Goal: Complete application form: Complete application form

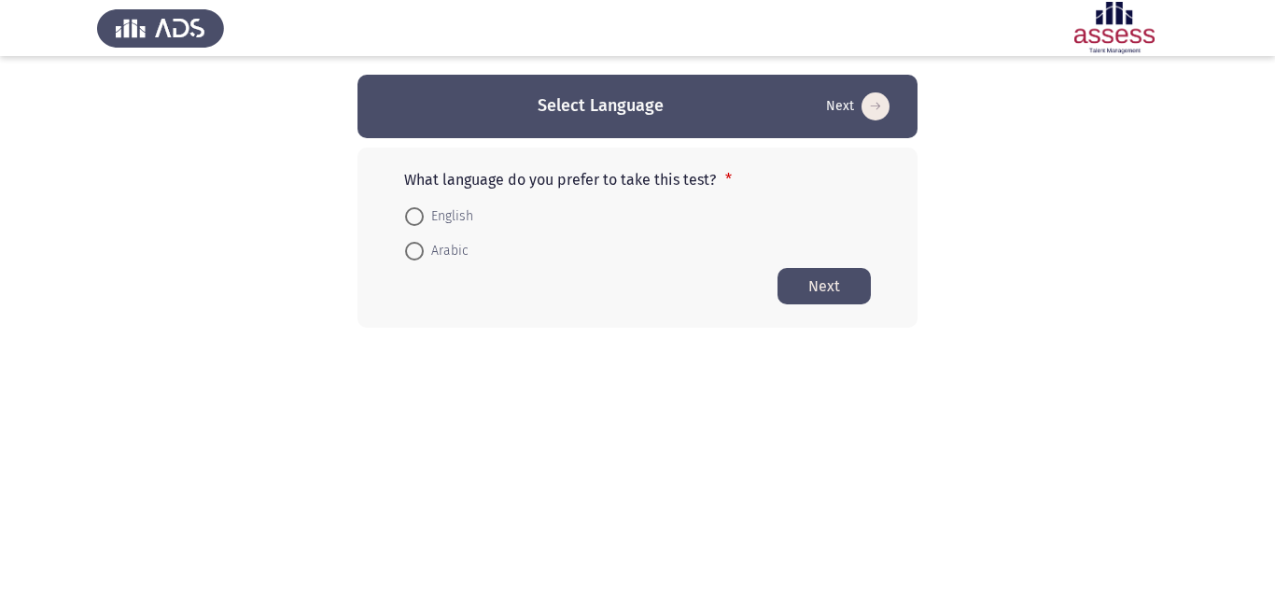
click at [432, 222] on span "English" at bounding box center [448, 216] width 49 height 22
click at [424, 222] on input "English" at bounding box center [414, 216] width 19 height 19
radio input "true"
click at [822, 288] on button "Next" at bounding box center [824, 285] width 93 height 36
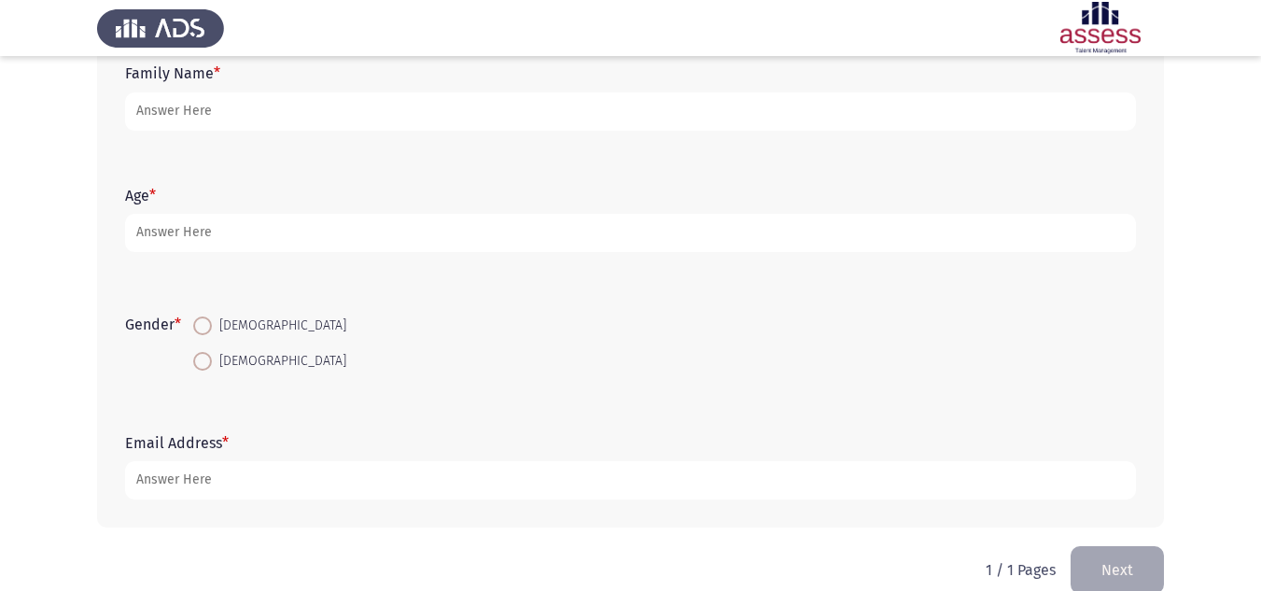
scroll to position [272, 0]
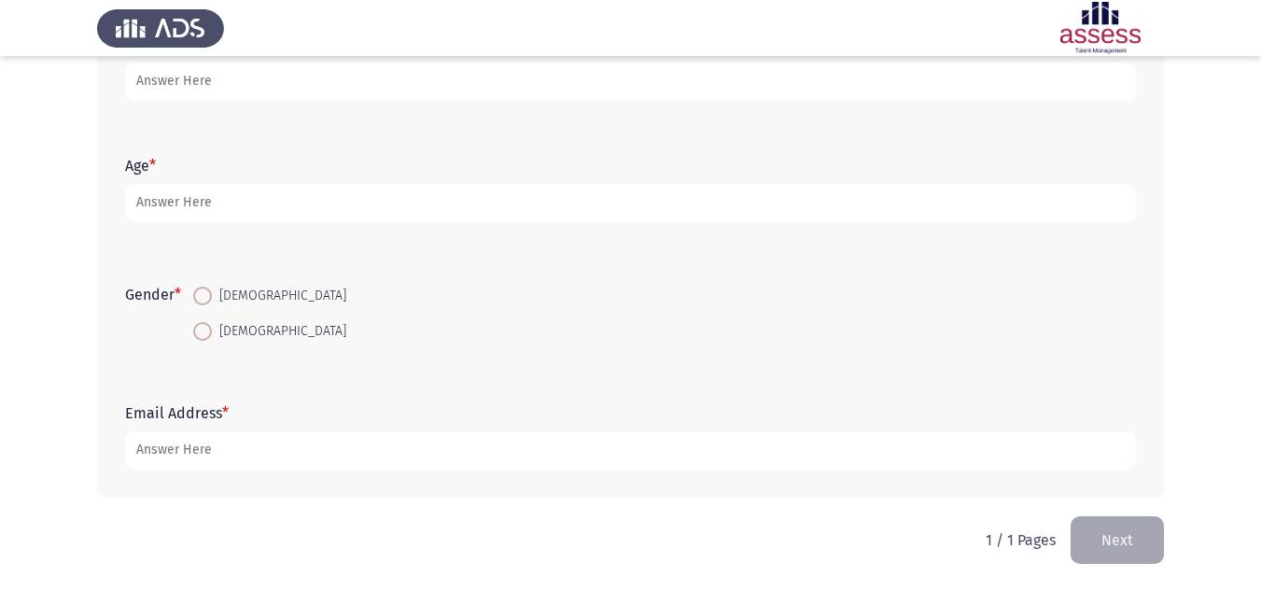
click at [212, 290] on span at bounding box center [202, 296] width 19 height 19
click at [212, 290] on input "[DEMOGRAPHIC_DATA]" at bounding box center [202, 296] width 19 height 19
radio input "true"
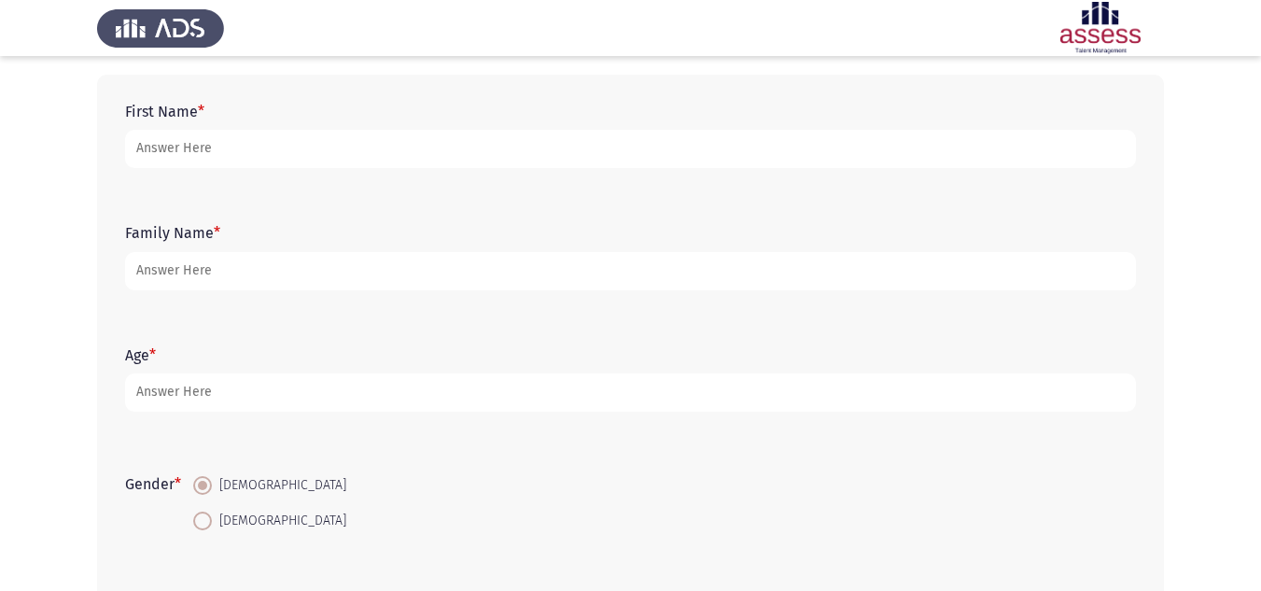
scroll to position [0, 0]
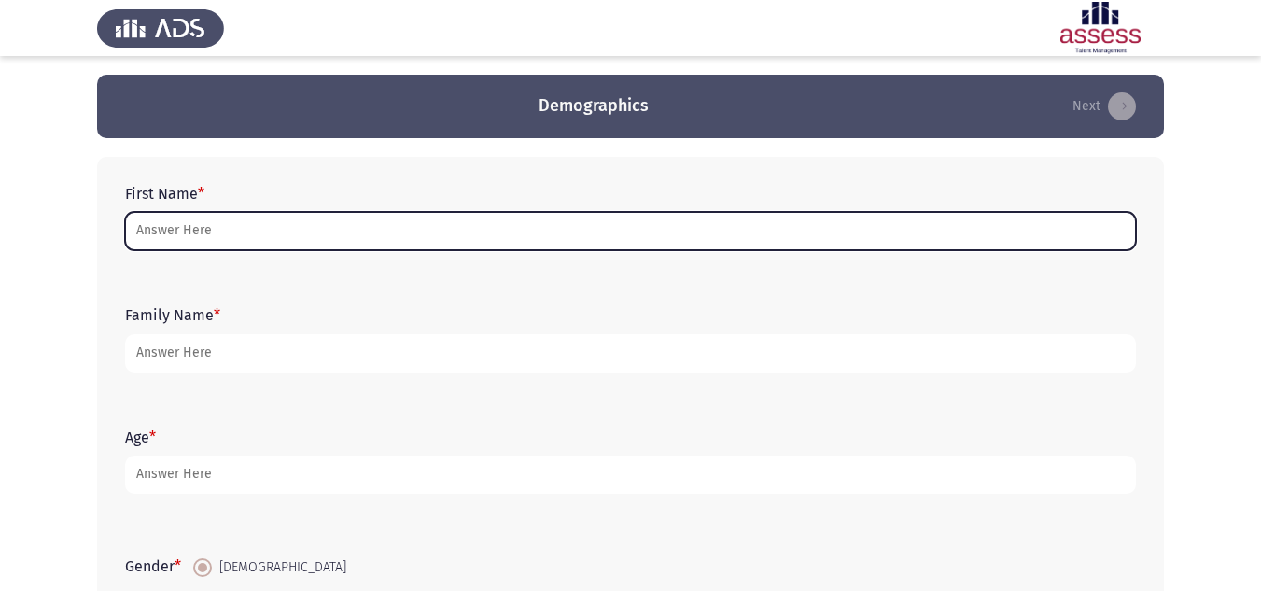
click at [275, 242] on input "First Name *" at bounding box center [630, 231] width 1011 height 38
type input "o"
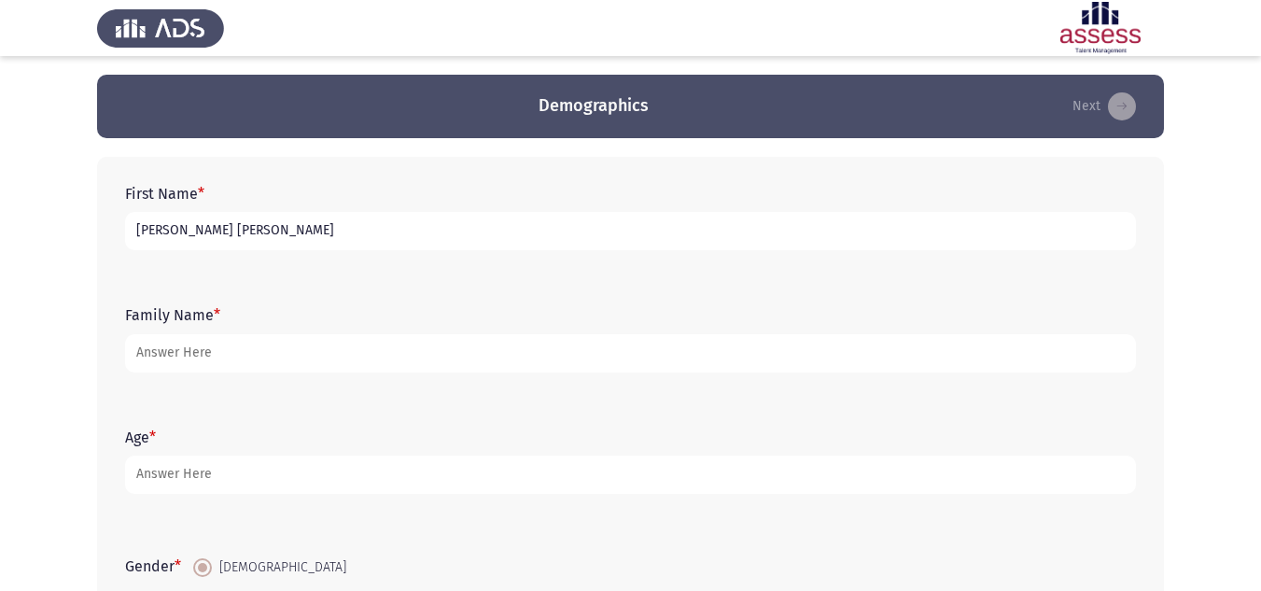
type input "[PERSON_NAME] [PERSON_NAME]"
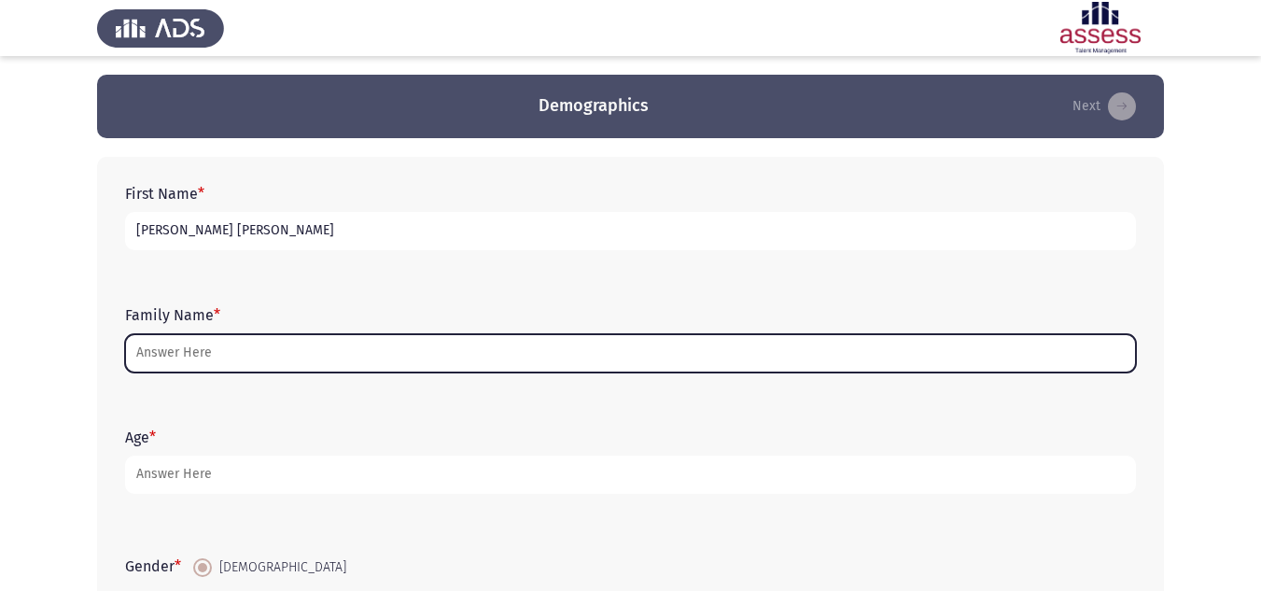
click at [428, 366] on input "Family Name *" at bounding box center [630, 353] width 1011 height 38
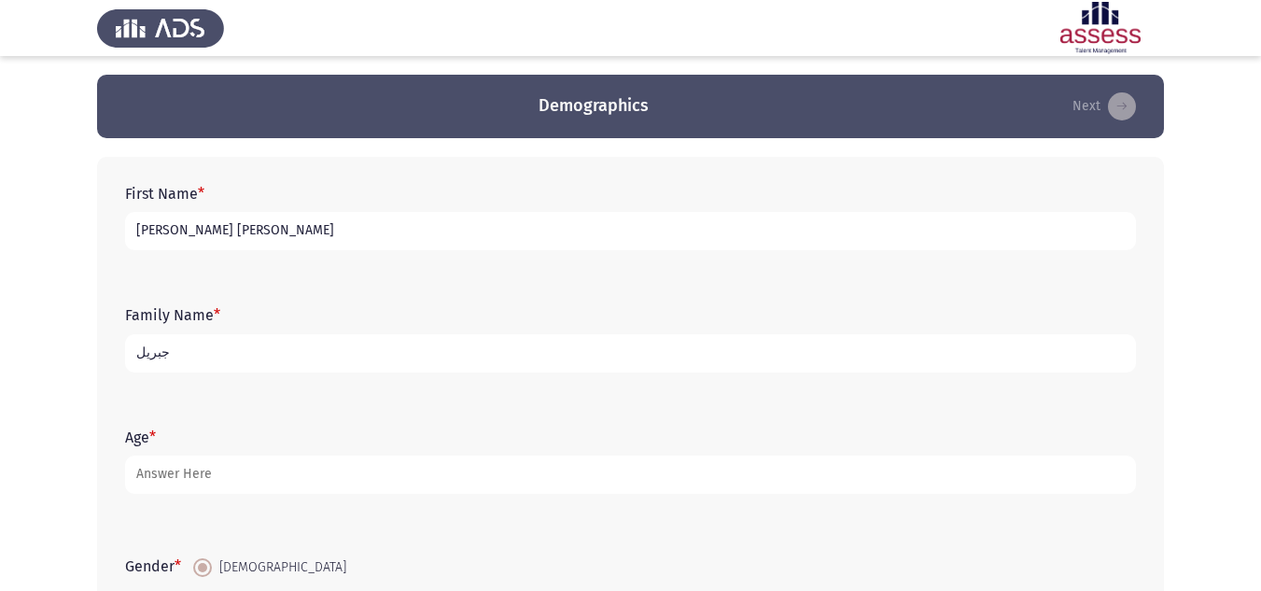
type input "جبريل"
click at [373, 498] on div "Age *" at bounding box center [631, 461] width 1030 height 84
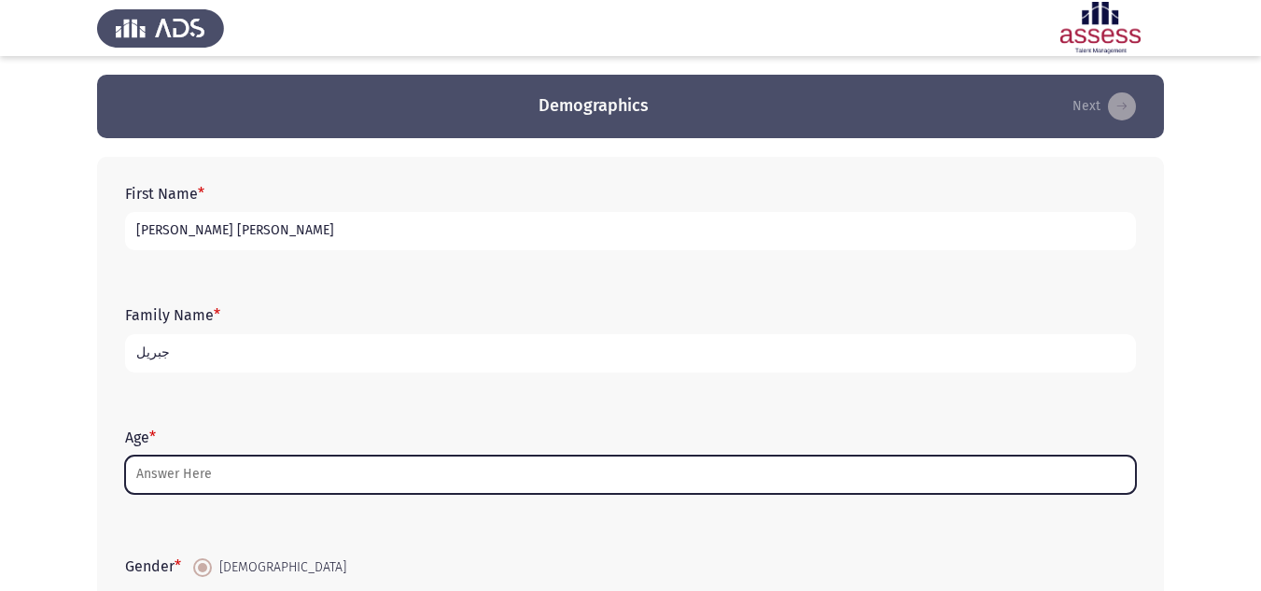
click at [383, 485] on input "Age *" at bounding box center [630, 475] width 1011 height 38
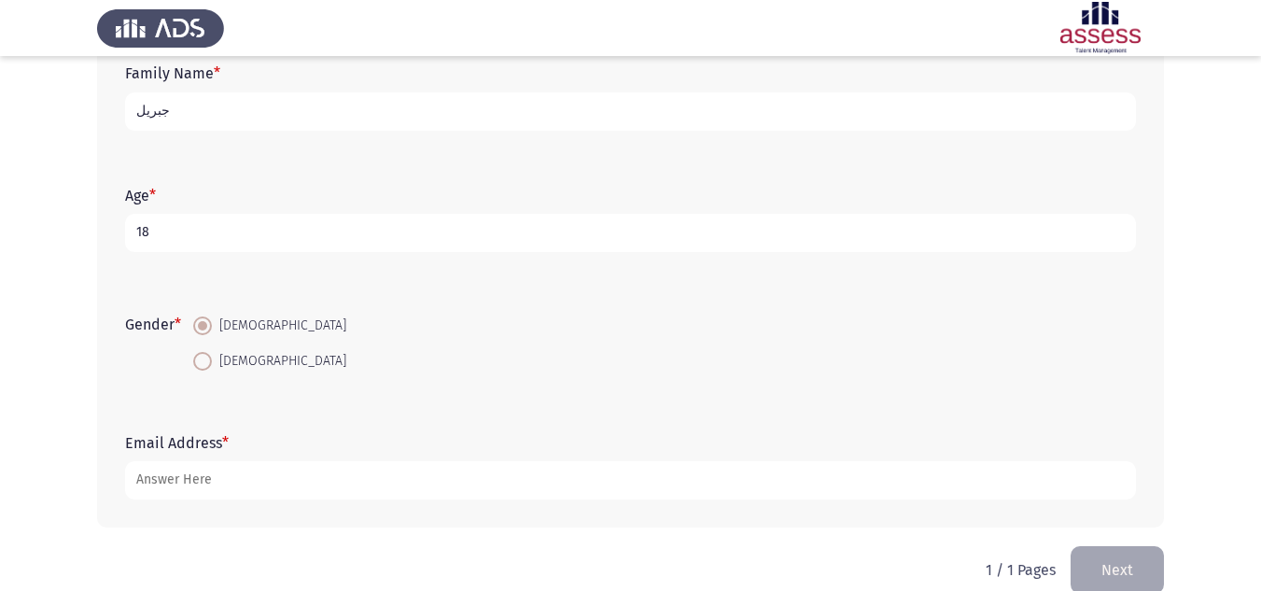
scroll to position [272, 0]
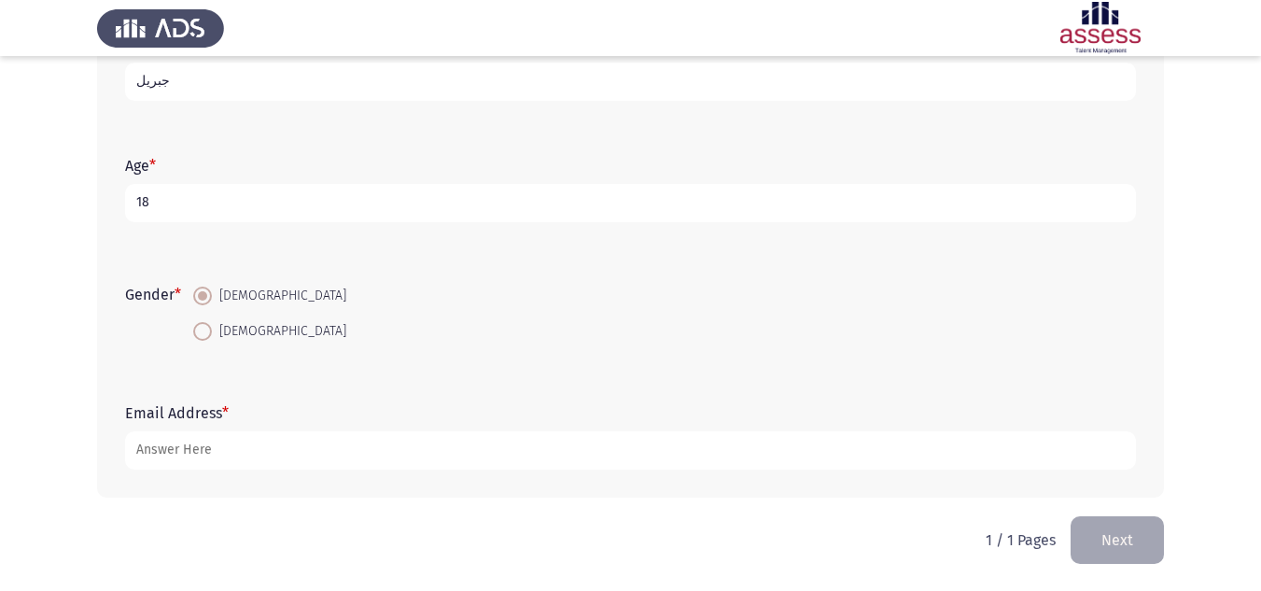
type input "18"
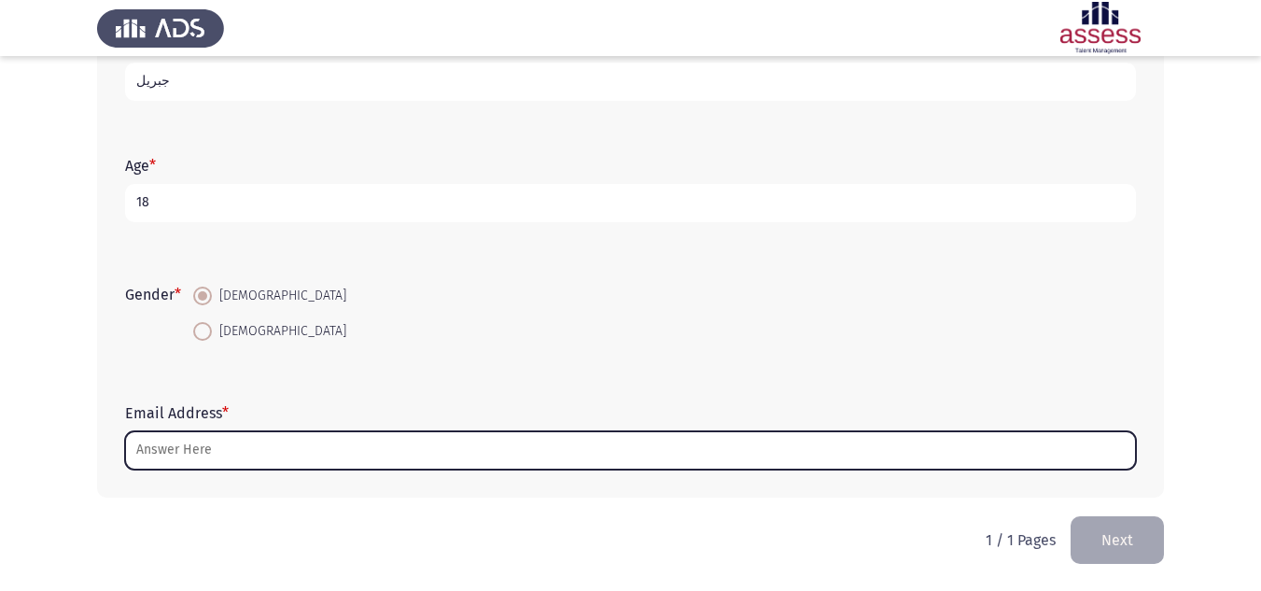
click at [221, 449] on input "Email Address *" at bounding box center [630, 450] width 1011 height 38
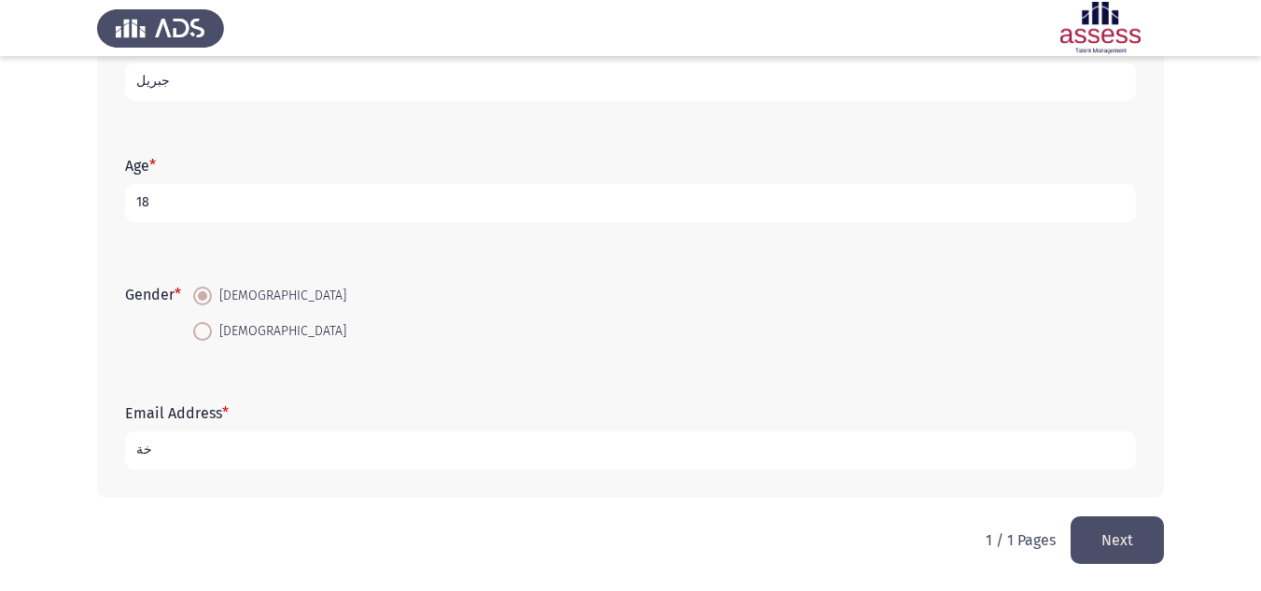
type input "خ"
click at [219, 448] on input "[EMAIL_ADDRESS][DOMAIN_NAME]" at bounding box center [630, 450] width 1011 height 38
click at [279, 454] on input "[EMAIL_ADDRESS][DOMAIN_NAME]" at bounding box center [630, 450] width 1011 height 38
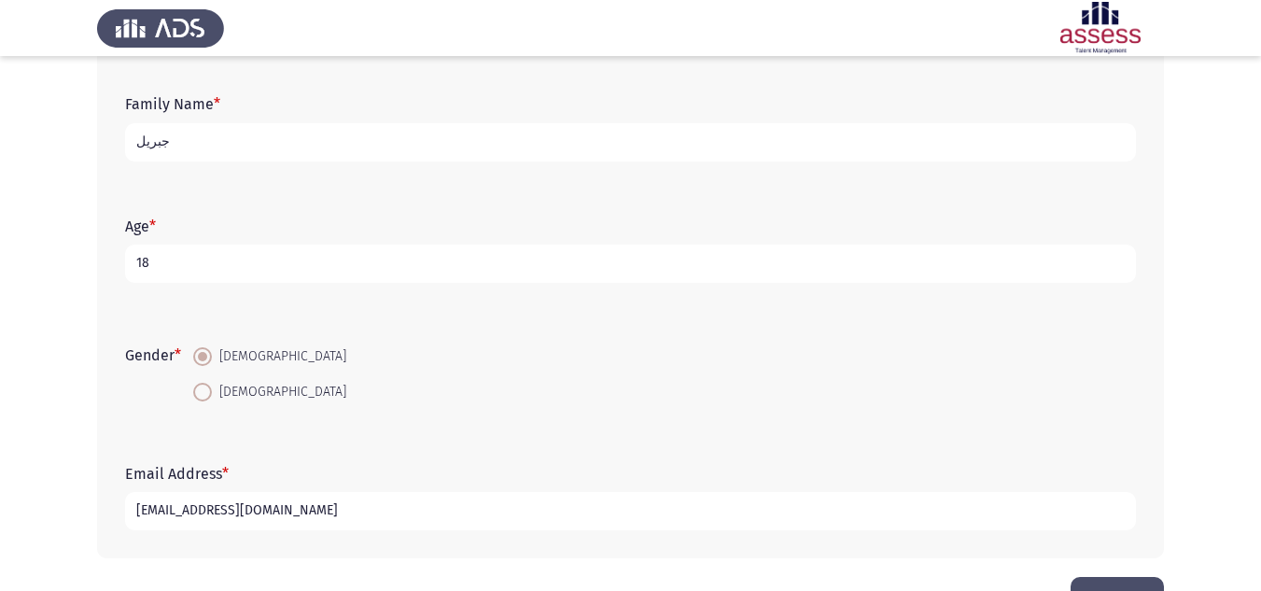
scroll to position [178, 0]
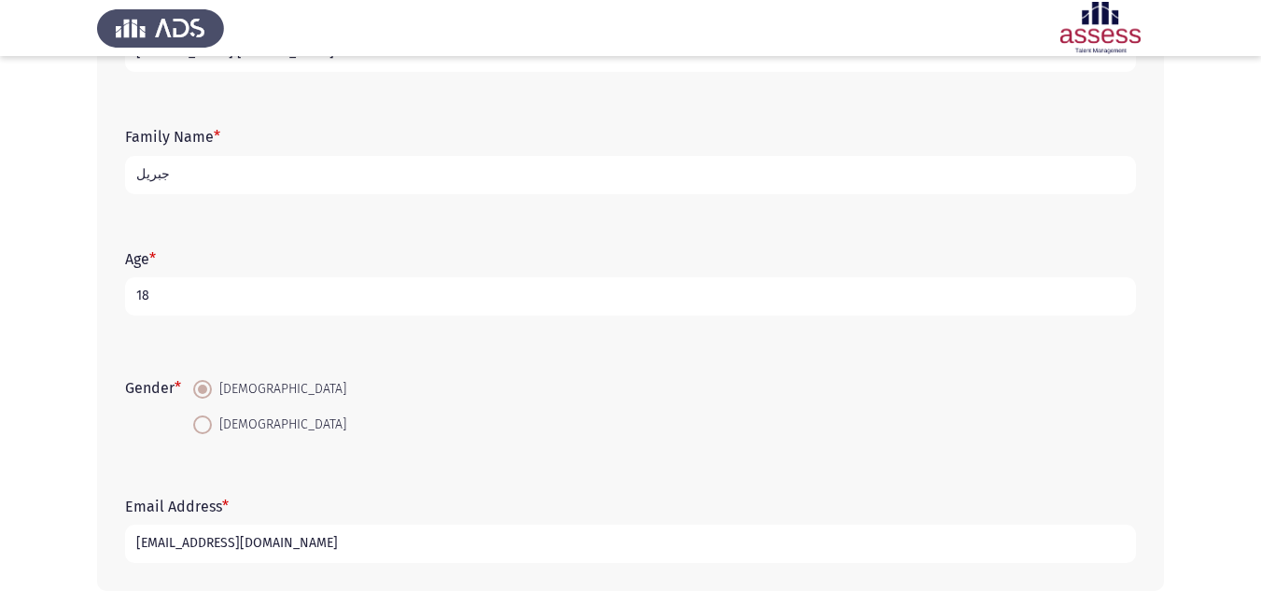
type input "[EMAIL_ADDRESS][DOMAIN_NAME]"
click at [206, 168] on input "جبريل" at bounding box center [630, 175] width 1011 height 38
click at [183, 175] on input "307071504956" at bounding box center [630, 175] width 1011 height 38
click at [188, 173] on input "307071504956" at bounding box center [630, 175] width 1011 height 38
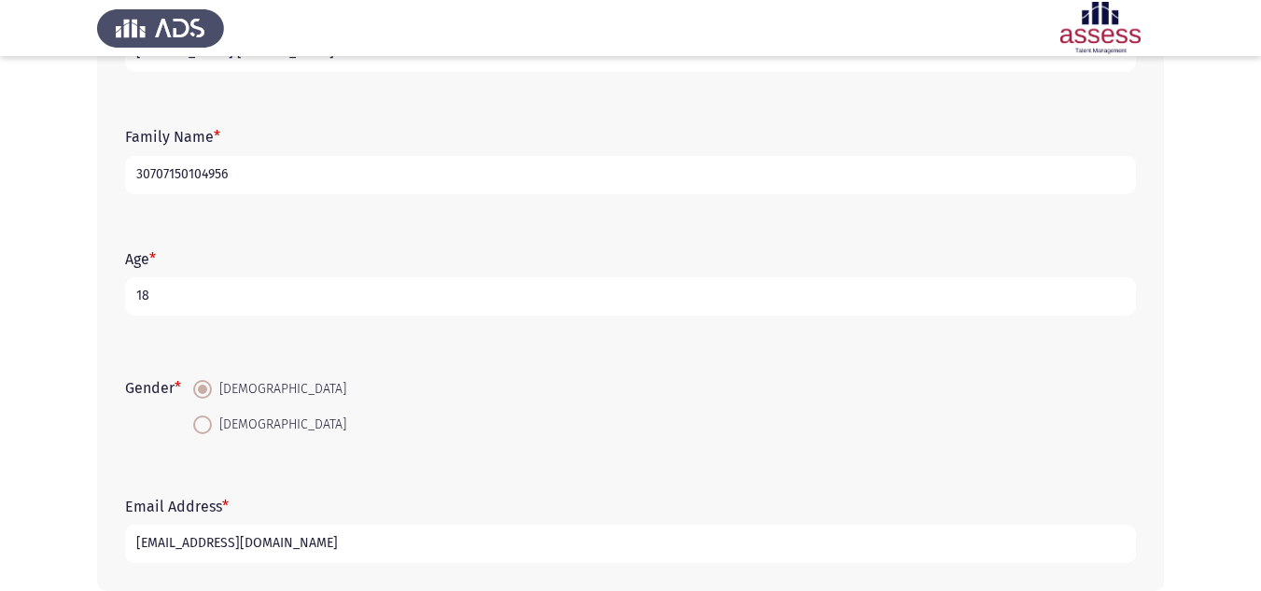
click at [260, 176] on input "30707150104956" at bounding box center [630, 175] width 1011 height 38
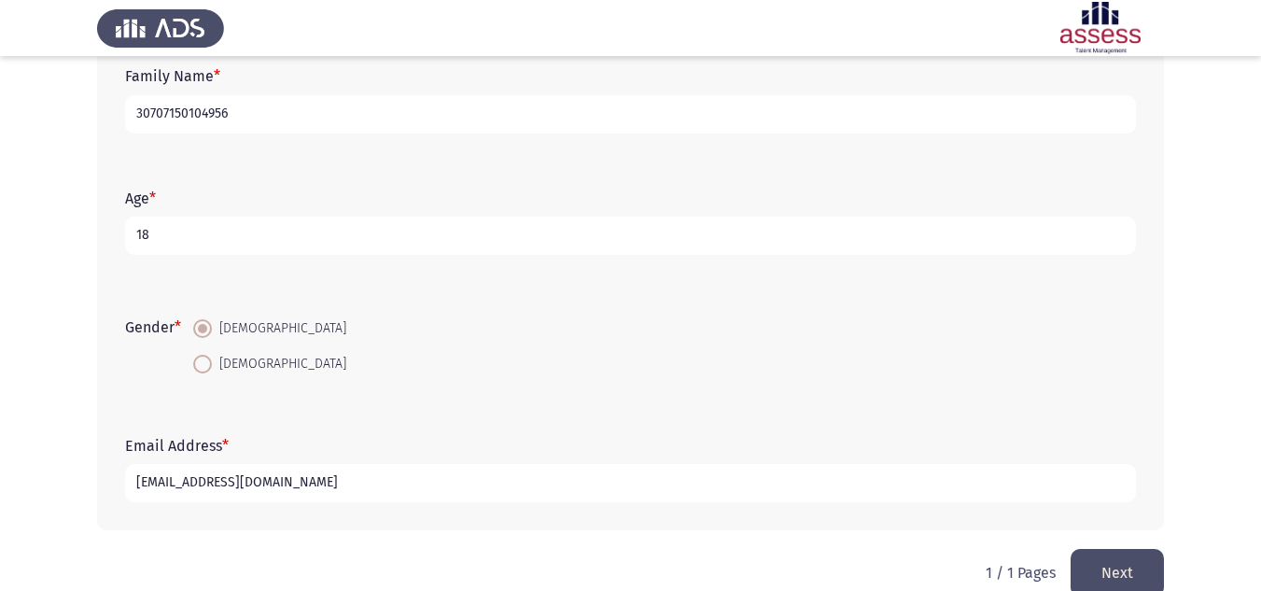
scroll to position [272, 0]
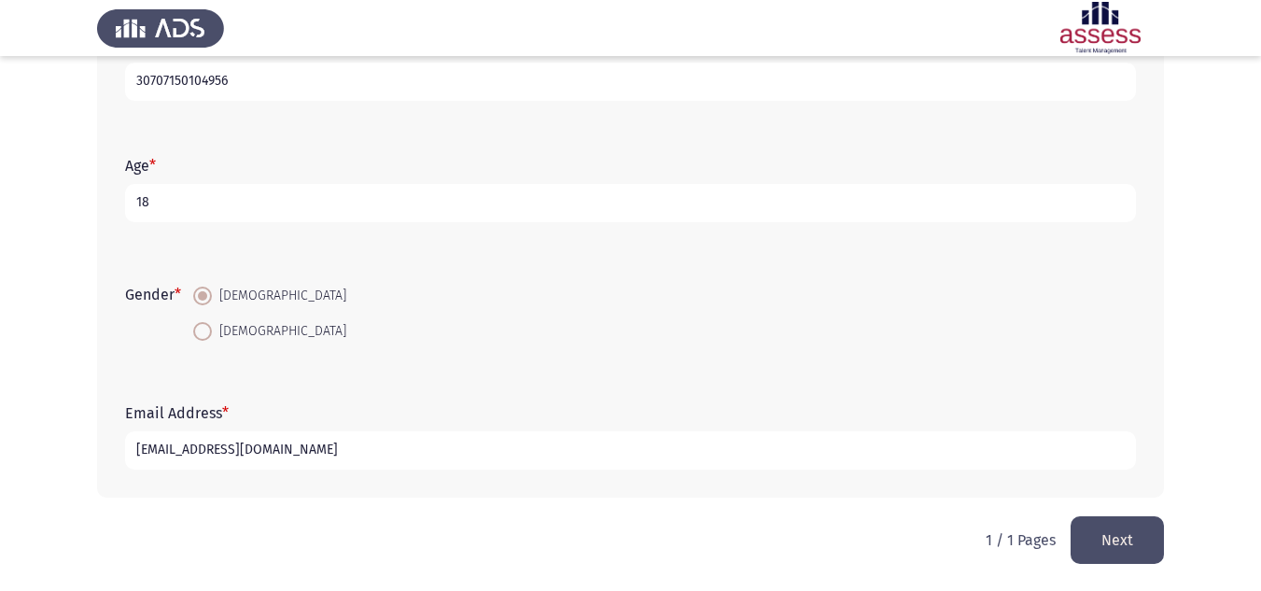
type input "30707150104956"
click at [1139, 541] on button "Next" at bounding box center [1117, 540] width 93 height 48
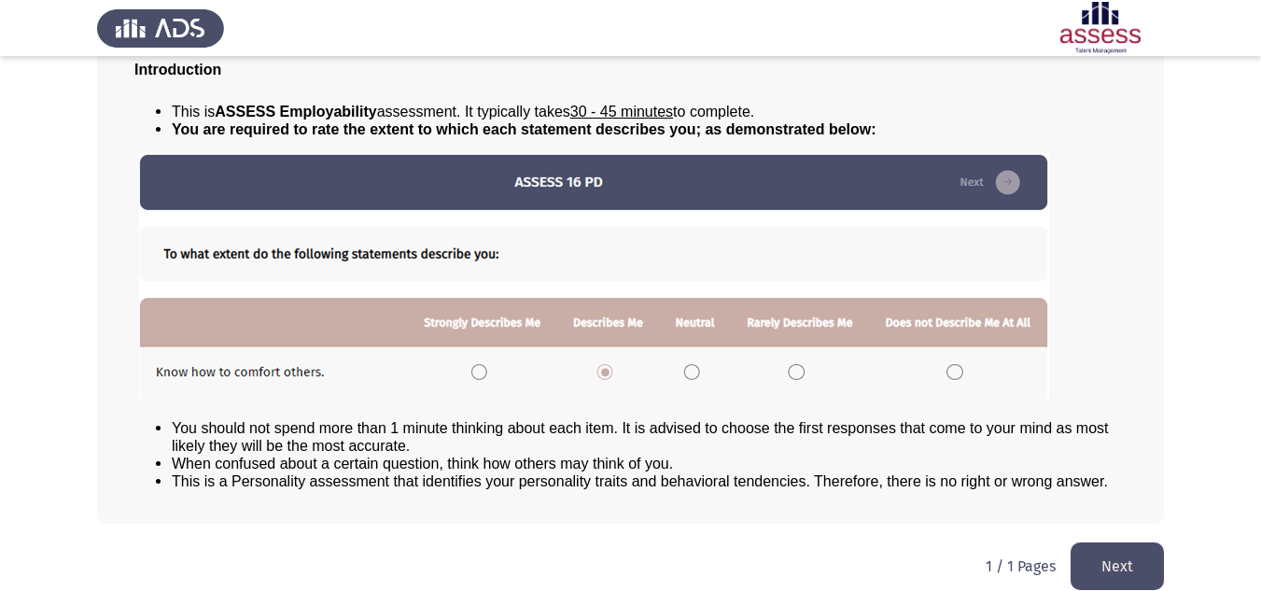
scroll to position [151, 0]
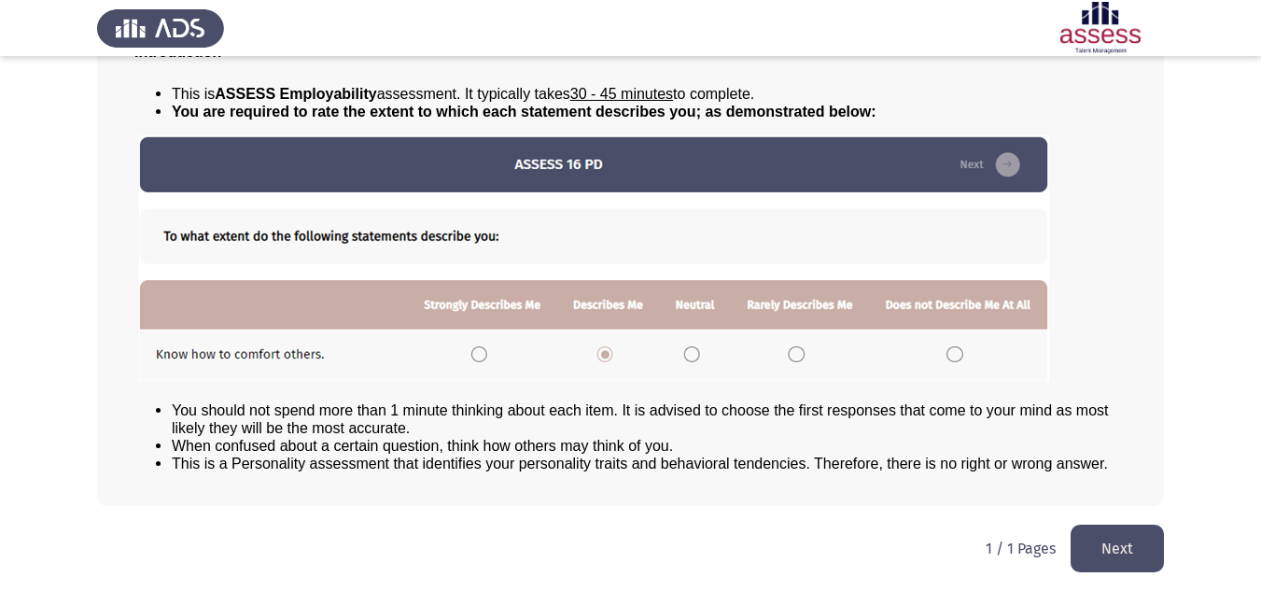
click at [1139, 559] on button "Next" at bounding box center [1117, 549] width 93 height 48
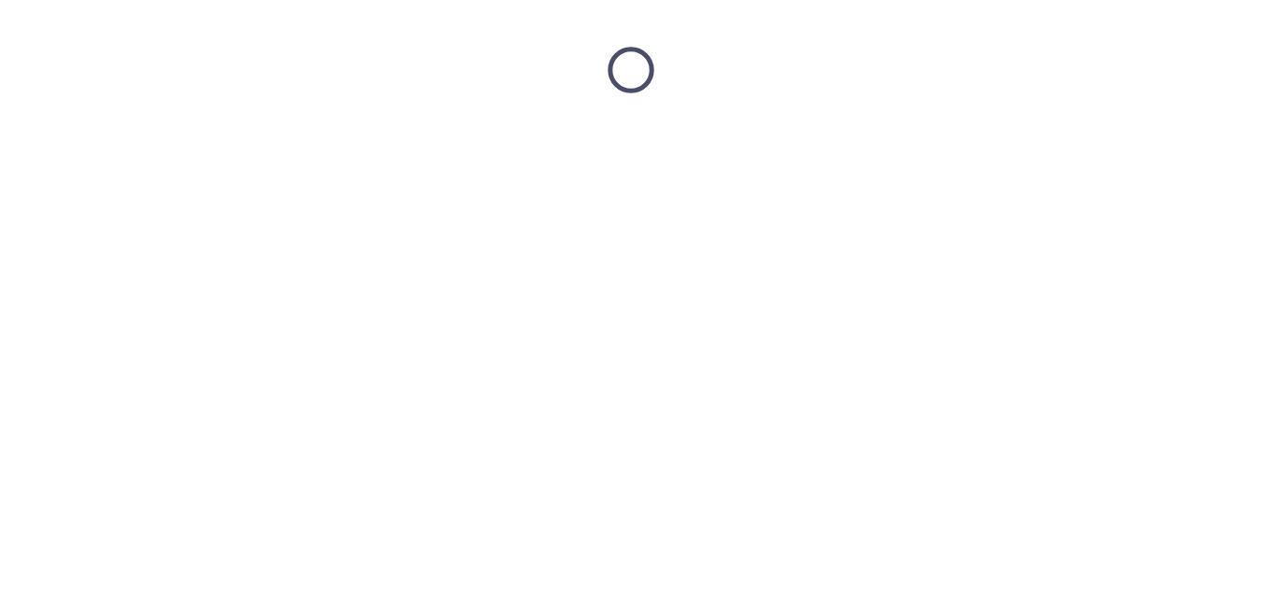
scroll to position [0, 0]
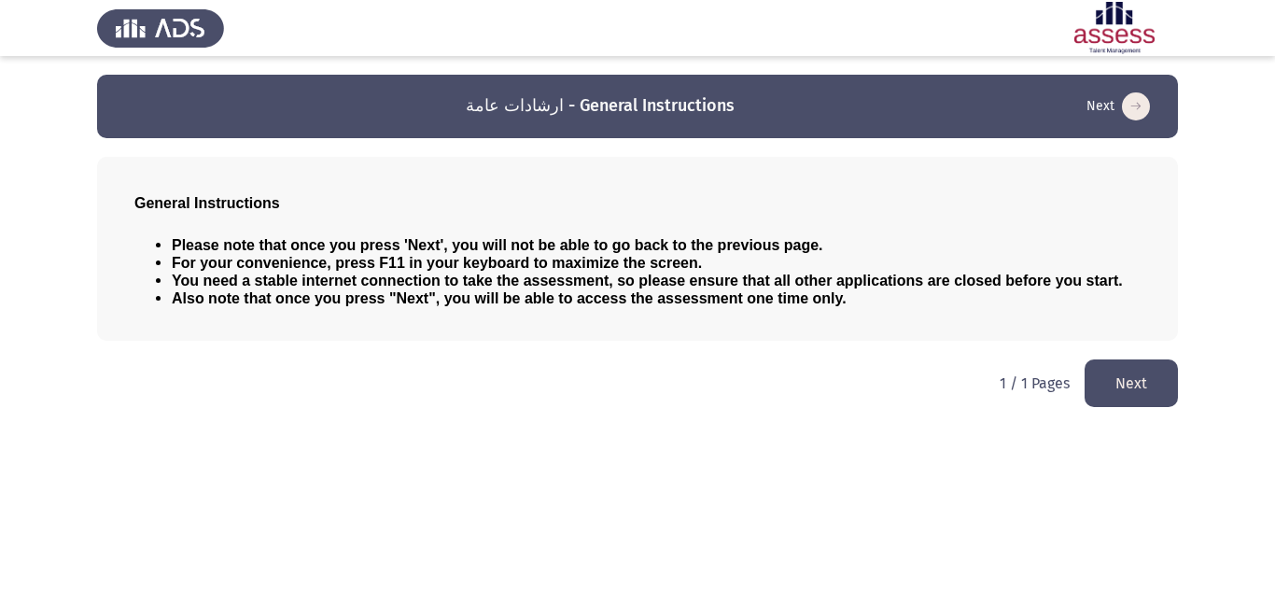
click at [1150, 394] on button "Next" at bounding box center [1131, 383] width 93 height 48
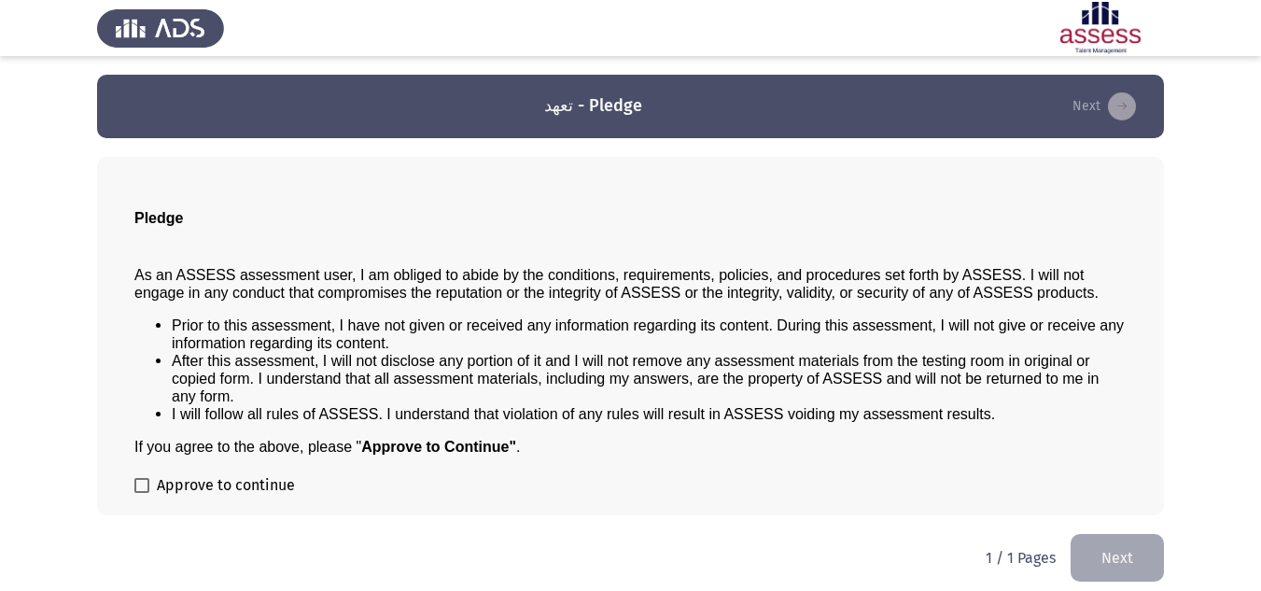
scroll to position [9, 0]
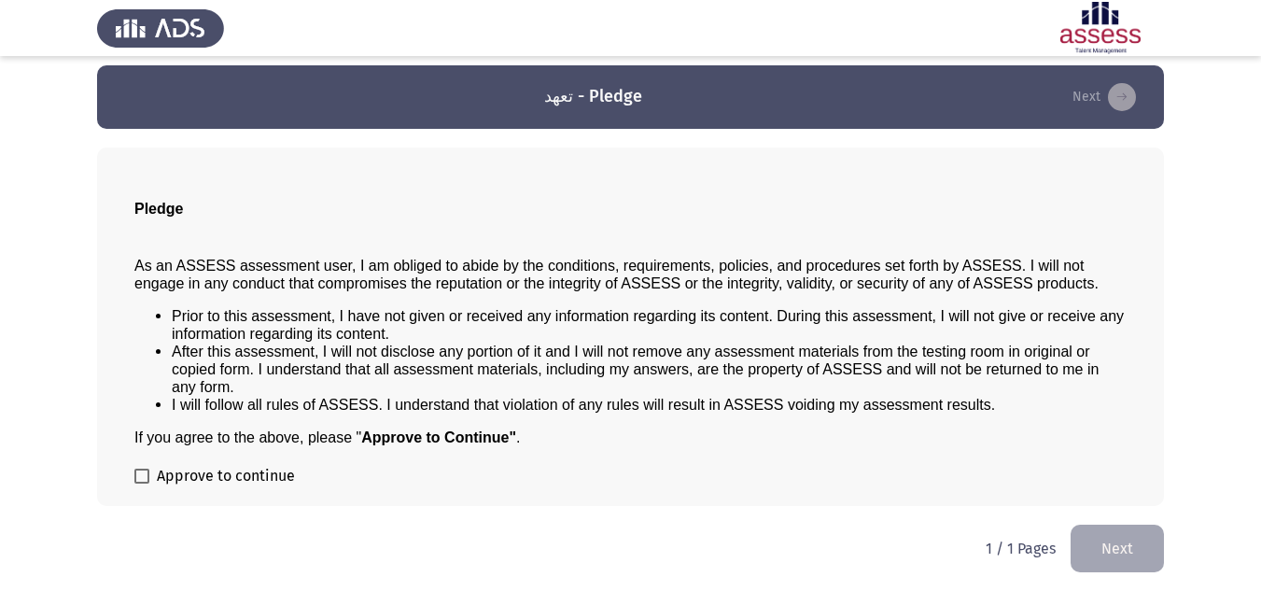
click at [221, 479] on span "Approve to continue" at bounding box center [226, 476] width 138 height 22
click at [142, 484] on input "Approve to continue" at bounding box center [141, 484] width 1 height 1
checkbox input "true"
click at [1104, 547] on button "Next" at bounding box center [1117, 549] width 93 height 48
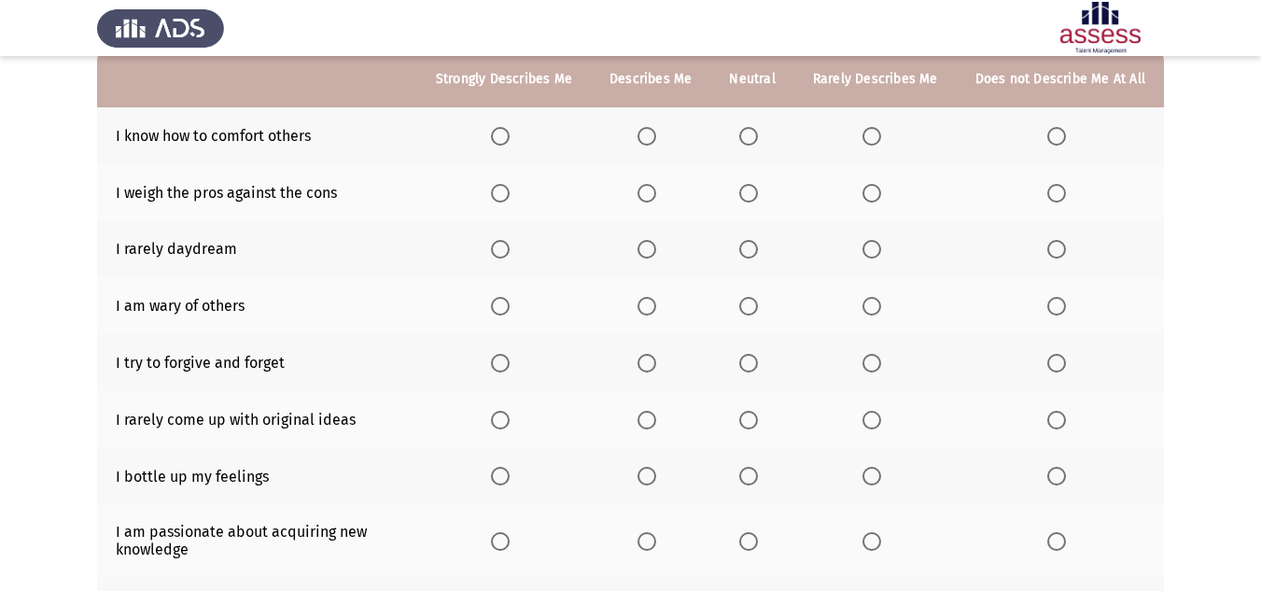
scroll to position [0, 0]
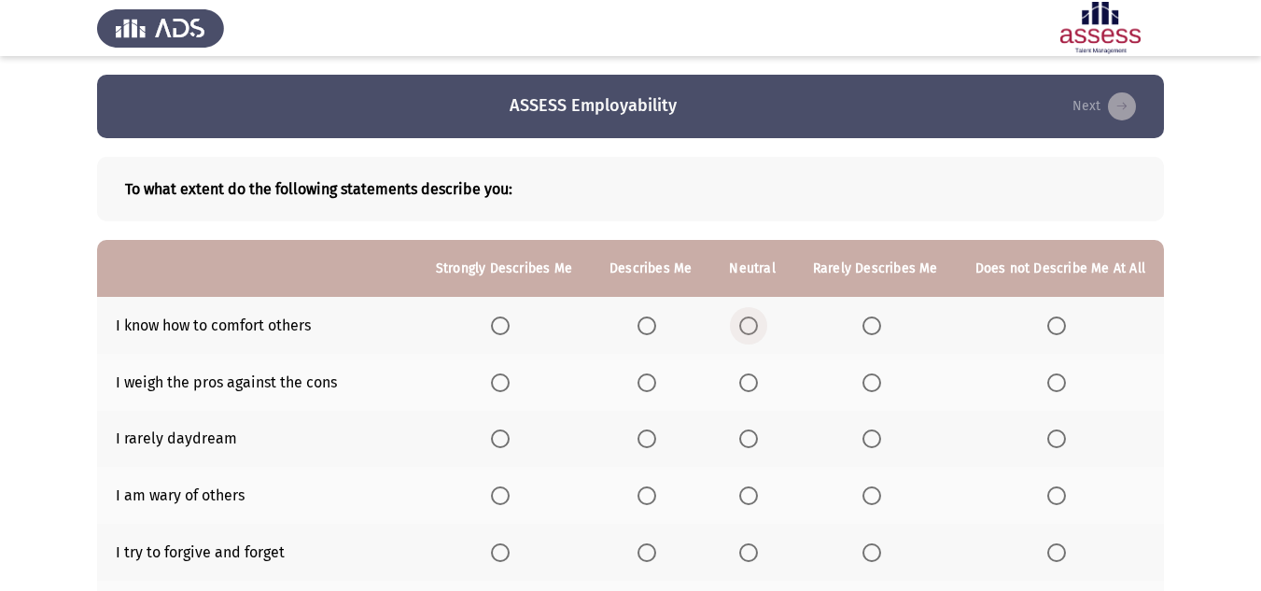
click at [752, 320] on span "Select an option" at bounding box center [748, 325] width 19 height 19
click at [752, 320] on input "Select an option" at bounding box center [748, 325] width 19 height 19
click at [656, 323] on span "Select an option" at bounding box center [647, 325] width 19 height 19
click at [656, 323] on input "Select an option" at bounding box center [647, 325] width 19 height 19
click at [758, 383] on span "Select an option" at bounding box center [748, 382] width 19 height 19
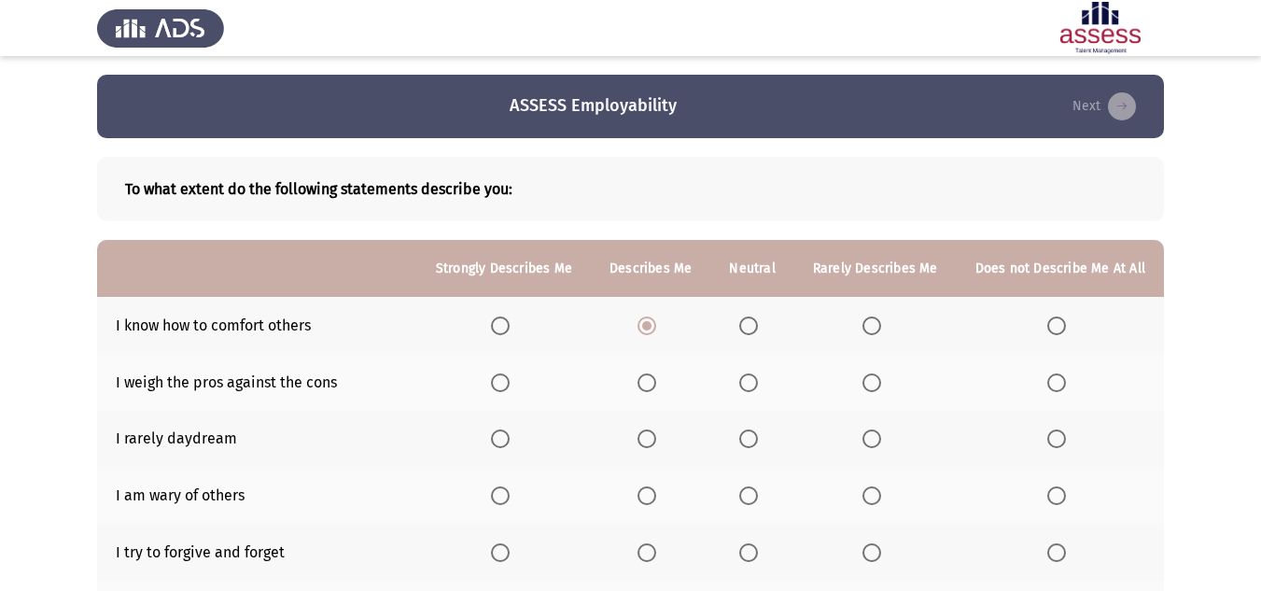
click at [758, 383] on input "Select an option" at bounding box center [748, 382] width 19 height 19
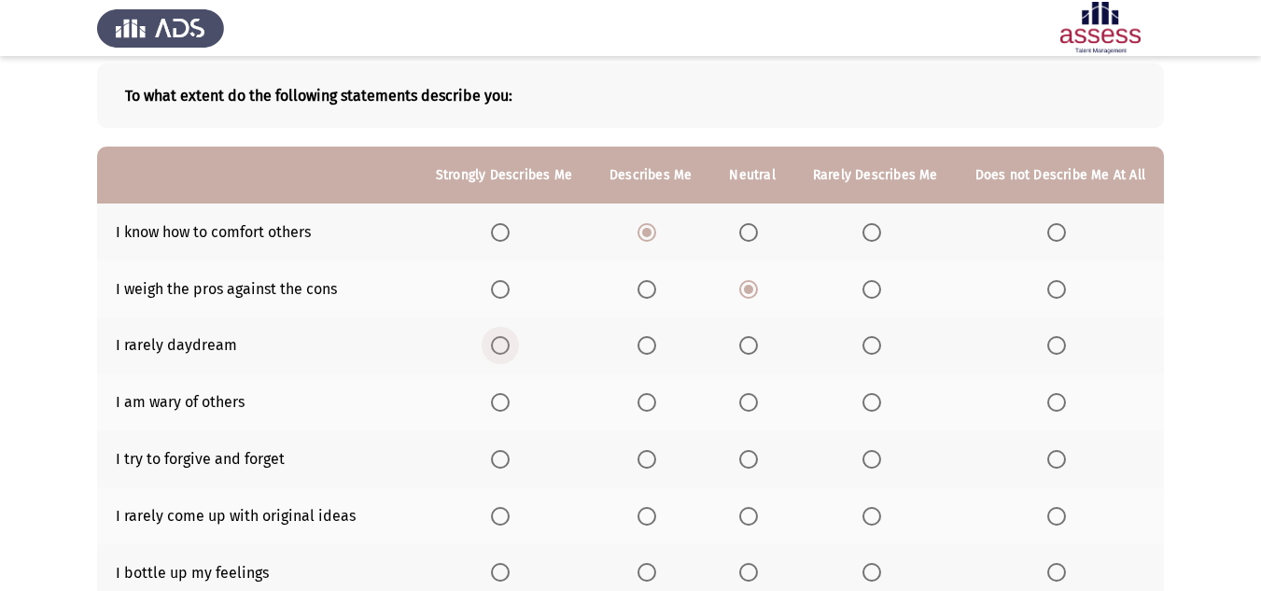
click at [510, 338] on span "Select an option" at bounding box center [500, 345] width 19 height 19
click at [510, 338] on input "Select an option" at bounding box center [500, 345] width 19 height 19
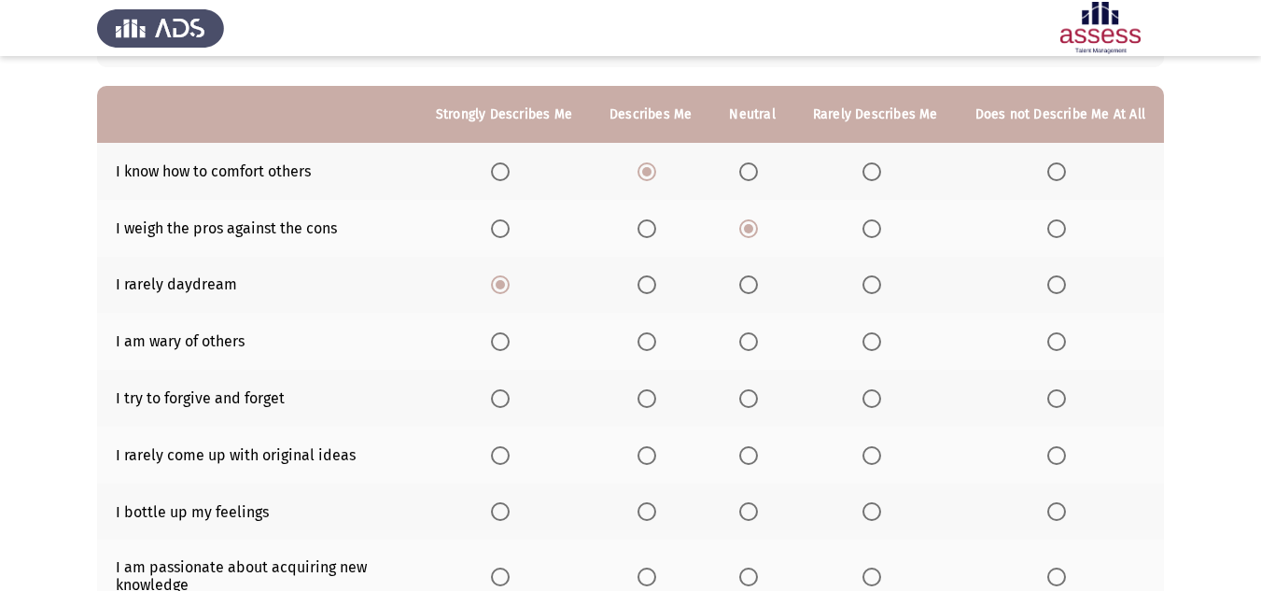
scroll to position [187, 0]
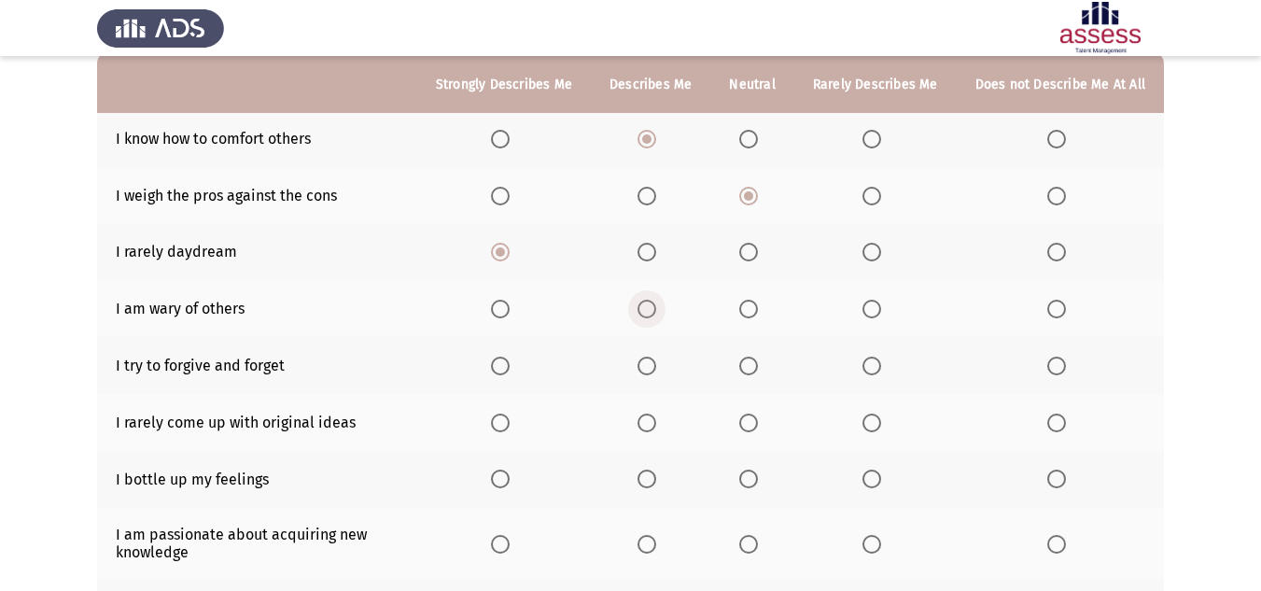
click at [656, 307] on span "Select an option" at bounding box center [647, 309] width 19 height 19
click at [656, 307] on input "Select an option" at bounding box center [647, 309] width 19 height 19
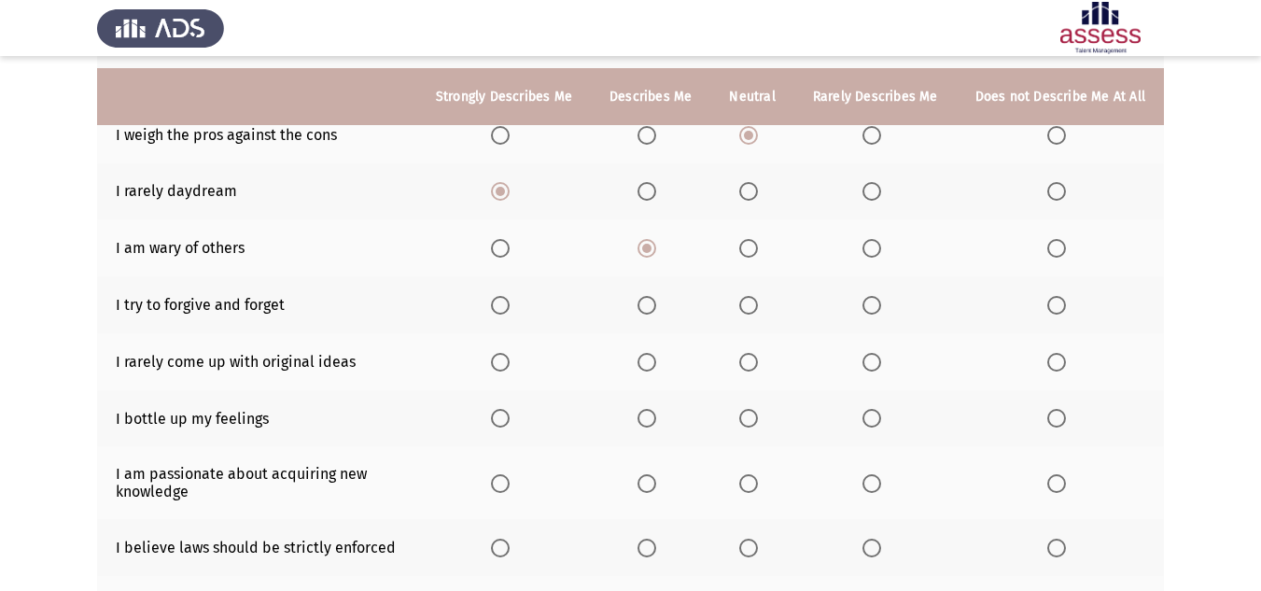
scroll to position [280, 0]
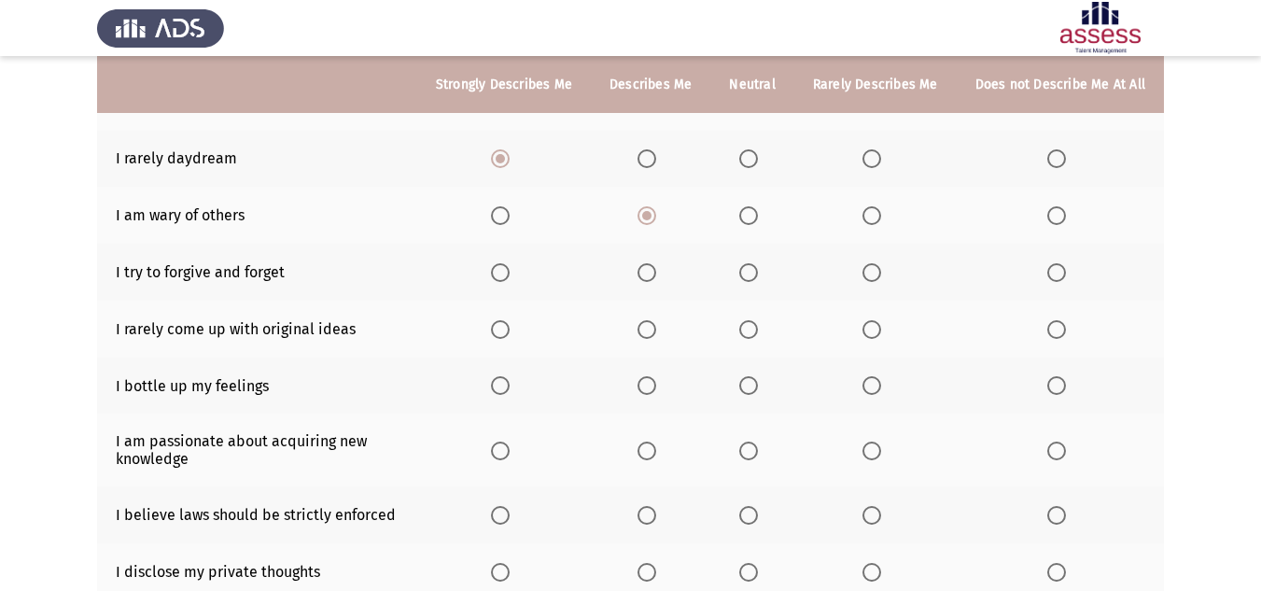
click at [649, 280] on span "Select an option" at bounding box center [647, 272] width 19 height 19
click at [649, 280] on input "Select an option" at bounding box center [647, 272] width 19 height 19
click at [755, 329] on span "Select an option" at bounding box center [748, 329] width 19 height 19
click at [755, 329] on input "Select an option" at bounding box center [748, 329] width 19 height 19
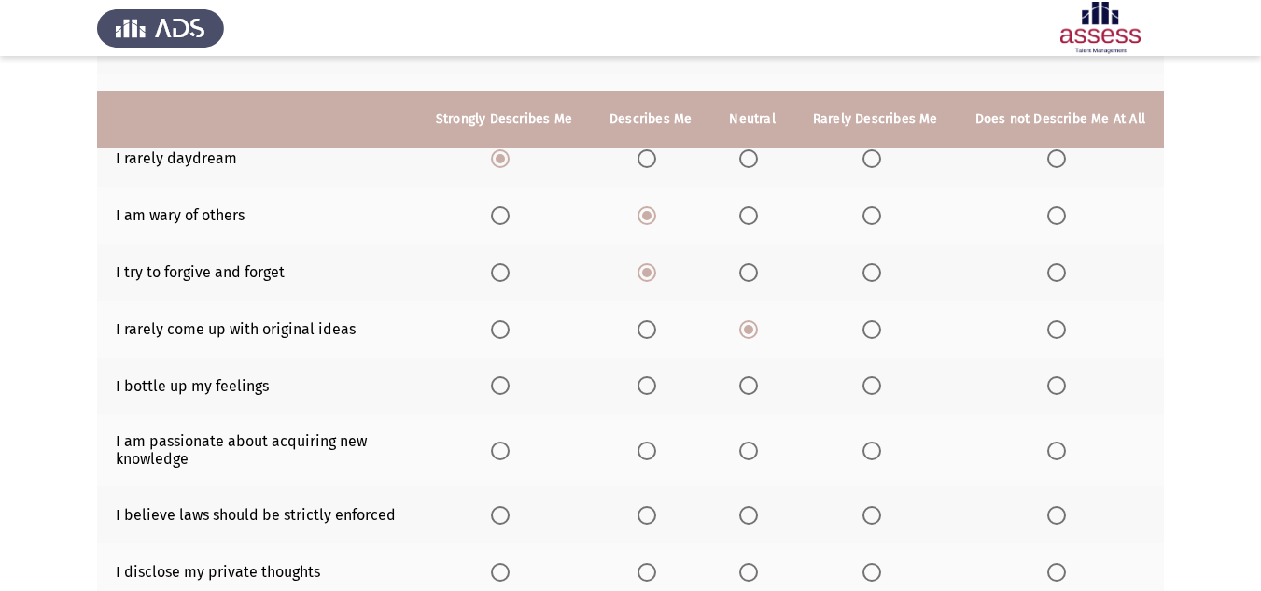
scroll to position [373, 0]
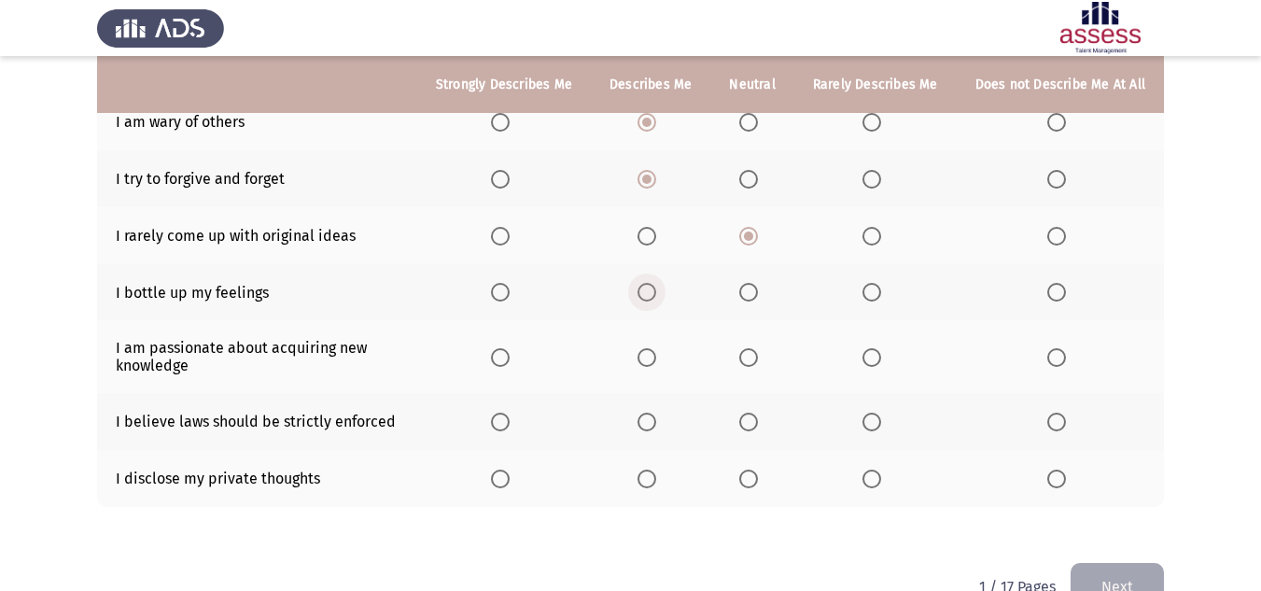
click at [655, 295] on span "Select an option" at bounding box center [647, 292] width 19 height 19
click at [655, 295] on input "Select an option" at bounding box center [647, 292] width 19 height 19
click at [506, 360] on span "Select an option" at bounding box center [500, 357] width 19 height 19
click at [506, 360] on input "Select an option" at bounding box center [500, 357] width 19 height 19
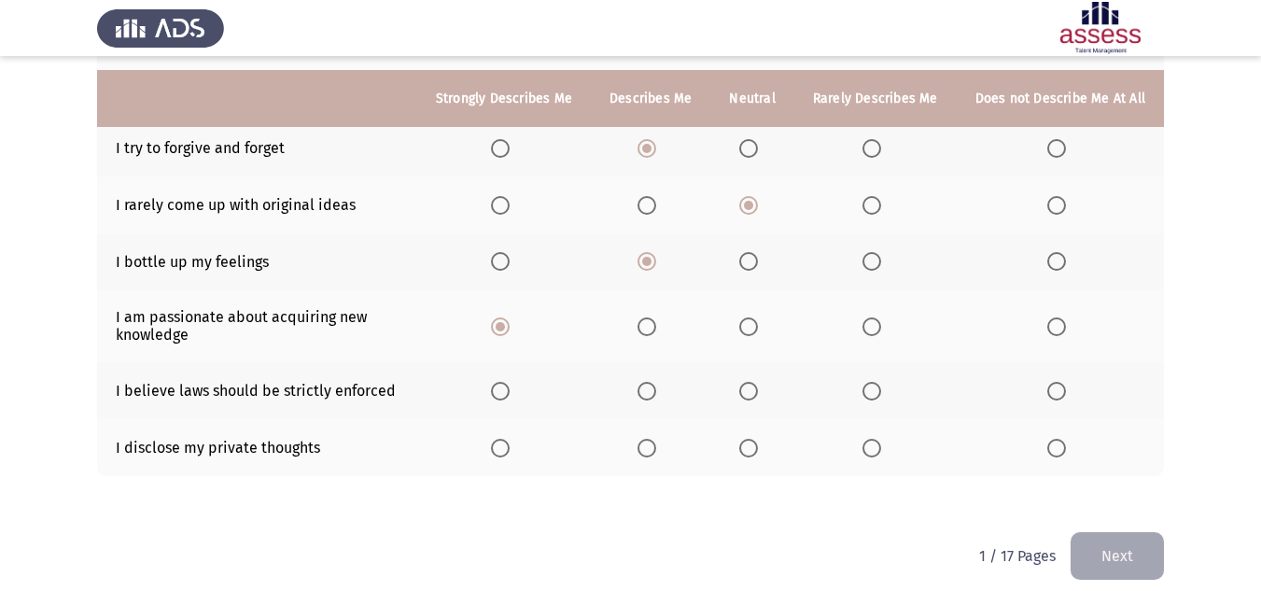
scroll to position [420, 0]
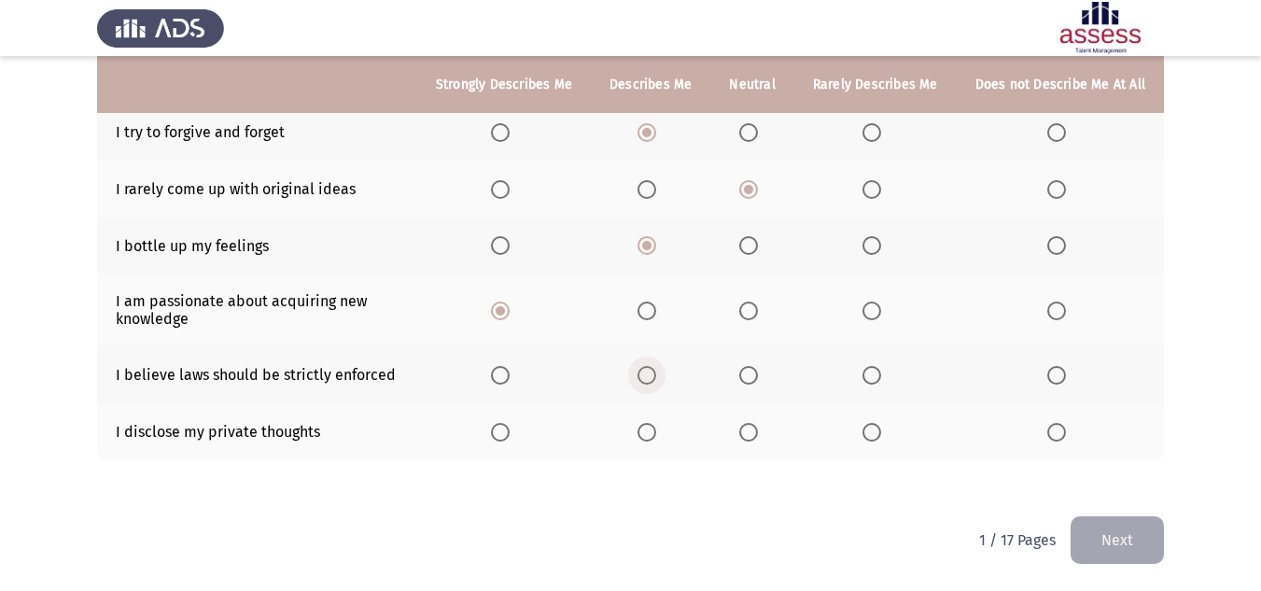
click at [656, 382] on span "Select an option" at bounding box center [647, 375] width 19 height 19
click at [656, 382] on input "Select an option" at bounding box center [647, 375] width 19 height 19
click at [748, 433] on span "Select an option" at bounding box center [748, 432] width 19 height 19
click at [748, 433] on input "Select an option" at bounding box center [748, 432] width 19 height 19
click at [1092, 536] on button "Next" at bounding box center [1117, 540] width 93 height 48
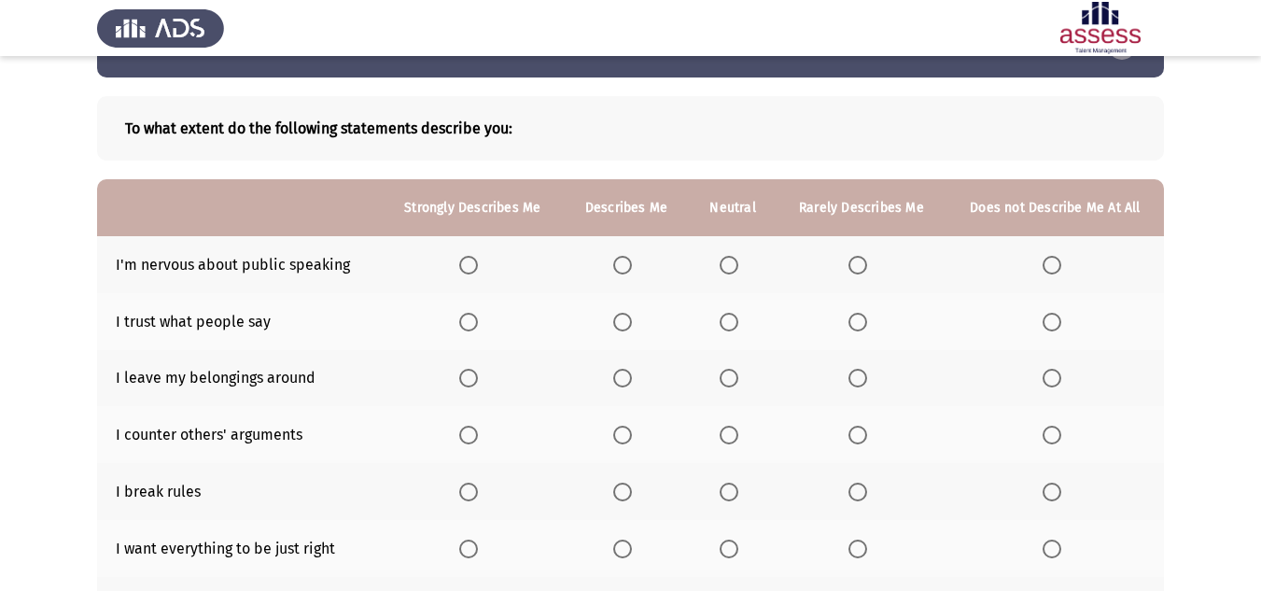
scroll to position [93, 0]
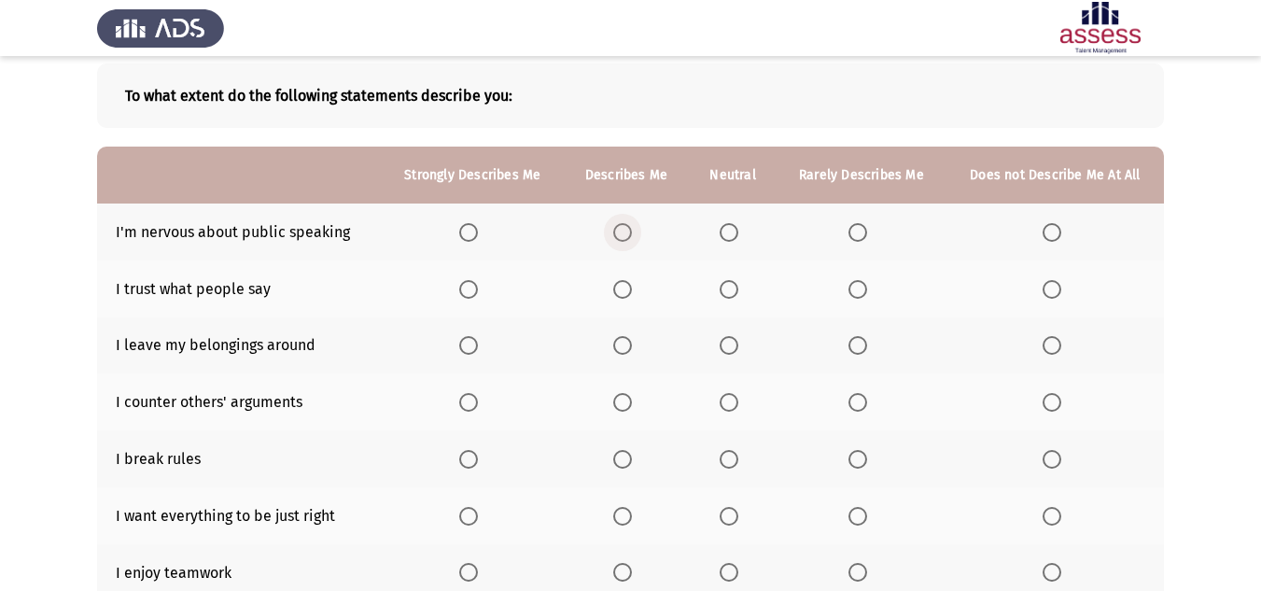
click at [614, 238] on span "Select an option" at bounding box center [622, 232] width 19 height 19
click at [614, 238] on input "Select an option" at bounding box center [622, 232] width 19 height 19
click at [730, 295] on span "Select an option" at bounding box center [729, 289] width 19 height 19
click at [730, 295] on input "Select an option" at bounding box center [729, 289] width 19 height 19
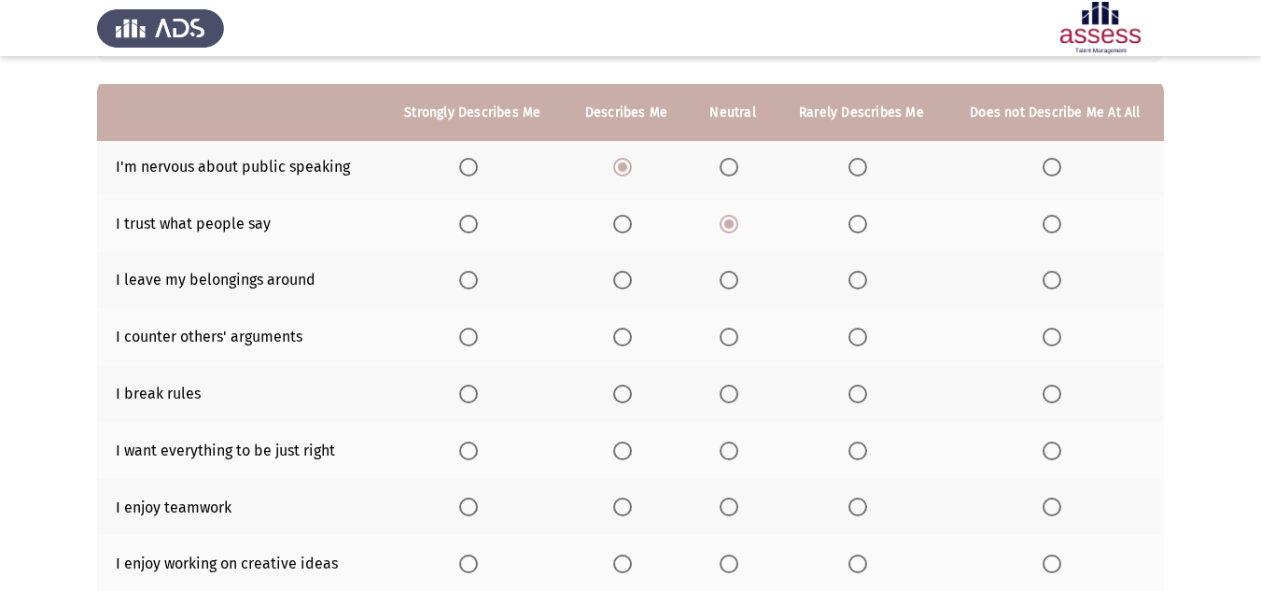
scroll to position [187, 0]
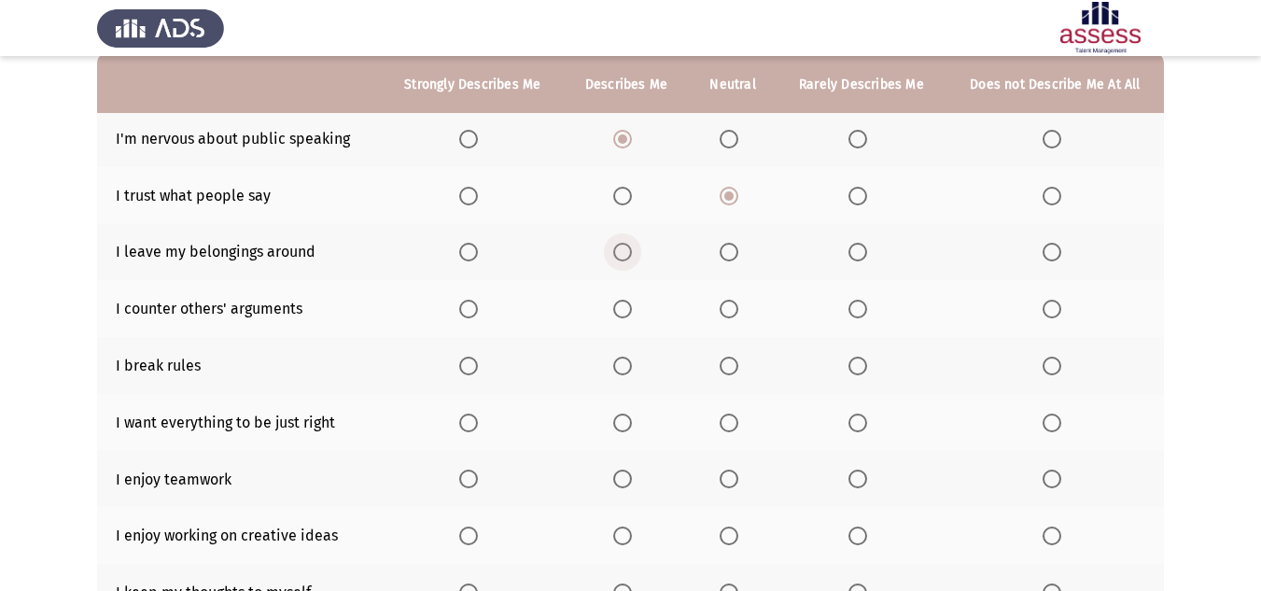
click at [617, 255] on span "Select an option" at bounding box center [622, 252] width 19 height 19
click at [617, 255] on input "Select an option" at bounding box center [622, 252] width 19 height 19
click at [725, 304] on span "Select an option" at bounding box center [729, 309] width 19 height 19
click at [725, 304] on input "Select an option" at bounding box center [729, 309] width 19 height 19
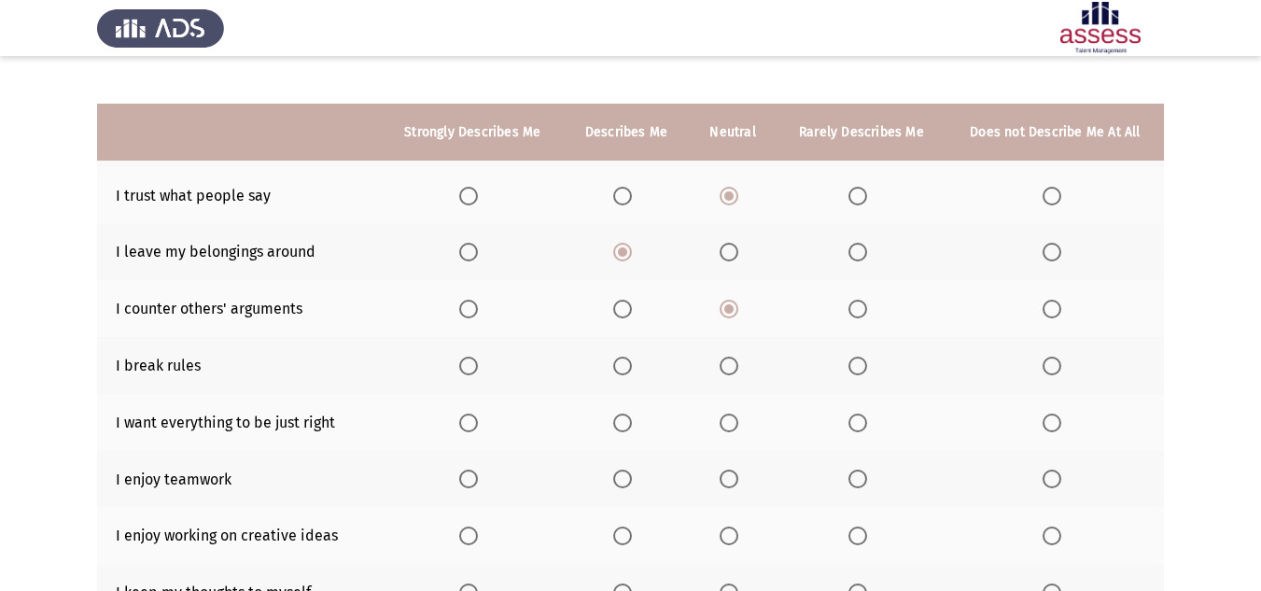
scroll to position [280, 0]
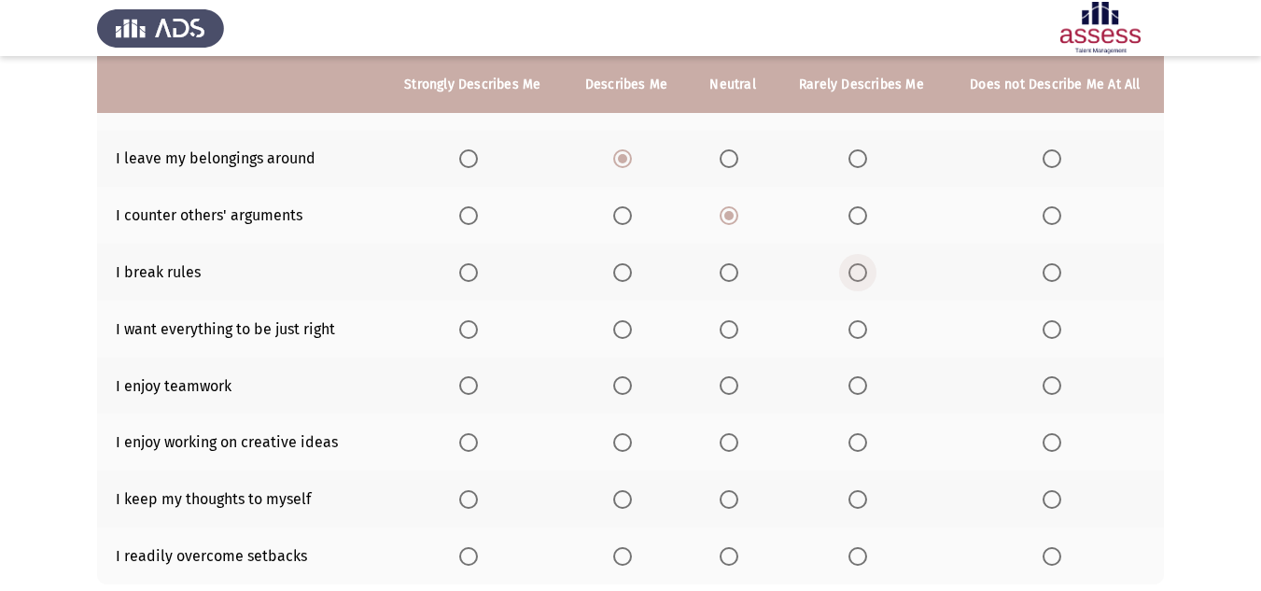
click at [863, 275] on span "Select an option" at bounding box center [858, 272] width 19 height 19
click at [863, 275] on input "Select an option" at bounding box center [858, 272] width 19 height 19
click at [620, 335] on span "Select an option" at bounding box center [622, 329] width 19 height 19
click at [620, 335] on input "Select an option" at bounding box center [622, 329] width 19 height 19
click at [632, 387] on span "Select an option" at bounding box center [622, 385] width 19 height 19
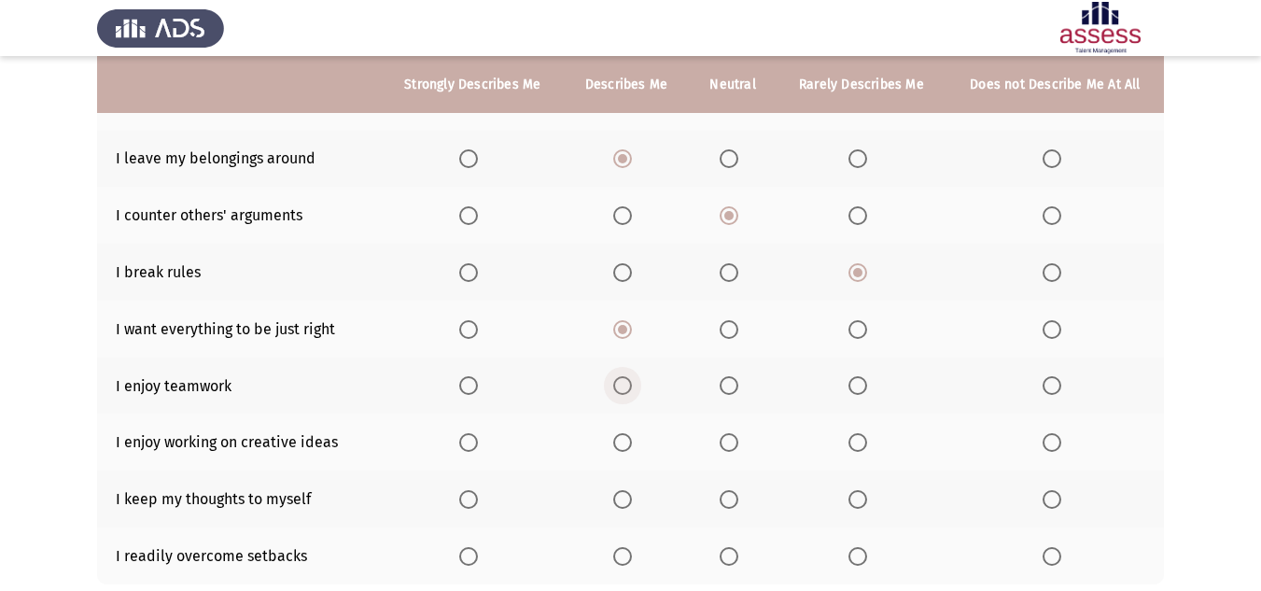
click at [632, 387] on input "Select an option" at bounding box center [622, 385] width 19 height 19
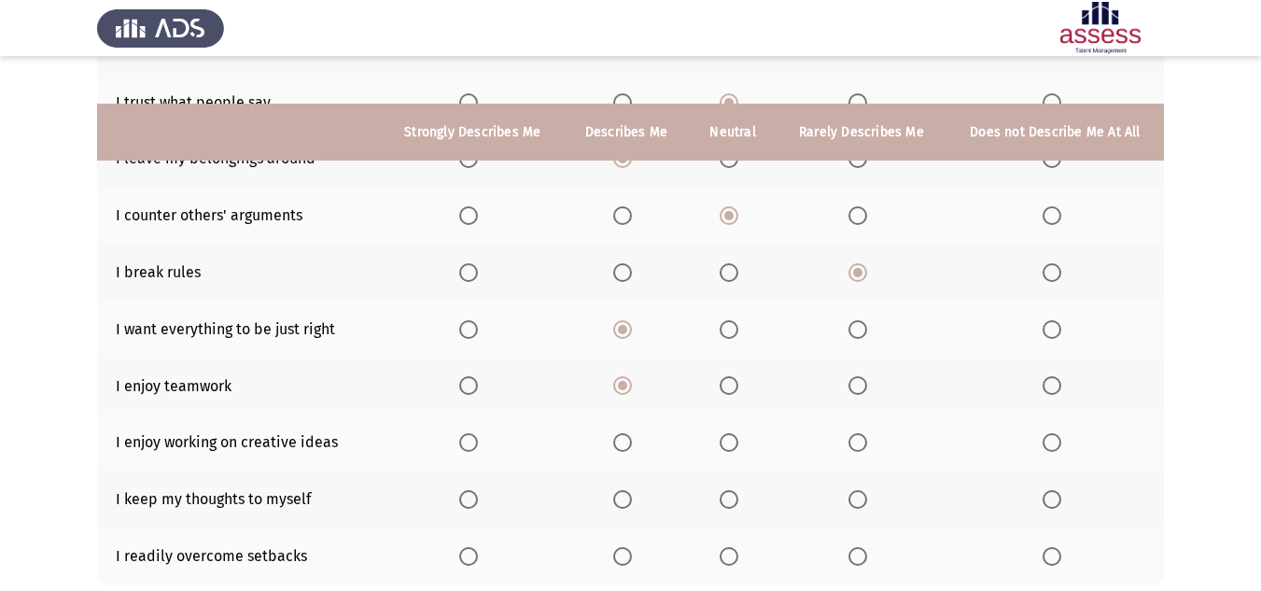
scroll to position [373, 0]
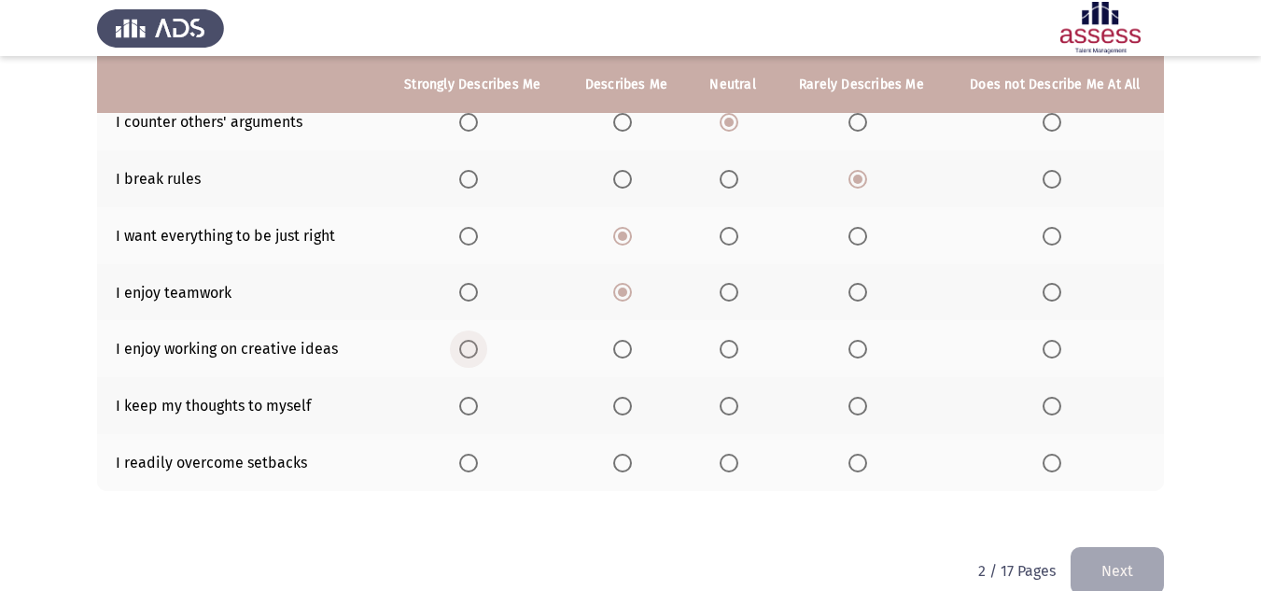
click at [469, 348] on span "Select an option" at bounding box center [468, 349] width 19 height 19
click at [469, 348] on input "Select an option" at bounding box center [468, 349] width 19 height 19
click at [464, 406] on span "Select an option" at bounding box center [468, 406] width 19 height 19
click at [464, 406] on input "Select an option" at bounding box center [468, 406] width 19 height 19
click at [630, 401] on span "Select an option" at bounding box center [622, 406] width 19 height 19
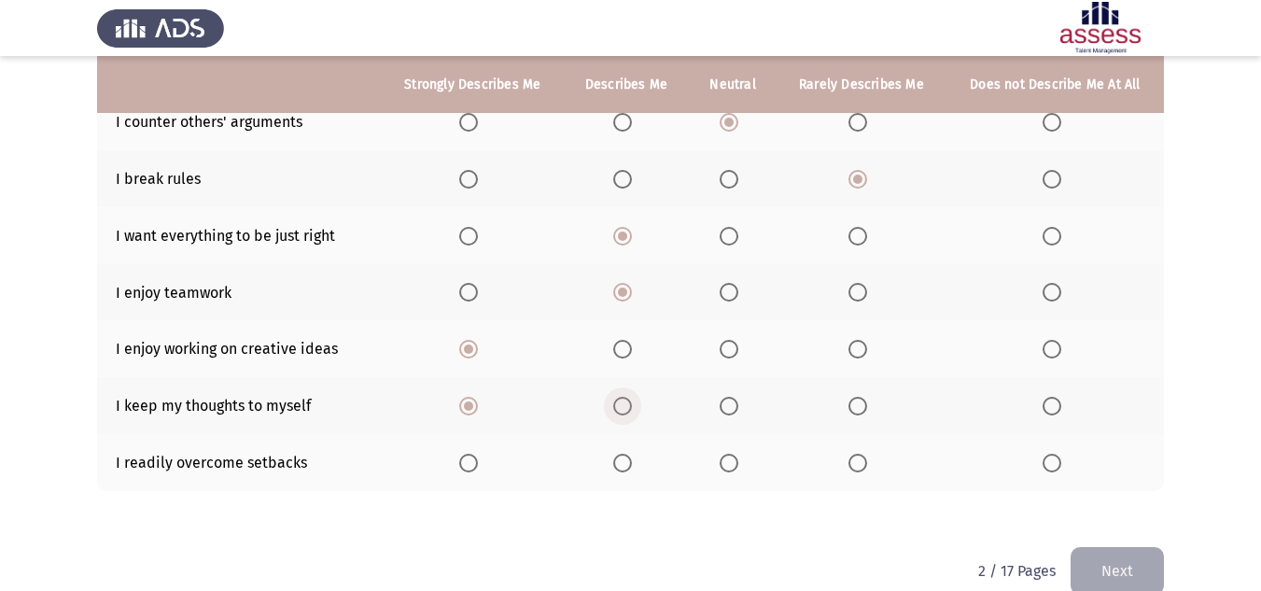
click at [630, 401] on input "Select an option" at bounding box center [622, 406] width 19 height 19
click at [731, 462] on span "Select an option" at bounding box center [729, 463] width 19 height 19
click at [731, 462] on input "Select an option" at bounding box center [729, 463] width 19 height 19
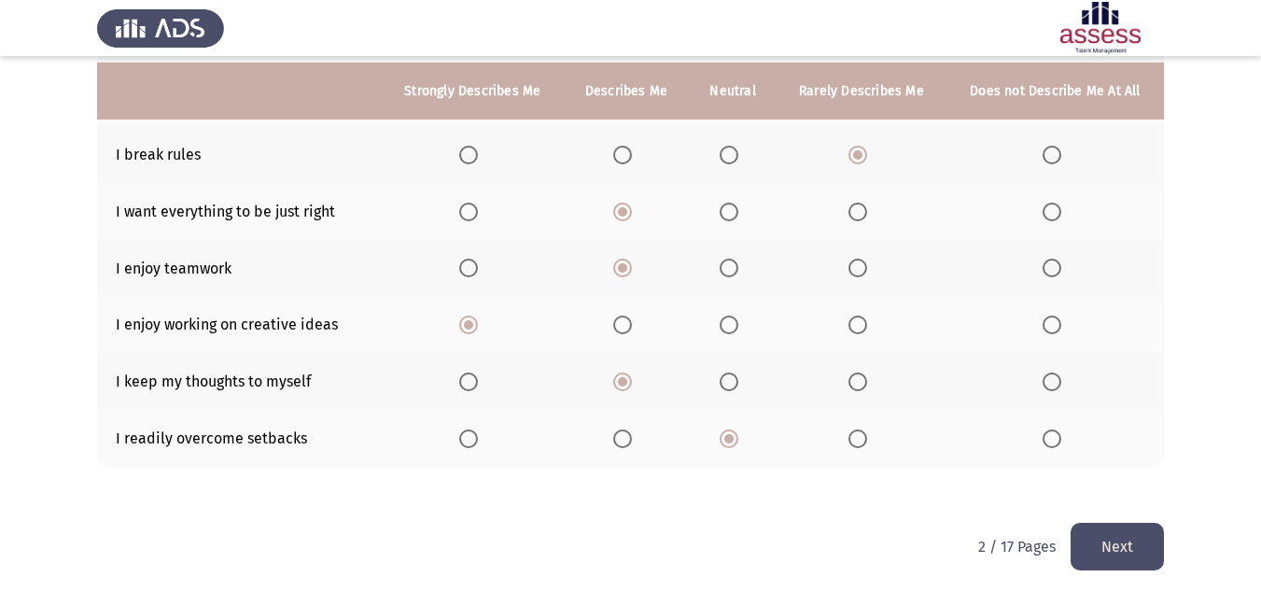
scroll to position [404, 0]
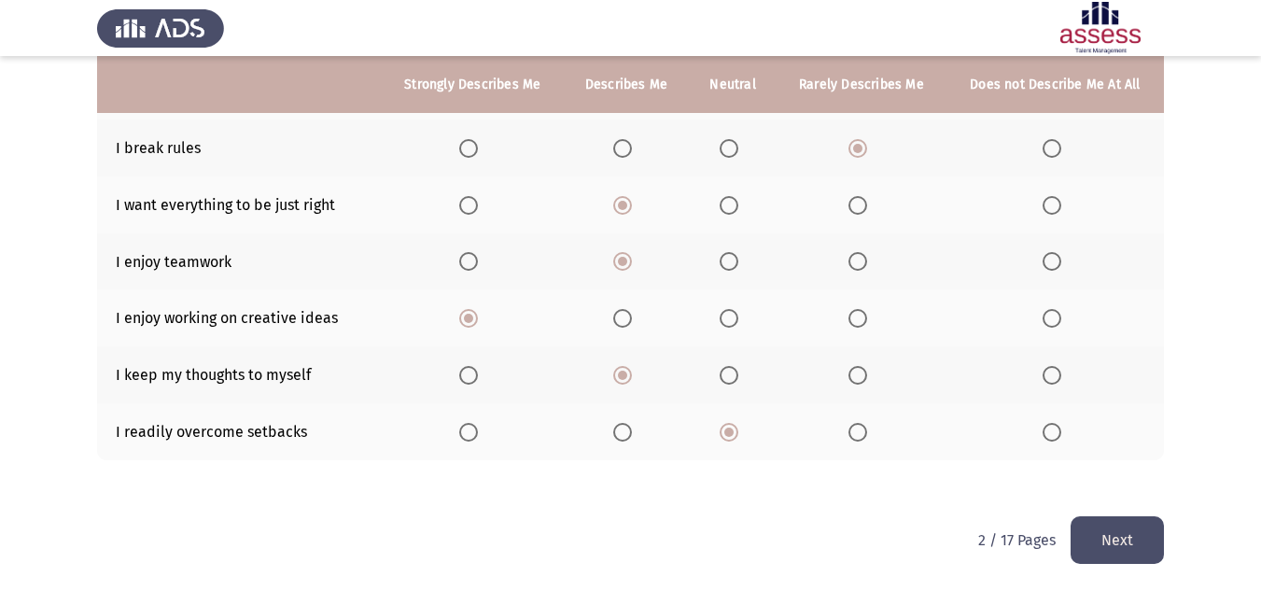
click at [1117, 555] on button "Next" at bounding box center [1117, 540] width 93 height 48
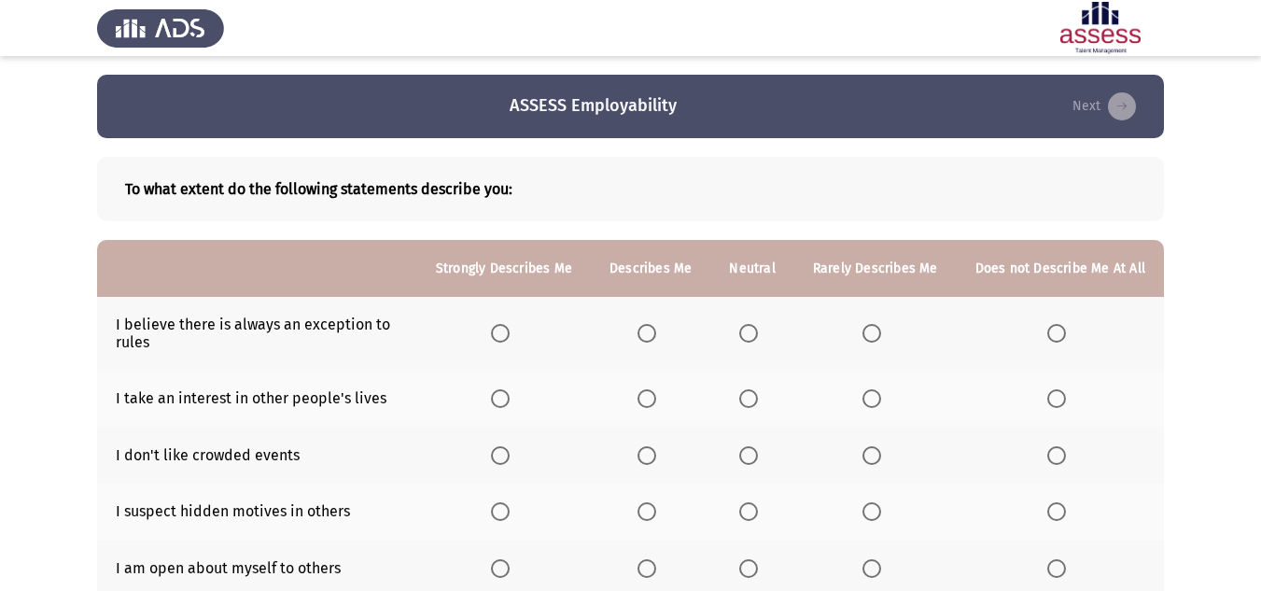
click at [656, 336] on span "Select an option" at bounding box center [647, 333] width 19 height 19
click at [656, 336] on input "Select an option" at bounding box center [647, 333] width 19 height 19
click at [748, 406] on span "Select an option" at bounding box center [748, 398] width 19 height 19
click at [748, 406] on input "Select an option" at bounding box center [748, 398] width 19 height 19
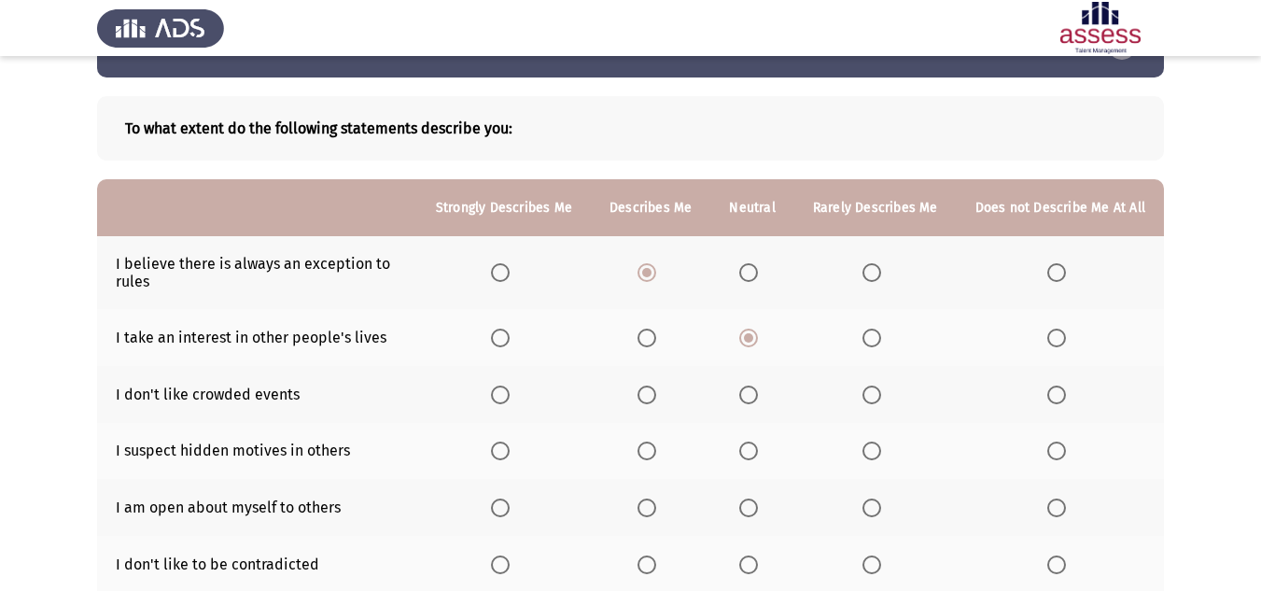
scroll to position [93, 0]
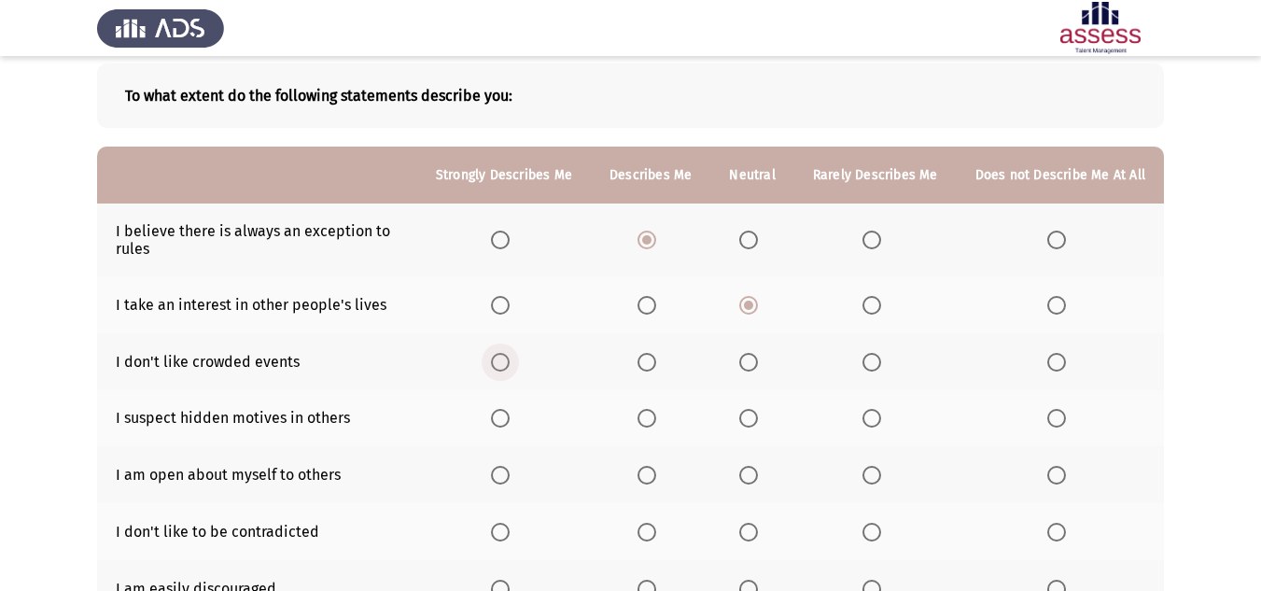
click at [504, 365] on span "Select an option" at bounding box center [500, 362] width 19 height 19
click at [504, 365] on input "Select an option" at bounding box center [500, 362] width 19 height 19
click at [656, 366] on span "Select an option" at bounding box center [647, 362] width 19 height 19
click at [656, 366] on input "Select an option" at bounding box center [647, 362] width 19 height 19
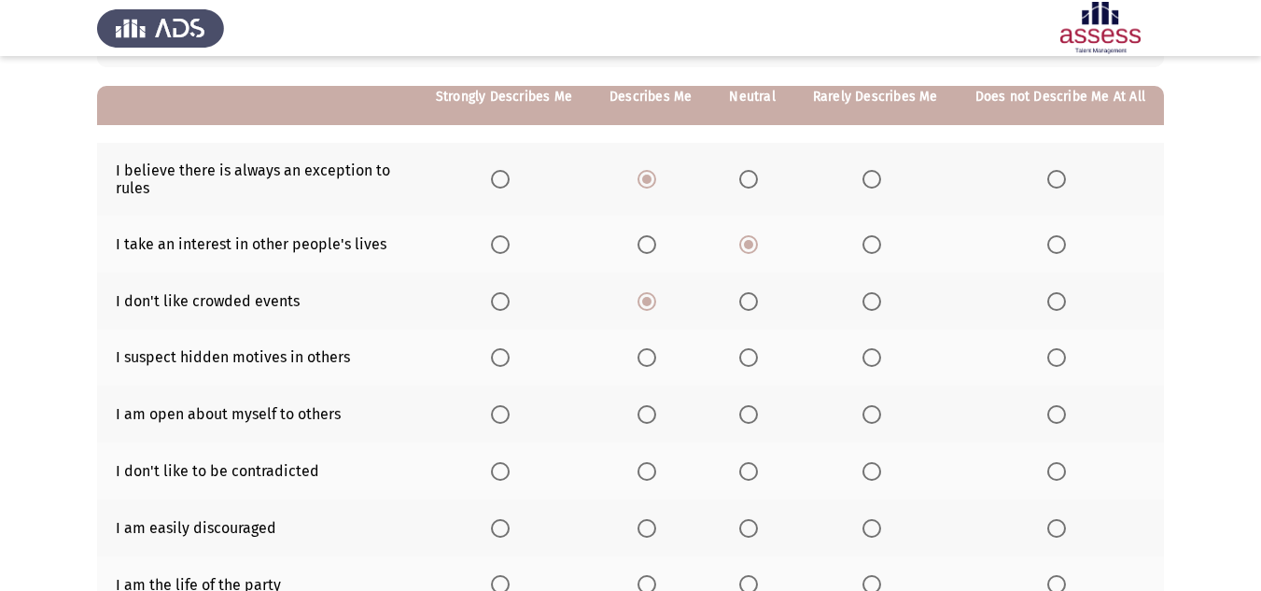
scroll to position [187, 0]
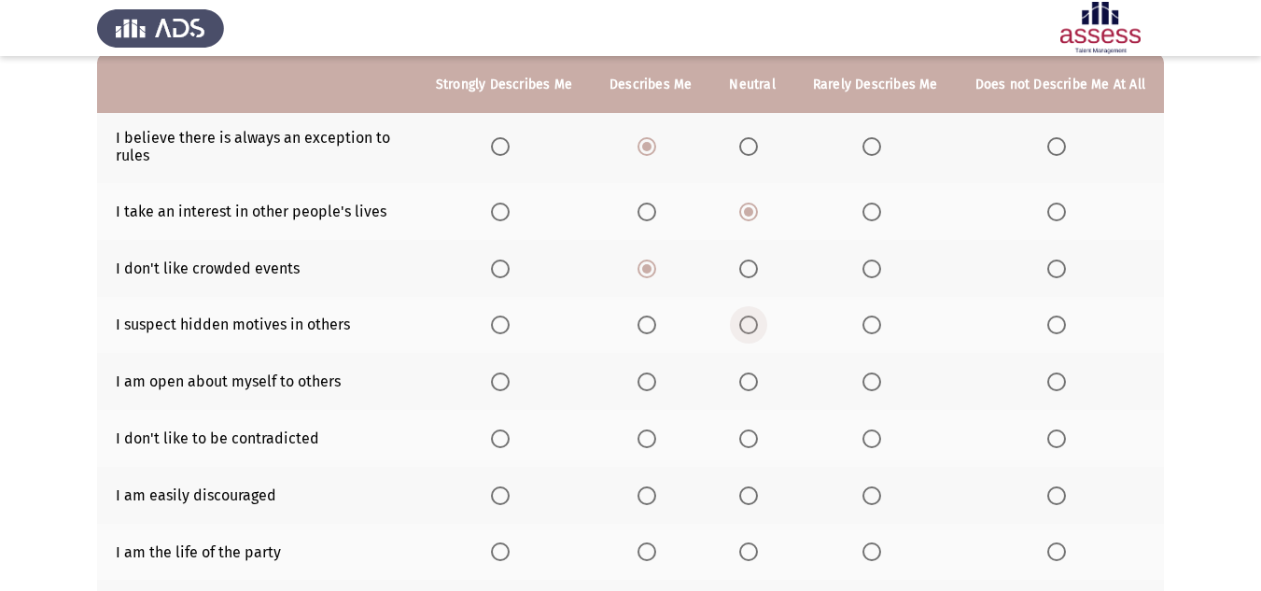
click at [755, 324] on span "Select an option" at bounding box center [748, 325] width 19 height 19
click at [755, 324] on input "Select an option" at bounding box center [748, 325] width 19 height 19
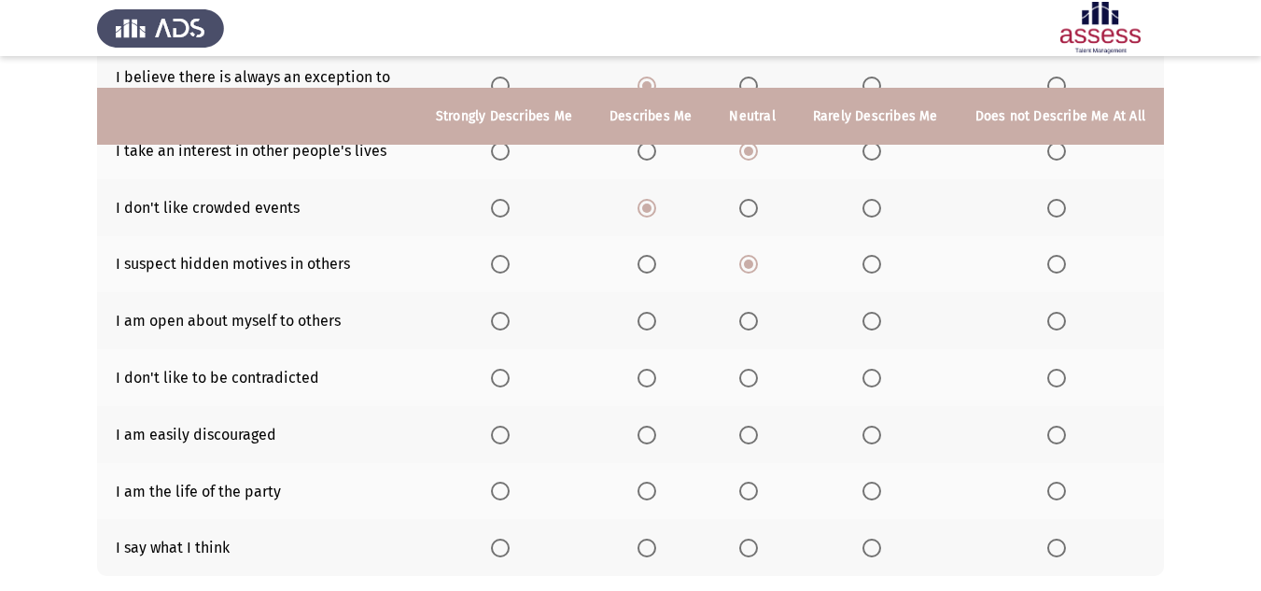
scroll to position [280, 0]
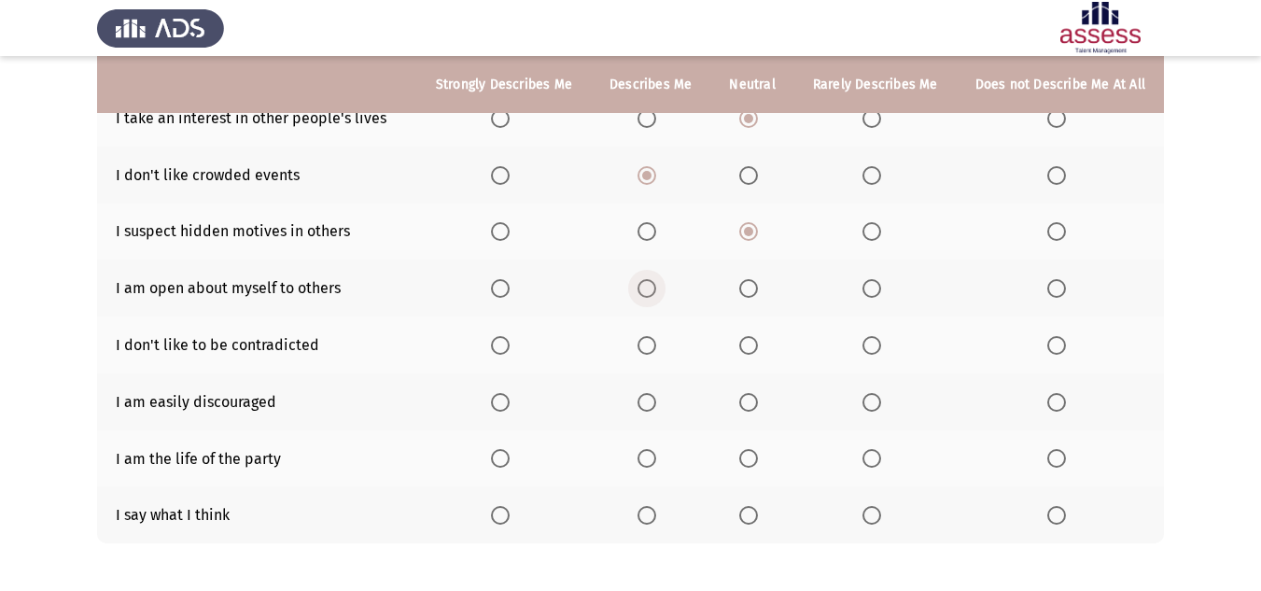
click at [649, 293] on span "Select an option" at bounding box center [647, 288] width 19 height 19
click at [649, 293] on input "Select an option" at bounding box center [647, 288] width 19 height 19
click at [752, 337] on span "Select an option" at bounding box center [748, 345] width 19 height 19
click at [752, 337] on input "Select an option" at bounding box center [748, 345] width 19 height 19
click at [876, 400] on span "Select an option" at bounding box center [872, 402] width 19 height 19
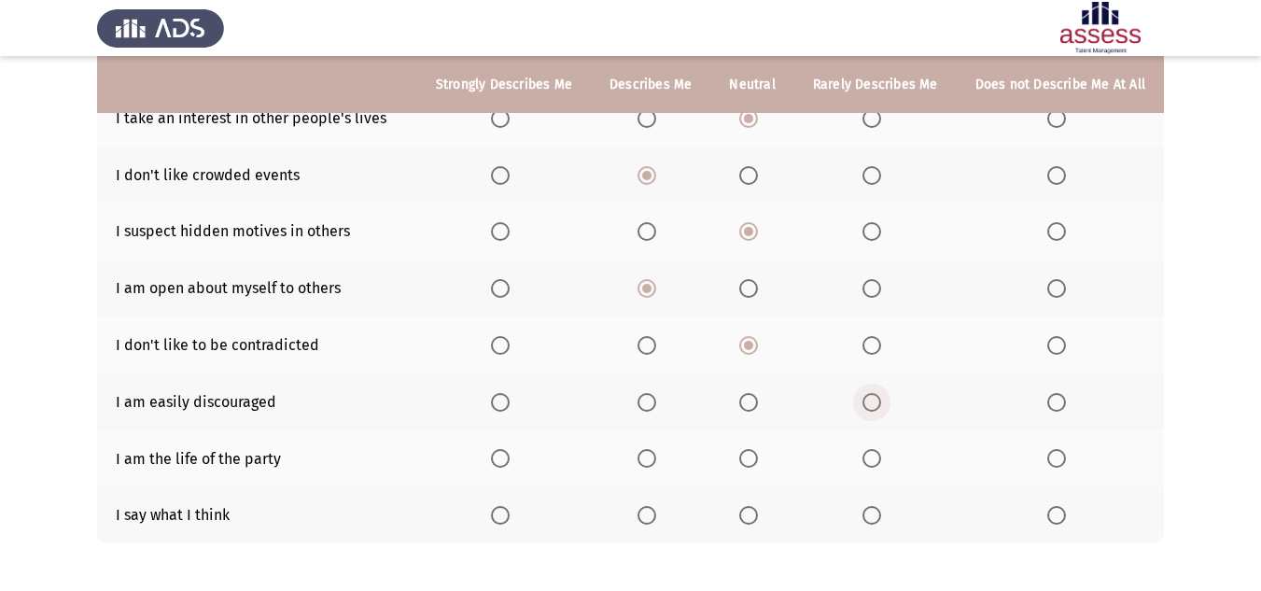
click at [876, 400] on input "Select an option" at bounding box center [872, 402] width 19 height 19
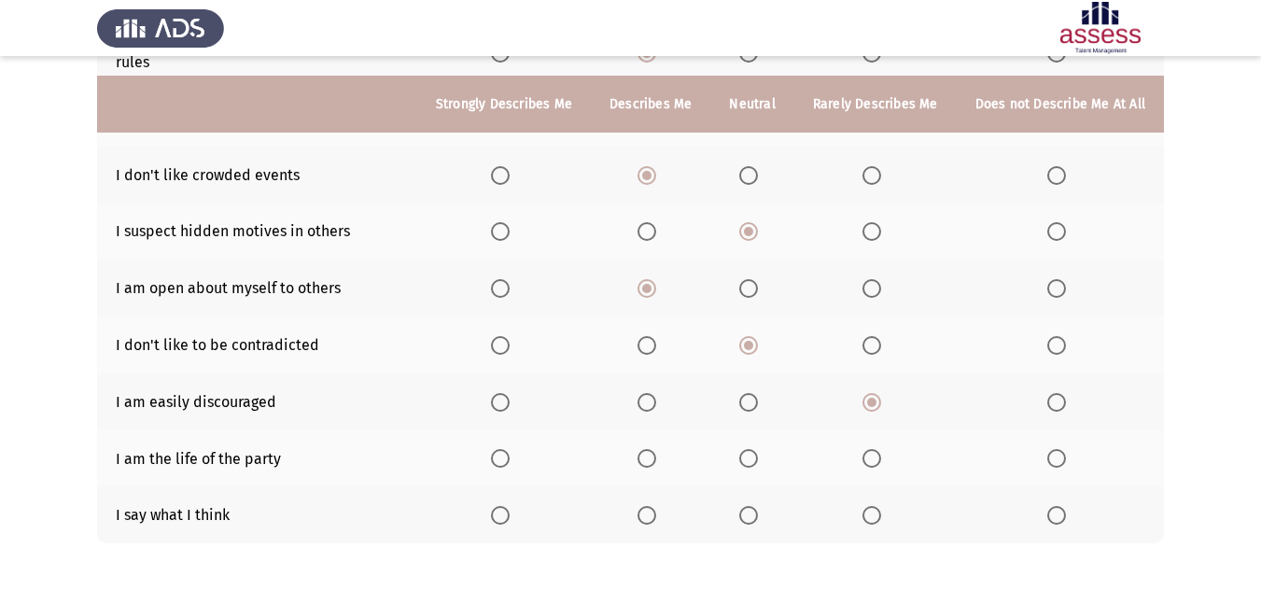
scroll to position [363, 0]
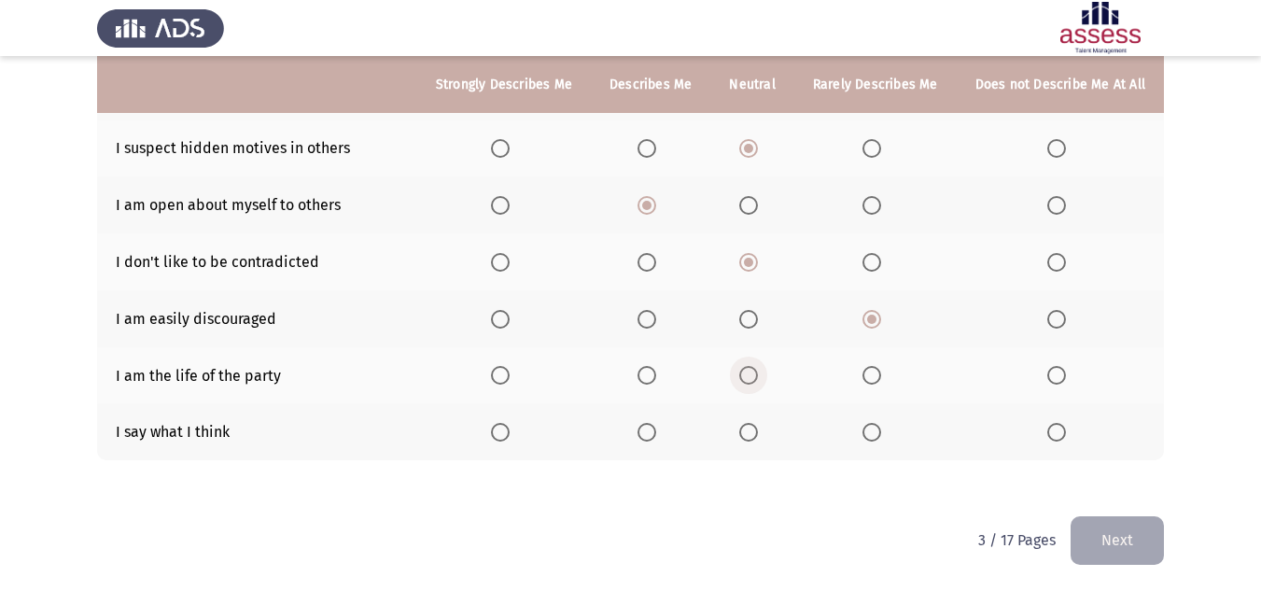
click at [750, 375] on span "Select an option" at bounding box center [748, 375] width 19 height 19
click at [750, 375] on input "Select an option" at bounding box center [748, 375] width 19 height 19
click at [643, 436] on th at bounding box center [650, 431] width 119 height 57
click at [654, 428] on span "Select an option" at bounding box center [647, 432] width 19 height 19
click at [654, 428] on input "Select an option" at bounding box center [647, 432] width 19 height 19
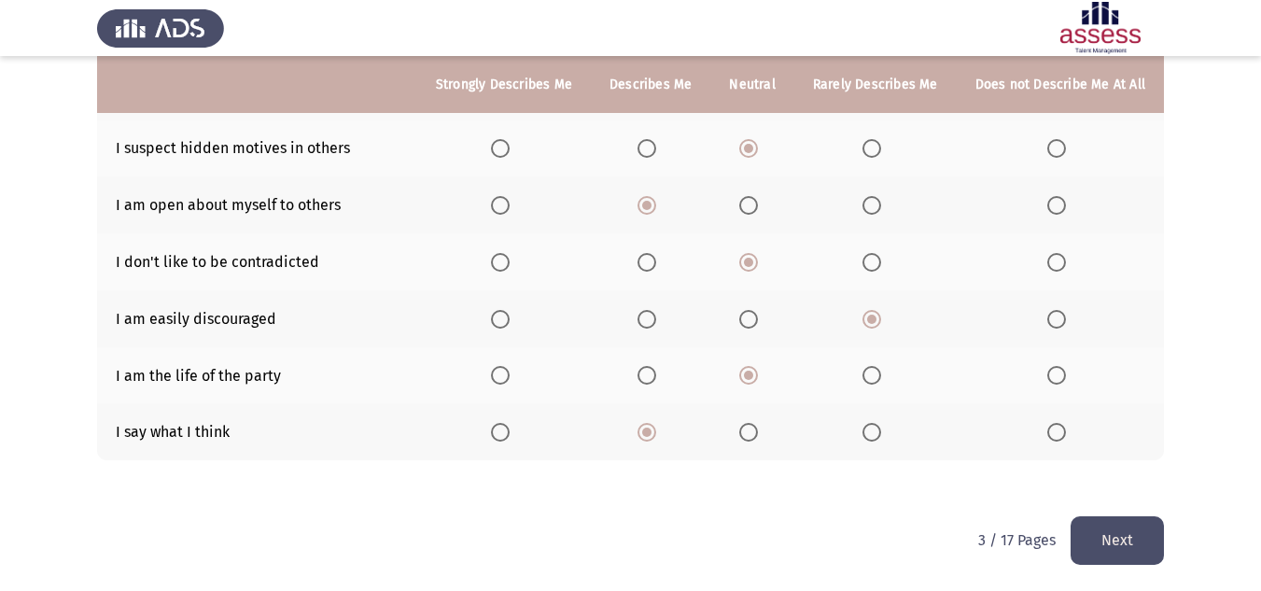
click at [1119, 538] on button "Next" at bounding box center [1117, 540] width 93 height 48
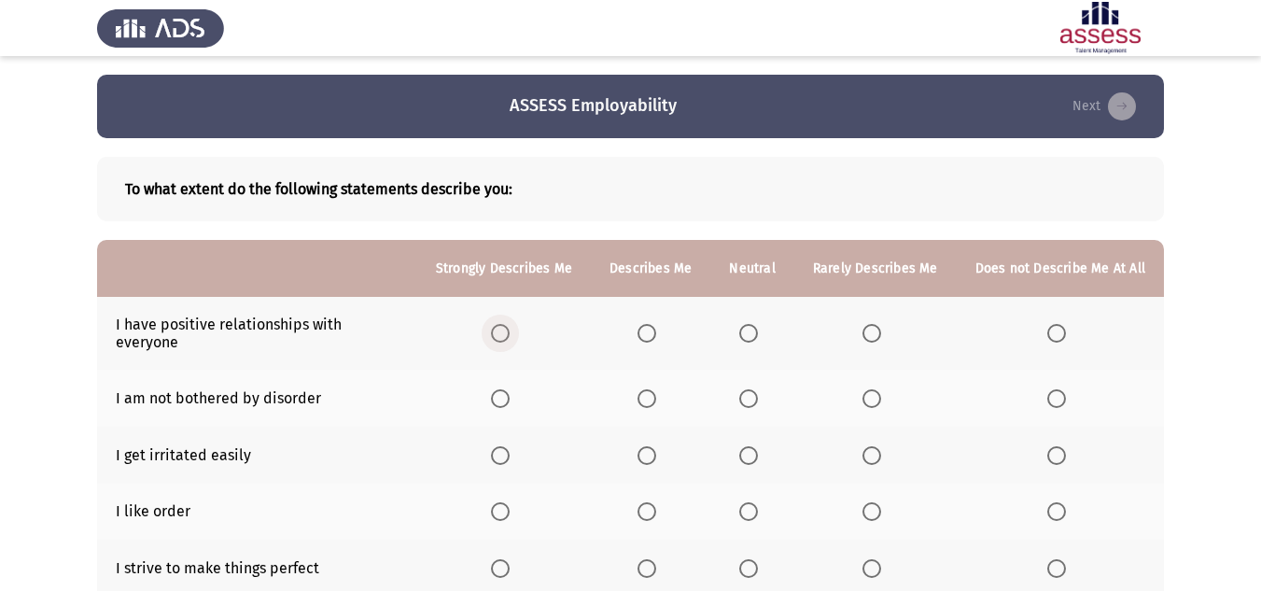
click at [510, 330] on span "Select an option" at bounding box center [500, 333] width 19 height 19
click at [510, 330] on input "Select an option" at bounding box center [500, 333] width 19 height 19
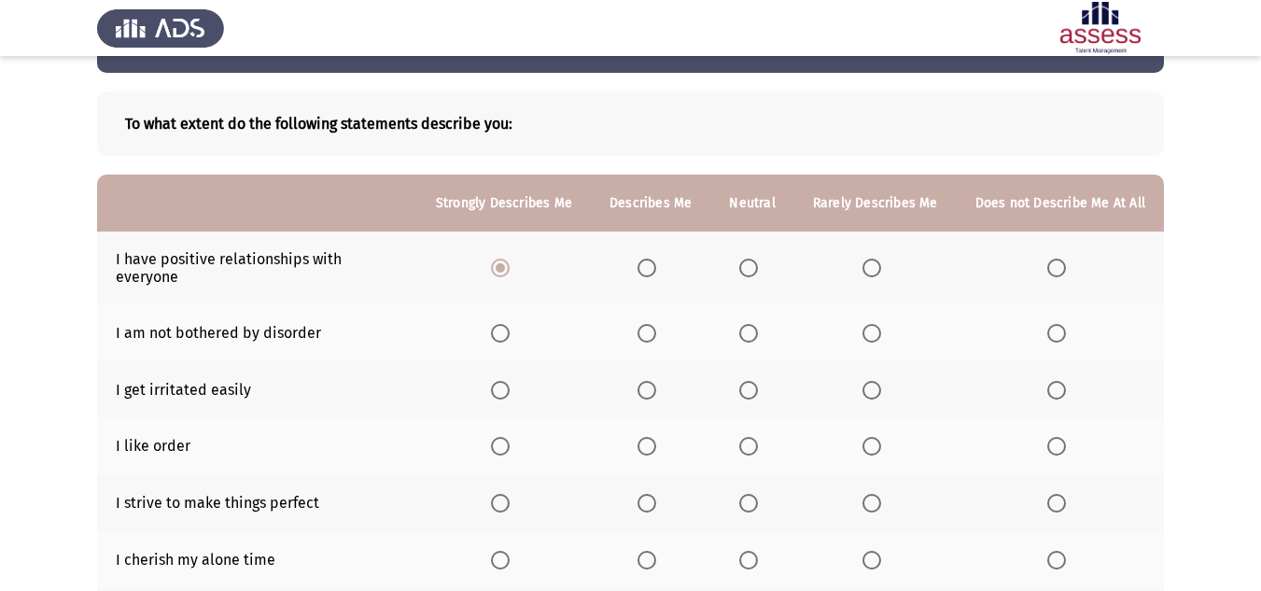
scroll to position [93, 0]
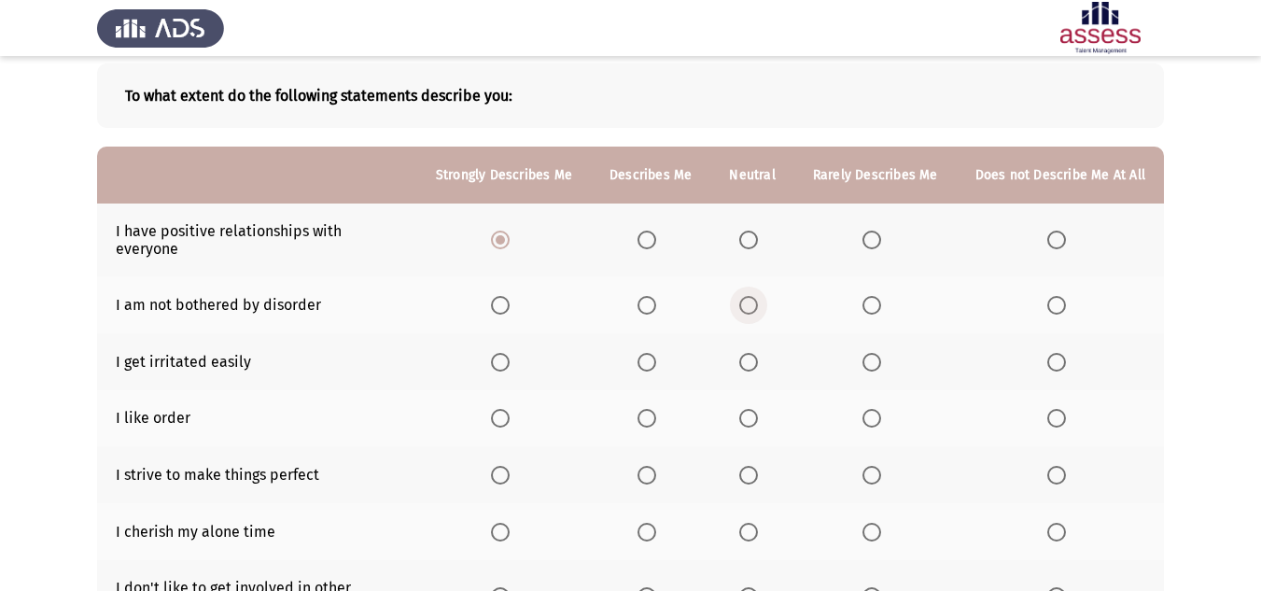
click at [752, 296] on span "Select an option" at bounding box center [748, 305] width 19 height 19
click at [752, 296] on input "Select an option" at bounding box center [748, 305] width 19 height 19
click at [751, 353] on span "Select an option" at bounding box center [748, 362] width 19 height 19
click at [751, 353] on input "Select an option" at bounding box center [748, 362] width 19 height 19
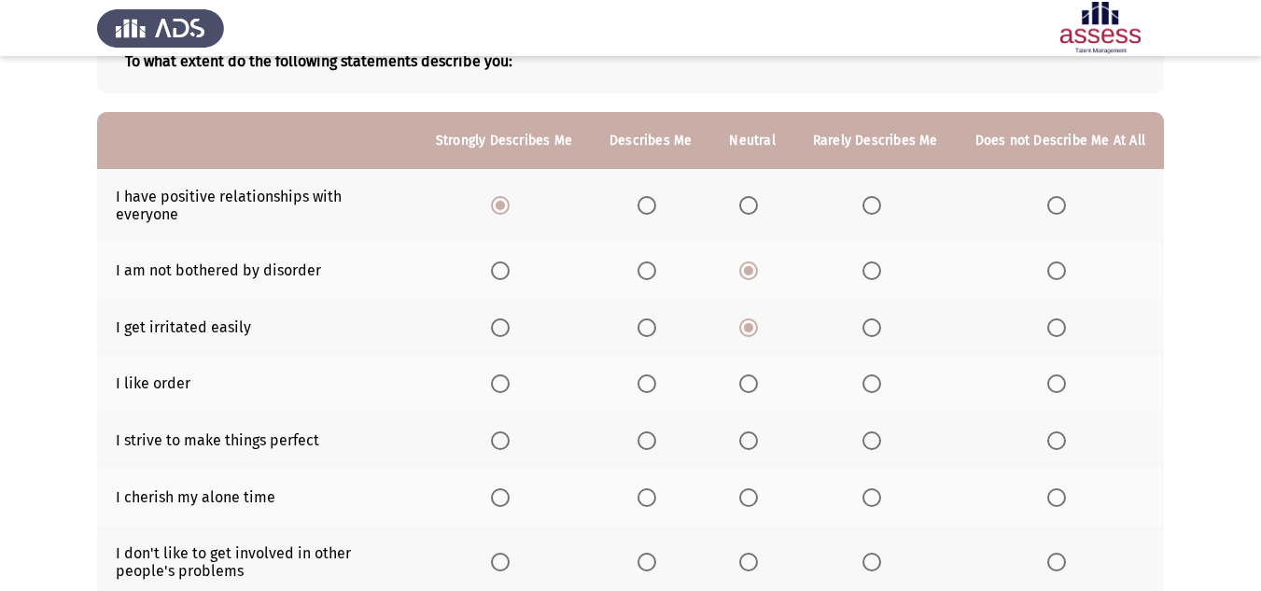
scroll to position [187, 0]
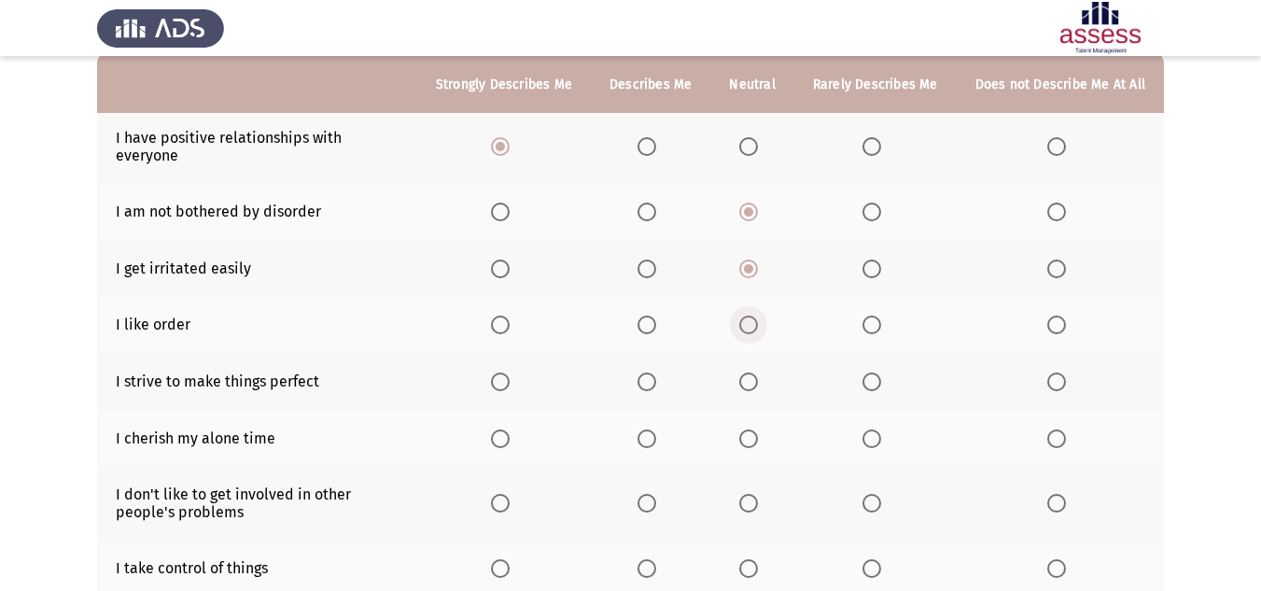
click at [754, 316] on span "Select an option" at bounding box center [748, 325] width 19 height 19
click at [754, 316] on input "Select an option" at bounding box center [748, 325] width 19 height 19
click at [653, 372] on span "Select an option" at bounding box center [647, 381] width 19 height 19
click at [653, 372] on input "Select an option" at bounding box center [647, 381] width 19 height 19
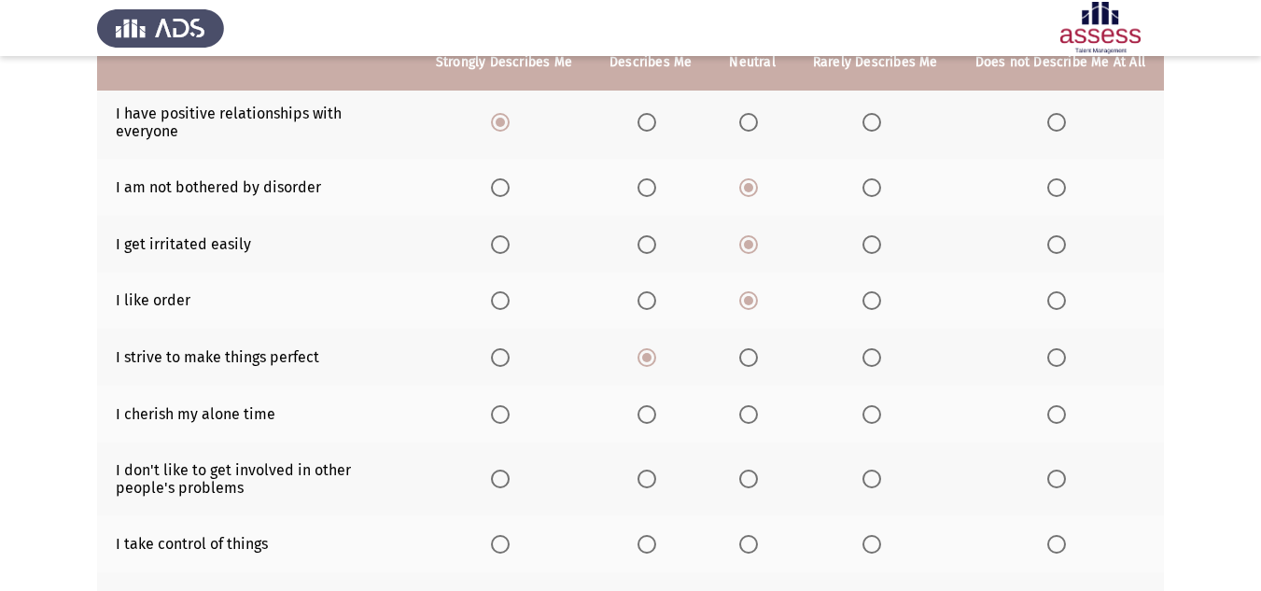
scroll to position [280, 0]
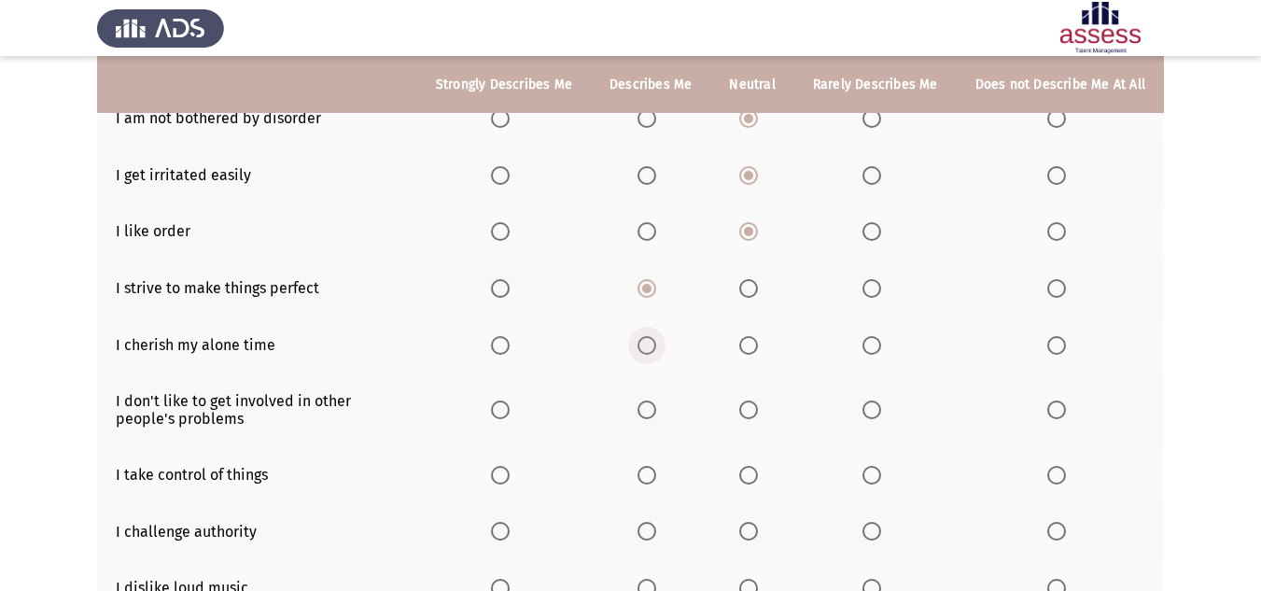
click at [656, 336] on span "Select an option" at bounding box center [647, 345] width 19 height 19
click at [656, 336] on input "Select an option" at bounding box center [647, 345] width 19 height 19
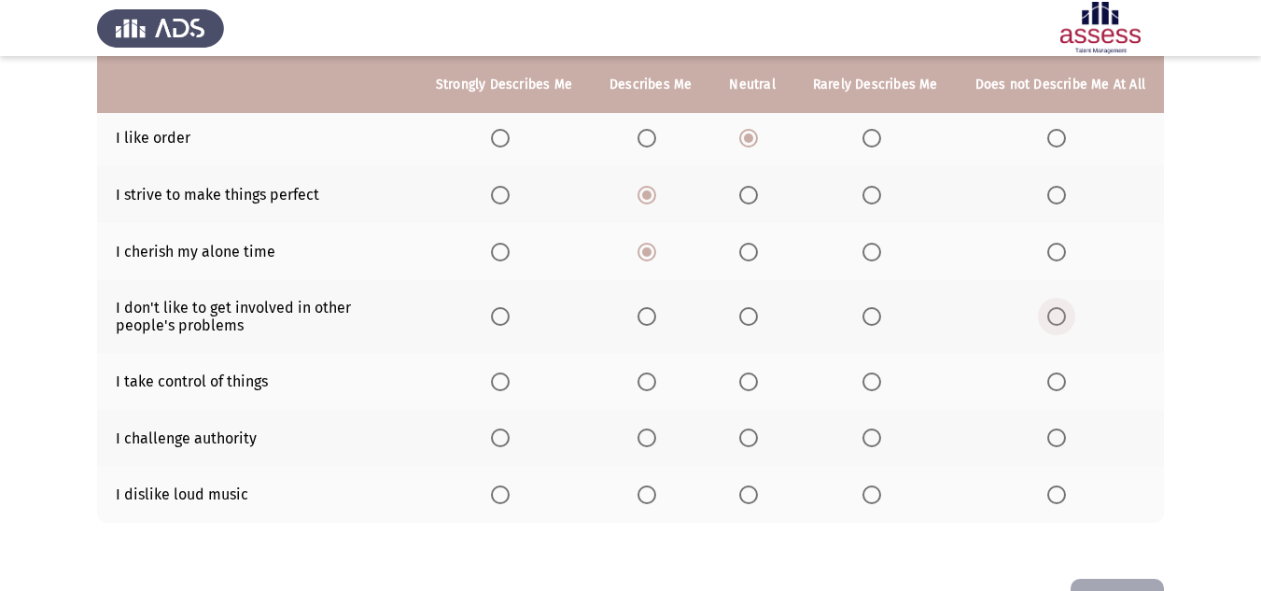
click at [1056, 307] on span "Select an option" at bounding box center [1056, 316] width 19 height 19
click at [1056, 307] on input "Select an option" at bounding box center [1056, 316] width 19 height 19
click at [749, 372] on span "Select an option" at bounding box center [748, 381] width 19 height 19
click at [749, 372] on input "Select an option" at bounding box center [748, 381] width 19 height 19
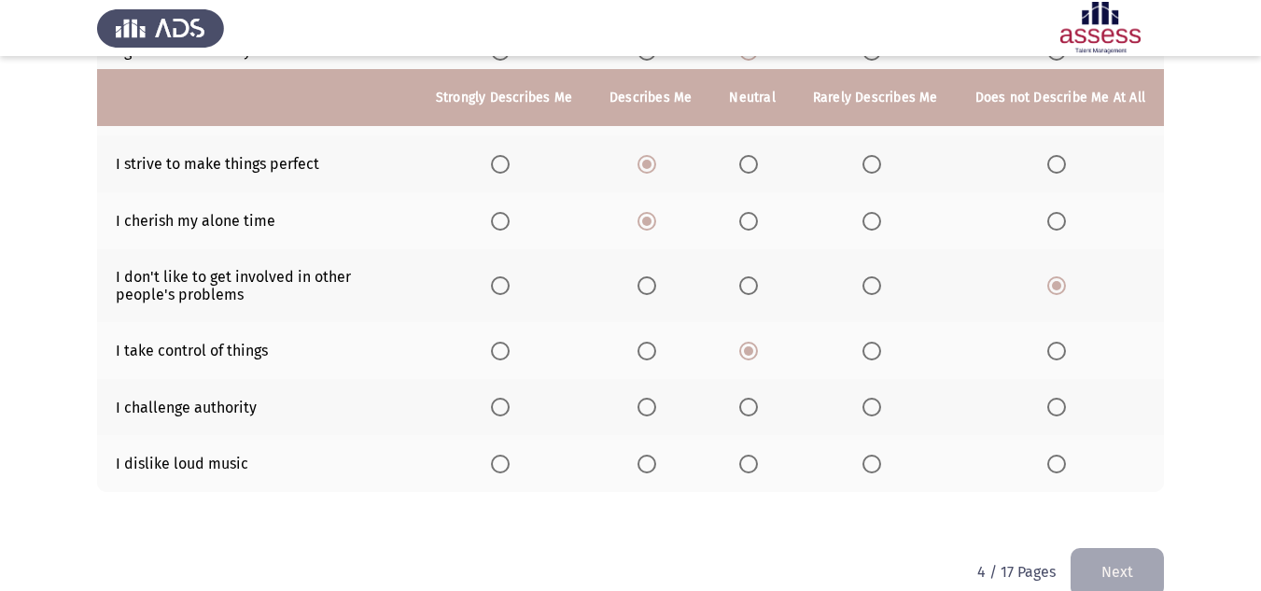
scroll to position [420, 0]
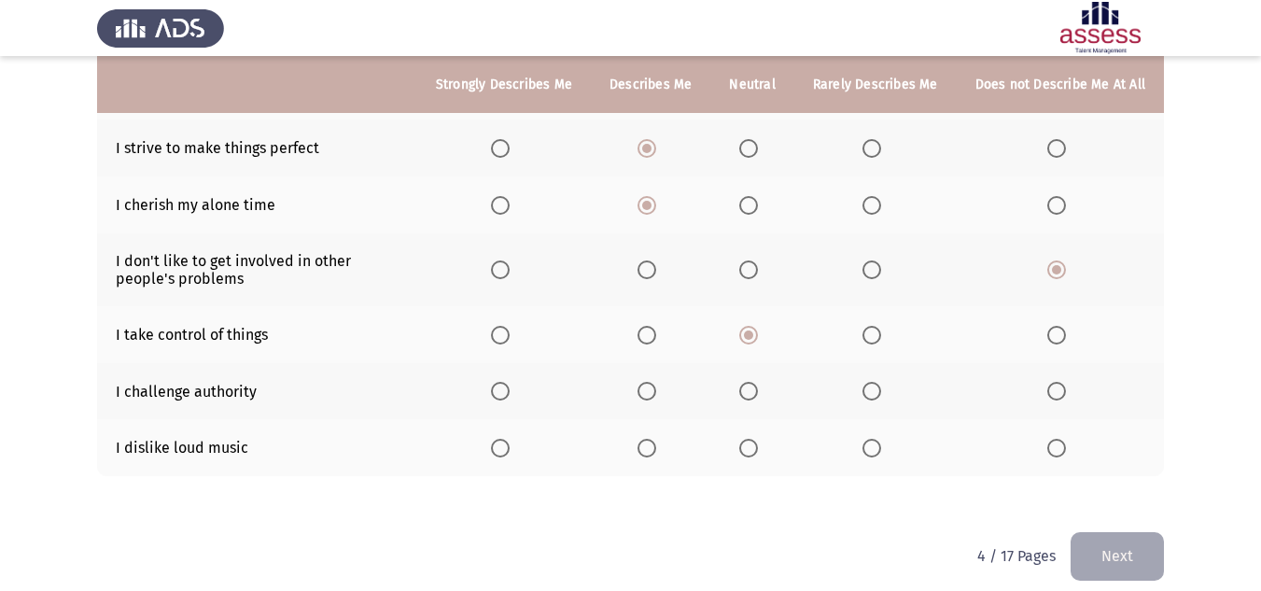
click at [766, 439] on label "Select an option" at bounding box center [752, 448] width 26 height 19
click at [758, 439] on input "Select an option" at bounding box center [748, 448] width 19 height 19
click at [1128, 541] on button "Next" at bounding box center [1117, 556] width 93 height 48
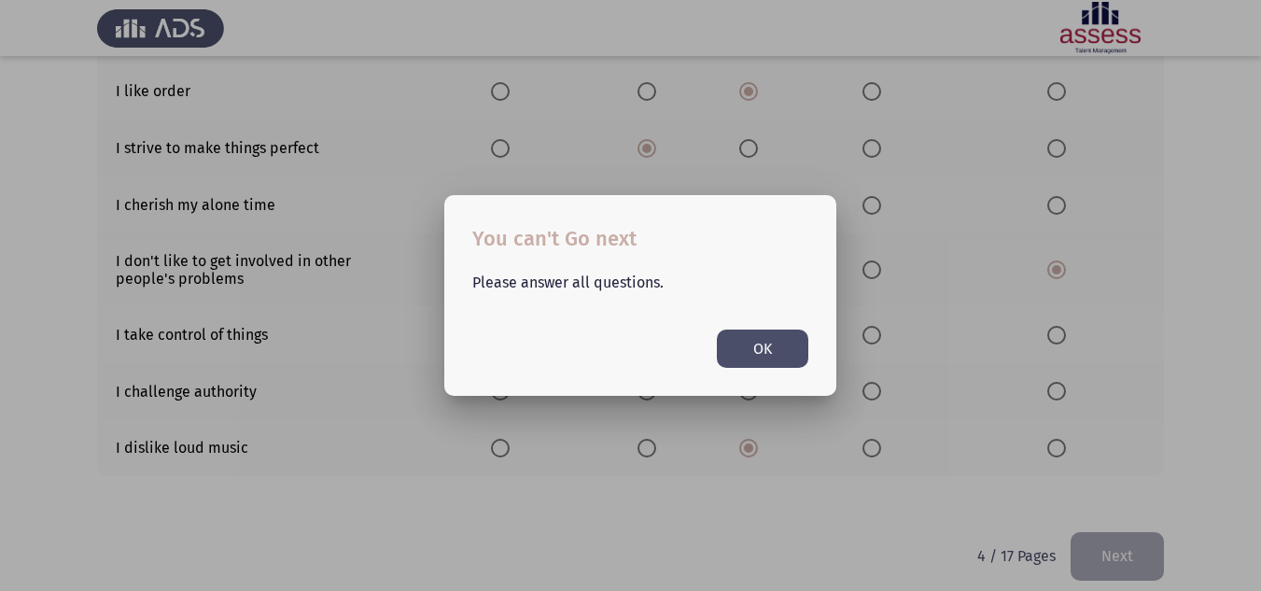
scroll to position [0, 0]
click at [739, 347] on button "OK" at bounding box center [762, 349] width 91 height 38
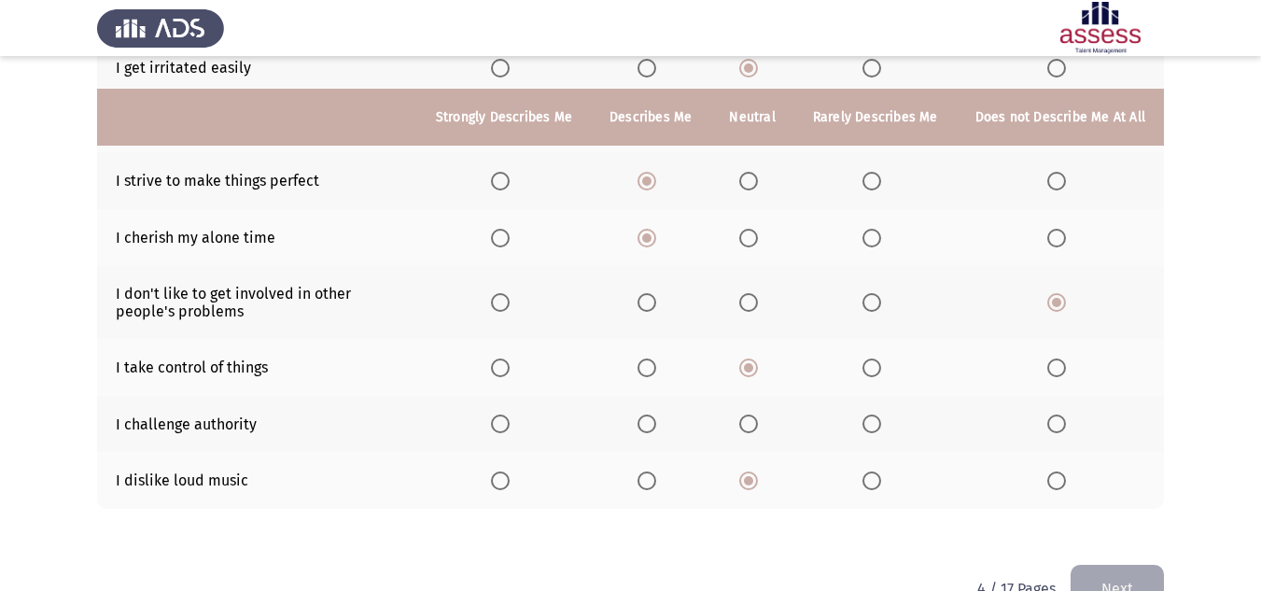
scroll to position [420, 0]
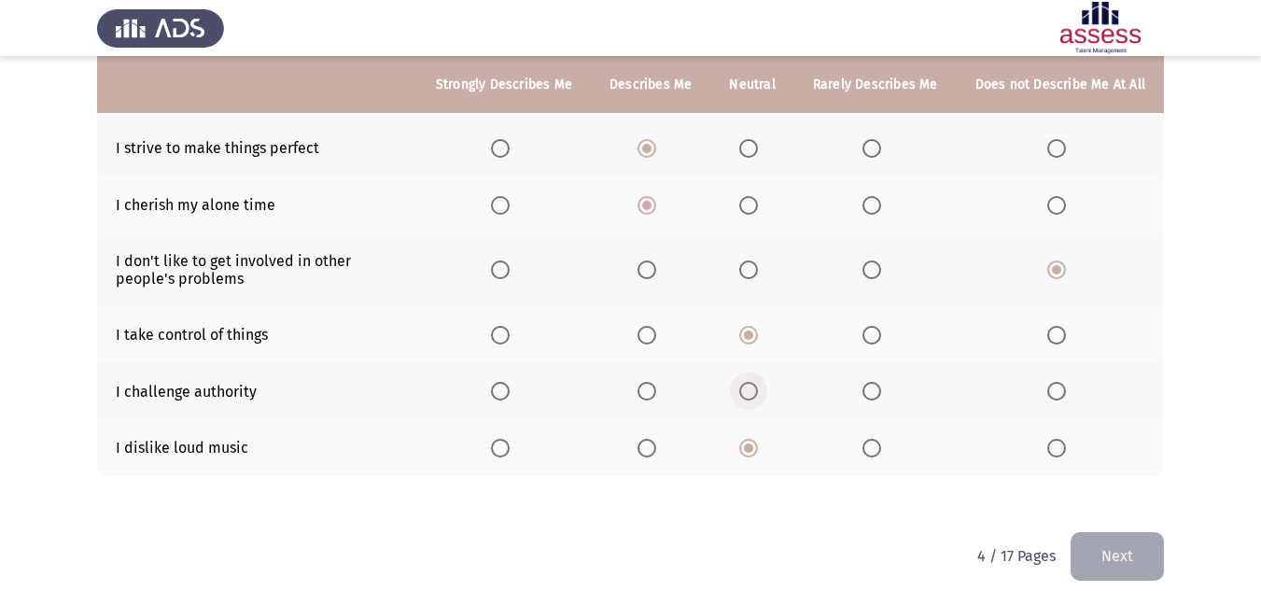
click at [746, 382] on span "Select an option" at bounding box center [748, 391] width 19 height 19
click at [746, 382] on input "Select an option" at bounding box center [748, 391] width 19 height 19
click at [1132, 533] on button "Next" at bounding box center [1117, 556] width 93 height 48
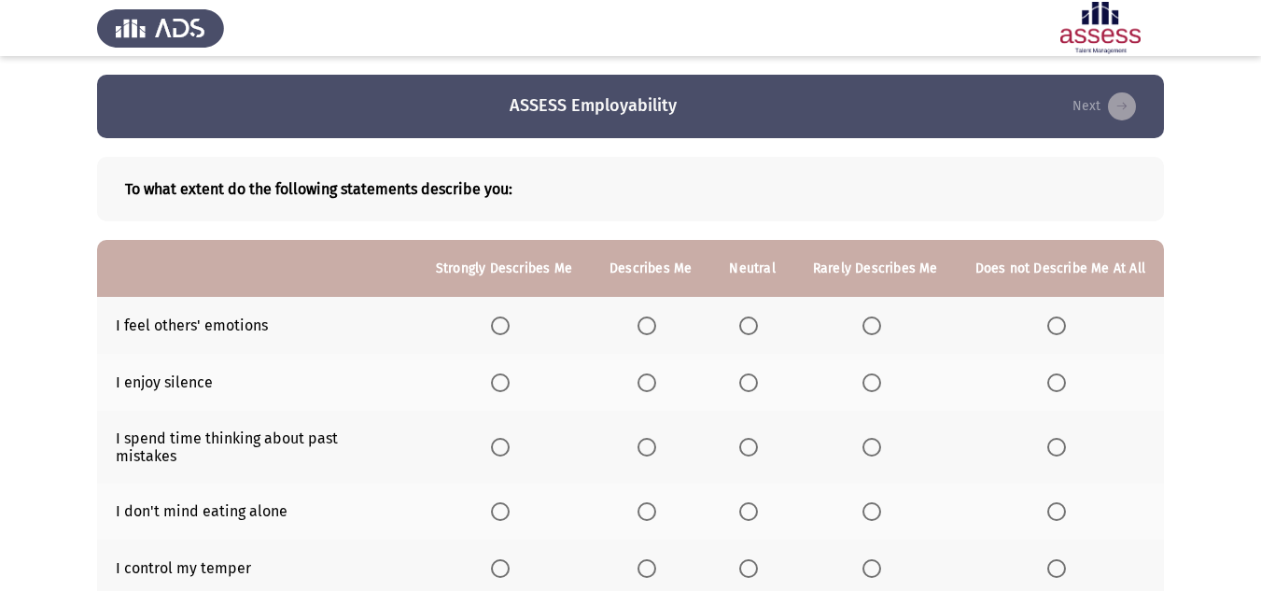
click at [656, 330] on span "Select an option" at bounding box center [647, 325] width 19 height 19
click at [656, 330] on input "Select an option" at bounding box center [647, 325] width 19 height 19
click at [647, 386] on span "Select an option" at bounding box center [647, 382] width 19 height 19
click at [647, 386] on input "Select an option" at bounding box center [647, 382] width 19 height 19
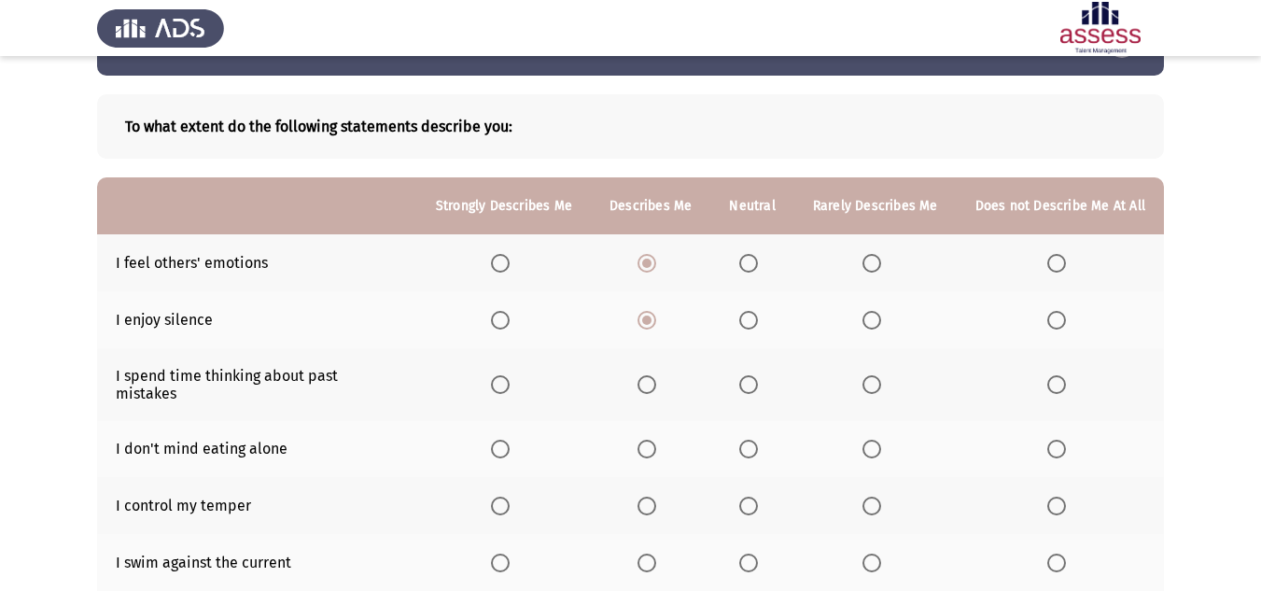
scroll to position [93, 0]
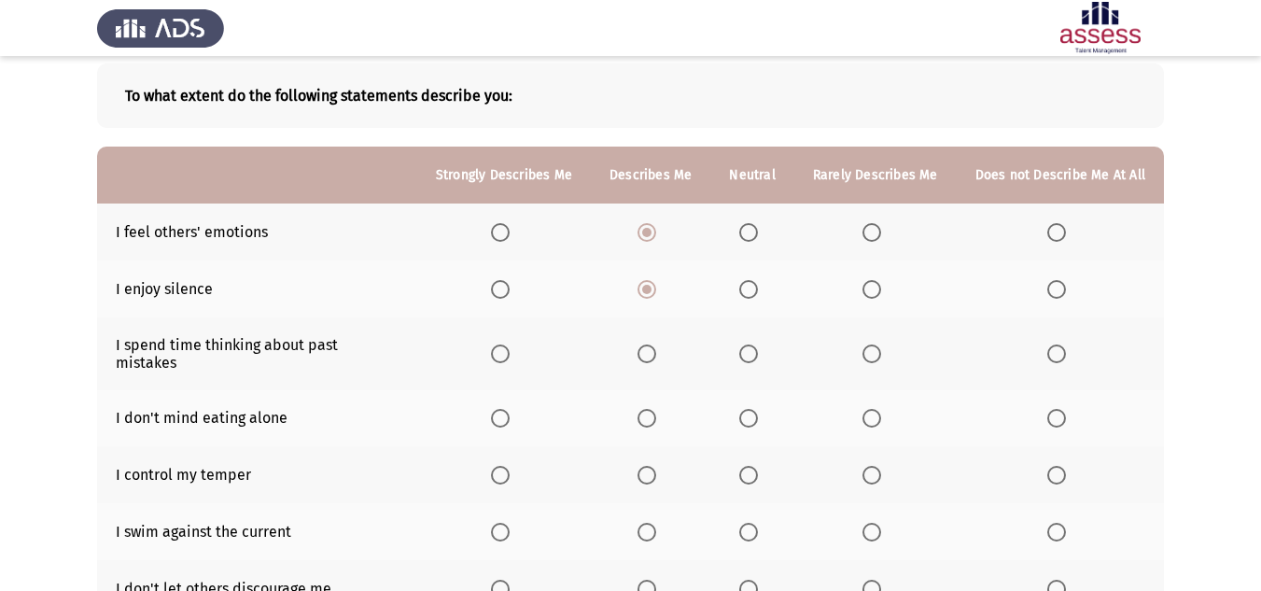
click at [648, 347] on span "Select an option" at bounding box center [647, 353] width 19 height 19
click at [648, 347] on input "Select an option" at bounding box center [647, 353] width 19 height 19
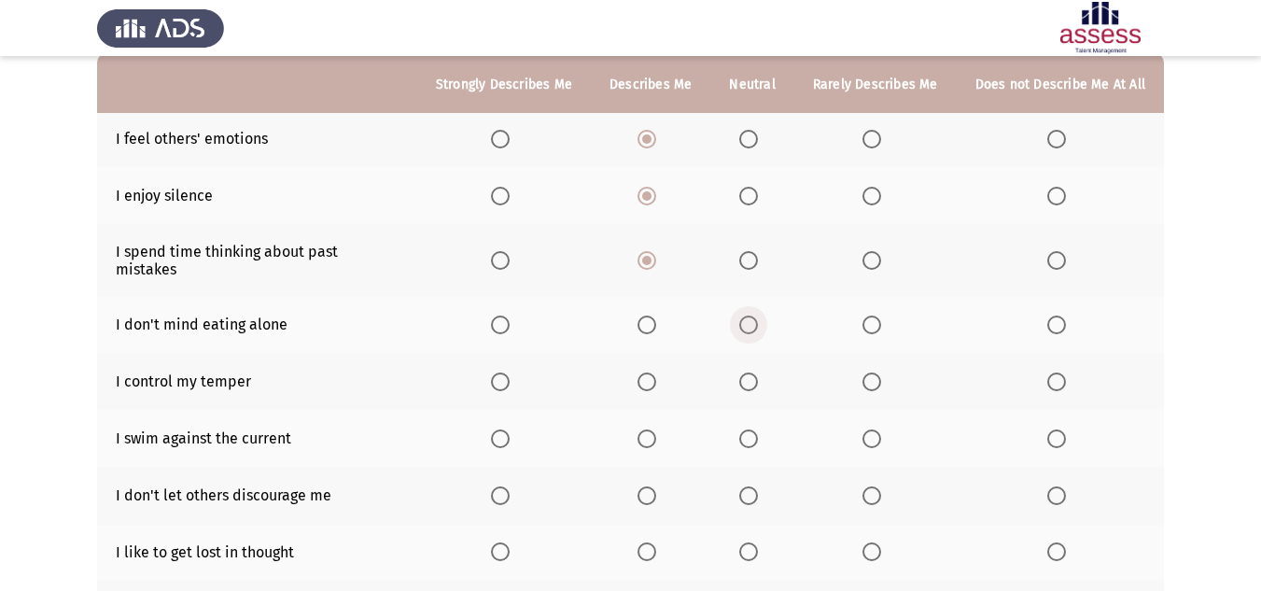
click at [753, 316] on span "Select an option" at bounding box center [748, 325] width 19 height 19
click at [753, 316] on input "Select an option" at bounding box center [748, 325] width 19 height 19
click at [649, 372] on span "Select an option" at bounding box center [647, 381] width 19 height 19
click at [649, 372] on input "Select an option" at bounding box center [647, 381] width 19 height 19
click at [654, 429] on span "Select an option" at bounding box center [647, 438] width 19 height 19
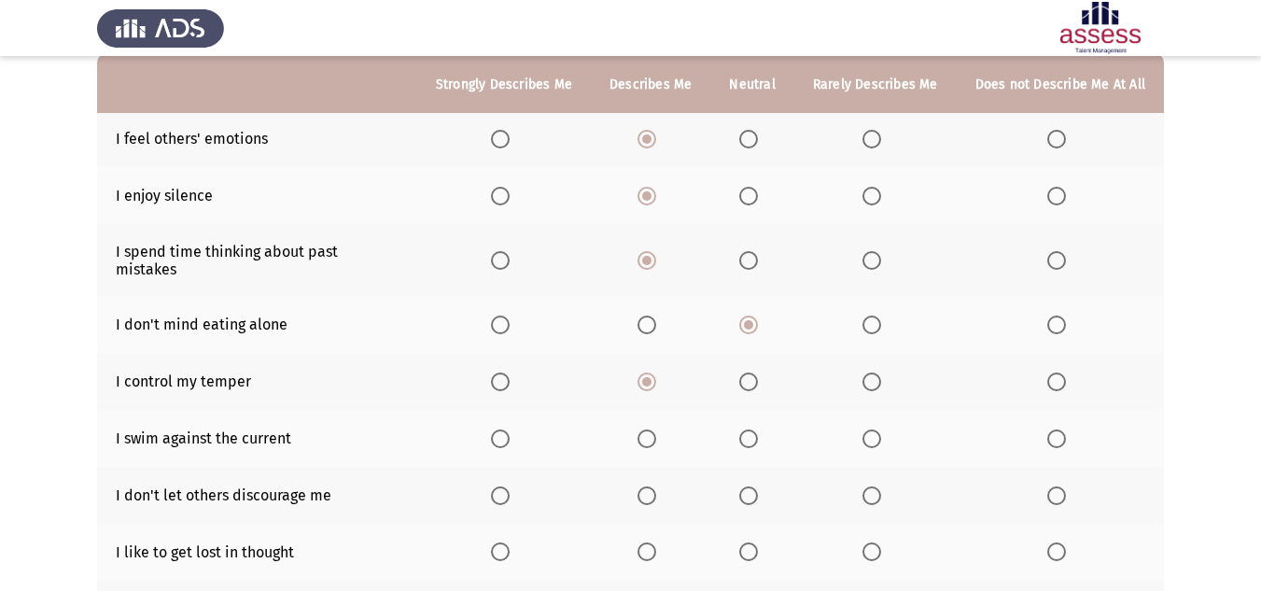
click at [654, 429] on input "Select an option" at bounding box center [647, 438] width 19 height 19
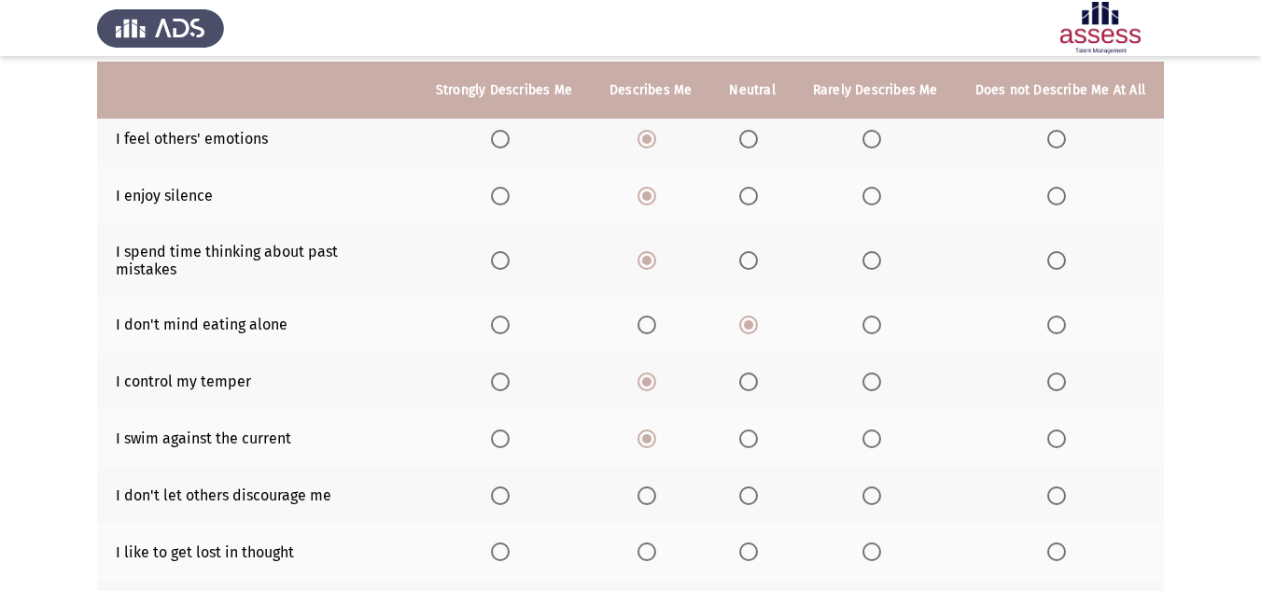
scroll to position [280, 0]
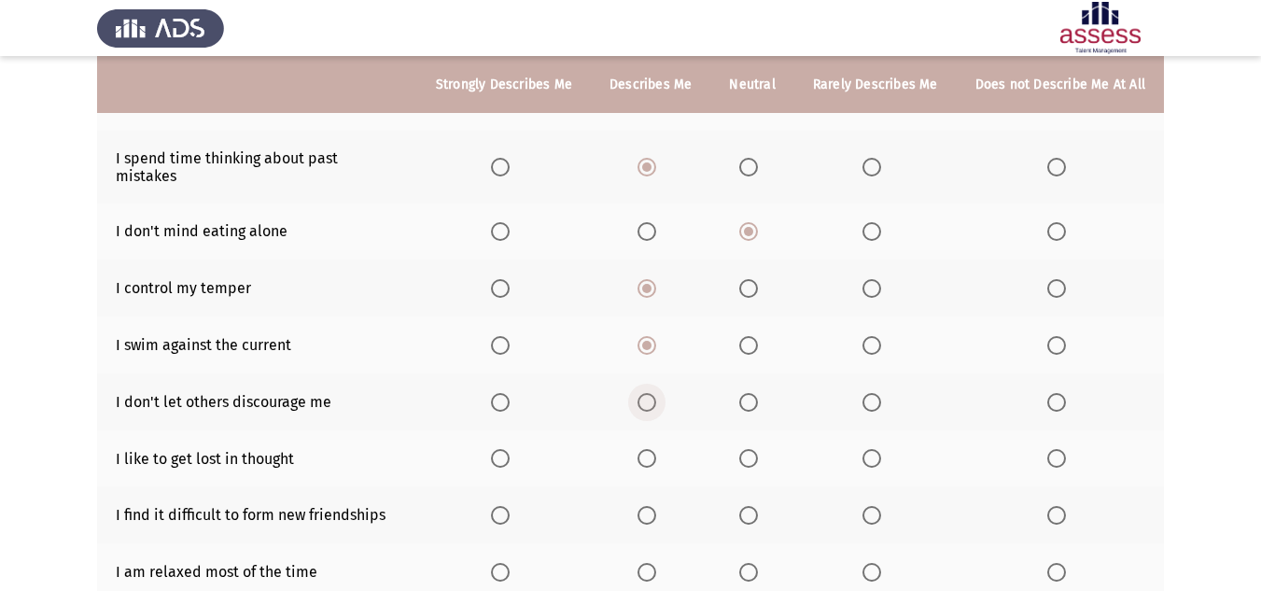
click at [645, 393] on span "Select an option" at bounding box center [647, 402] width 19 height 19
click at [645, 393] on input "Select an option" at bounding box center [647, 402] width 19 height 19
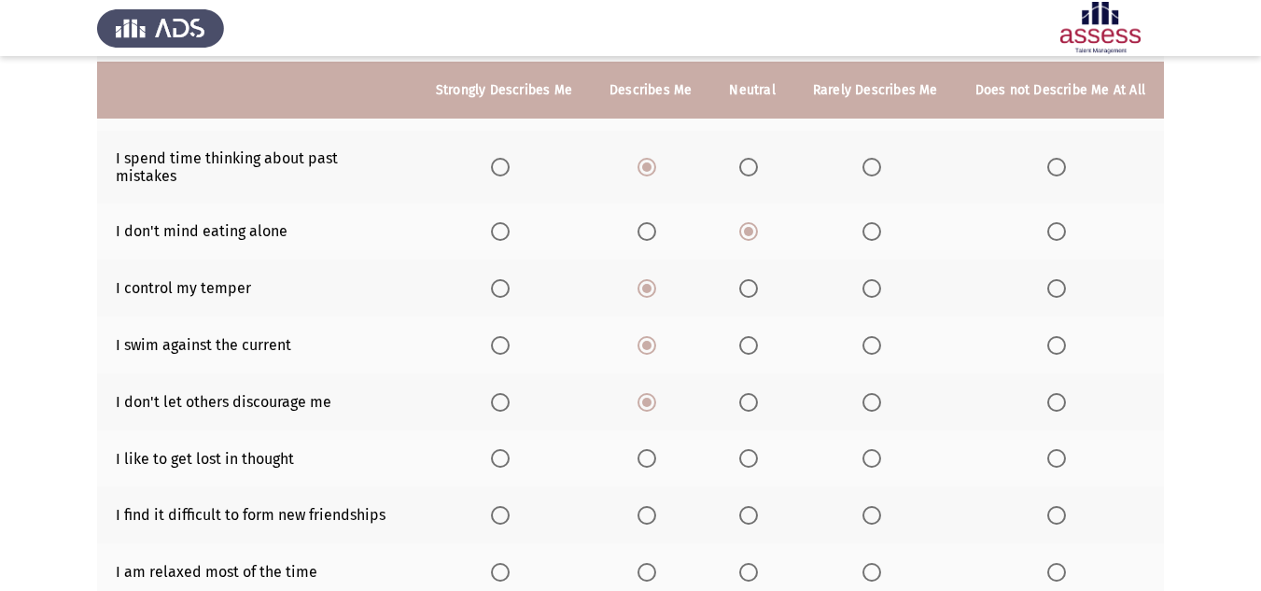
scroll to position [373, 0]
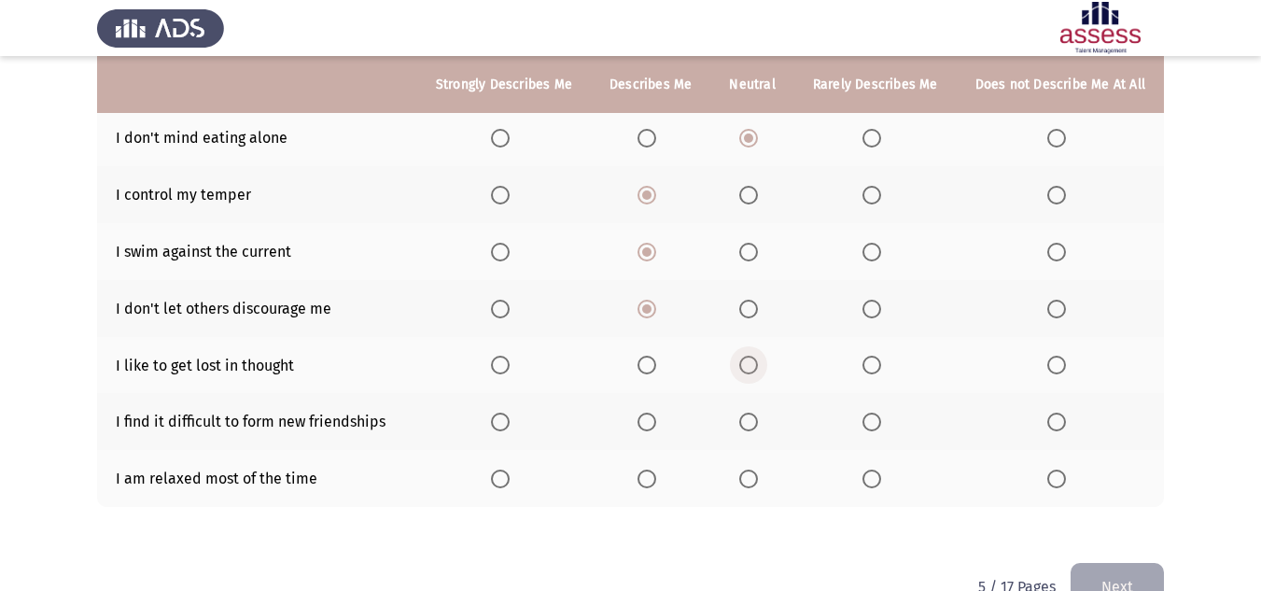
click at [756, 356] on span "Select an option" at bounding box center [748, 365] width 19 height 19
click at [756, 356] on input "Select an option" at bounding box center [748, 365] width 19 height 19
click at [1055, 413] on span "Select an option" at bounding box center [1056, 422] width 19 height 19
click at [1055, 413] on input "Select an option" at bounding box center [1056, 422] width 19 height 19
click at [510, 470] on span "Select an option" at bounding box center [500, 479] width 19 height 19
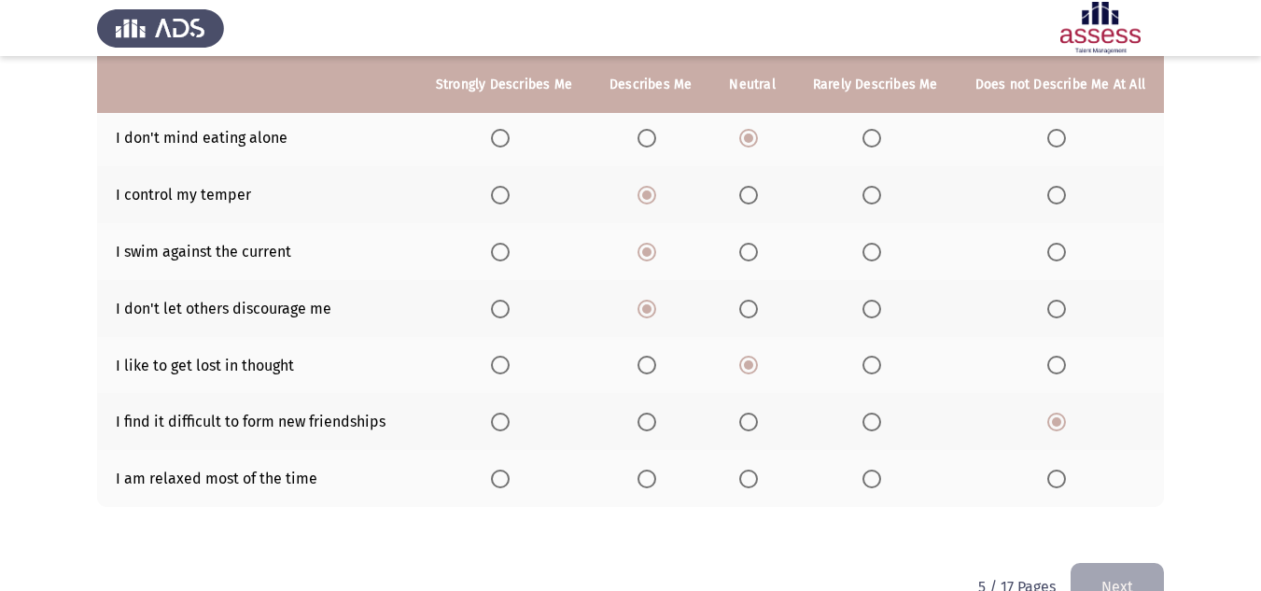
click at [510, 470] on input "Select an option" at bounding box center [500, 479] width 19 height 19
click at [1145, 566] on button "Next" at bounding box center [1117, 587] width 93 height 48
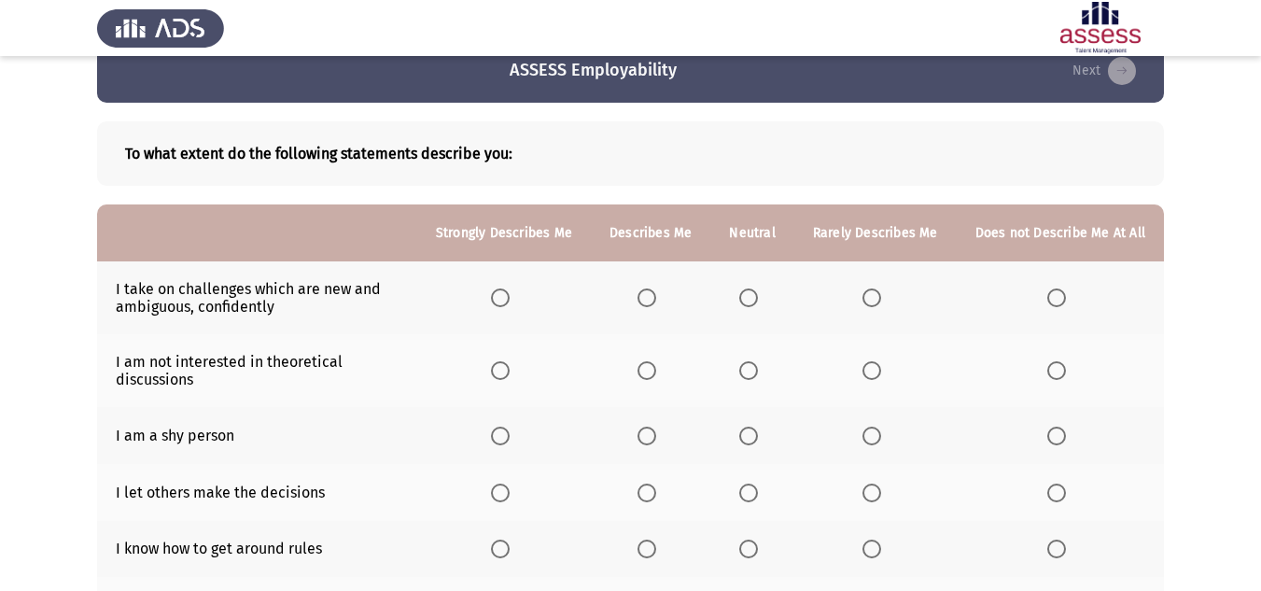
scroll to position [93, 0]
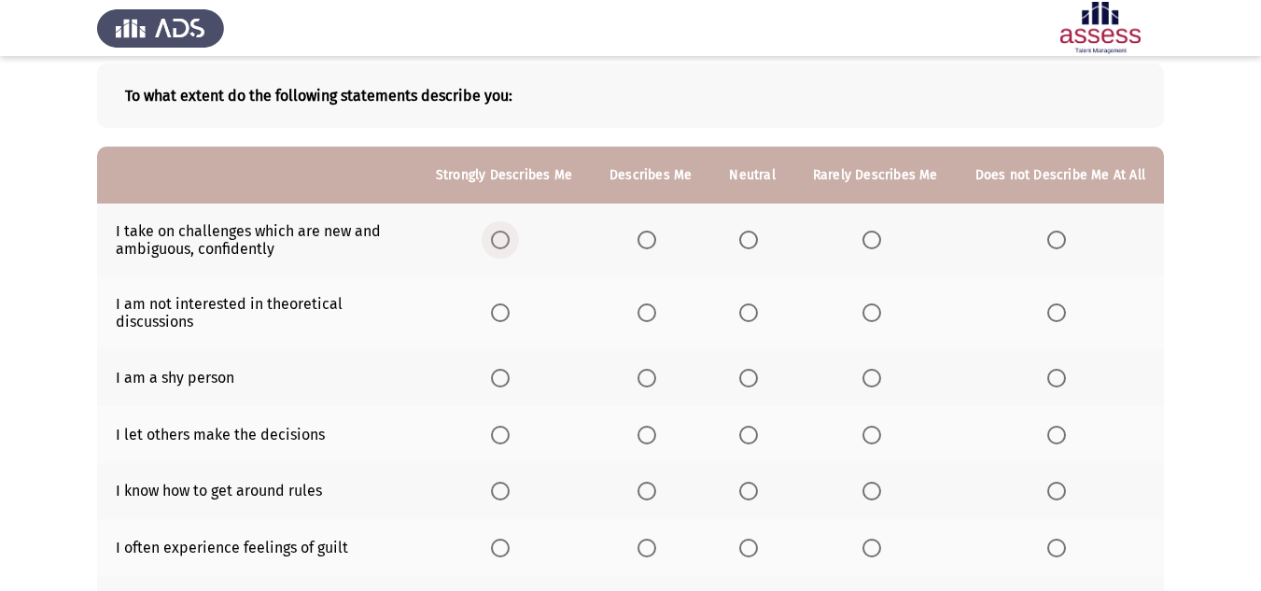
click at [505, 238] on span "Select an option" at bounding box center [500, 240] width 19 height 19
click at [505, 238] on input "Select an option" at bounding box center [500, 240] width 19 height 19
click at [881, 316] on span "Select an option" at bounding box center [872, 312] width 19 height 19
click at [881, 316] on input "Select an option" at bounding box center [872, 312] width 19 height 19
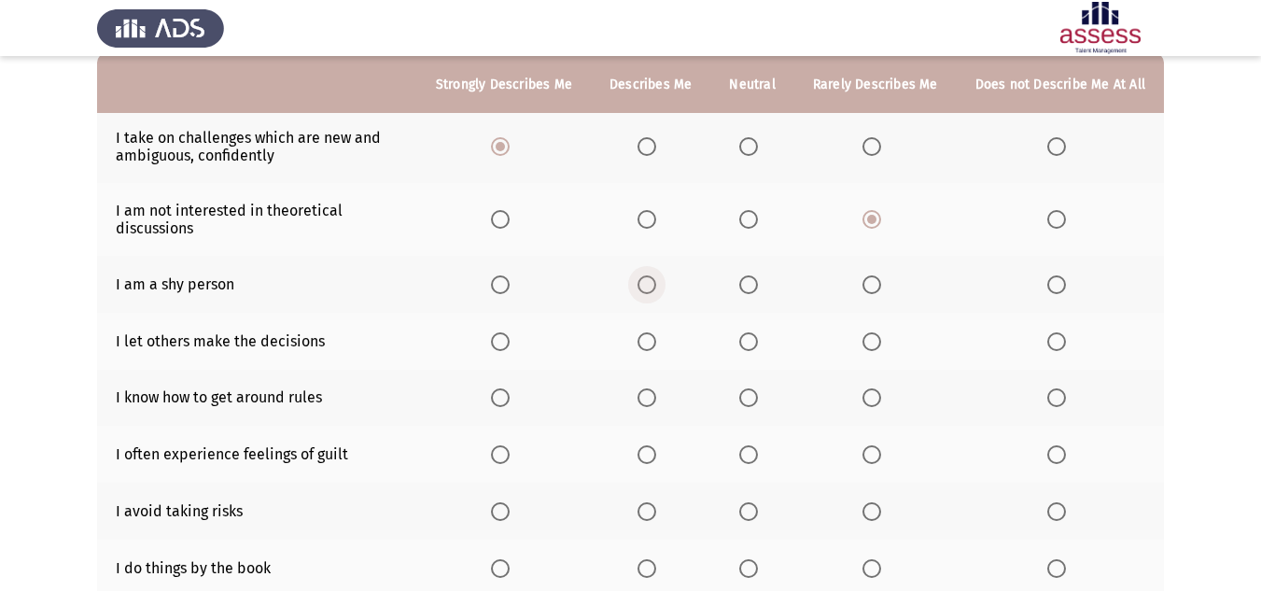
click at [655, 281] on span "Select an option" at bounding box center [647, 284] width 19 height 19
click at [655, 281] on input "Select an option" at bounding box center [647, 284] width 19 height 19
click at [878, 342] on span "Select an option" at bounding box center [872, 341] width 19 height 19
click at [878, 342] on input "Select an option" at bounding box center [872, 341] width 19 height 19
click at [758, 406] on span "Select an option" at bounding box center [748, 397] width 19 height 19
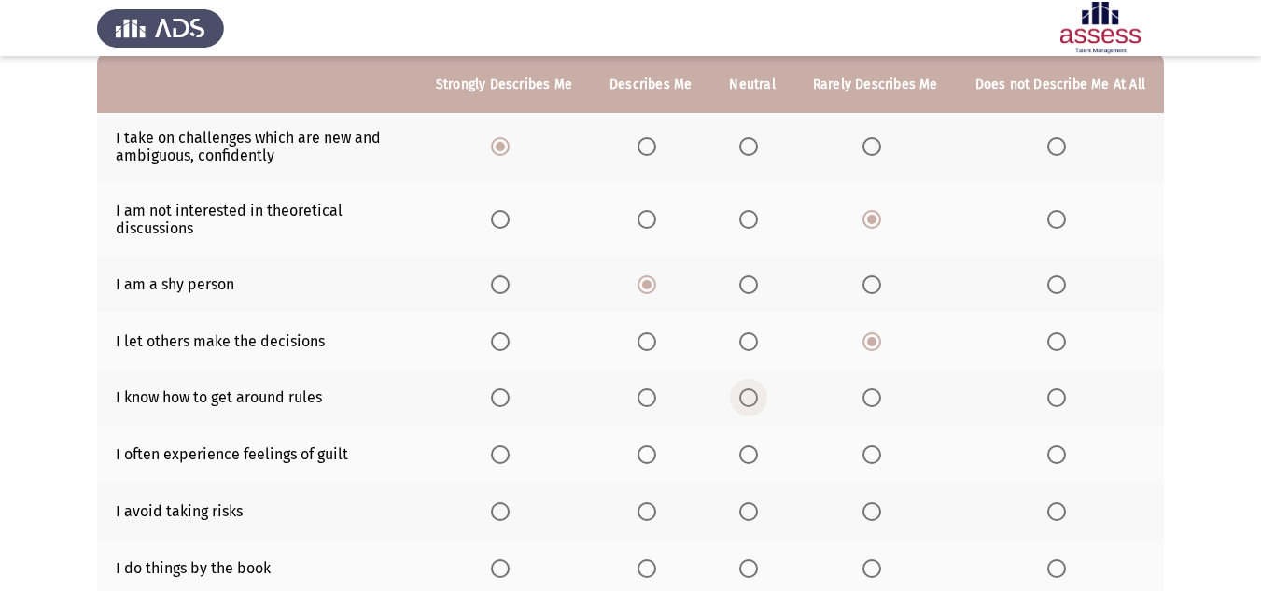
click at [758, 406] on input "Select an option" at bounding box center [748, 397] width 19 height 19
click at [645, 453] on span "Select an option" at bounding box center [647, 454] width 19 height 19
click at [645, 453] on input "Select an option" at bounding box center [647, 454] width 19 height 19
click at [753, 451] on span "Select an option" at bounding box center [748, 454] width 19 height 19
click at [753, 451] on input "Select an option" at bounding box center [748, 454] width 19 height 19
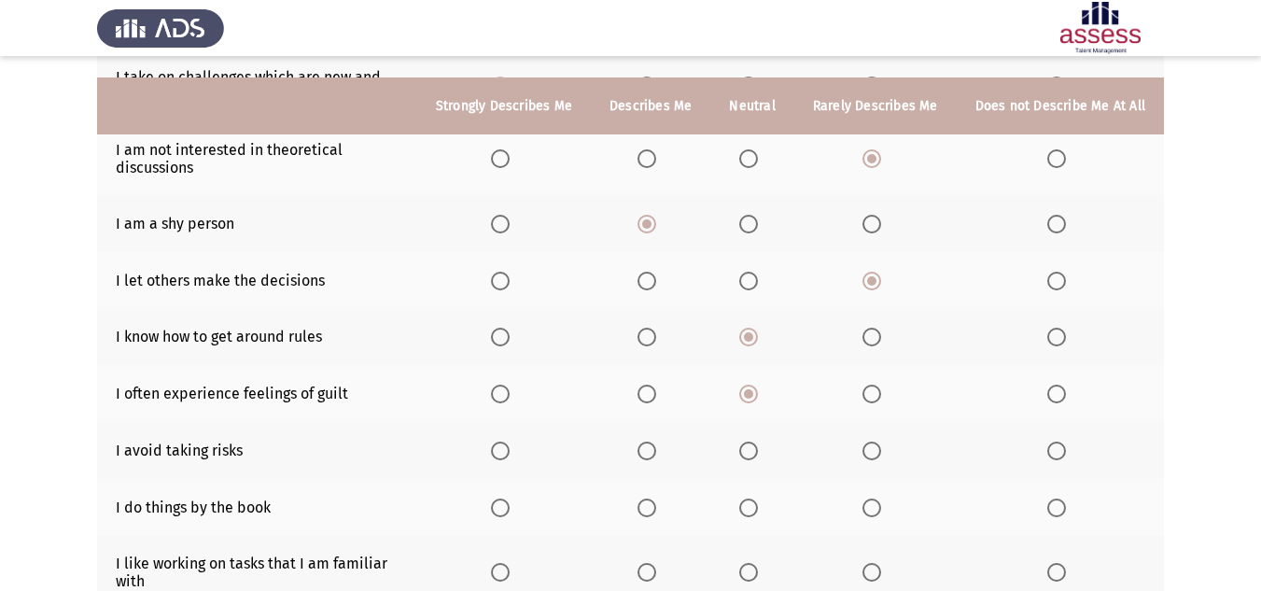
scroll to position [280, 0]
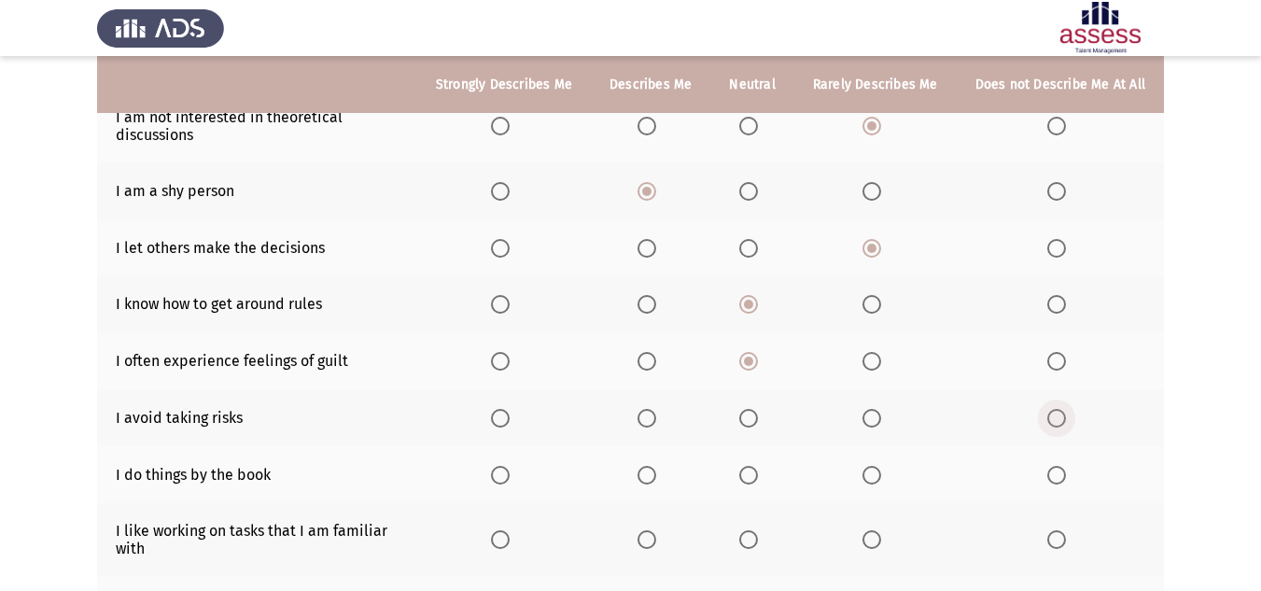
click at [1059, 417] on span "Select an option" at bounding box center [1056, 418] width 19 height 19
click at [1059, 417] on input "Select an option" at bounding box center [1056, 418] width 19 height 19
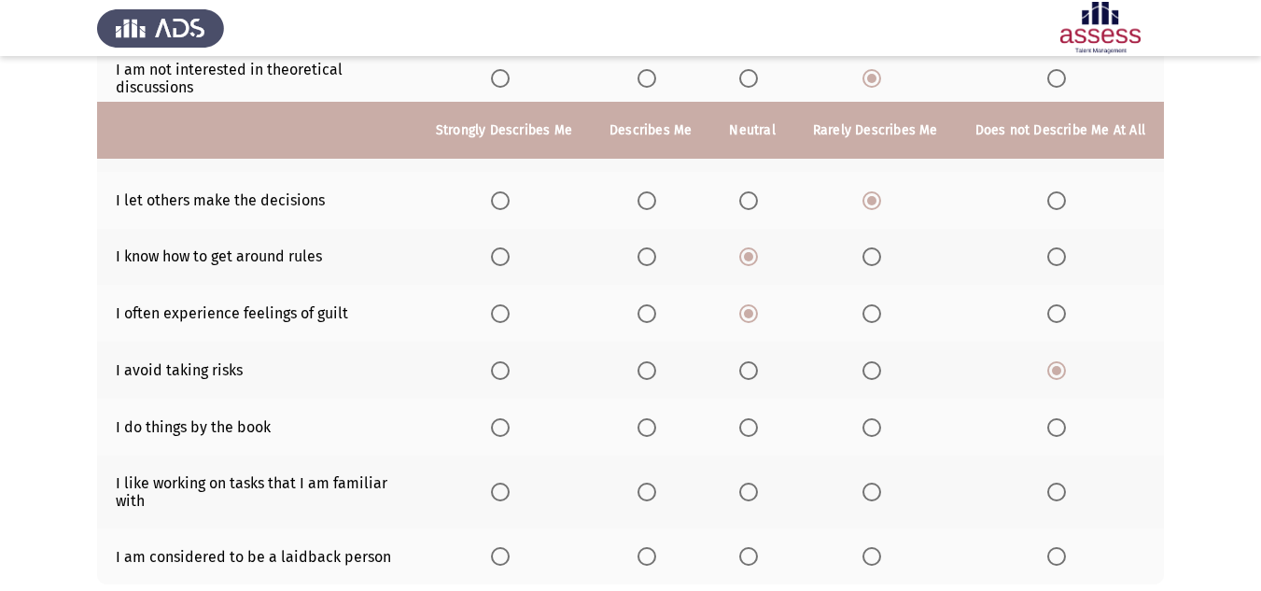
scroll to position [373, 0]
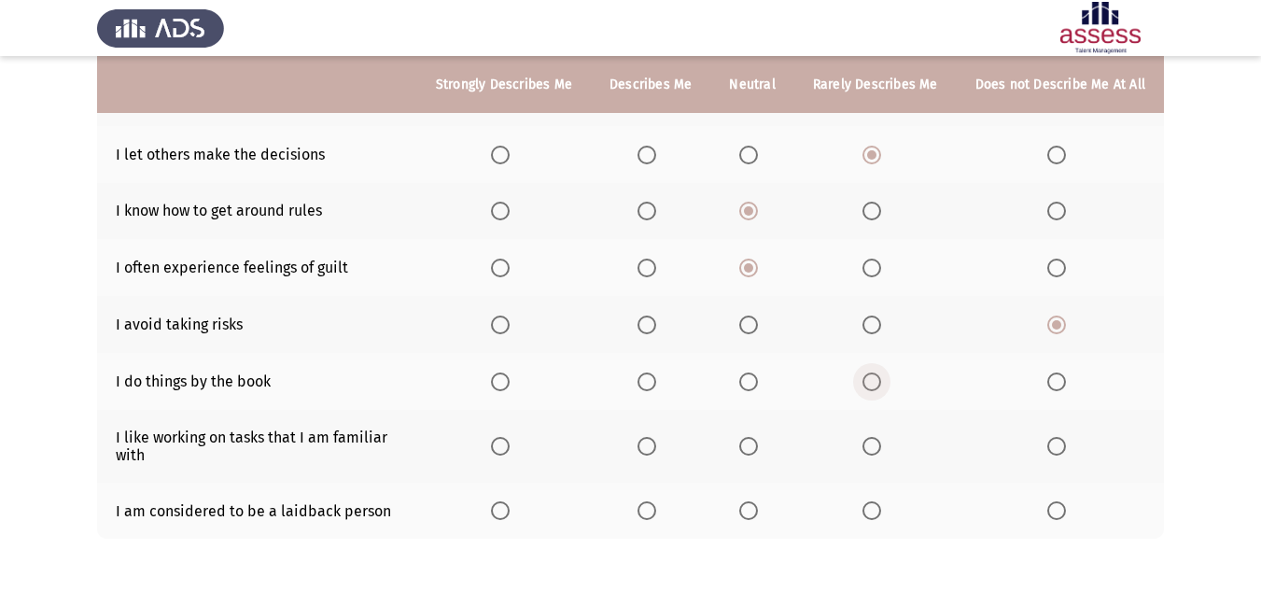
click at [877, 376] on span "Select an option" at bounding box center [872, 381] width 19 height 19
click at [877, 376] on input "Select an option" at bounding box center [872, 381] width 19 height 19
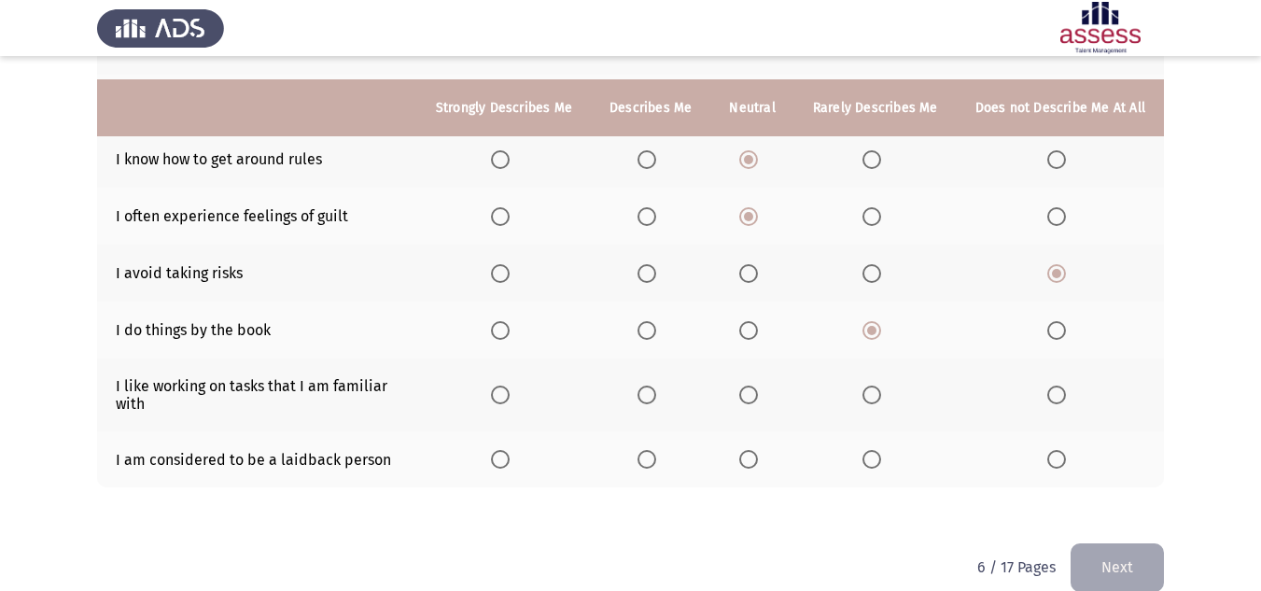
scroll to position [452, 0]
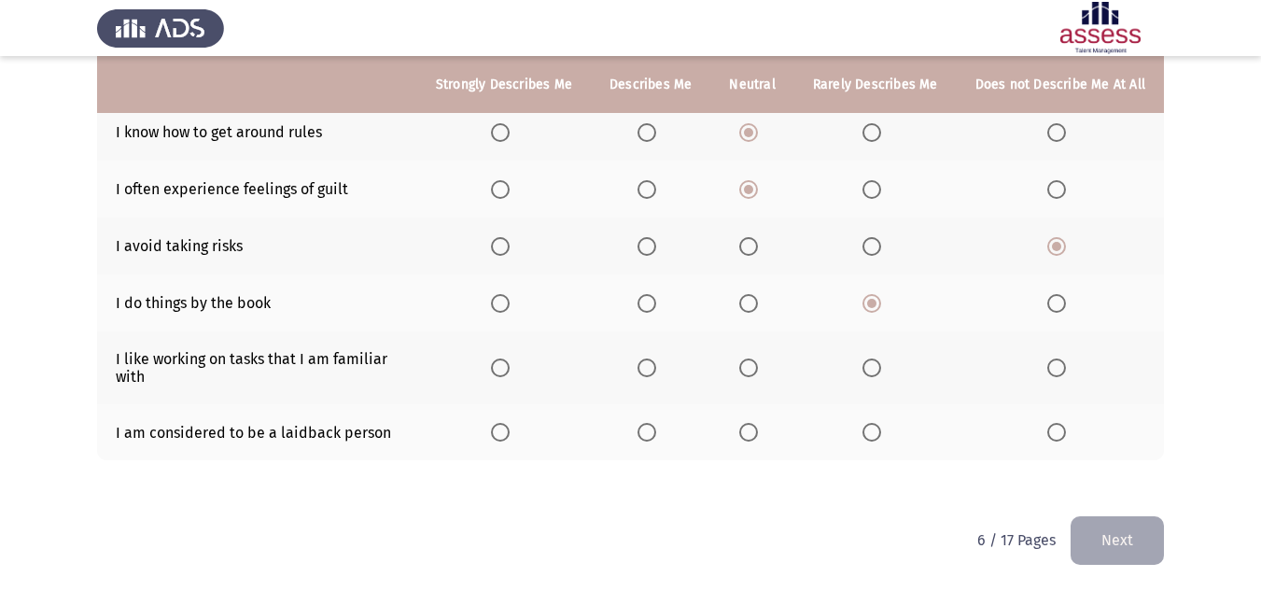
click at [755, 370] on span "Select an option" at bounding box center [748, 367] width 19 height 19
click at [755, 370] on input "Select an option" at bounding box center [748, 367] width 19 height 19
click at [653, 371] on span "Select an option" at bounding box center [647, 367] width 19 height 19
click at [653, 371] on input "Select an option" at bounding box center [647, 367] width 19 height 19
click at [656, 434] on span "Select an option" at bounding box center [647, 432] width 19 height 19
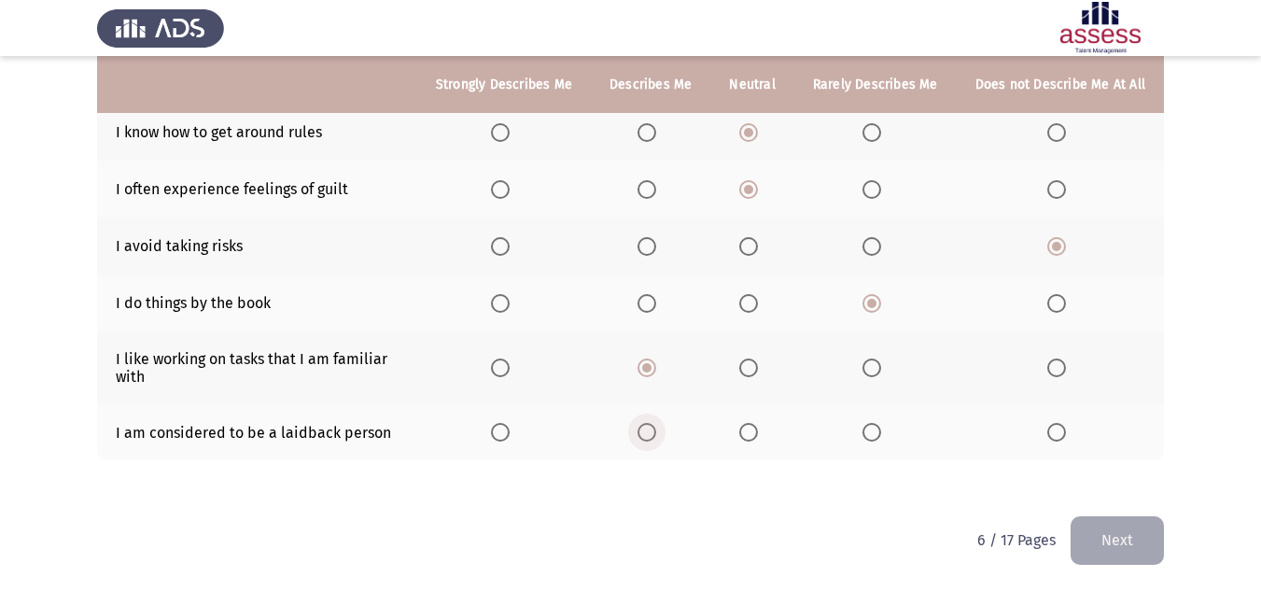
click at [656, 434] on input "Select an option" at bounding box center [647, 432] width 19 height 19
click at [1141, 554] on button "Next" at bounding box center [1117, 540] width 93 height 48
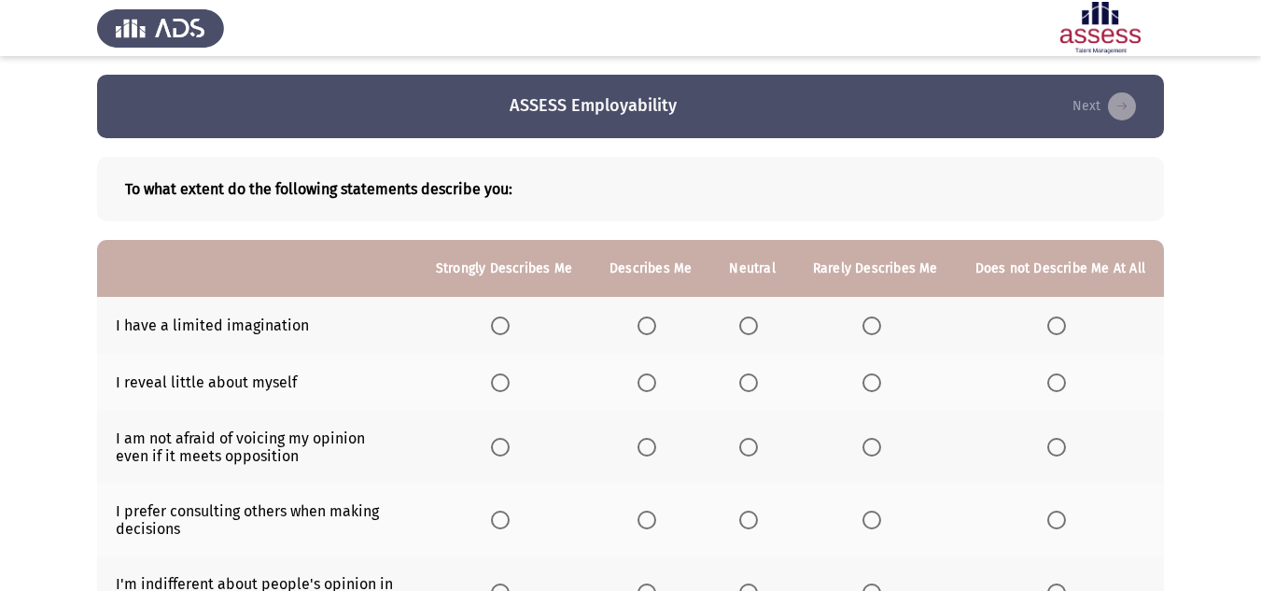
click at [881, 324] on span "Select an option" at bounding box center [872, 325] width 19 height 19
click at [881, 324] on input "Select an option" at bounding box center [872, 325] width 19 height 19
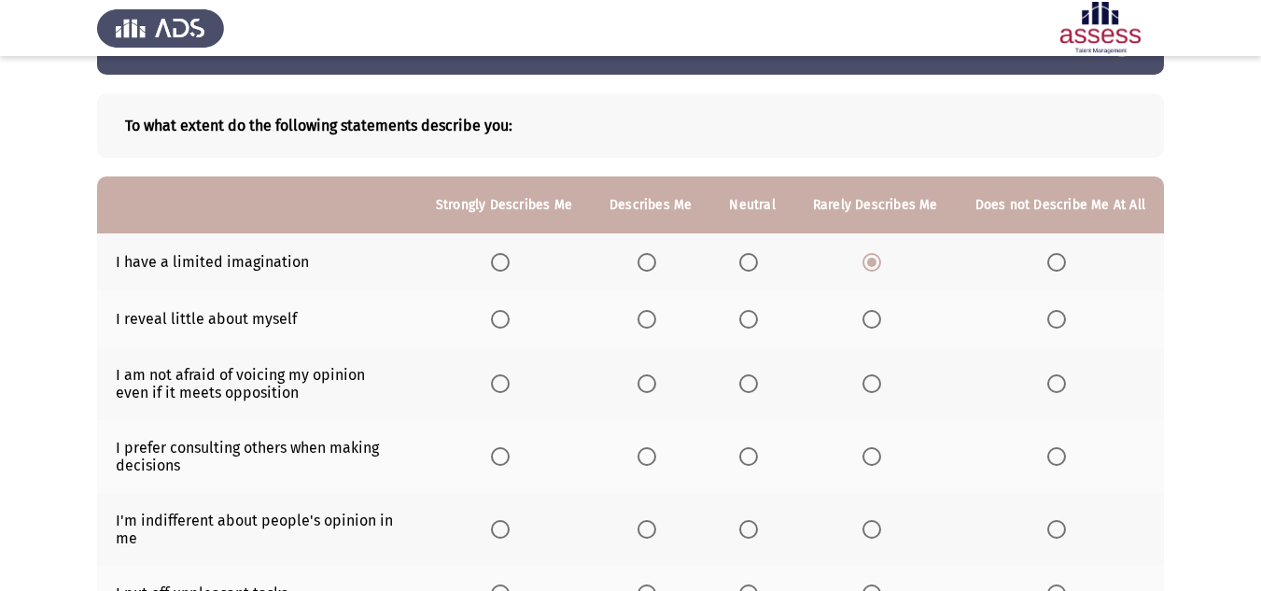
scroll to position [93, 0]
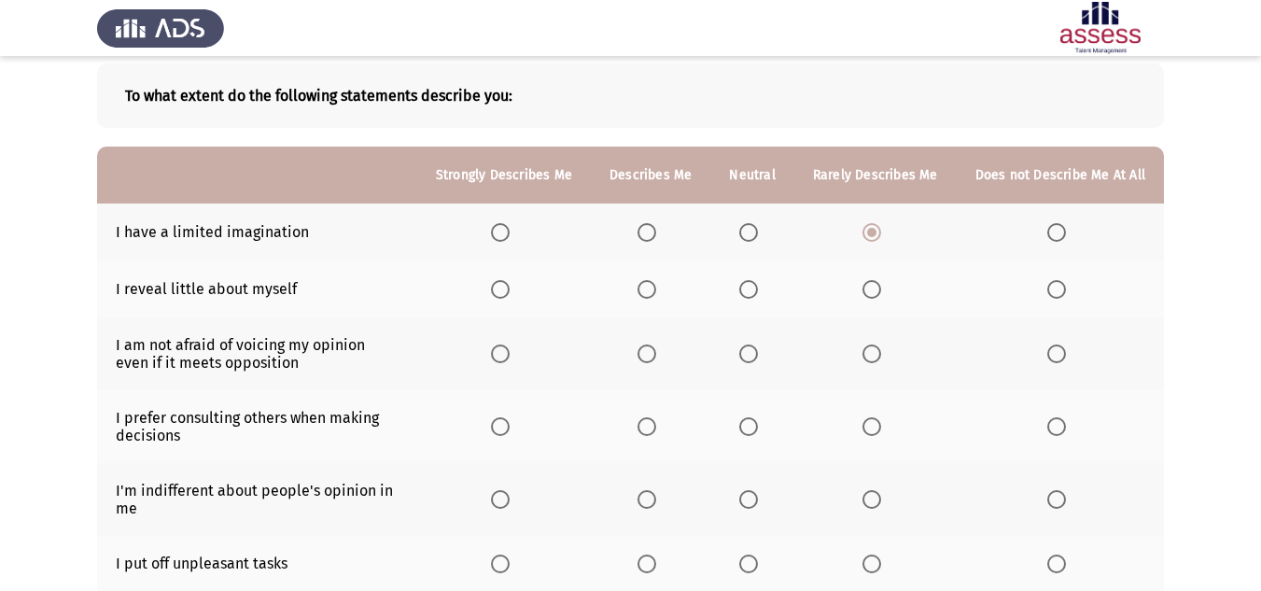
click at [867, 290] on span "Select an option" at bounding box center [872, 289] width 19 height 19
click at [867, 290] on input "Select an option" at bounding box center [872, 289] width 19 height 19
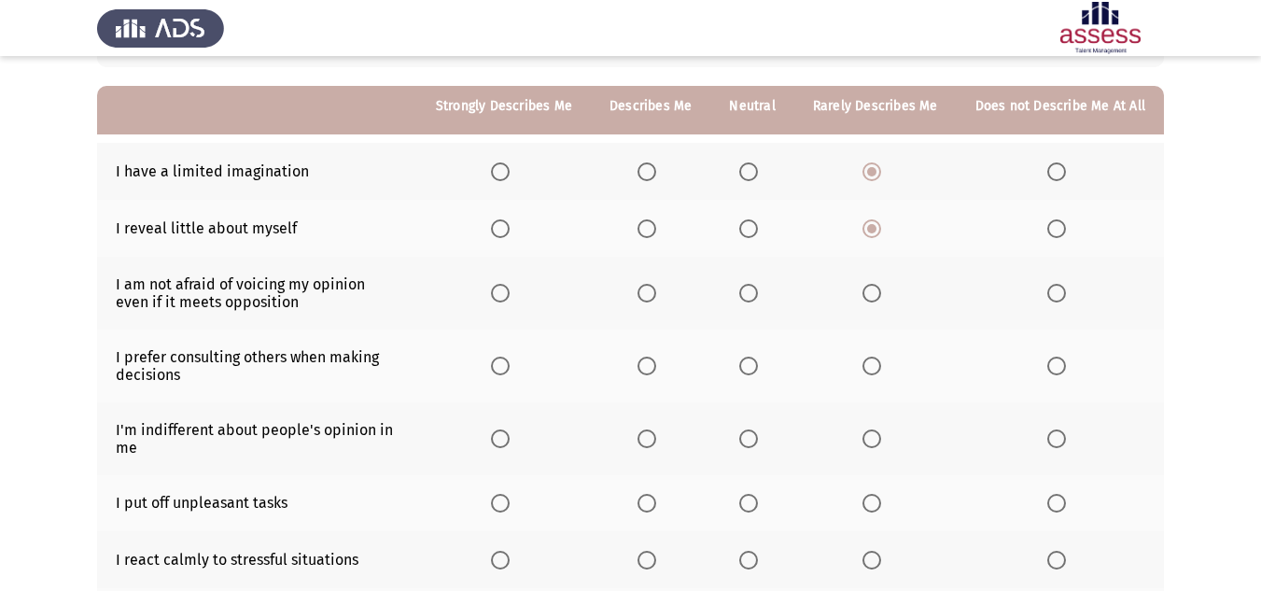
scroll to position [187, 0]
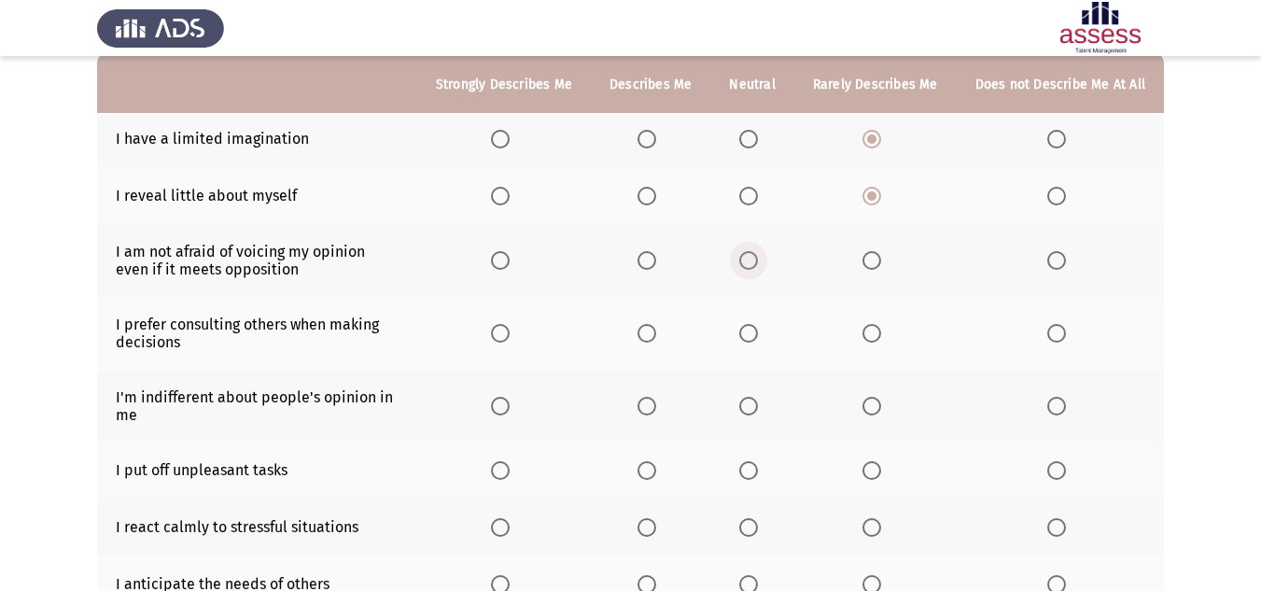
click at [749, 260] on span "Select an option" at bounding box center [748, 260] width 19 height 19
click at [749, 260] on input "Select an option" at bounding box center [748, 260] width 19 height 19
click at [752, 334] on span "Select an option" at bounding box center [748, 333] width 19 height 19
click at [752, 334] on input "Select an option" at bounding box center [748, 333] width 19 height 19
click at [755, 406] on span "Select an option" at bounding box center [748, 406] width 19 height 19
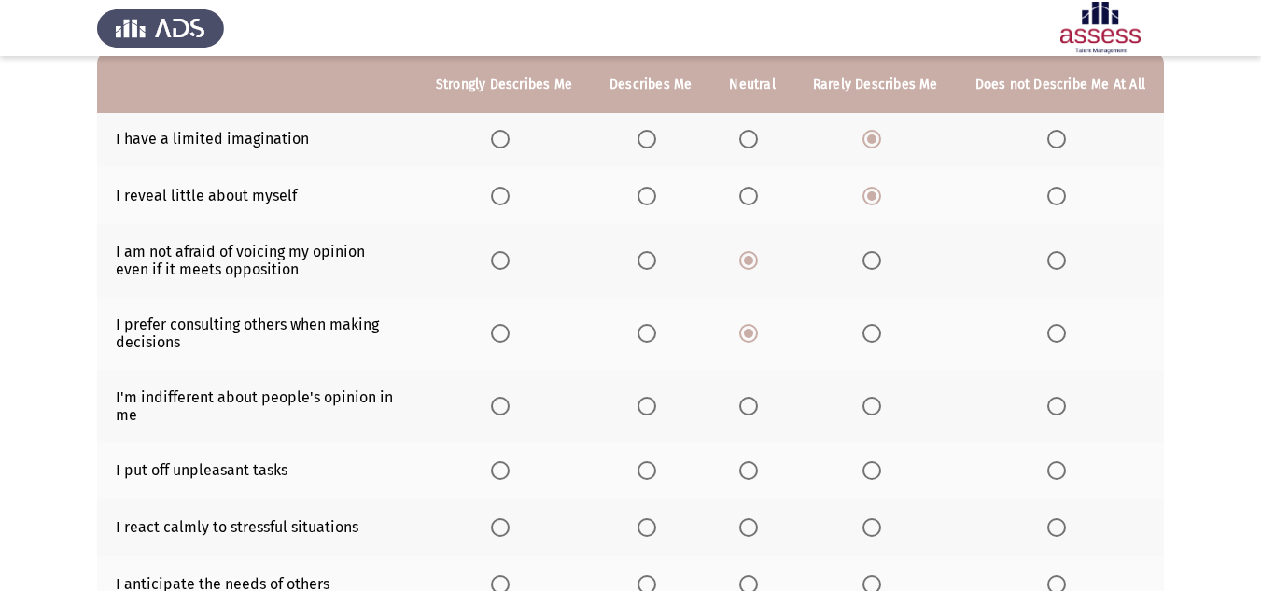
click at [755, 406] on input "Select an option" at bounding box center [748, 406] width 19 height 19
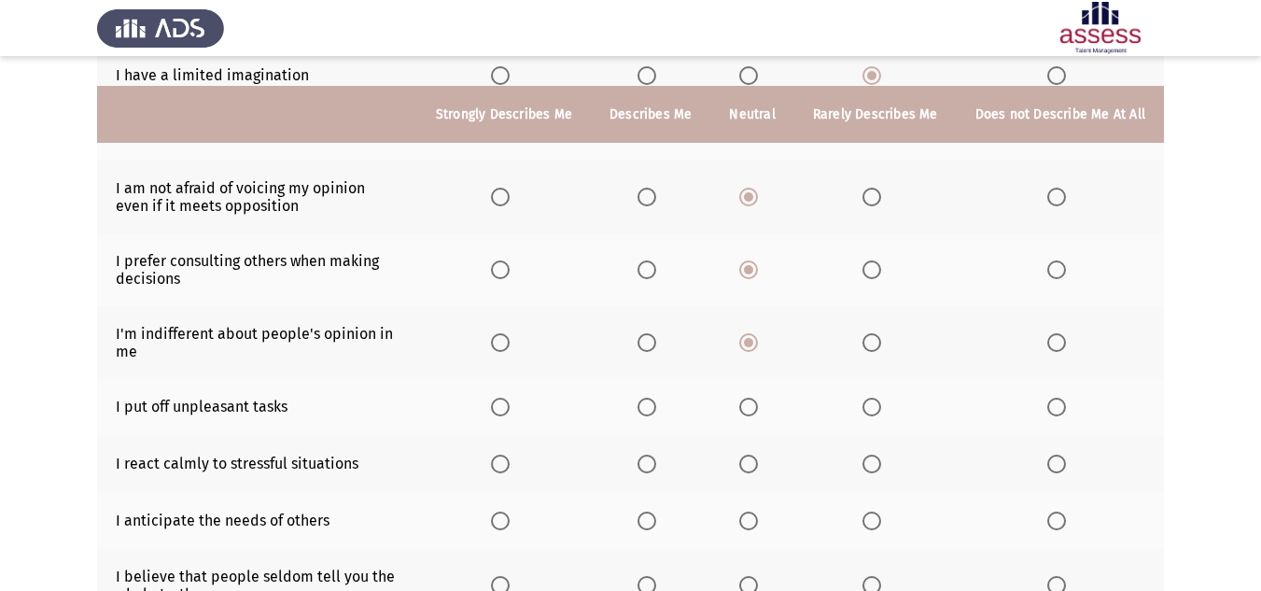
scroll to position [280, 0]
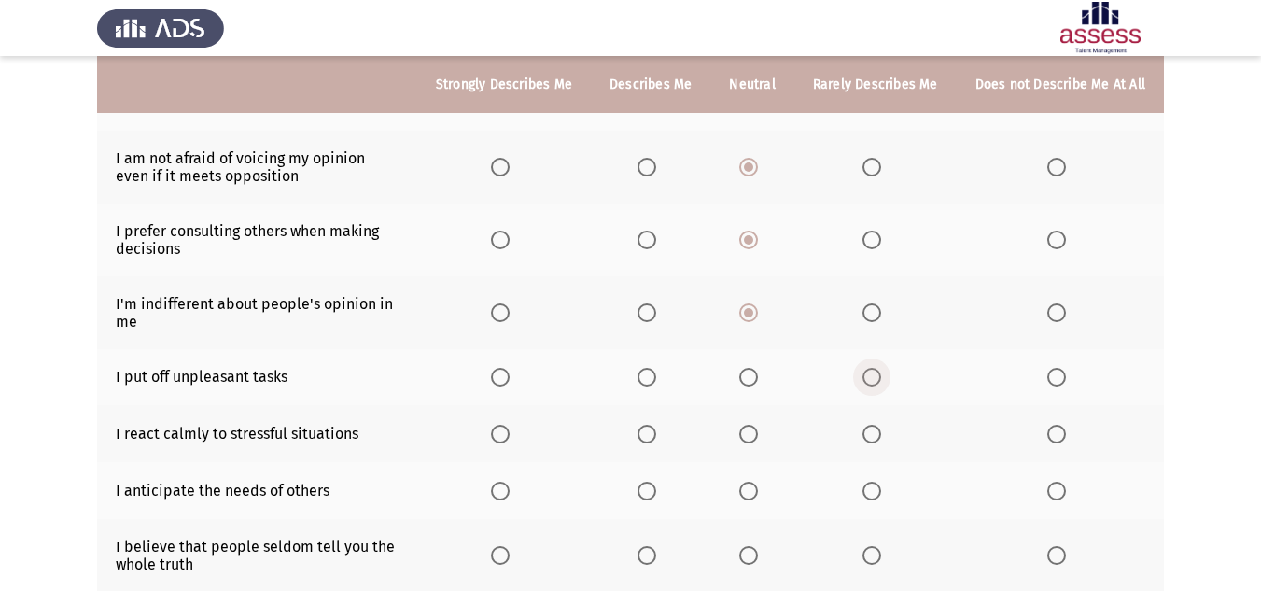
click at [865, 381] on span "Select an option" at bounding box center [872, 377] width 19 height 19
click at [865, 381] on input "Select an option" at bounding box center [872, 377] width 19 height 19
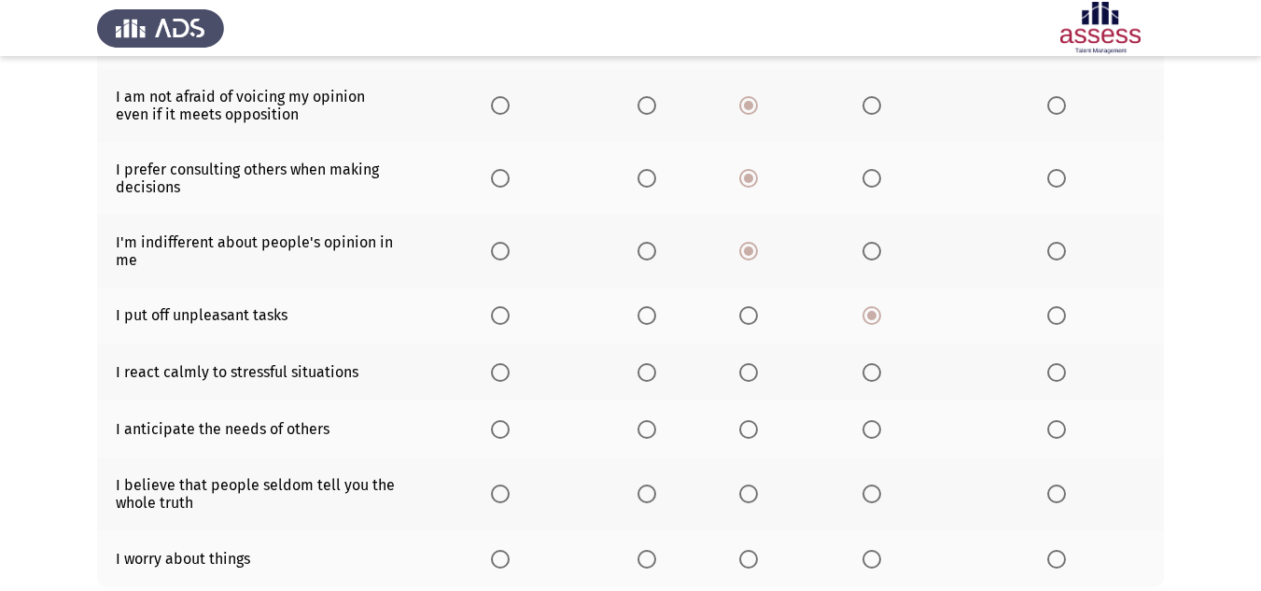
scroll to position [373, 0]
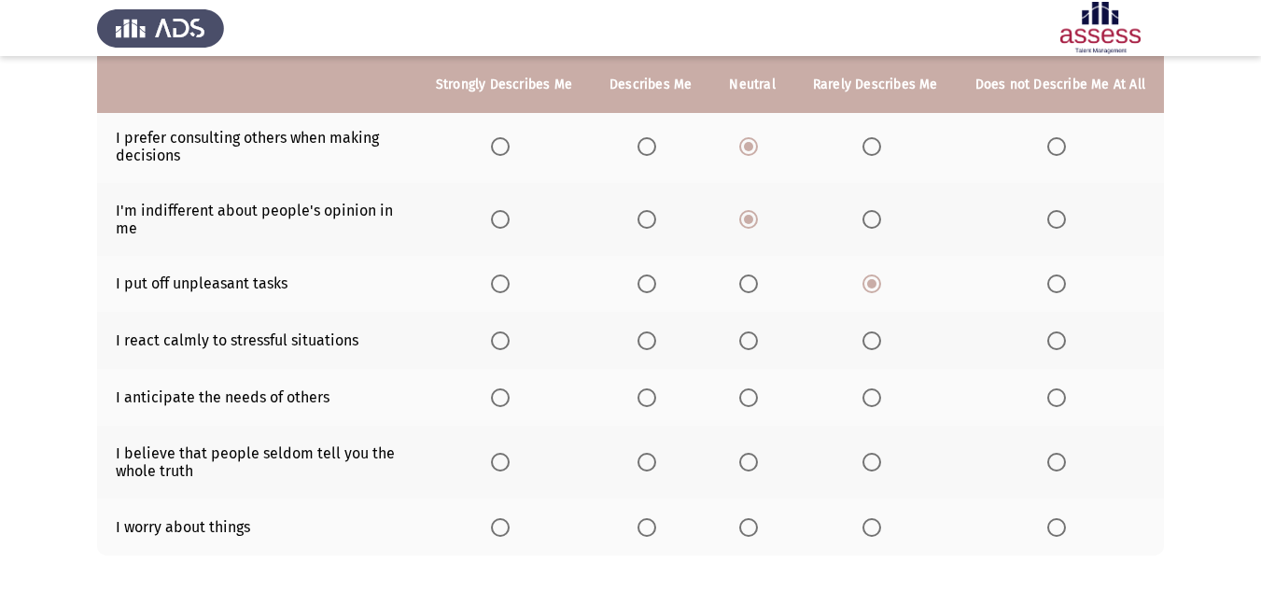
click at [652, 344] on span "Select an option" at bounding box center [647, 340] width 19 height 19
click at [652, 344] on input "Select an option" at bounding box center [647, 340] width 19 height 19
click at [510, 344] on span "Select an option" at bounding box center [500, 340] width 19 height 19
click at [510, 344] on input "Select an option" at bounding box center [500, 340] width 19 height 19
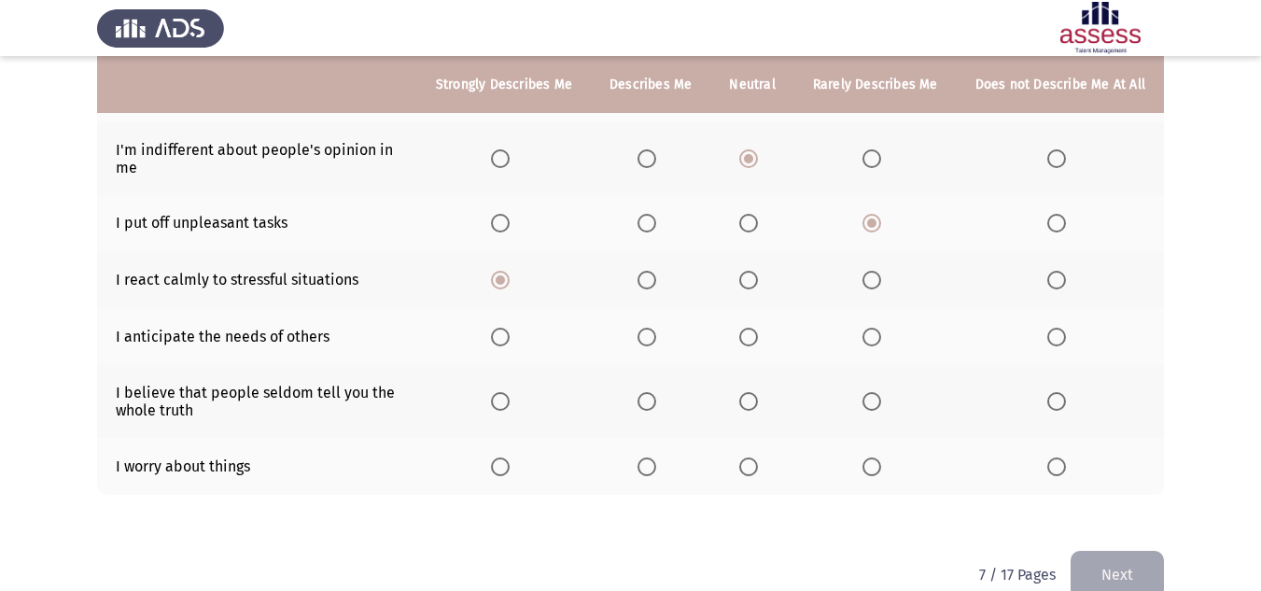
scroll to position [467, 0]
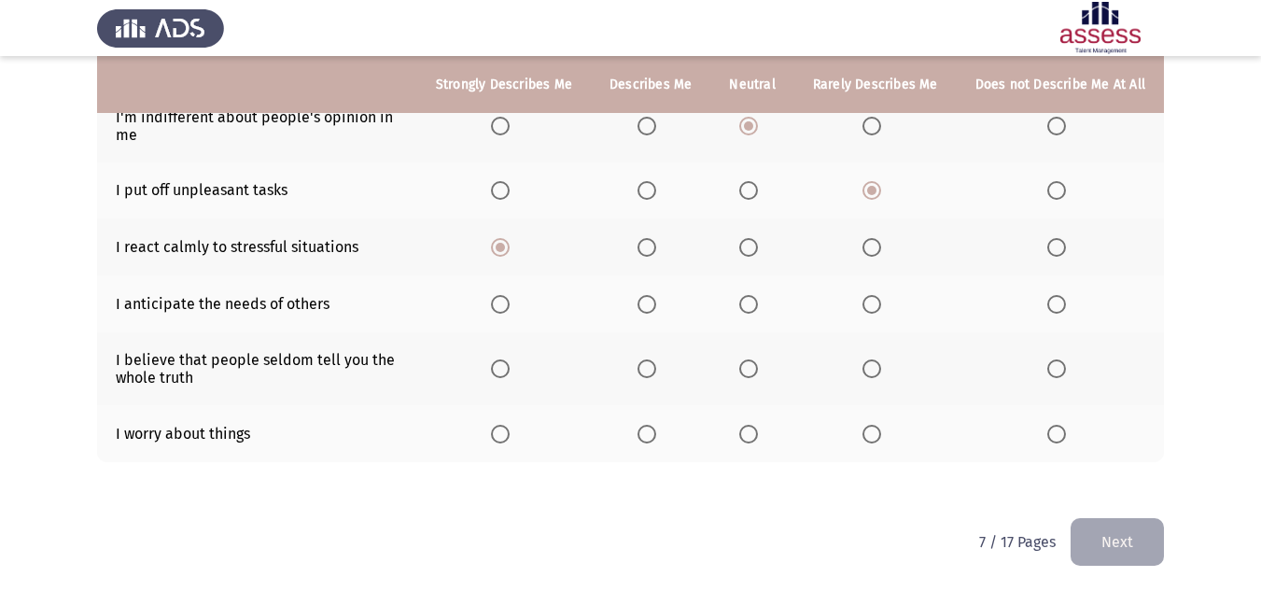
click at [655, 307] on span "Select an option" at bounding box center [647, 304] width 19 height 19
click at [655, 307] on input "Select an option" at bounding box center [647, 304] width 19 height 19
click at [508, 366] on span "Select an option" at bounding box center [500, 368] width 19 height 19
click at [508, 366] on input "Select an option" at bounding box center [500, 368] width 19 height 19
click at [650, 434] on span "Select an option" at bounding box center [647, 434] width 19 height 19
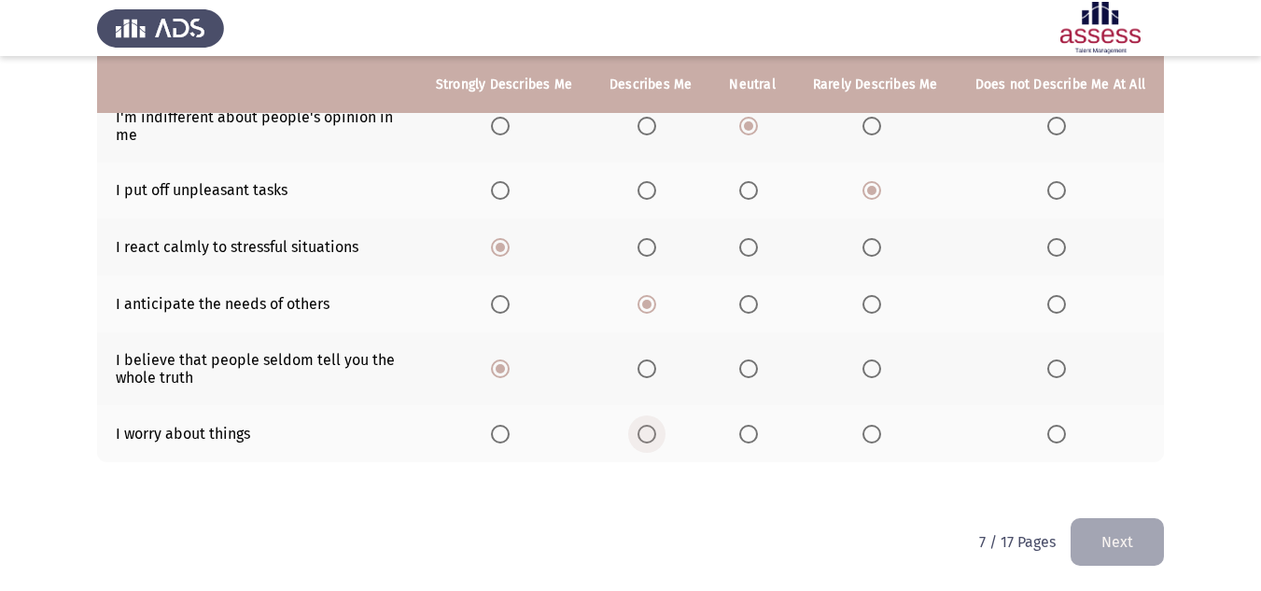
click at [650, 434] on input "Select an option" at bounding box center [647, 434] width 19 height 19
click at [1105, 542] on button "Next" at bounding box center [1117, 542] width 93 height 48
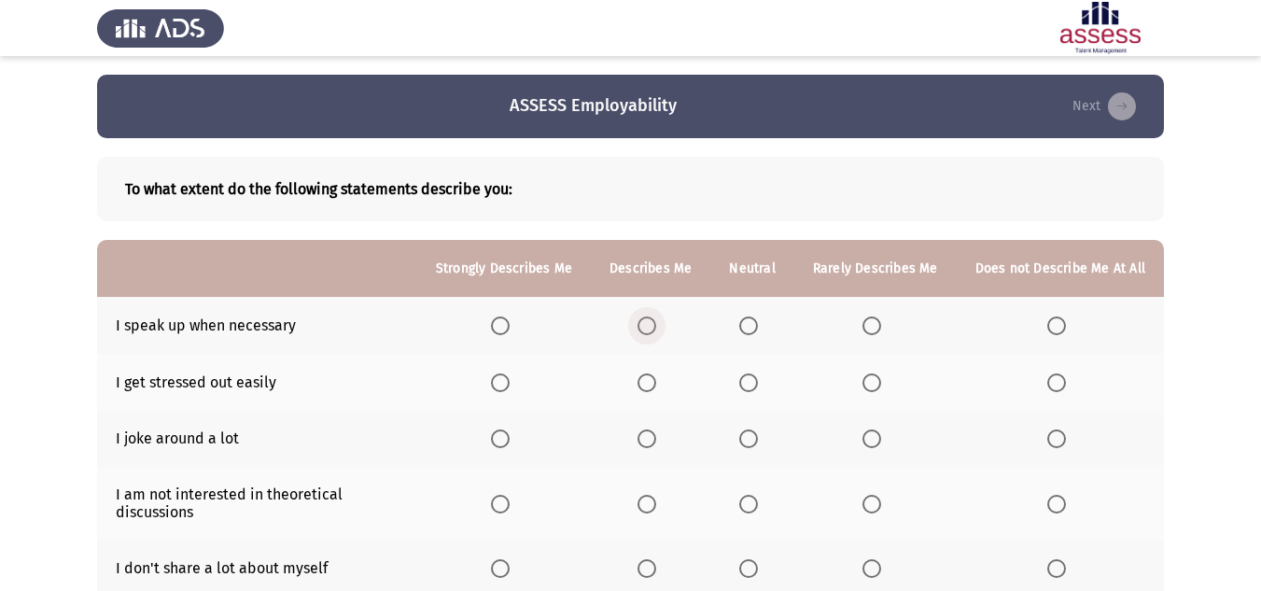
click at [654, 326] on span "Select an option" at bounding box center [647, 325] width 19 height 19
click at [654, 326] on input "Select an option" at bounding box center [647, 325] width 19 height 19
click at [876, 388] on span "Select an option" at bounding box center [872, 382] width 19 height 19
click at [876, 388] on input "Select an option" at bounding box center [872, 382] width 19 height 19
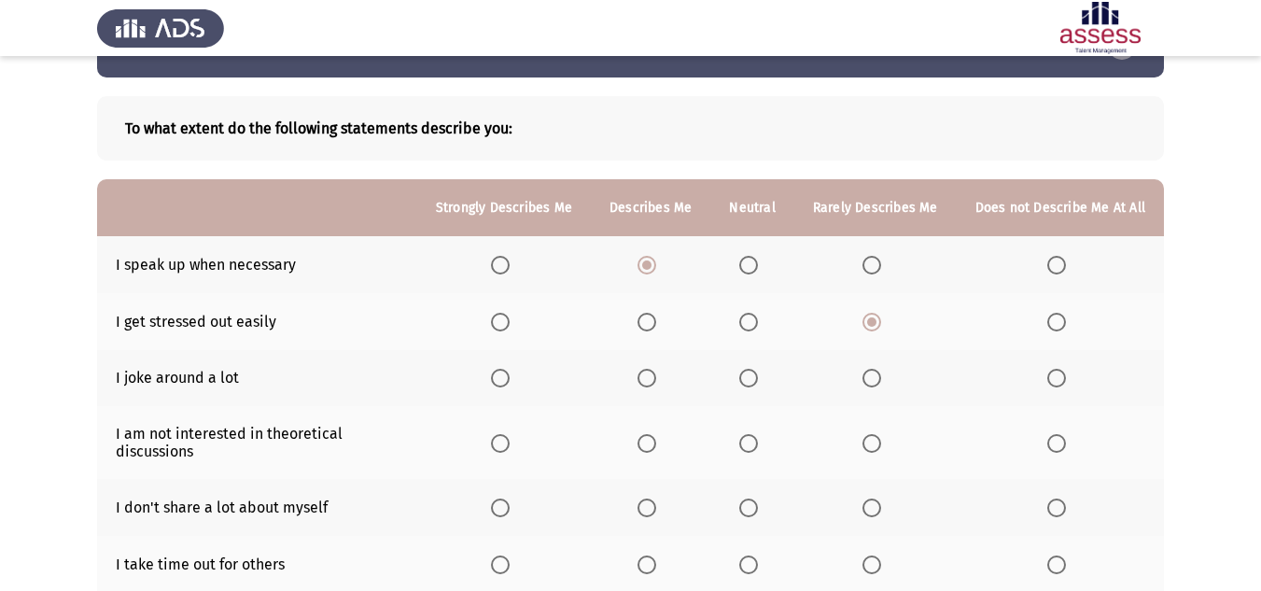
scroll to position [93, 0]
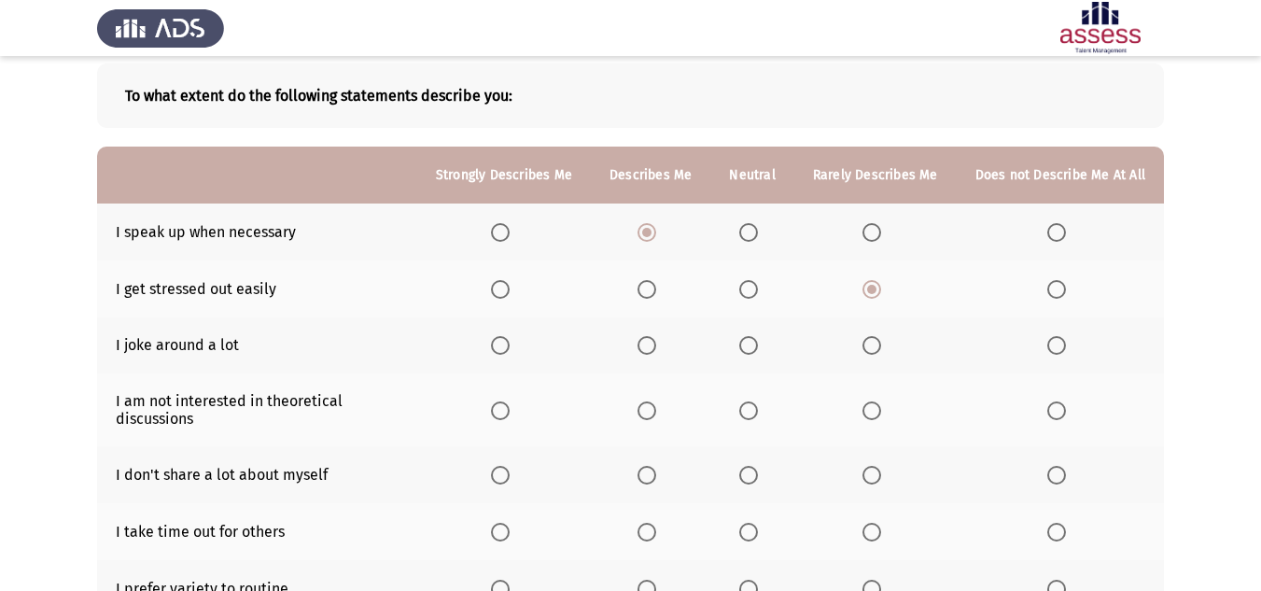
click at [653, 339] on span "Select an option" at bounding box center [647, 345] width 19 height 19
click at [653, 339] on input "Select an option" at bounding box center [647, 345] width 19 height 19
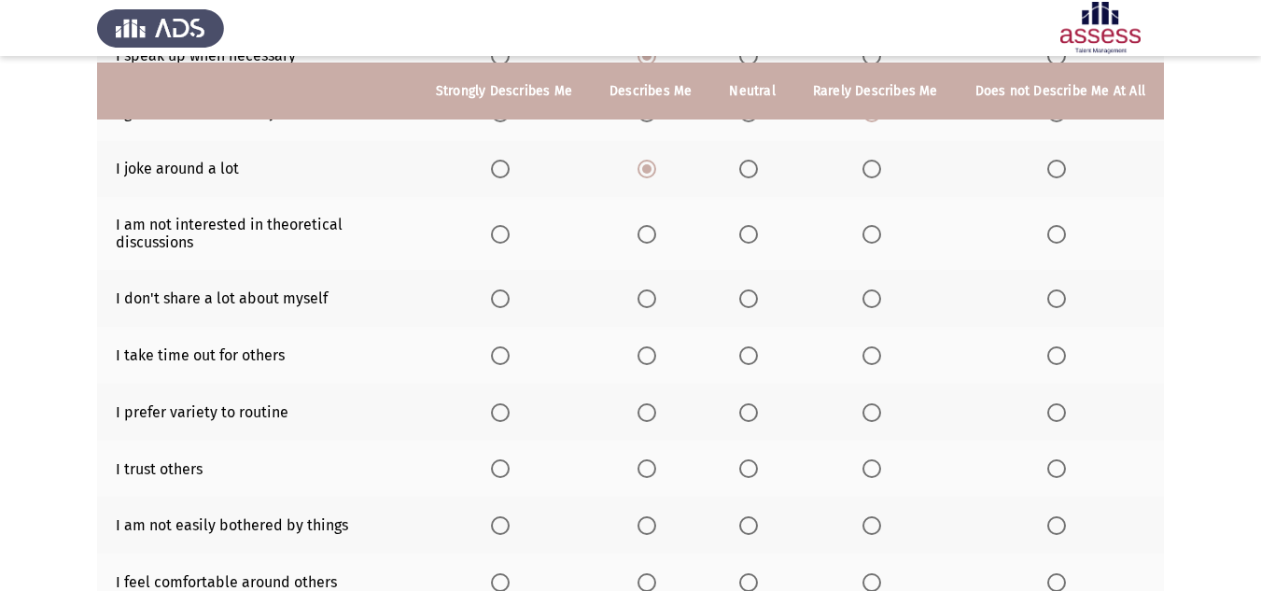
scroll to position [280, 0]
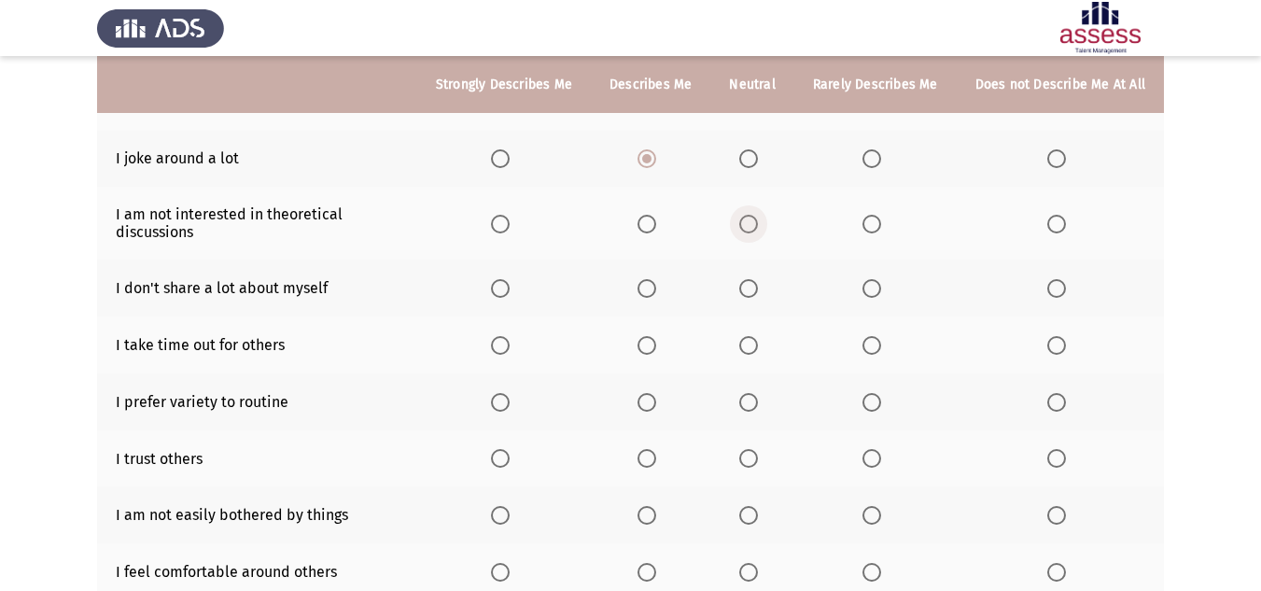
click at [758, 224] on span "Select an option" at bounding box center [748, 224] width 19 height 19
click at [758, 224] on input "Select an option" at bounding box center [748, 224] width 19 height 19
click at [758, 284] on span "Select an option" at bounding box center [748, 288] width 19 height 19
click at [758, 284] on input "Select an option" at bounding box center [748, 288] width 19 height 19
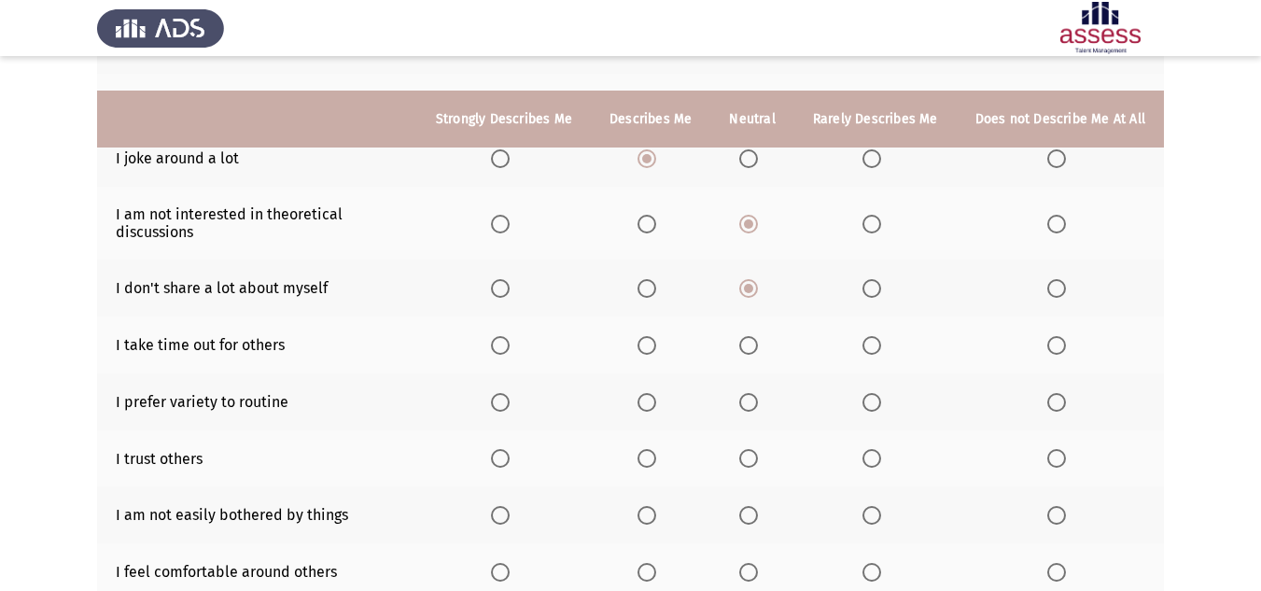
scroll to position [373, 0]
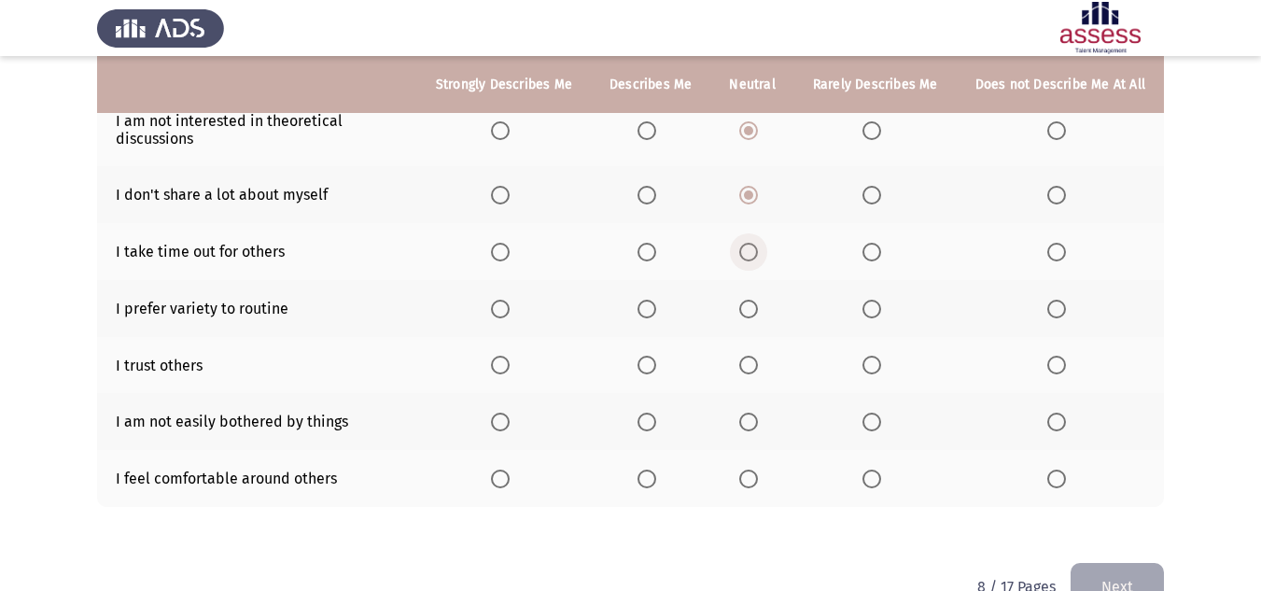
click at [753, 259] on span "Select an option" at bounding box center [748, 252] width 19 height 19
click at [753, 259] on input "Select an option" at bounding box center [748, 252] width 19 height 19
click at [654, 314] on span "Select an option" at bounding box center [647, 309] width 19 height 19
click at [654, 314] on input "Select an option" at bounding box center [647, 309] width 19 height 19
click at [745, 370] on span "Select an option" at bounding box center [748, 365] width 19 height 19
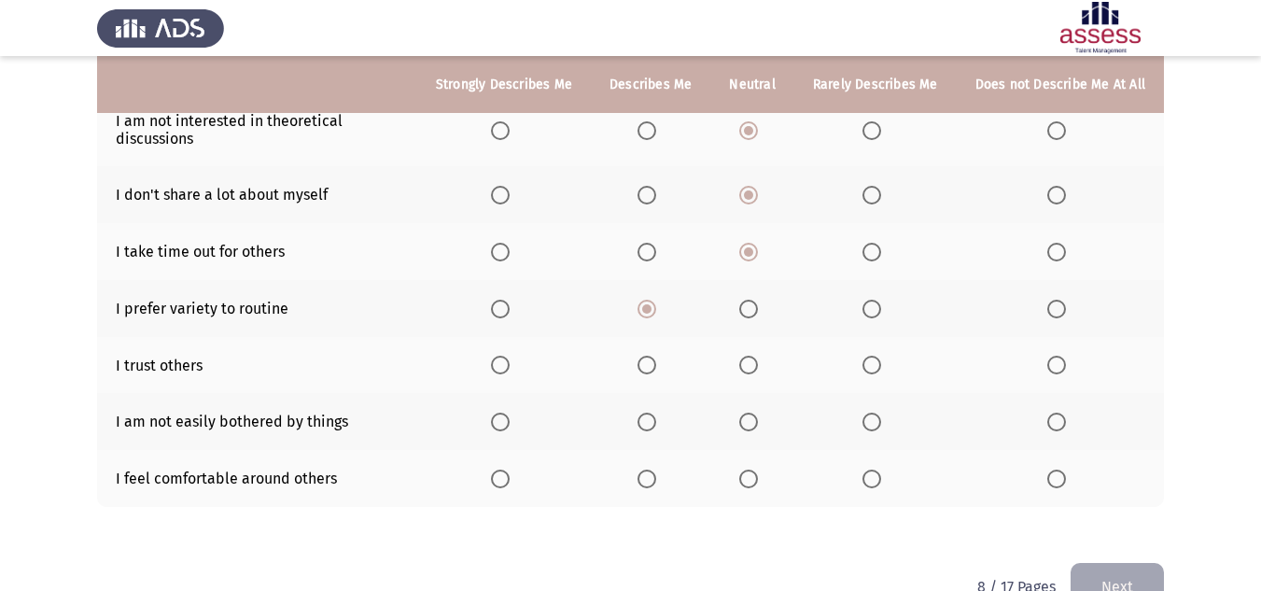
click at [745, 370] on input "Select an option" at bounding box center [748, 365] width 19 height 19
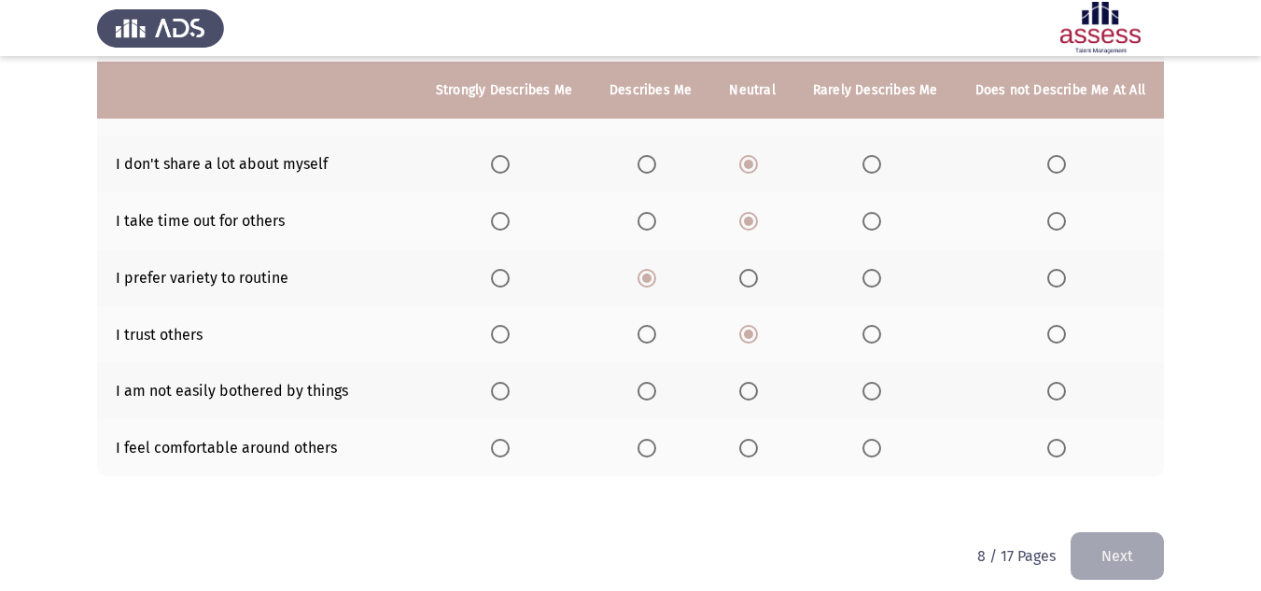
scroll to position [420, 0]
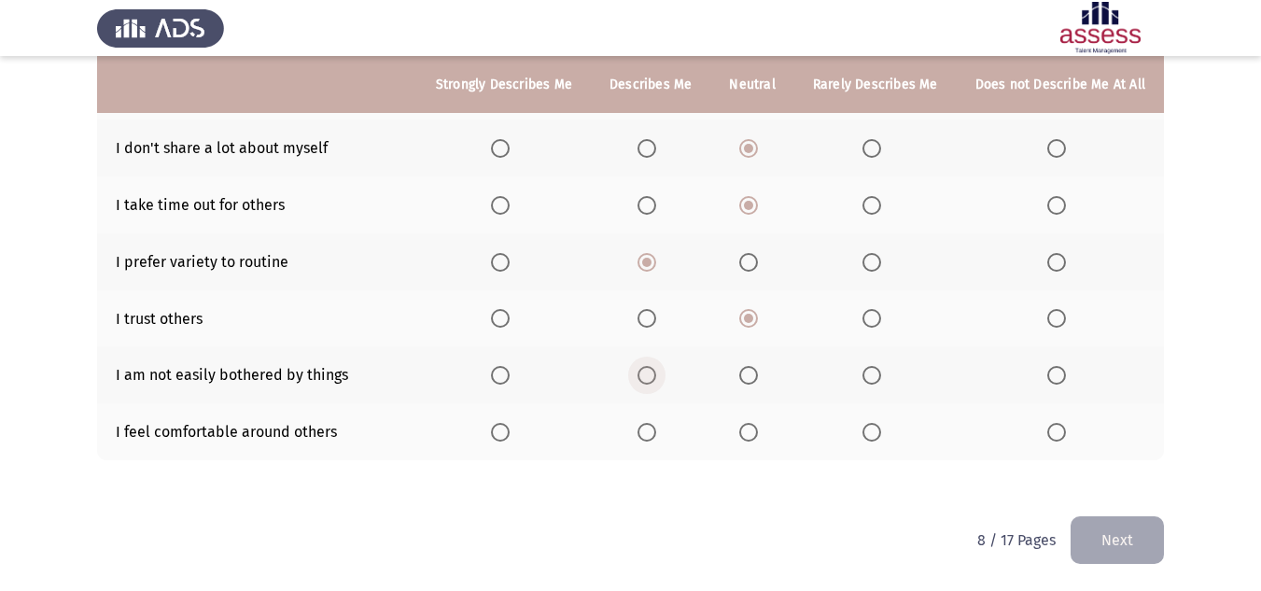
click at [649, 371] on span "Select an option" at bounding box center [647, 375] width 19 height 19
click at [649, 371] on input "Select an option" at bounding box center [647, 375] width 19 height 19
click at [755, 428] on span "Select an option" at bounding box center [748, 432] width 19 height 19
click at [755, 428] on input "Select an option" at bounding box center [748, 432] width 19 height 19
click at [1117, 542] on button "Next" at bounding box center [1117, 540] width 93 height 48
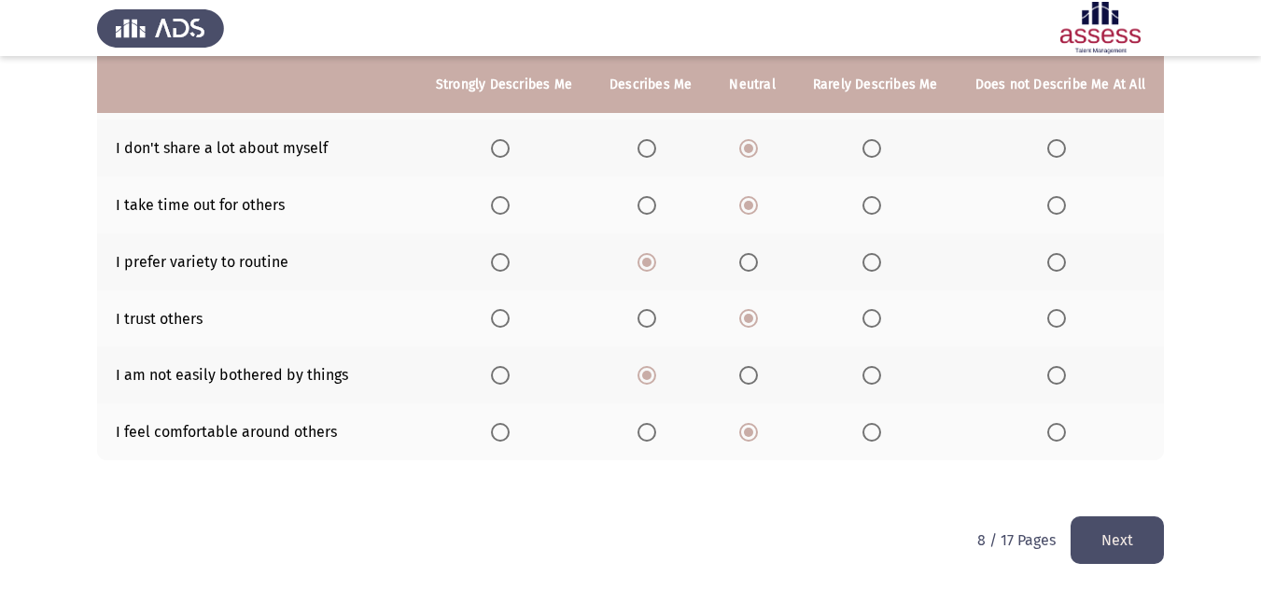
scroll to position [0, 0]
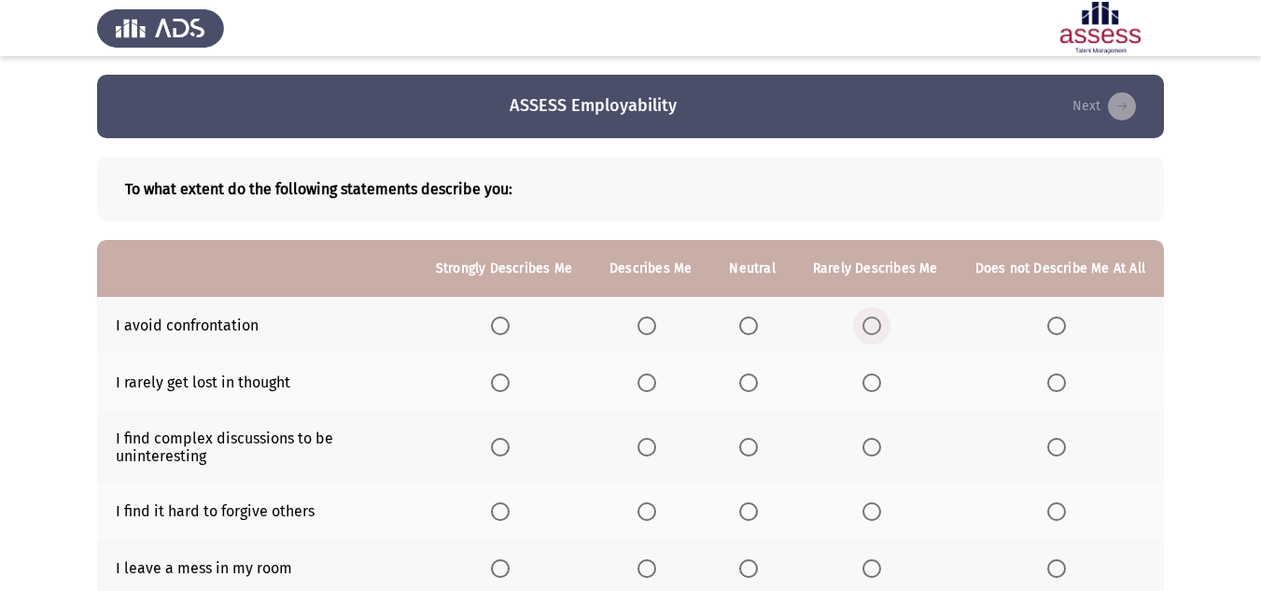
click at [876, 329] on span "Select an option" at bounding box center [872, 325] width 19 height 19
click at [876, 329] on input "Select an option" at bounding box center [872, 325] width 19 height 19
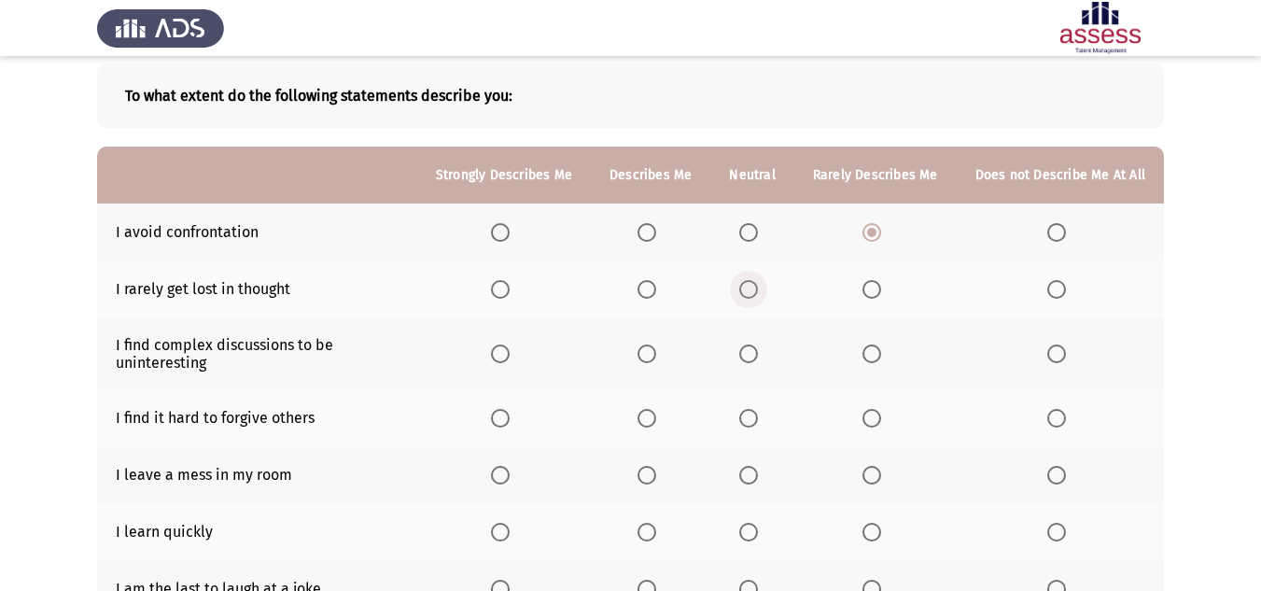
click at [753, 294] on span "Select an option" at bounding box center [748, 289] width 19 height 19
click at [753, 294] on input "Select an option" at bounding box center [748, 289] width 19 height 19
click at [765, 352] on label "Select an option" at bounding box center [752, 353] width 26 height 19
click at [758, 352] on input "Select an option" at bounding box center [748, 353] width 19 height 19
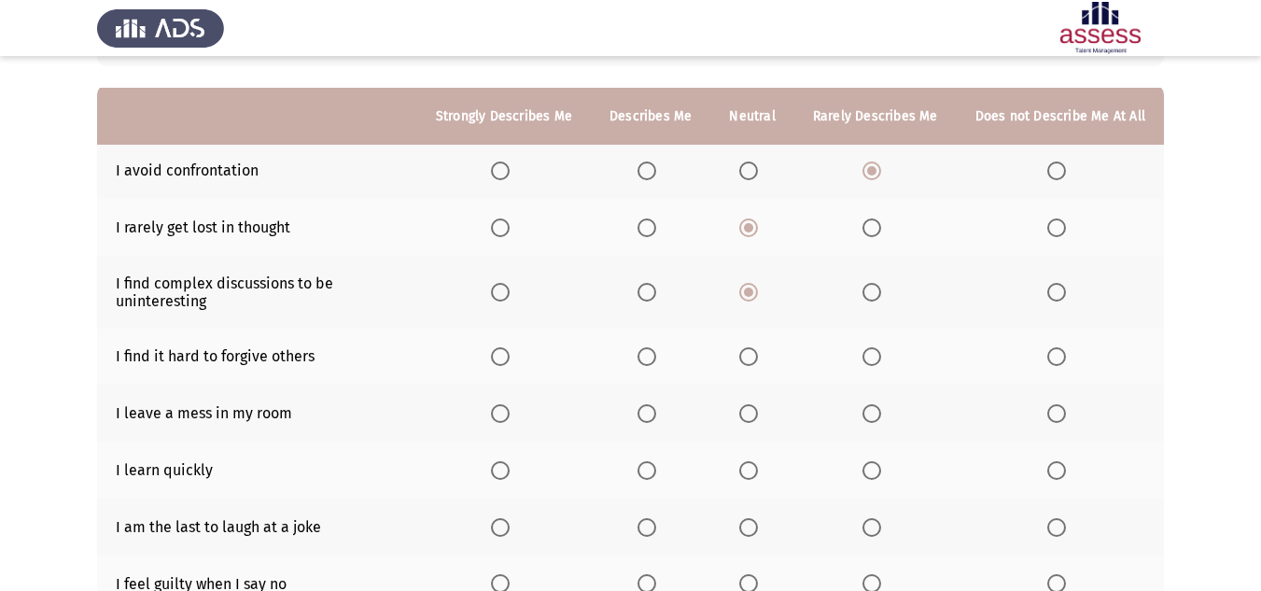
scroll to position [187, 0]
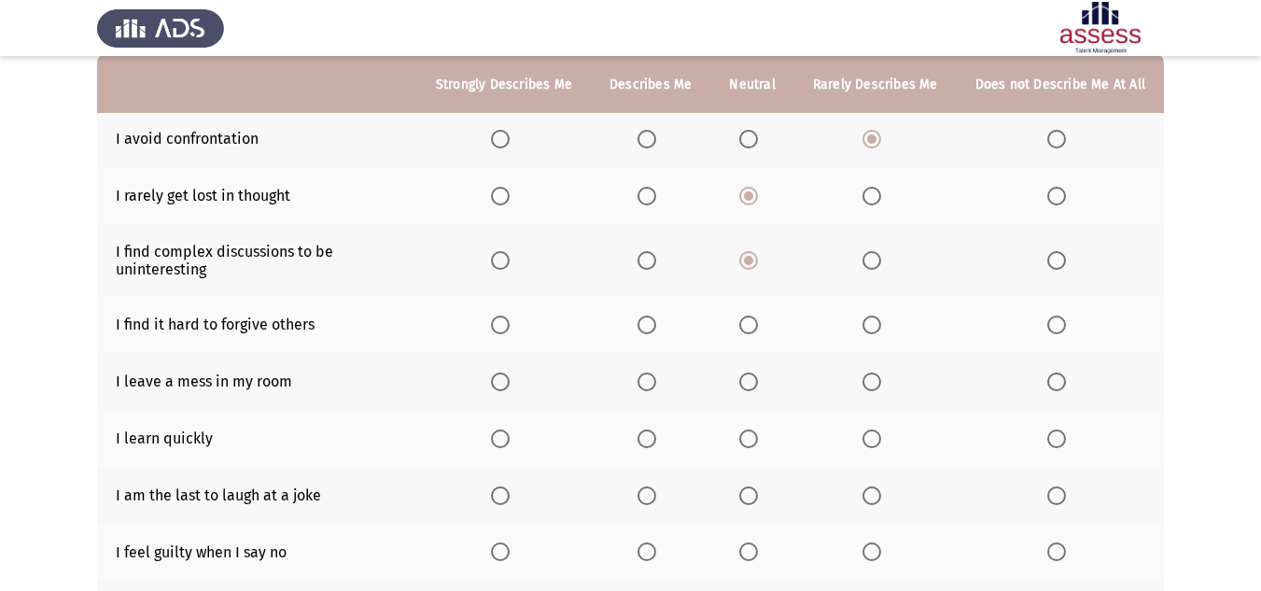
click at [870, 327] on span "Select an option" at bounding box center [872, 325] width 19 height 19
click at [870, 327] on input "Select an option" at bounding box center [872, 325] width 19 height 19
click at [865, 384] on span "Select an option" at bounding box center [872, 381] width 19 height 19
click at [865, 384] on input "Select an option" at bounding box center [872, 381] width 19 height 19
click at [655, 436] on span "Select an option" at bounding box center [647, 438] width 19 height 19
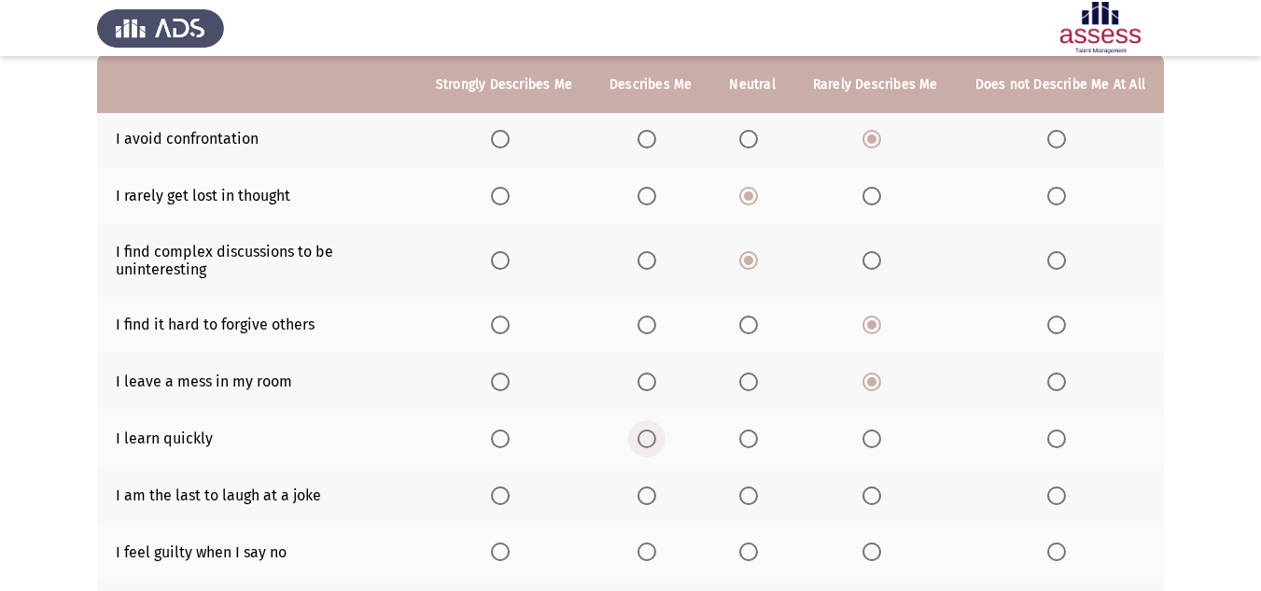
click at [655, 436] on input "Select an option" at bounding box center [647, 438] width 19 height 19
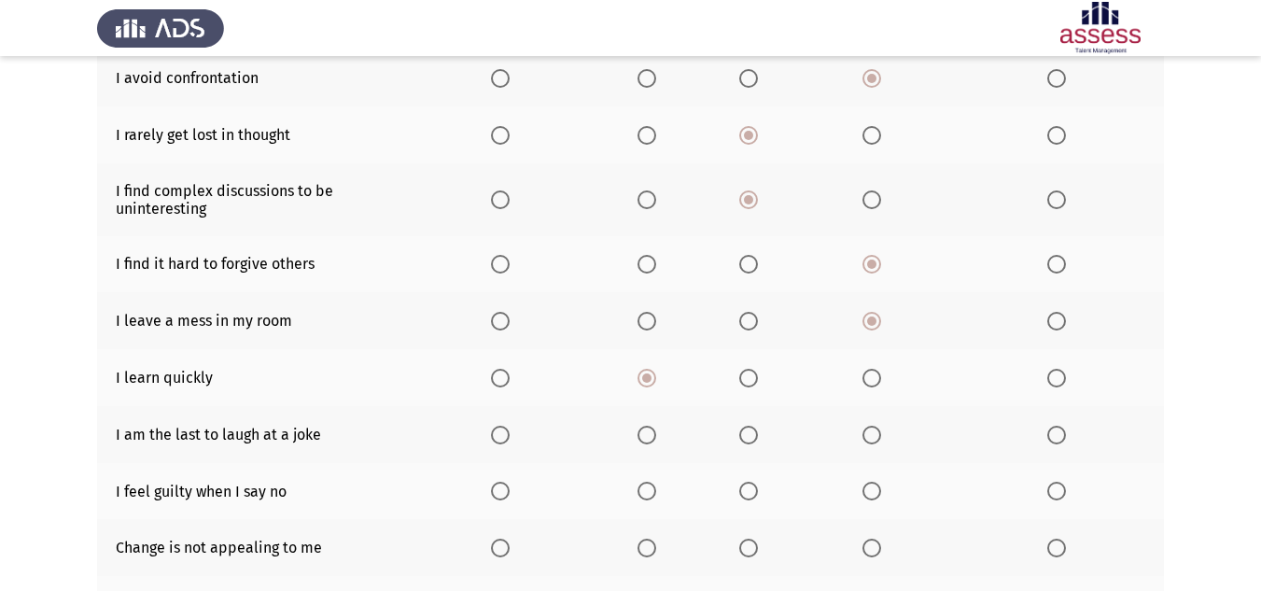
scroll to position [280, 0]
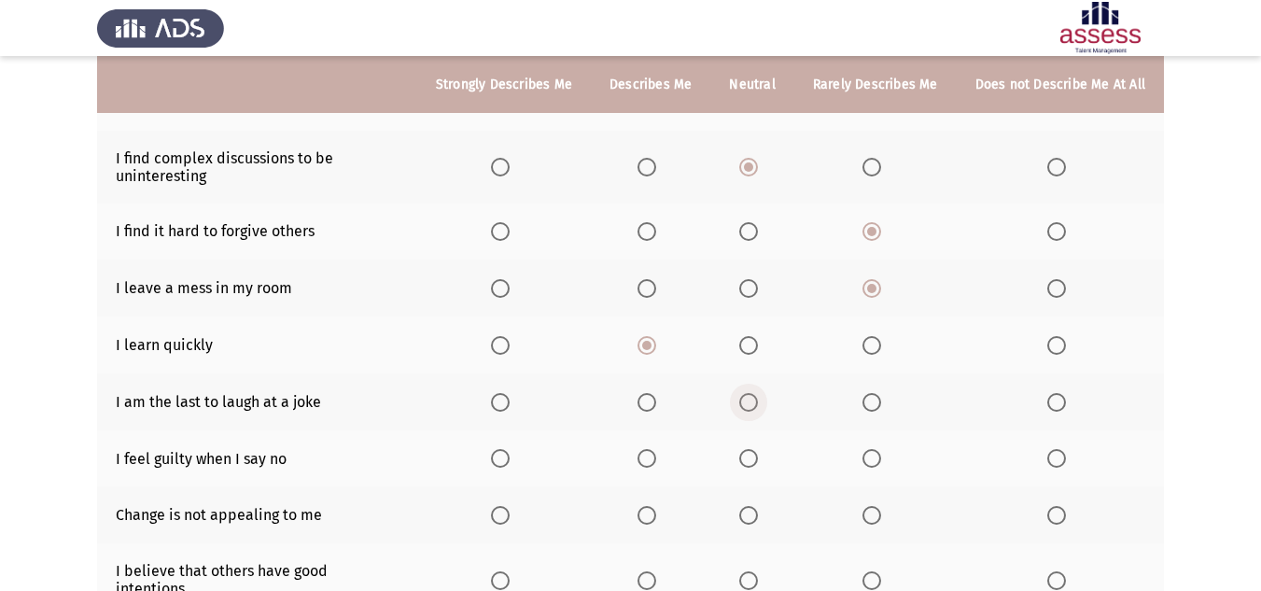
click at [748, 393] on span "Select an option" at bounding box center [748, 402] width 19 height 19
click at [748, 393] on input "Select an option" at bounding box center [748, 402] width 19 height 19
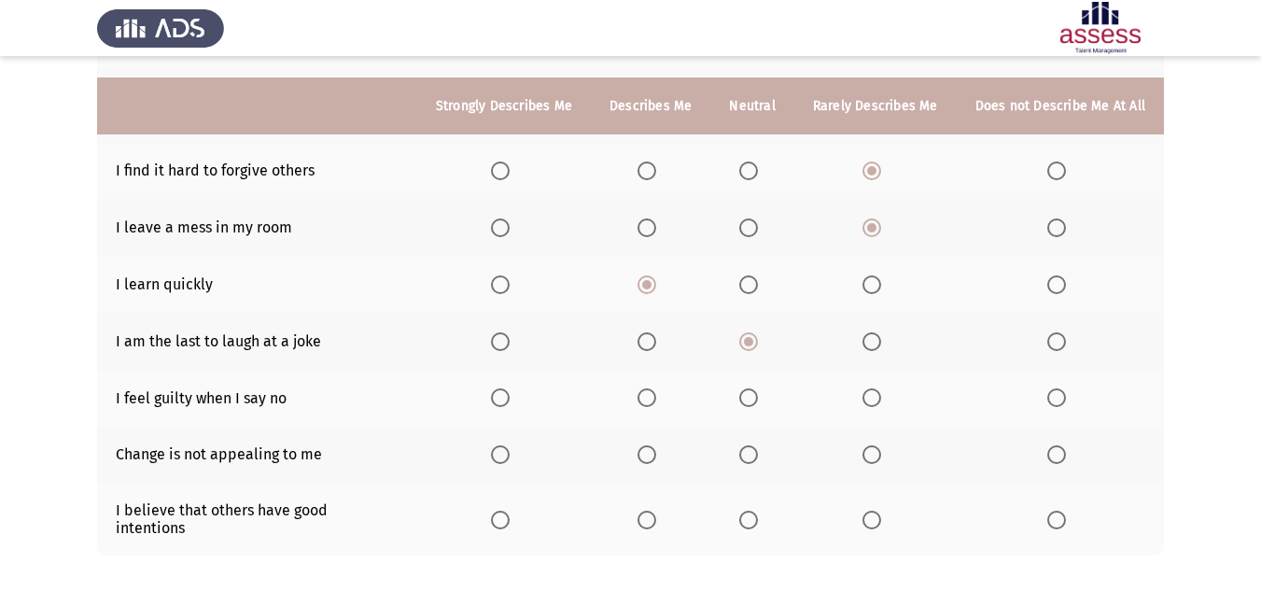
scroll to position [373, 0]
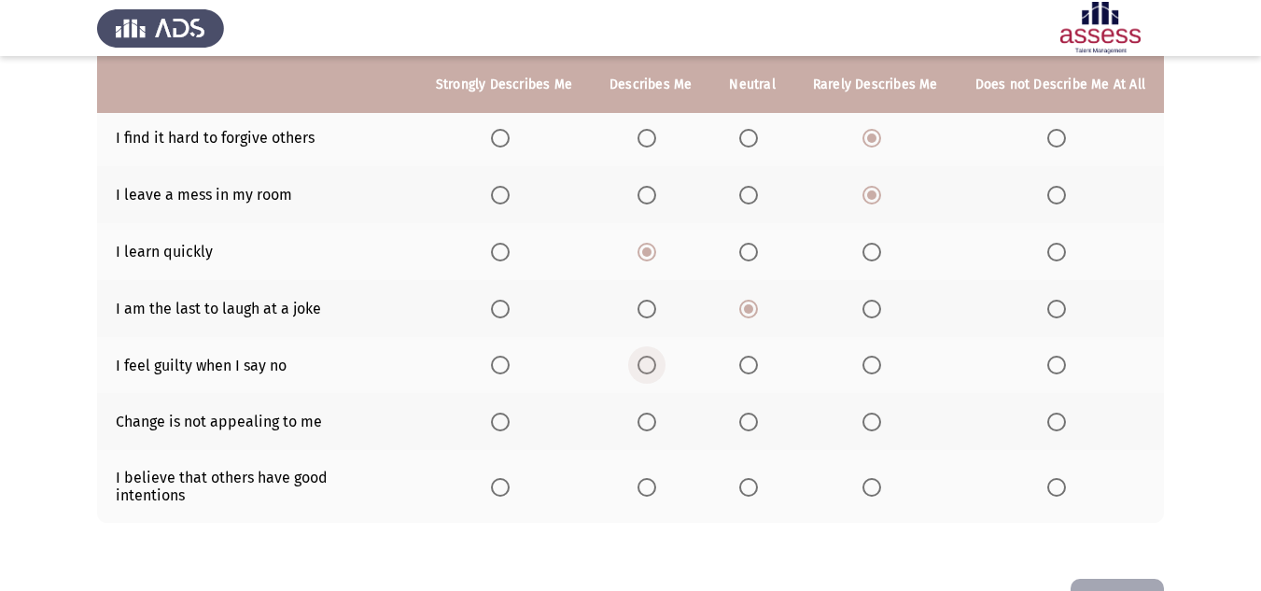
click at [650, 366] on span "Select an option" at bounding box center [647, 365] width 19 height 19
click at [650, 366] on input "Select an option" at bounding box center [647, 365] width 19 height 19
click at [752, 426] on span "Select an option" at bounding box center [748, 422] width 19 height 19
click at [752, 426] on input "Select an option" at bounding box center [748, 422] width 19 height 19
click at [510, 485] on span "Select an option" at bounding box center [500, 487] width 19 height 19
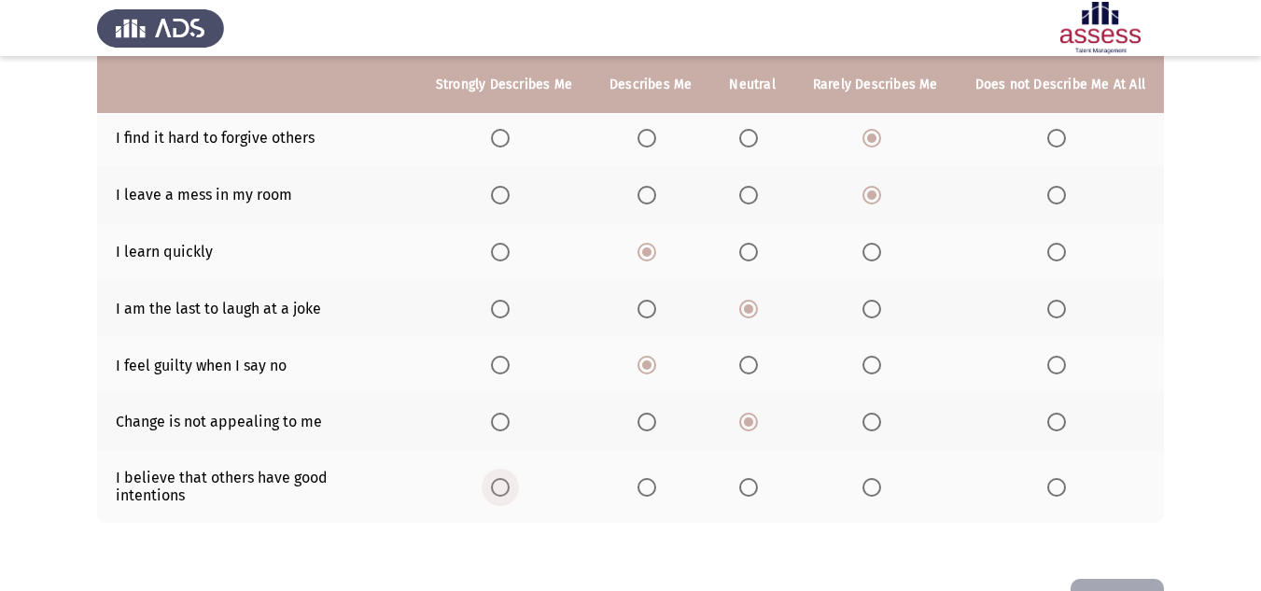
click at [510, 485] on input "Select an option" at bounding box center [500, 487] width 19 height 19
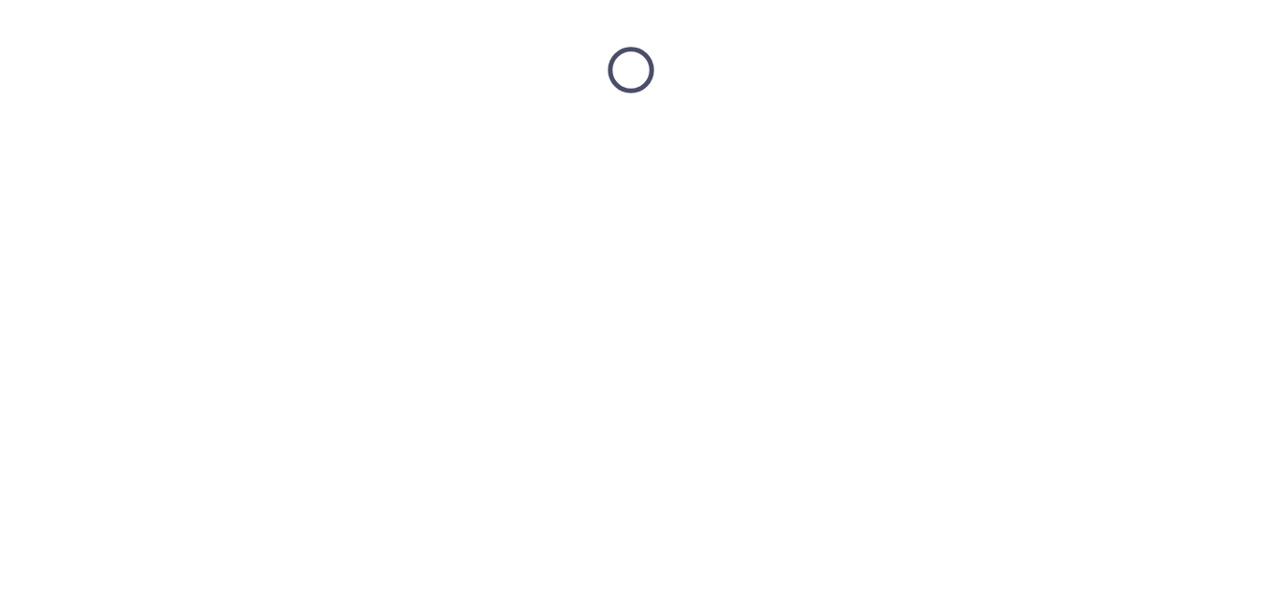
scroll to position [0, 0]
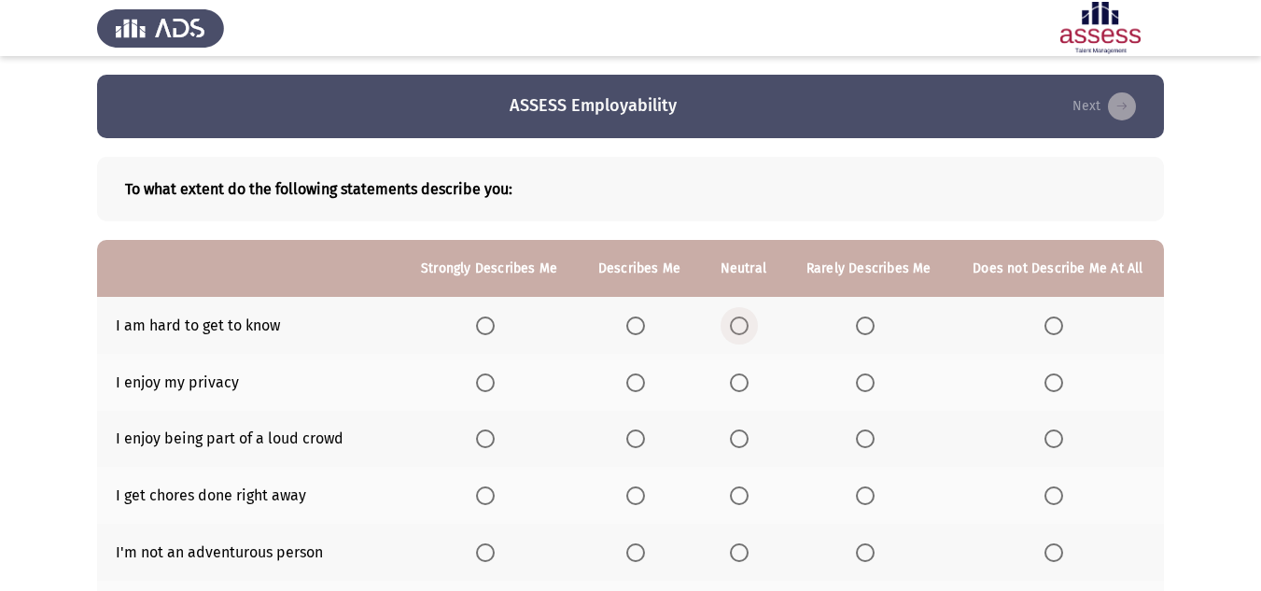
click at [746, 323] on span "Select an option" at bounding box center [739, 325] width 19 height 19
click at [746, 323] on input "Select an option" at bounding box center [739, 325] width 19 height 19
click at [639, 376] on span "Select an option" at bounding box center [635, 382] width 19 height 19
click at [639, 376] on input "Select an option" at bounding box center [635, 382] width 19 height 19
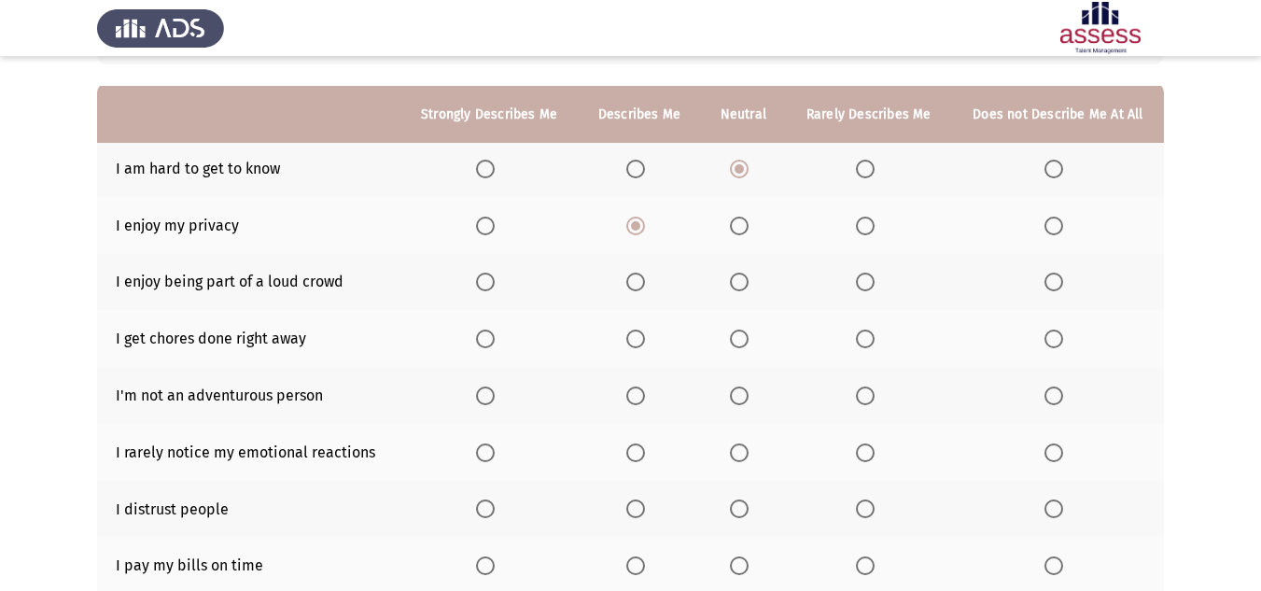
scroll to position [187, 0]
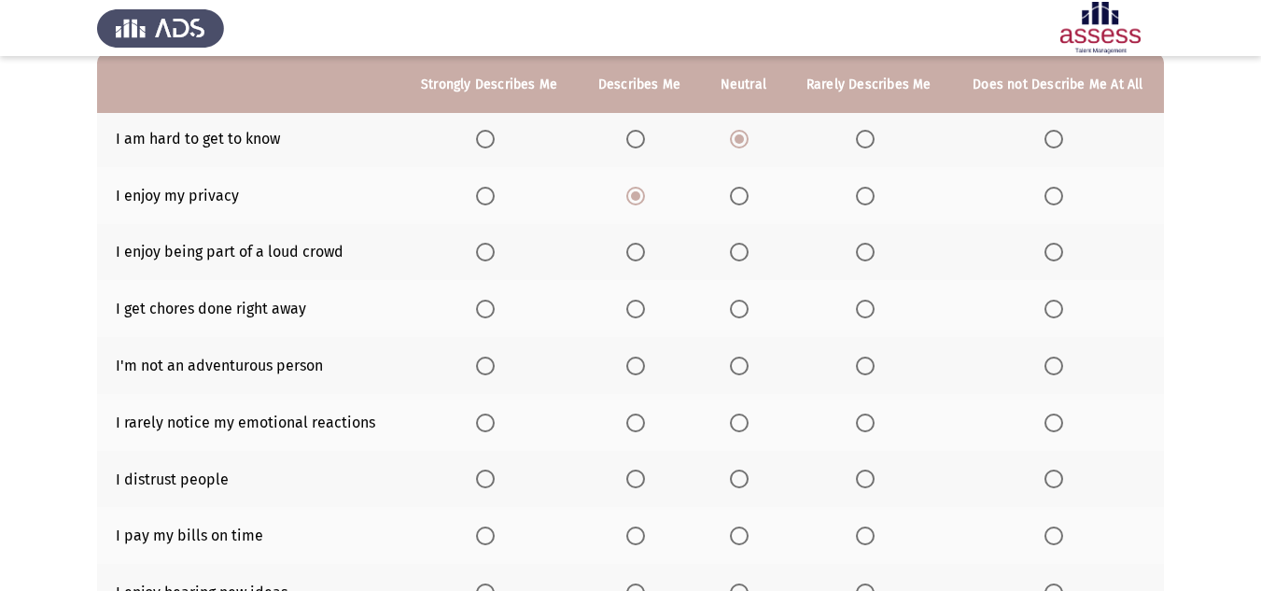
click at [870, 250] on span "Select an option" at bounding box center [865, 252] width 19 height 19
click at [870, 250] on input "Select an option" at bounding box center [865, 252] width 19 height 19
click at [738, 310] on span "Select an option" at bounding box center [739, 309] width 19 height 19
click at [738, 310] on input "Select an option" at bounding box center [739, 309] width 19 height 19
click at [1049, 361] on span "Select an option" at bounding box center [1054, 366] width 19 height 19
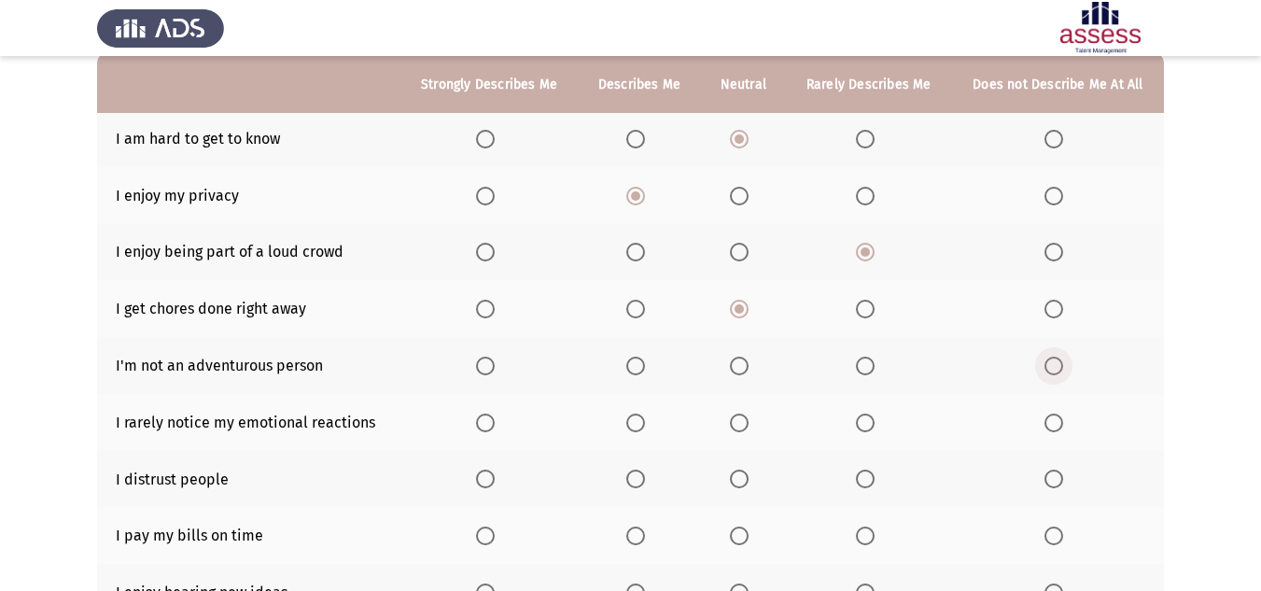
click at [1049, 361] on input "Select an option" at bounding box center [1054, 366] width 19 height 19
click at [630, 431] on span "Select an option" at bounding box center [635, 423] width 19 height 19
click at [630, 431] on input "Select an option" at bounding box center [635, 423] width 19 height 19
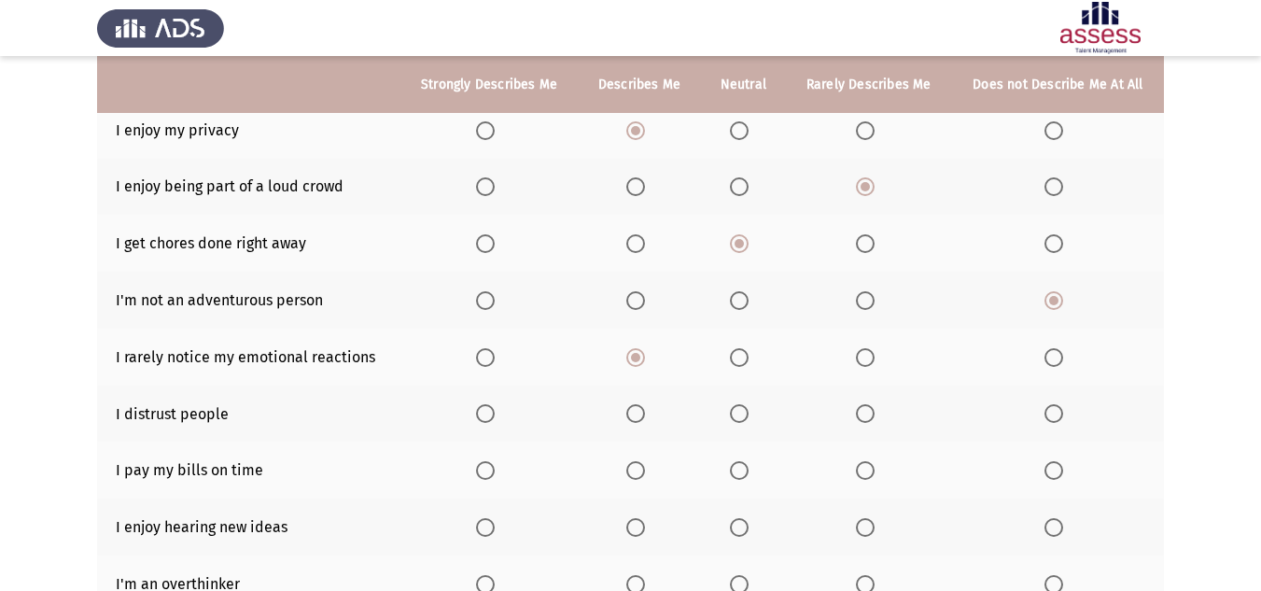
scroll to position [280, 0]
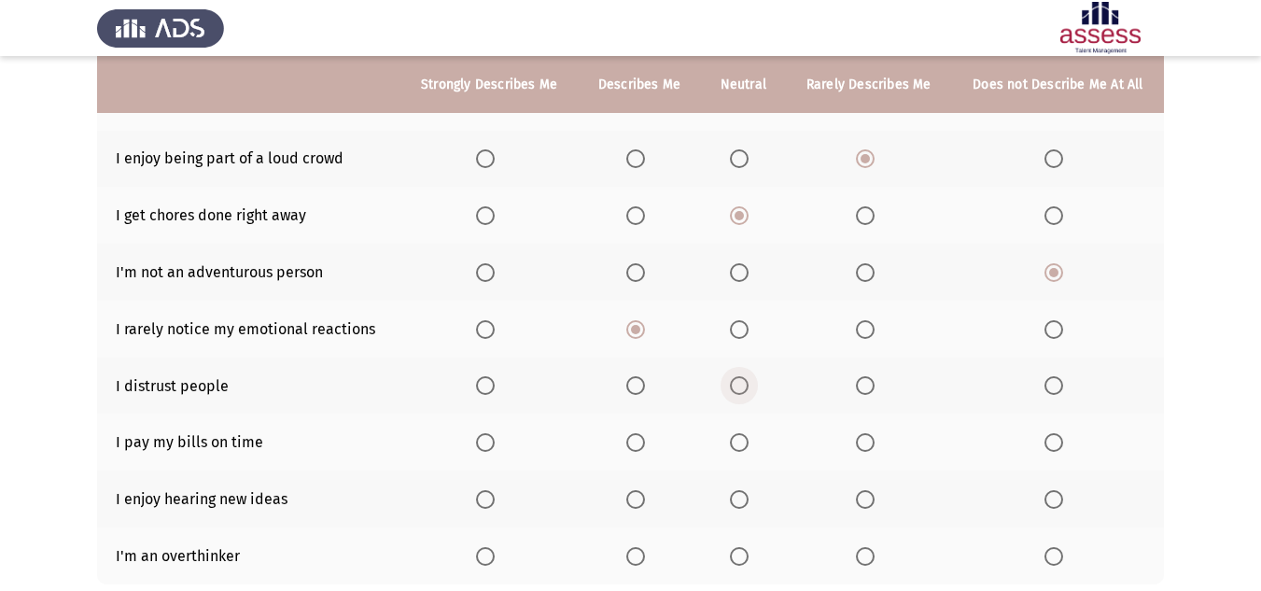
click at [734, 387] on span "Select an option" at bounding box center [739, 385] width 19 height 19
click at [734, 387] on input "Select an option" at bounding box center [739, 385] width 19 height 19
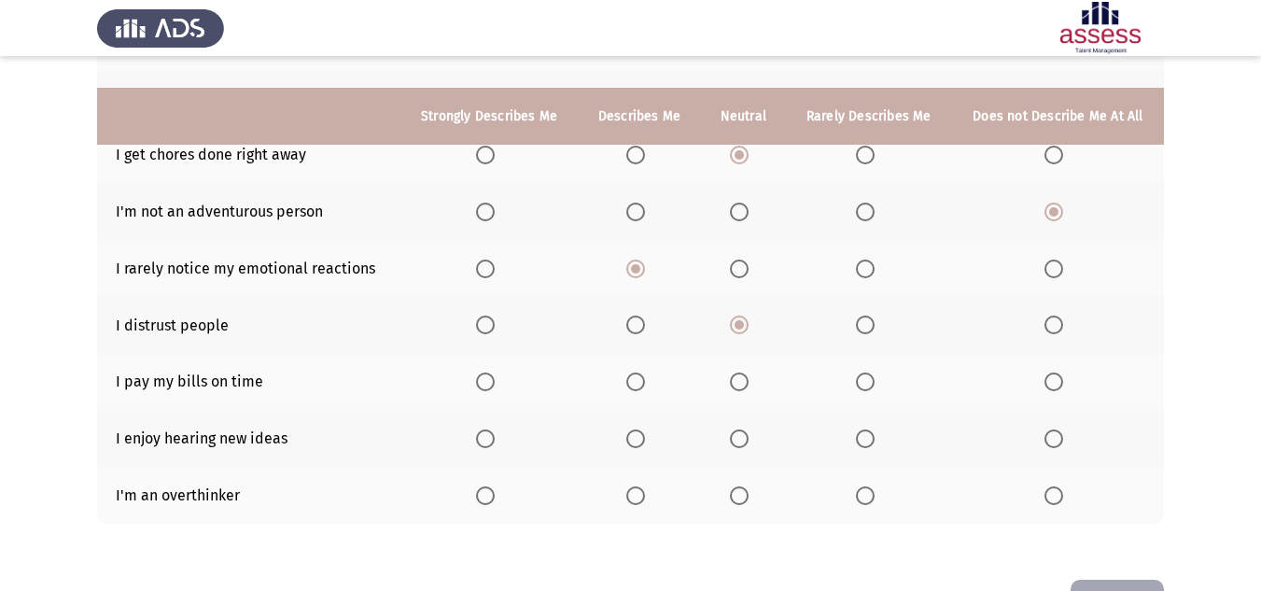
scroll to position [373, 0]
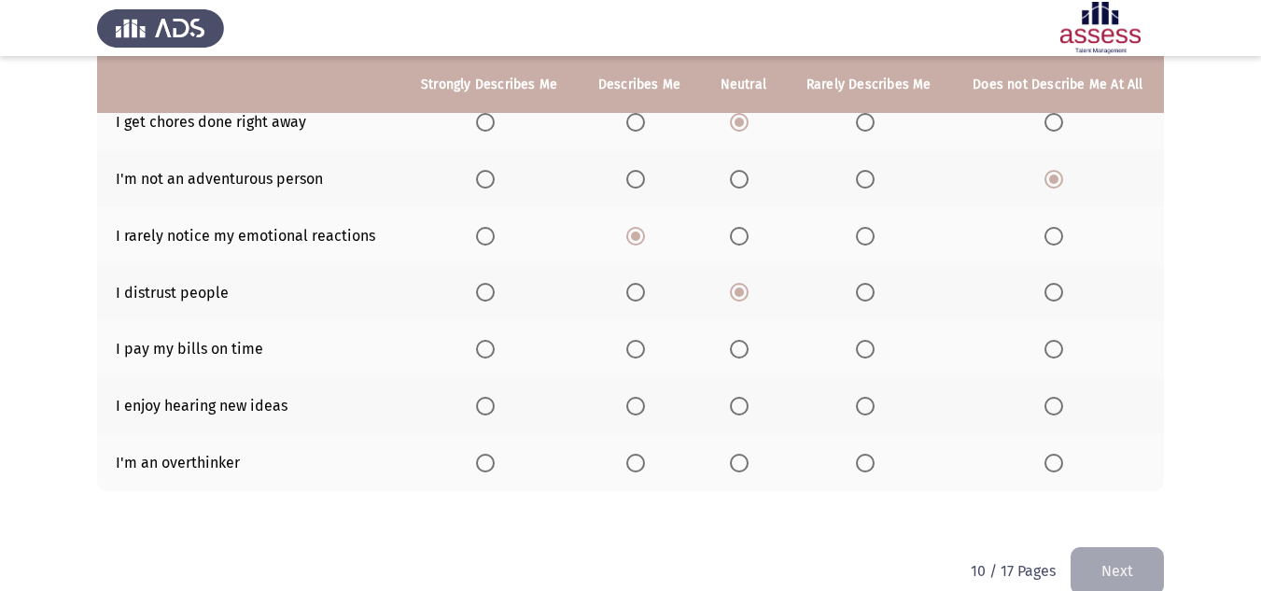
click at [641, 344] on span "Select an option" at bounding box center [635, 349] width 19 height 19
click at [641, 344] on input "Select an option" at bounding box center [635, 349] width 19 height 19
click at [648, 414] on label "Select an option" at bounding box center [639, 406] width 26 height 19
click at [645, 414] on input "Select an option" at bounding box center [635, 406] width 19 height 19
click at [625, 463] on th at bounding box center [639, 462] width 122 height 57
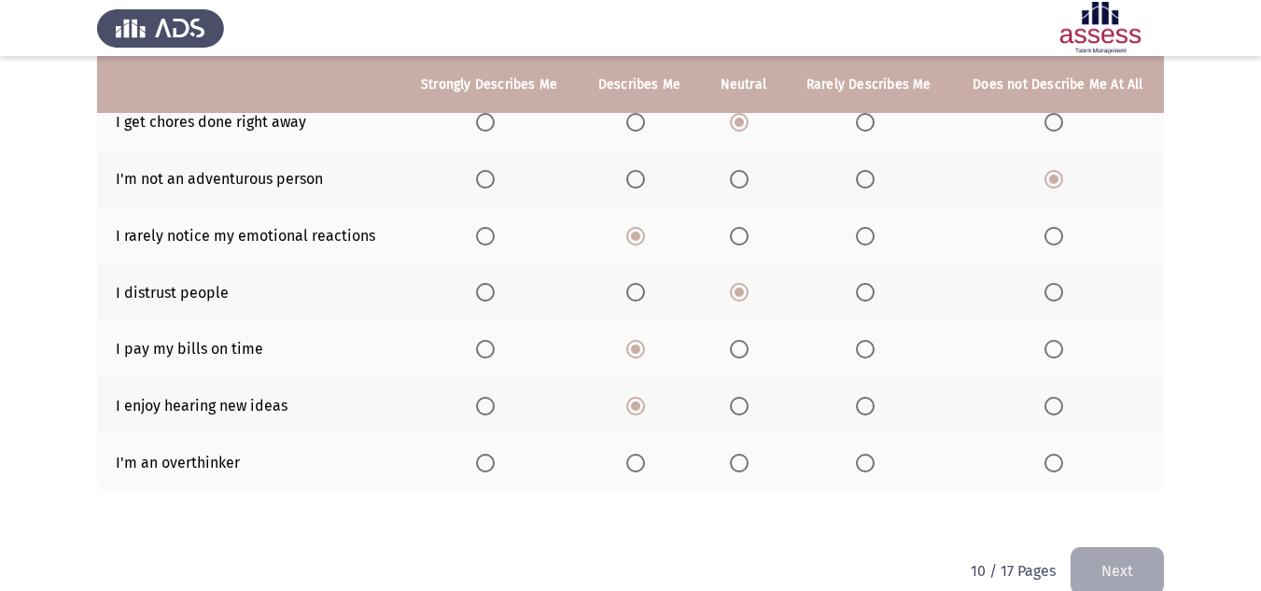
click at [636, 457] on span "Select an option" at bounding box center [635, 463] width 19 height 19
click at [636, 457] on input "Select an option" at bounding box center [635, 463] width 19 height 19
click at [1098, 554] on button "Next" at bounding box center [1117, 571] width 93 height 48
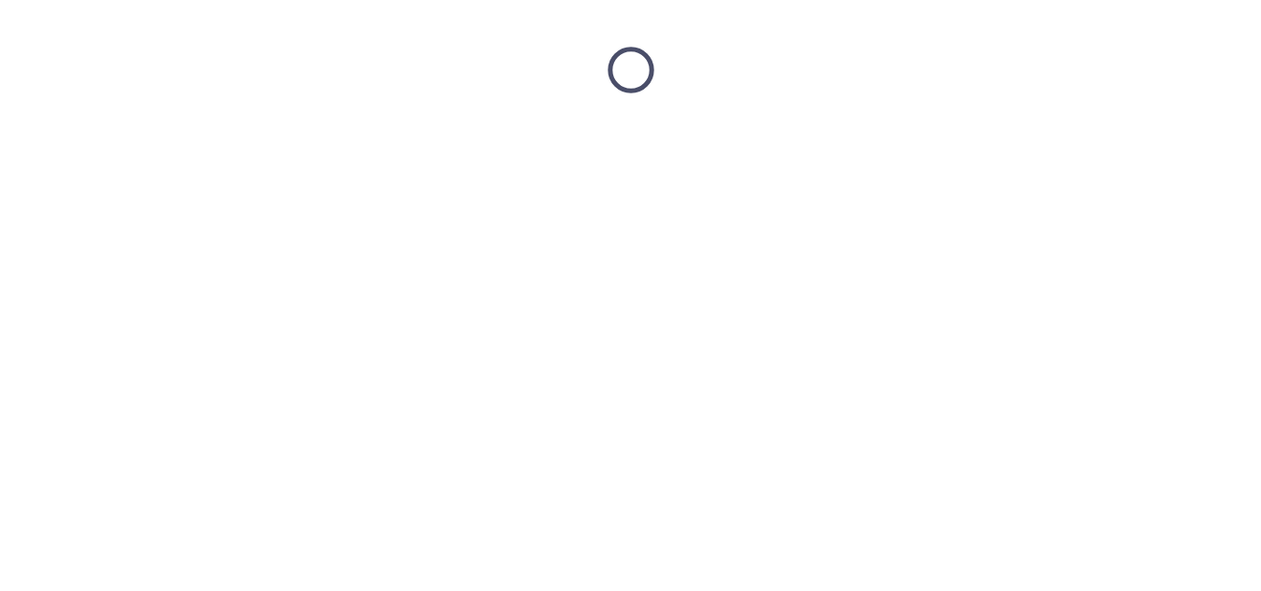
scroll to position [0, 0]
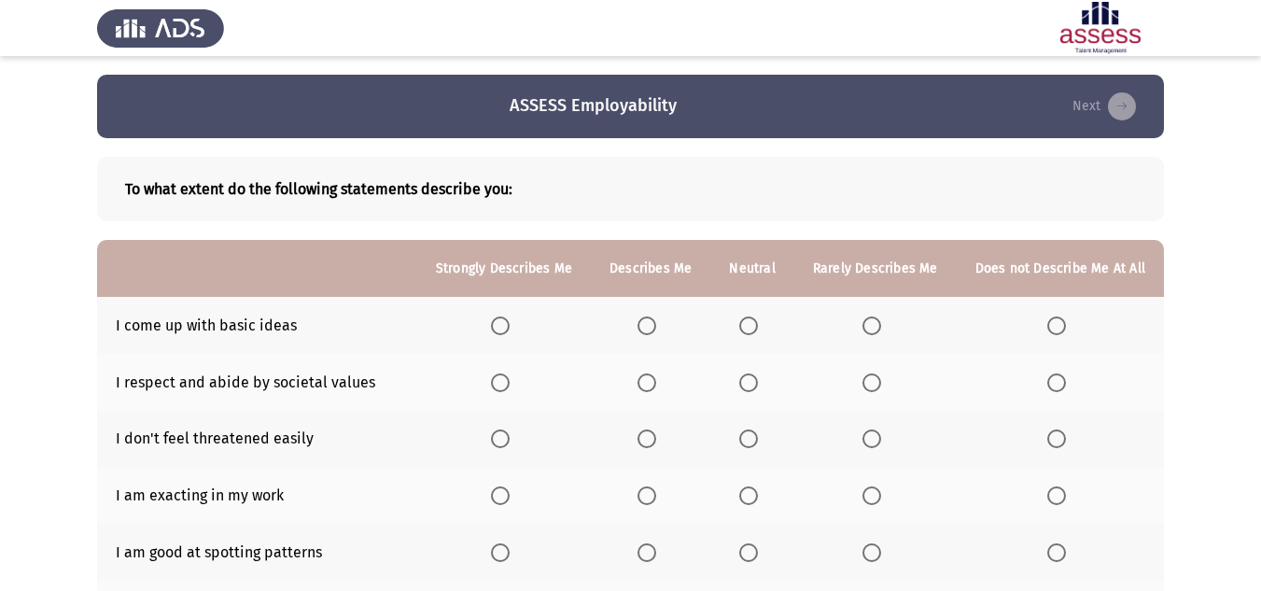
click at [753, 327] on span "Select an option" at bounding box center [748, 325] width 19 height 19
click at [753, 327] on input "Select an option" at bounding box center [748, 325] width 19 height 19
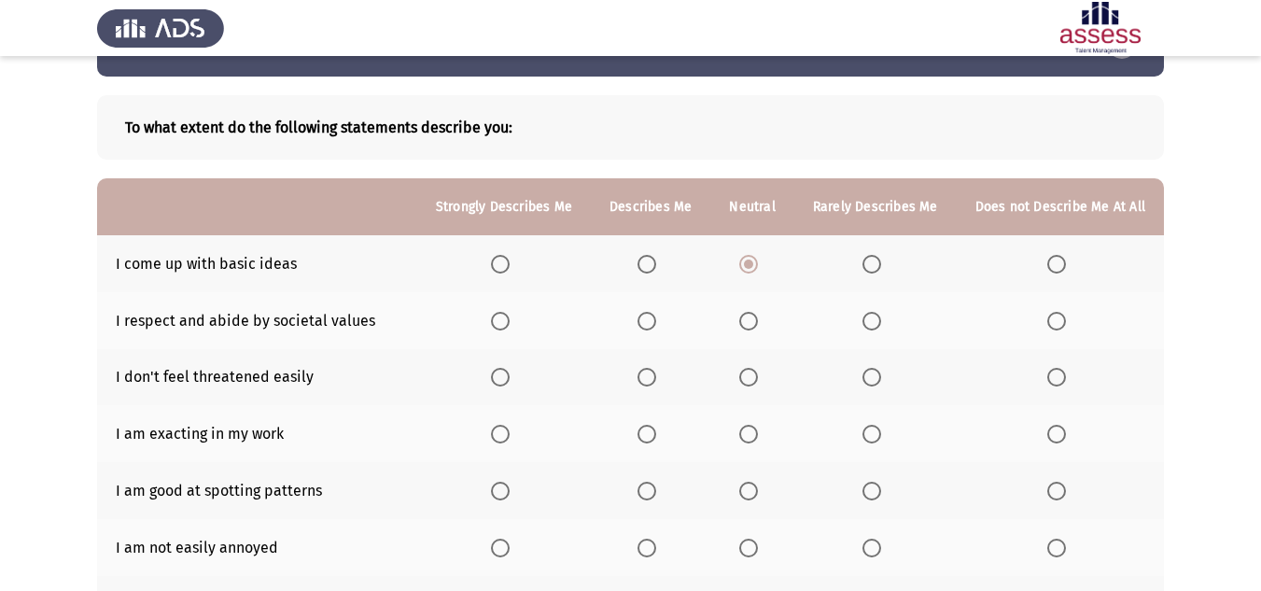
scroll to position [93, 0]
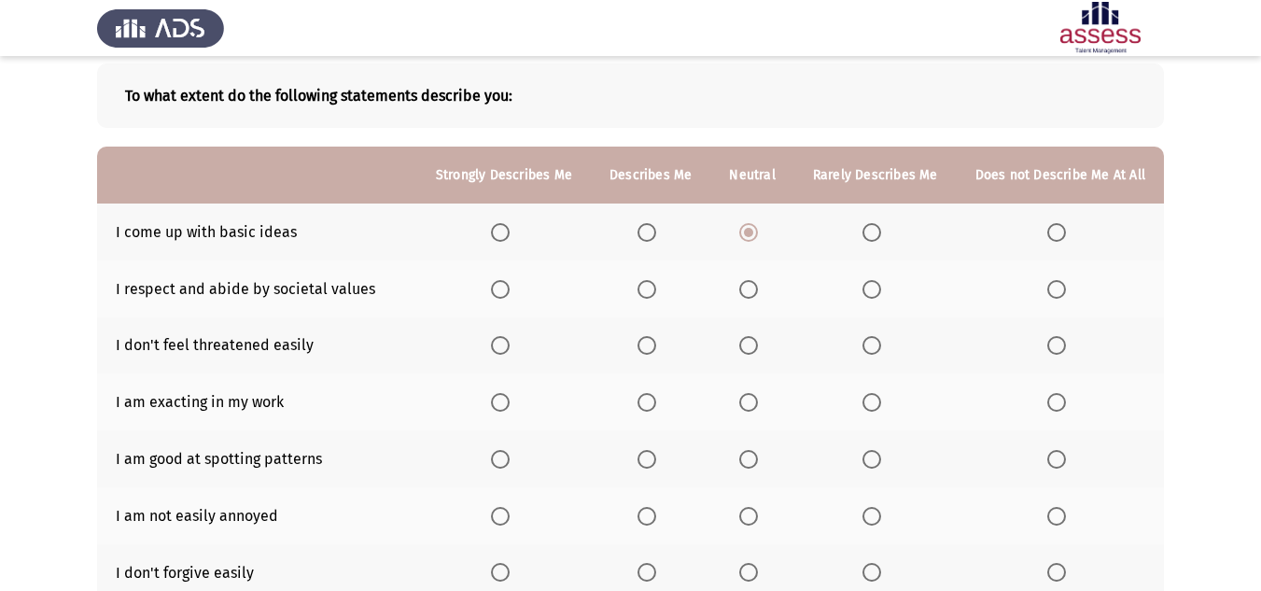
click at [757, 290] on span "Select an option" at bounding box center [748, 289] width 19 height 19
click at [757, 290] on input "Select an option" at bounding box center [748, 289] width 19 height 19
click at [656, 348] on span "Select an option" at bounding box center [647, 345] width 19 height 19
click at [656, 348] on input "Select an option" at bounding box center [647, 345] width 19 height 19
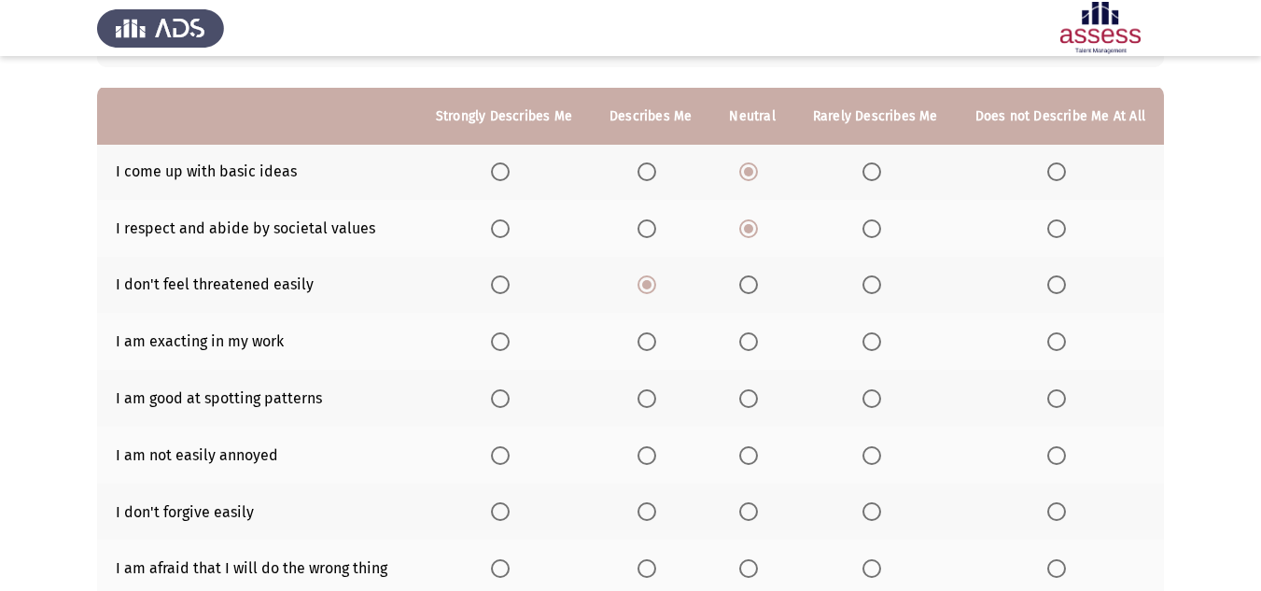
scroll to position [187, 0]
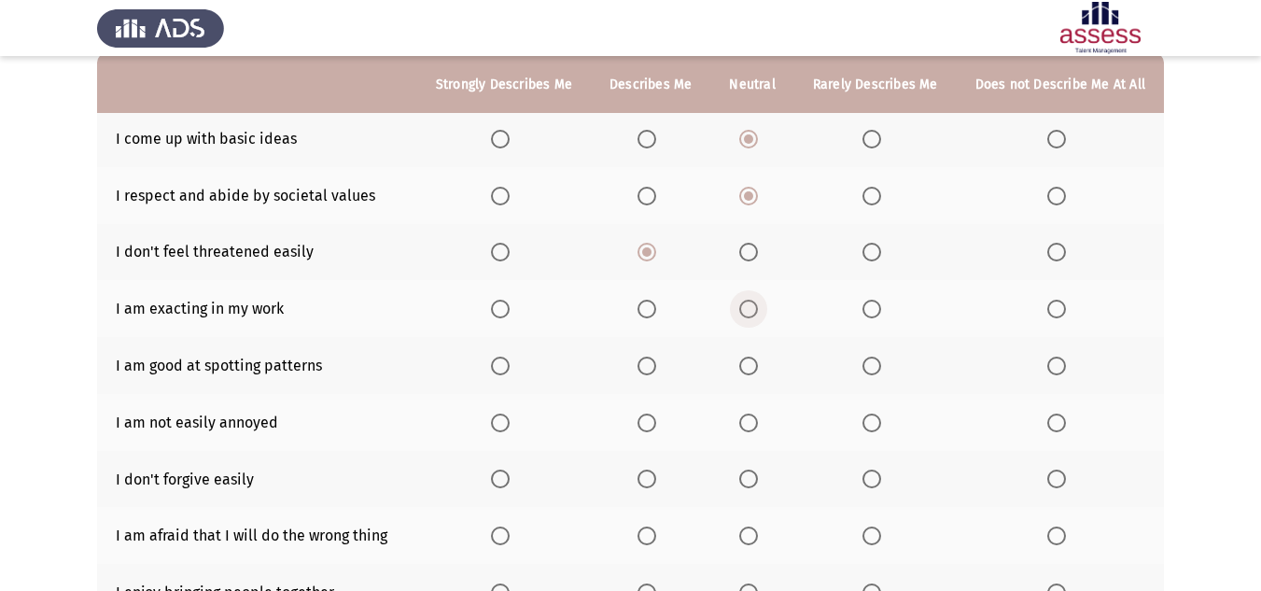
click at [758, 305] on span "Select an option" at bounding box center [748, 309] width 19 height 19
click at [758, 305] on input "Select an option" at bounding box center [748, 309] width 19 height 19
click at [654, 369] on span "Select an option" at bounding box center [647, 366] width 19 height 19
click at [654, 369] on input "Select an option" at bounding box center [647, 366] width 19 height 19
click at [655, 419] on span "Select an option" at bounding box center [647, 423] width 19 height 19
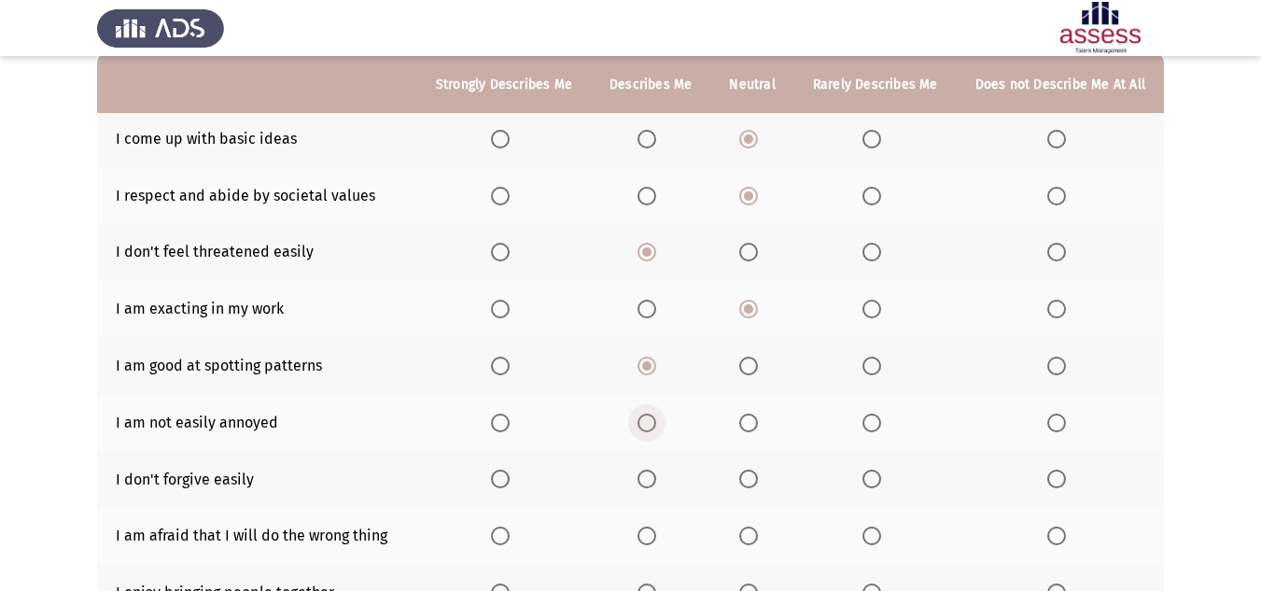
click at [655, 419] on input "Select an option" at bounding box center [647, 423] width 19 height 19
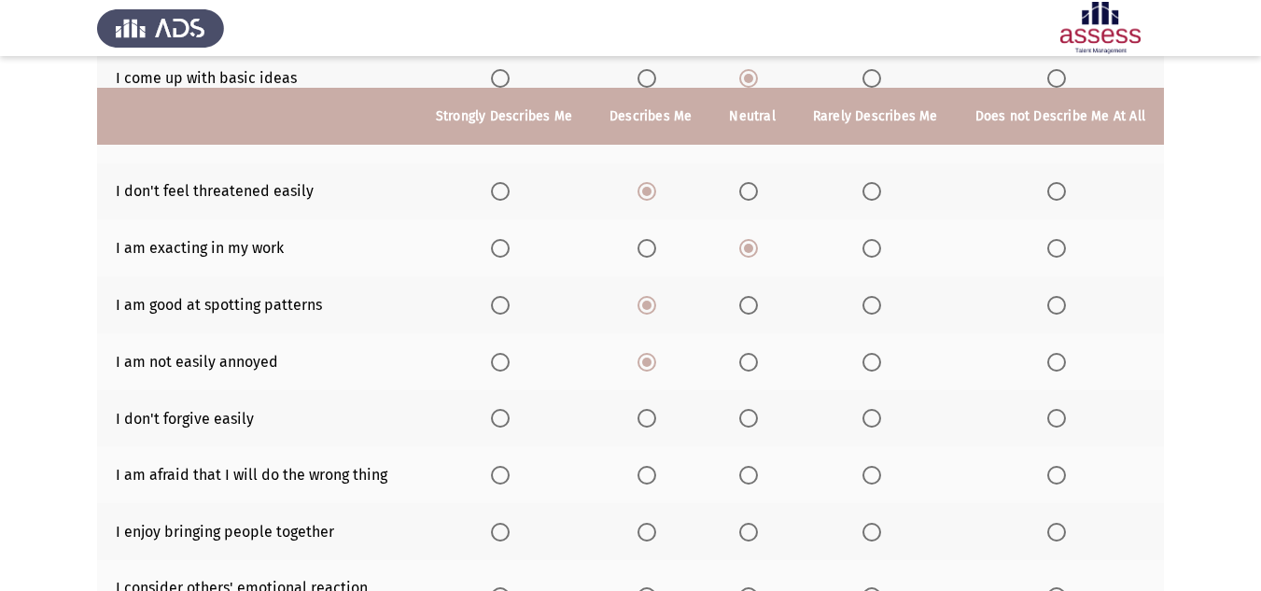
scroll to position [280, 0]
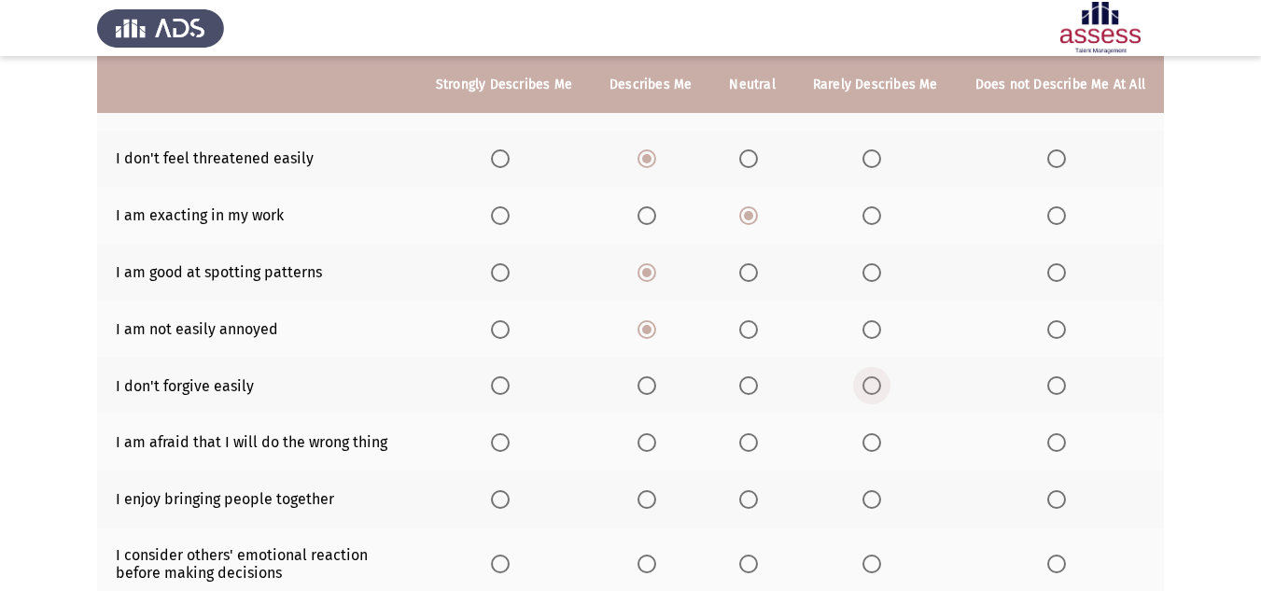
click at [878, 394] on span "Select an option" at bounding box center [872, 385] width 19 height 19
click at [878, 394] on input "Select an option" at bounding box center [872, 385] width 19 height 19
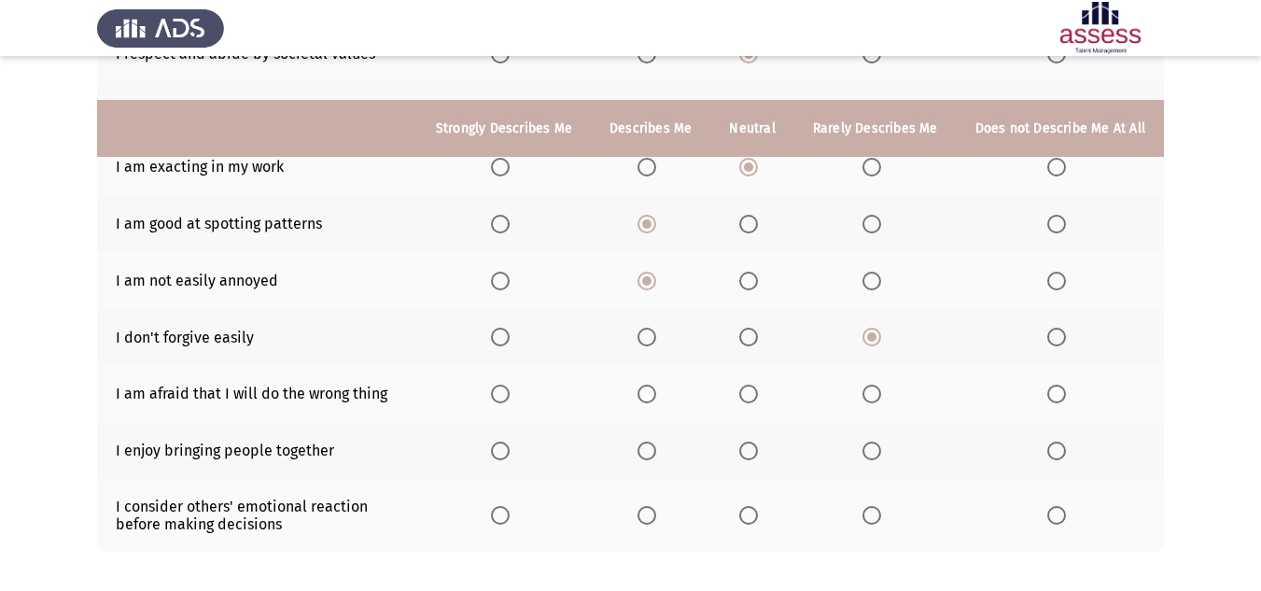
scroll to position [373, 0]
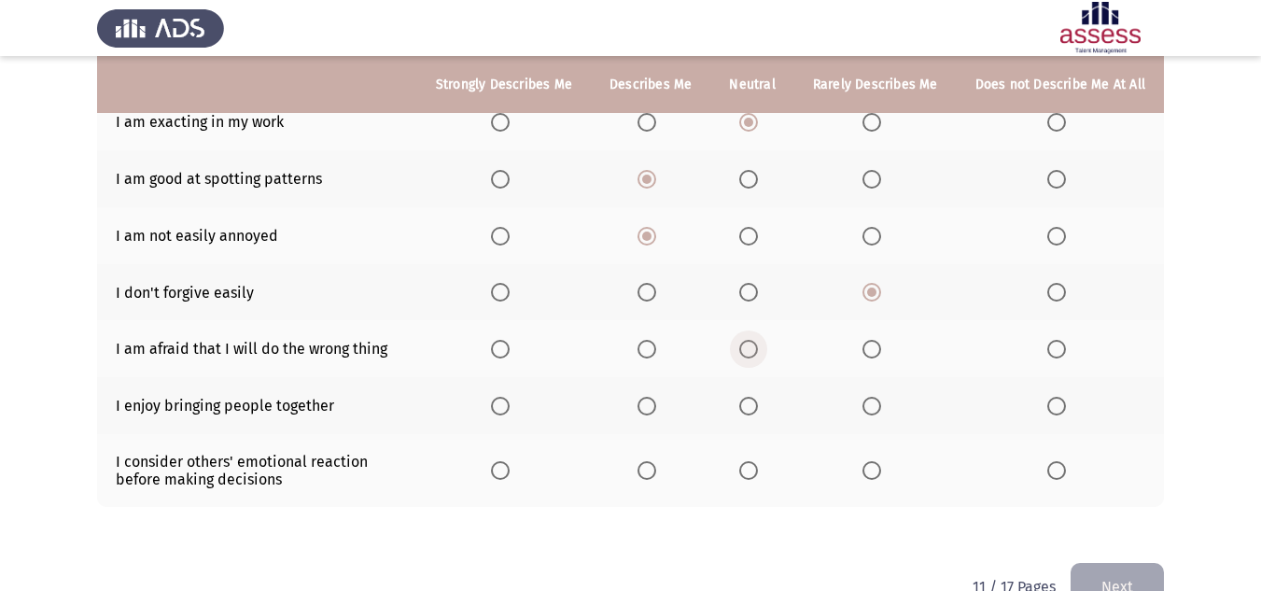
click at [748, 354] on span "Select an option" at bounding box center [748, 349] width 19 height 19
click at [748, 354] on input "Select an option" at bounding box center [748, 349] width 19 height 19
click at [649, 411] on span "Select an option" at bounding box center [647, 406] width 19 height 19
click at [649, 411] on input "Select an option" at bounding box center [647, 406] width 19 height 19
click at [510, 464] on span "Select an option" at bounding box center [500, 470] width 19 height 19
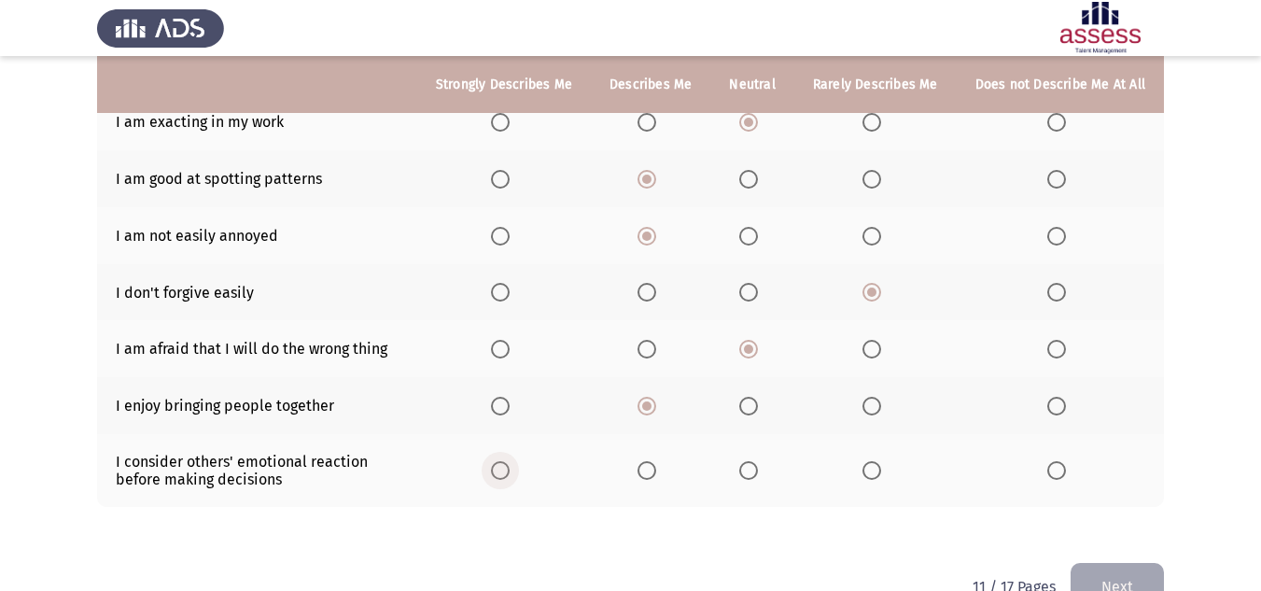
click at [510, 464] on input "Select an option" at bounding box center [500, 470] width 19 height 19
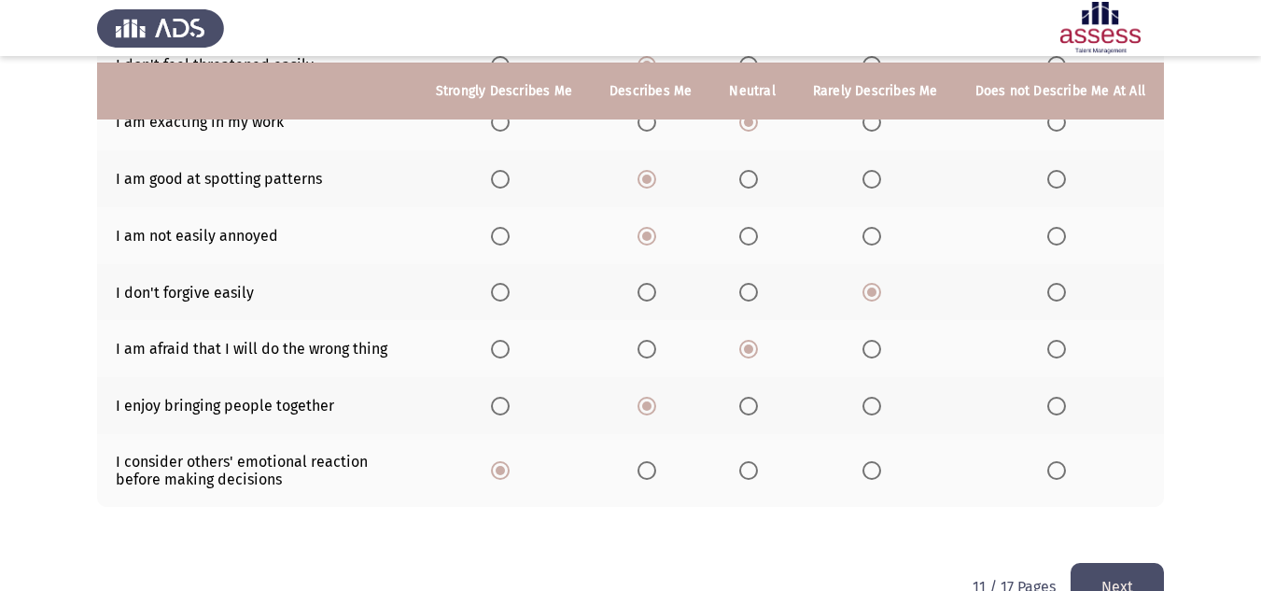
scroll to position [420, 0]
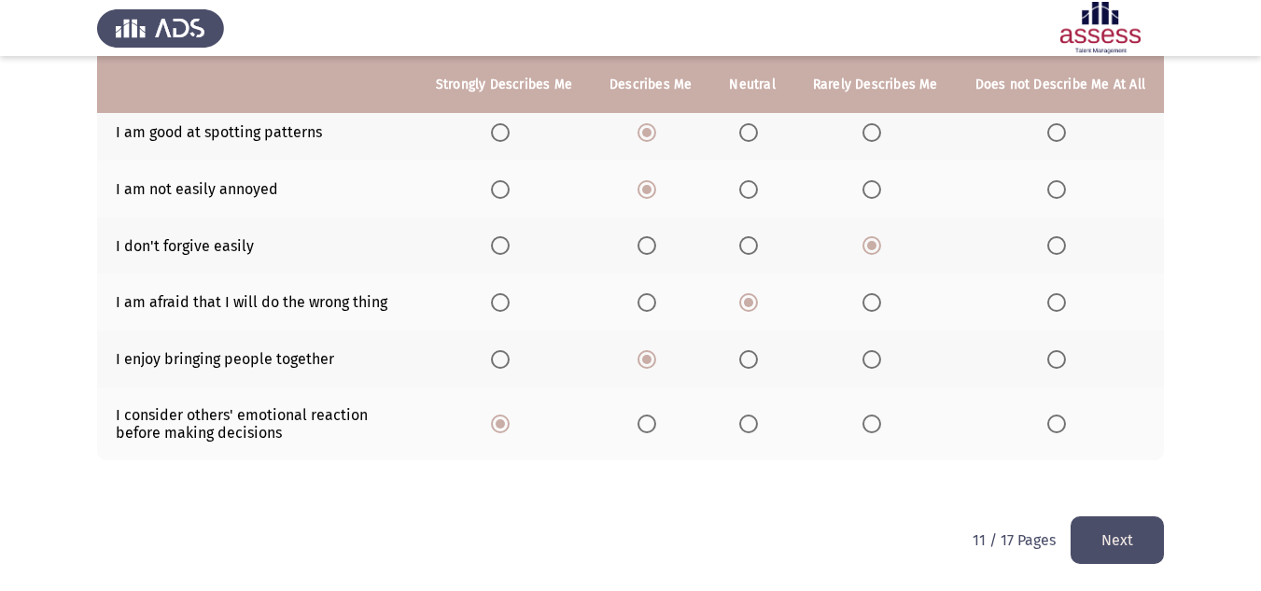
click at [1129, 541] on button "Next" at bounding box center [1117, 540] width 93 height 48
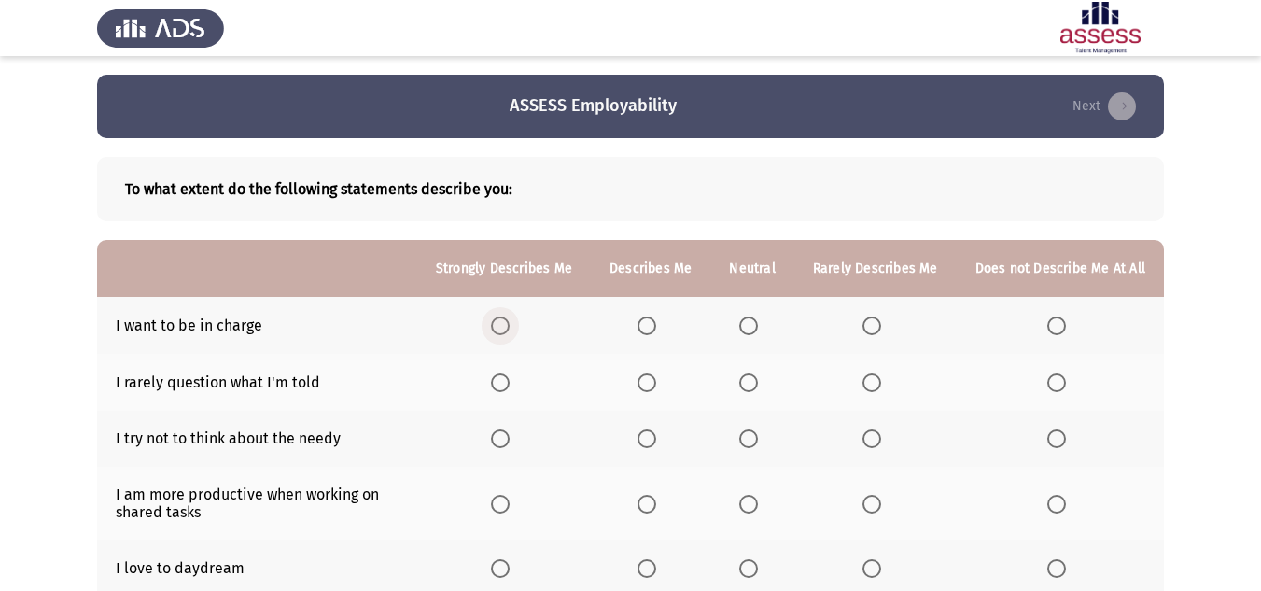
click at [504, 329] on span "Select an option" at bounding box center [500, 325] width 19 height 19
click at [504, 329] on input "Select an option" at bounding box center [500, 325] width 19 height 19
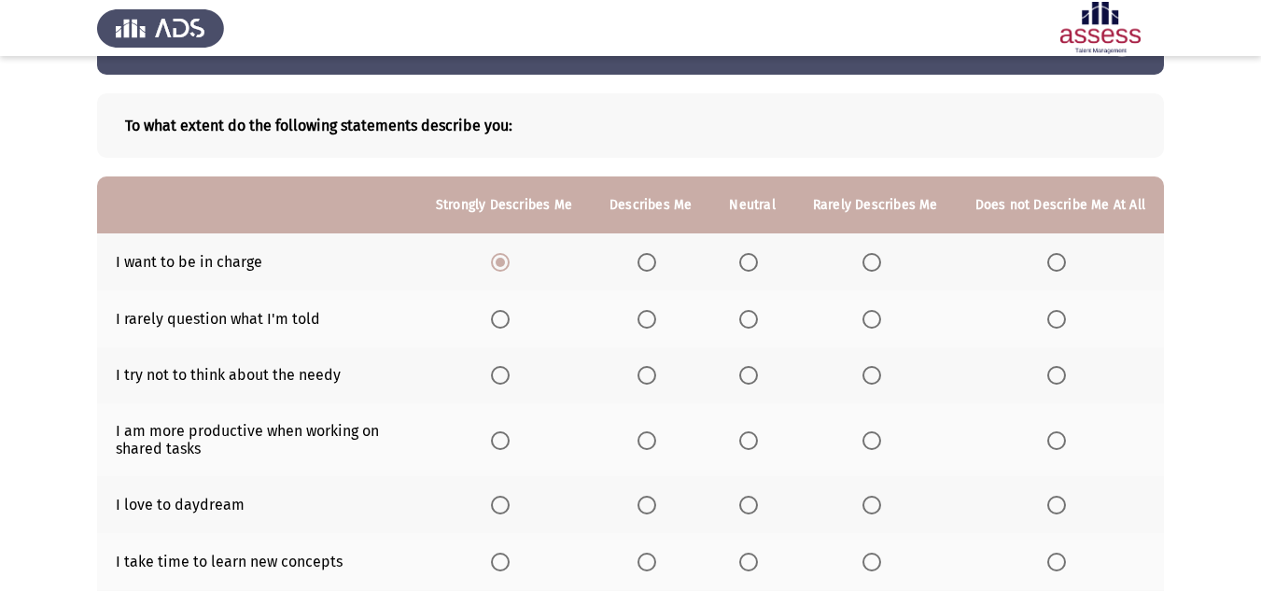
scroll to position [93, 0]
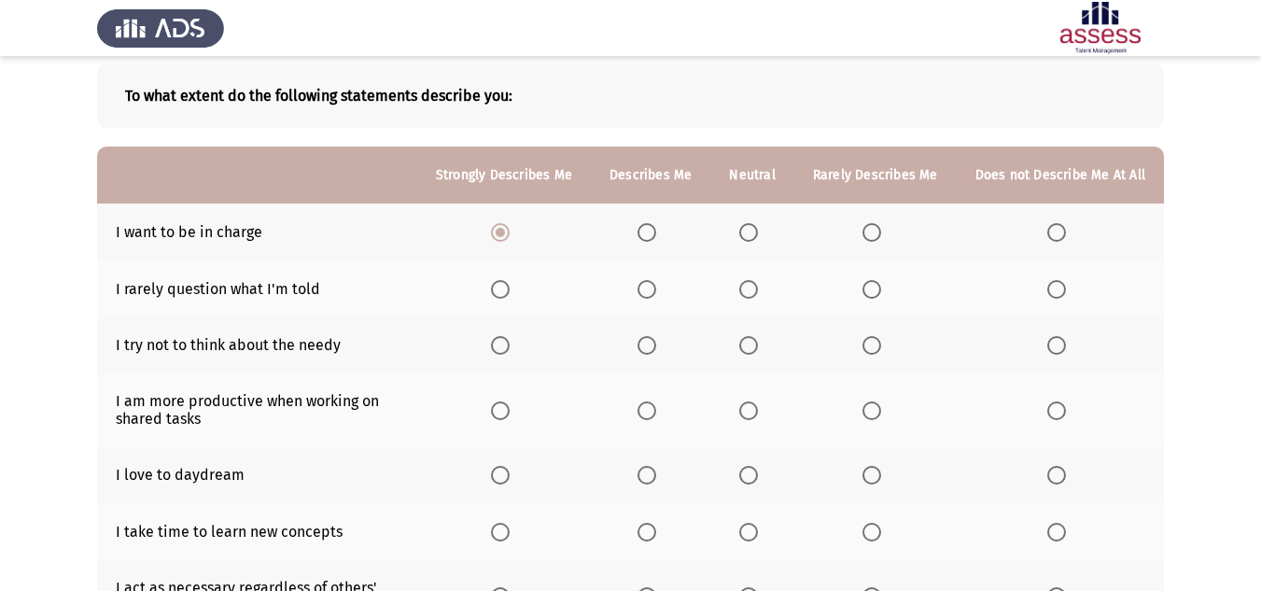
click at [749, 285] on span "Select an option" at bounding box center [748, 289] width 19 height 19
click at [749, 285] on input "Select an option" at bounding box center [748, 289] width 19 height 19
click at [874, 344] on span "Select an option" at bounding box center [872, 345] width 19 height 19
click at [874, 344] on input "Select an option" at bounding box center [872, 345] width 19 height 19
click at [743, 342] on th at bounding box center [751, 345] width 83 height 57
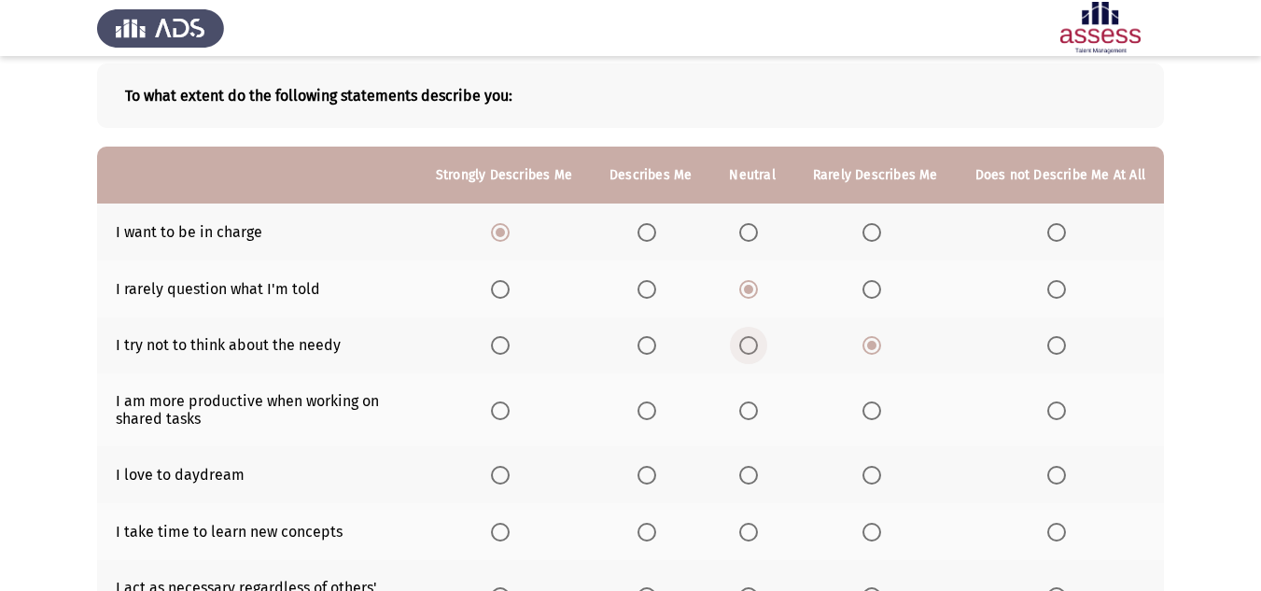
click at [758, 348] on span "Select an option" at bounding box center [748, 345] width 19 height 19
click at [758, 348] on input "Select an option" at bounding box center [748, 345] width 19 height 19
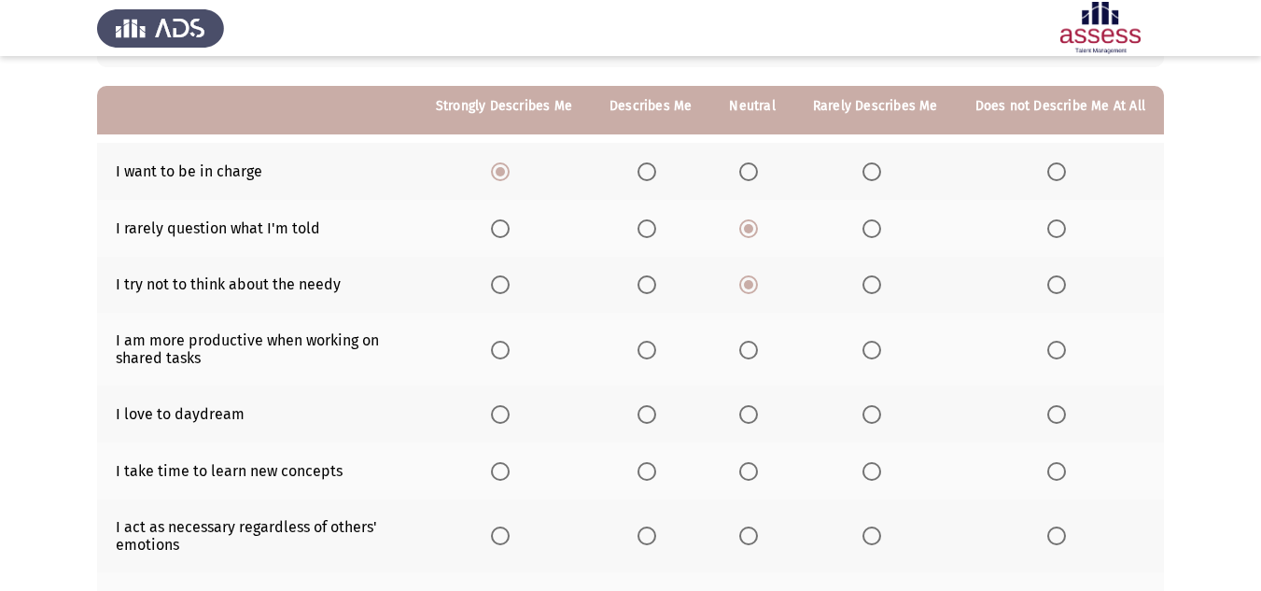
scroll to position [187, 0]
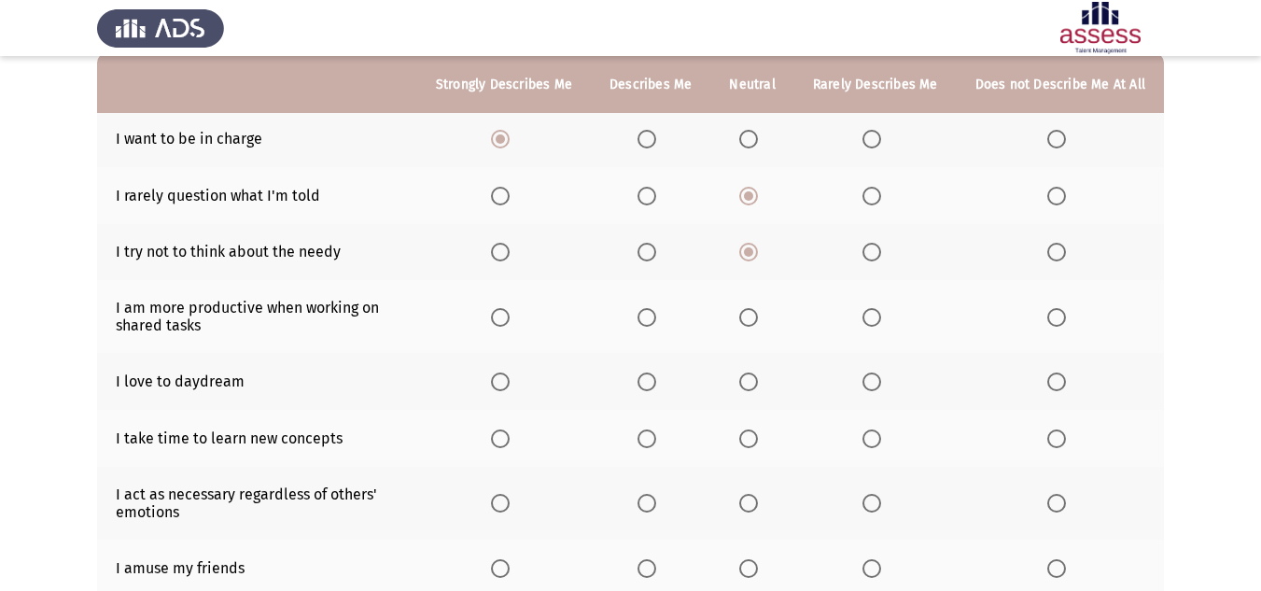
click at [758, 319] on span "Select an option" at bounding box center [748, 317] width 19 height 19
click at [758, 319] on input "Select an option" at bounding box center [748, 317] width 19 height 19
click at [750, 379] on span "Select an option" at bounding box center [748, 381] width 19 height 19
click at [750, 379] on input "Select an option" at bounding box center [748, 381] width 19 height 19
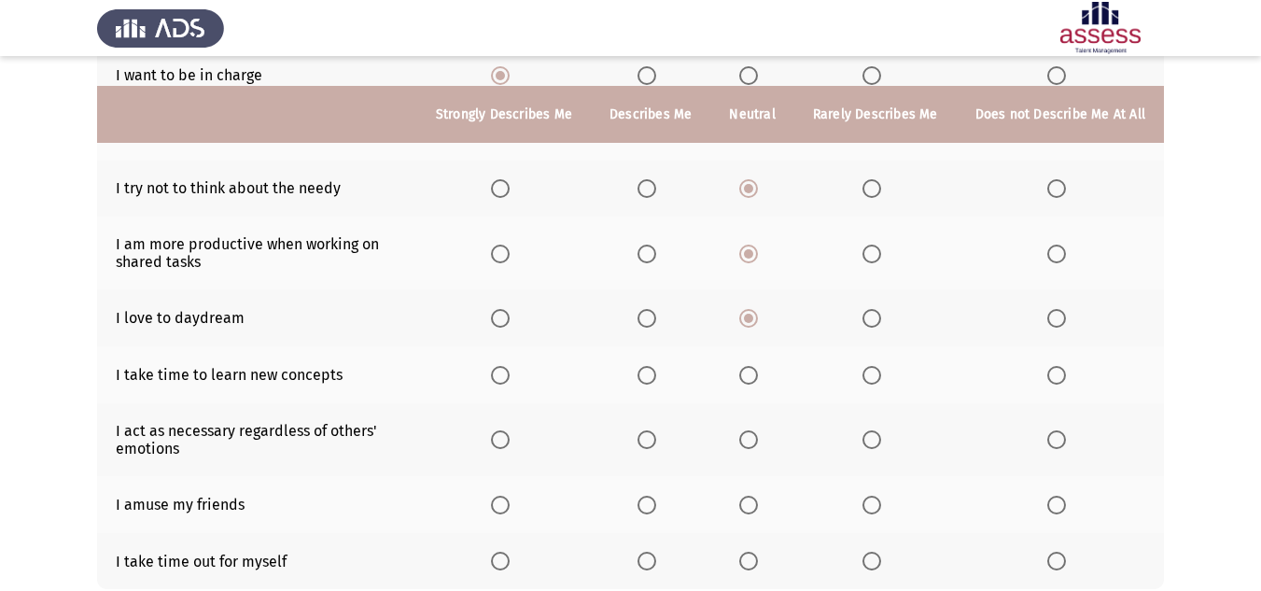
scroll to position [280, 0]
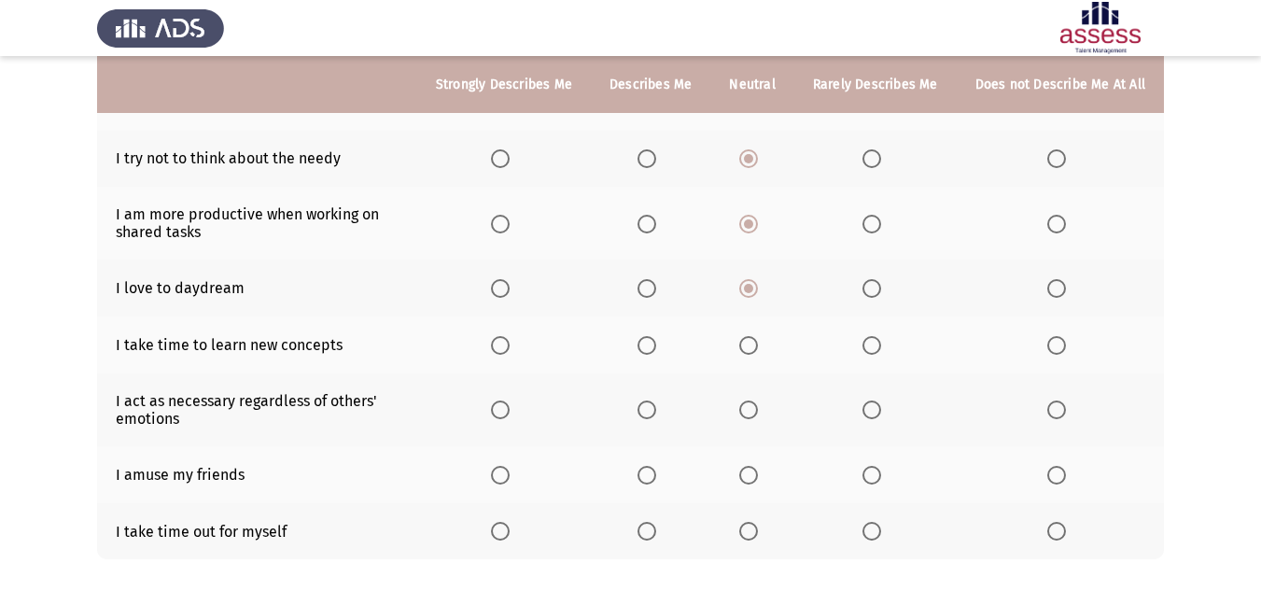
click at [656, 341] on span "Select an option" at bounding box center [647, 345] width 19 height 19
click at [656, 341] on input "Select an option" at bounding box center [647, 345] width 19 height 19
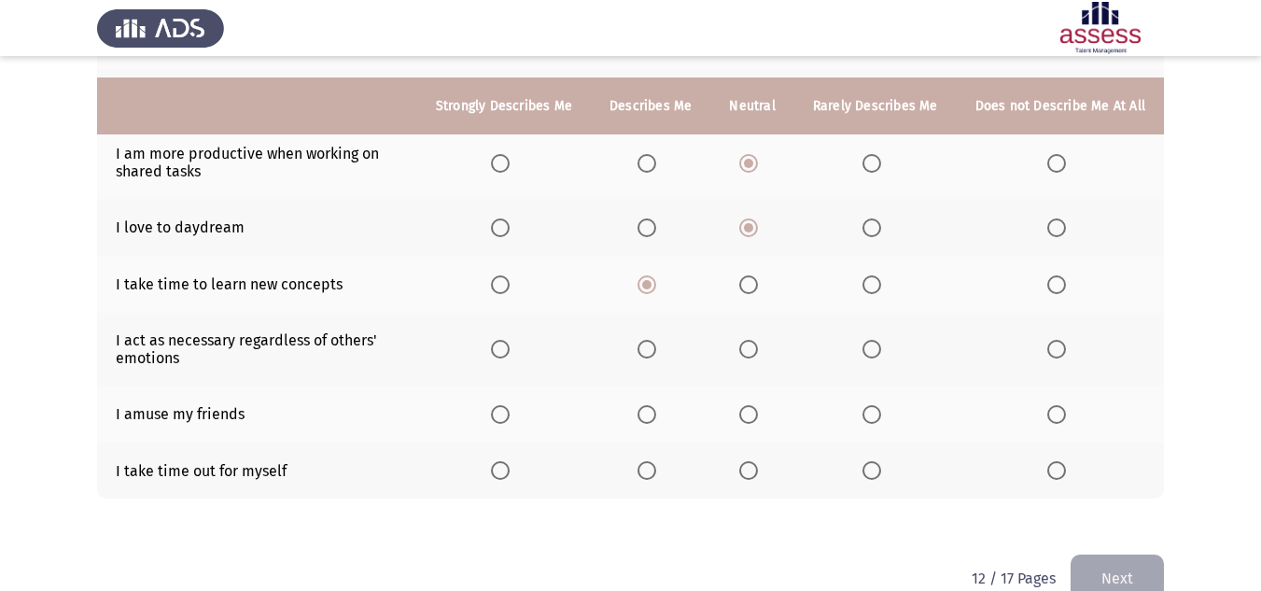
scroll to position [373, 0]
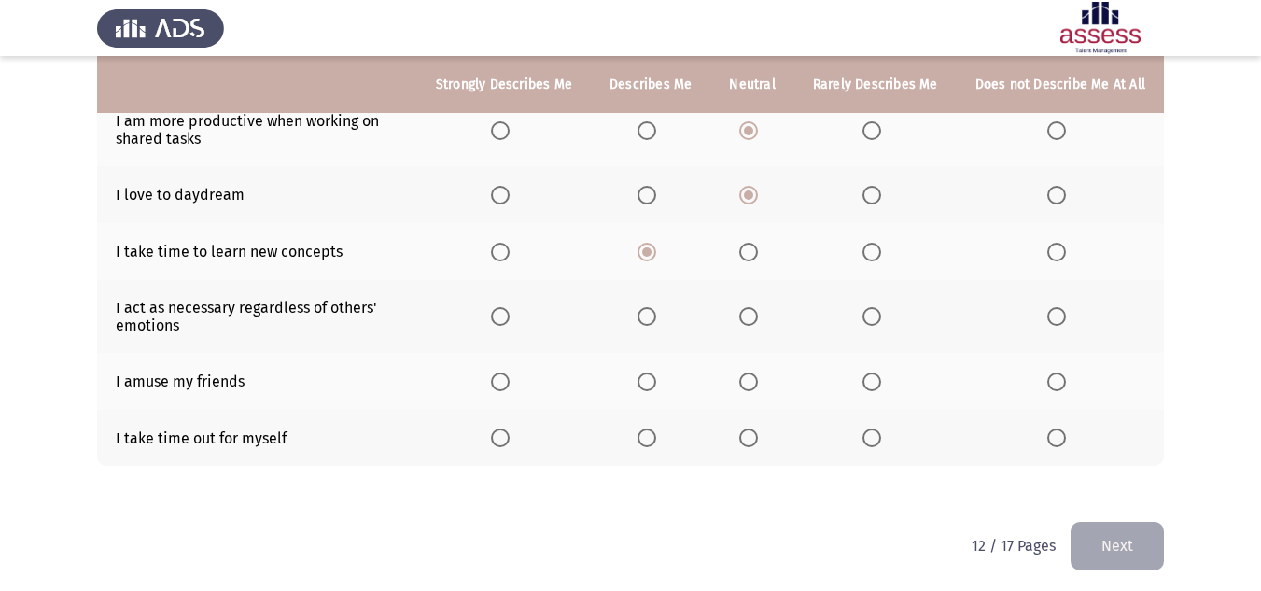
click at [752, 315] on span "Select an option" at bounding box center [748, 316] width 19 height 19
click at [752, 315] on input "Select an option" at bounding box center [748, 316] width 19 height 19
click at [748, 387] on span "Select an option" at bounding box center [748, 381] width 19 height 19
click at [748, 387] on input "Select an option" at bounding box center [748, 381] width 19 height 19
click at [647, 441] on span "Select an option" at bounding box center [647, 438] width 19 height 19
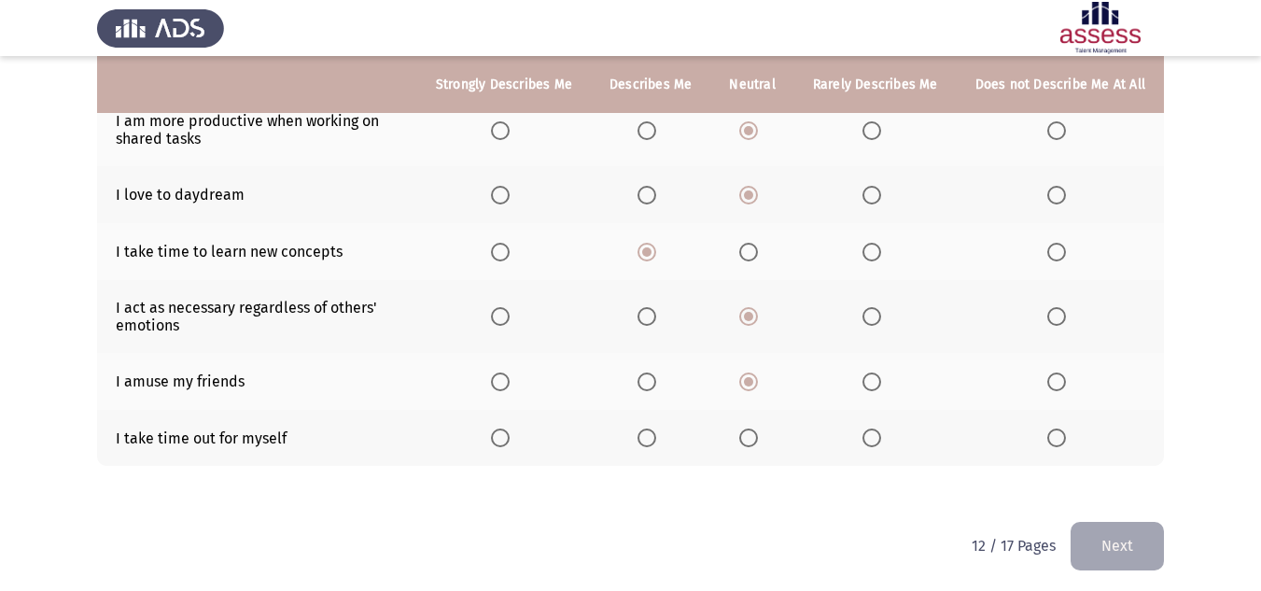
click at [647, 441] on input "Select an option" at bounding box center [647, 438] width 19 height 19
click at [1091, 539] on button "Next" at bounding box center [1117, 546] width 93 height 48
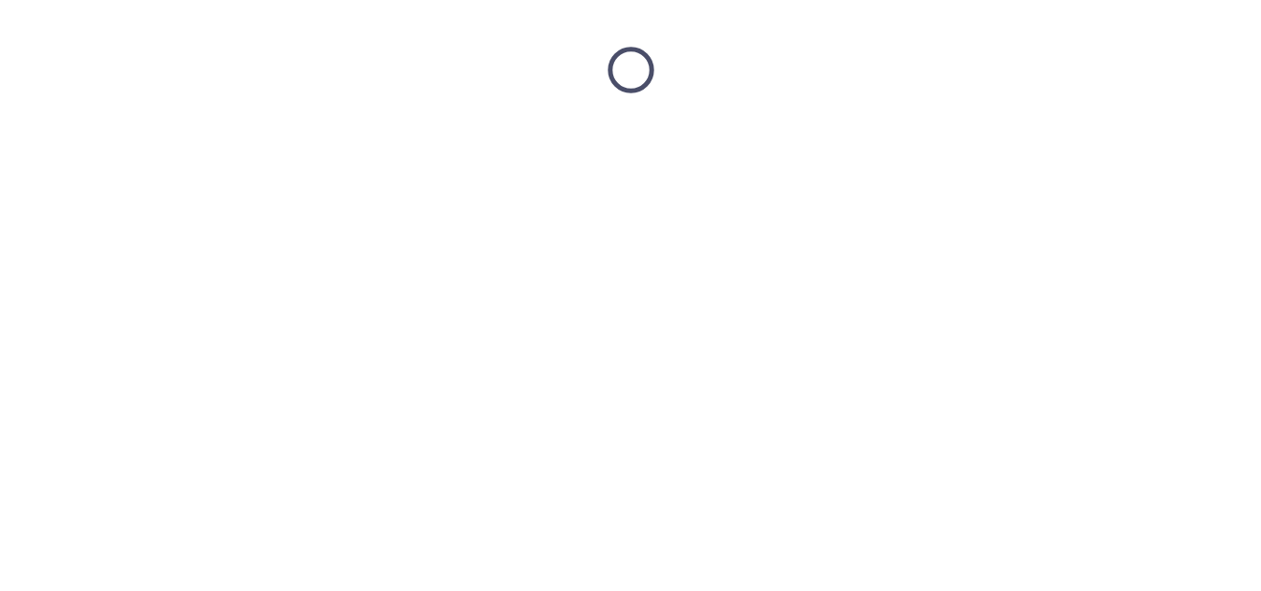
scroll to position [0, 0]
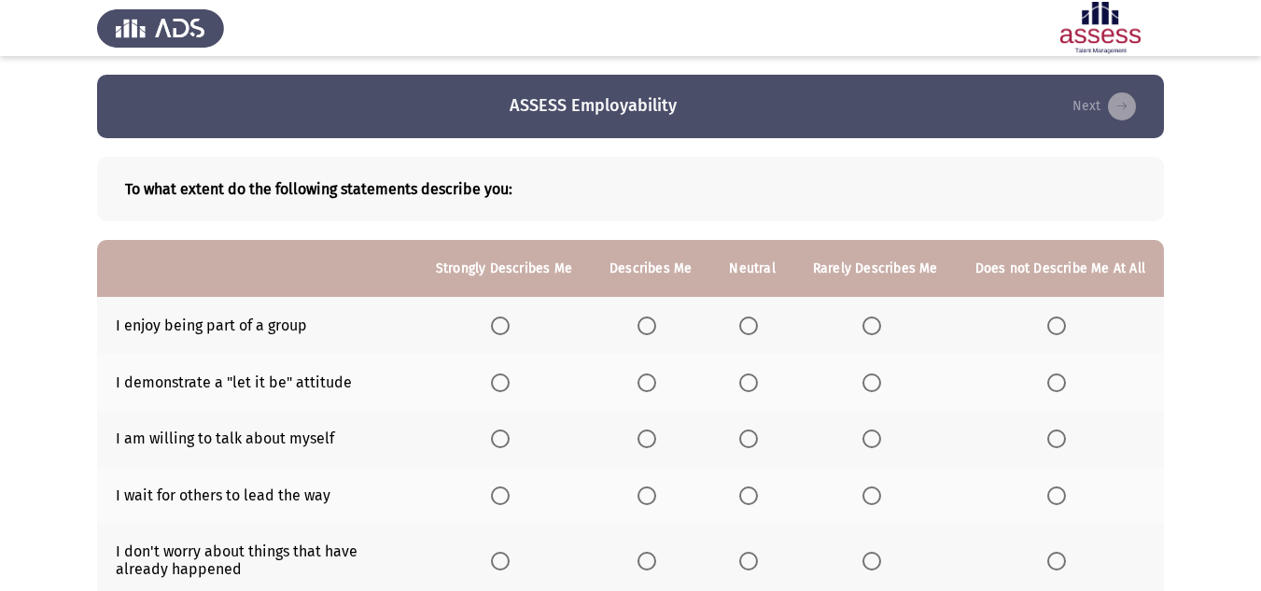
click at [651, 323] on span "Select an option" at bounding box center [647, 325] width 19 height 19
click at [651, 323] on input "Select an option" at bounding box center [647, 325] width 19 height 19
click at [748, 318] on span "Select an option" at bounding box center [748, 325] width 19 height 19
click at [748, 318] on input "Select an option" at bounding box center [748, 325] width 19 height 19
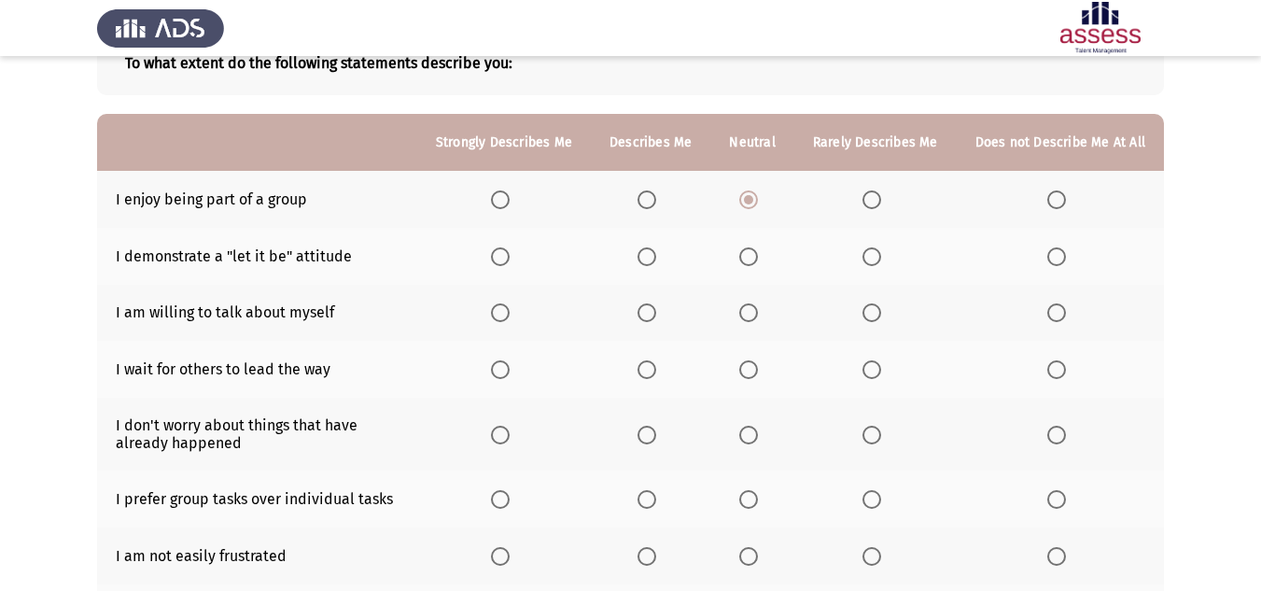
scroll to position [93, 0]
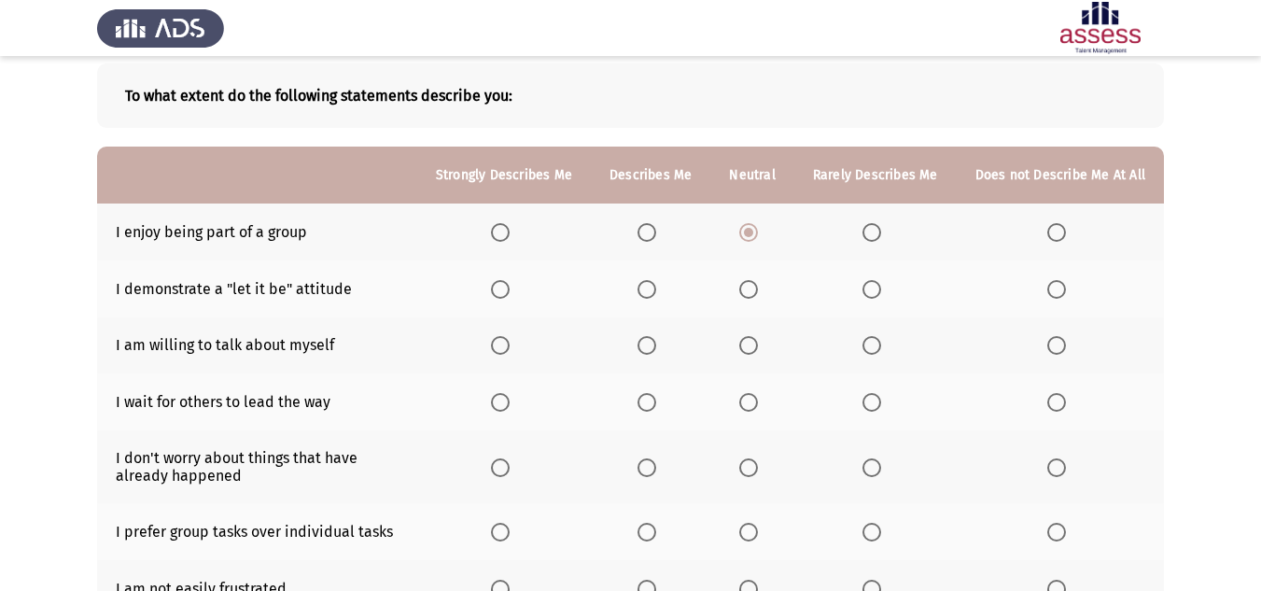
click at [765, 294] on label "Select an option" at bounding box center [752, 289] width 26 height 19
click at [758, 294] on input "Select an option" at bounding box center [748, 289] width 19 height 19
click at [752, 349] on span "Select an option" at bounding box center [748, 345] width 19 height 19
click at [752, 349] on input "Select an option" at bounding box center [748, 345] width 19 height 19
click at [870, 398] on span "Select an option" at bounding box center [872, 402] width 19 height 19
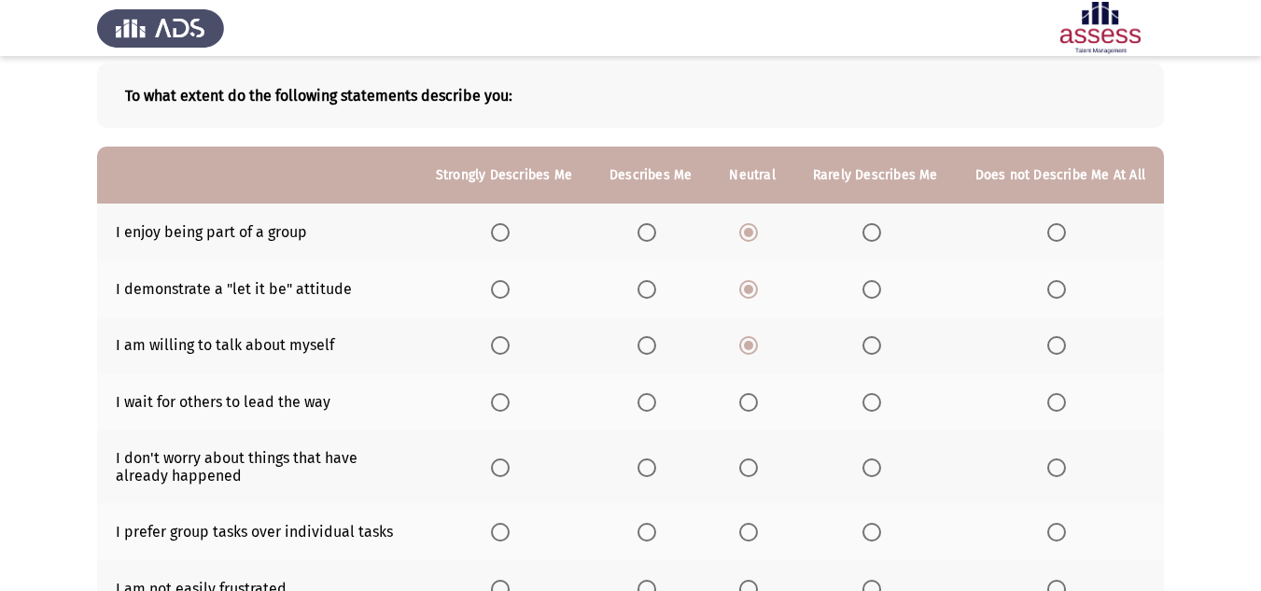
click at [870, 398] on input "Select an option" at bounding box center [872, 402] width 19 height 19
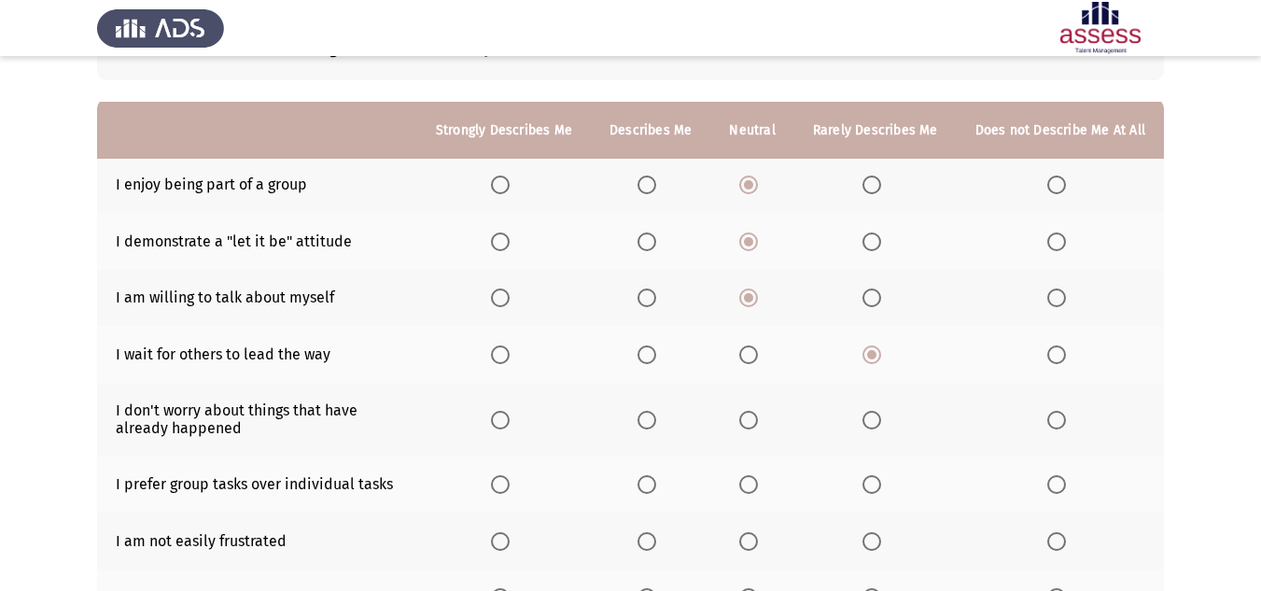
scroll to position [187, 0]
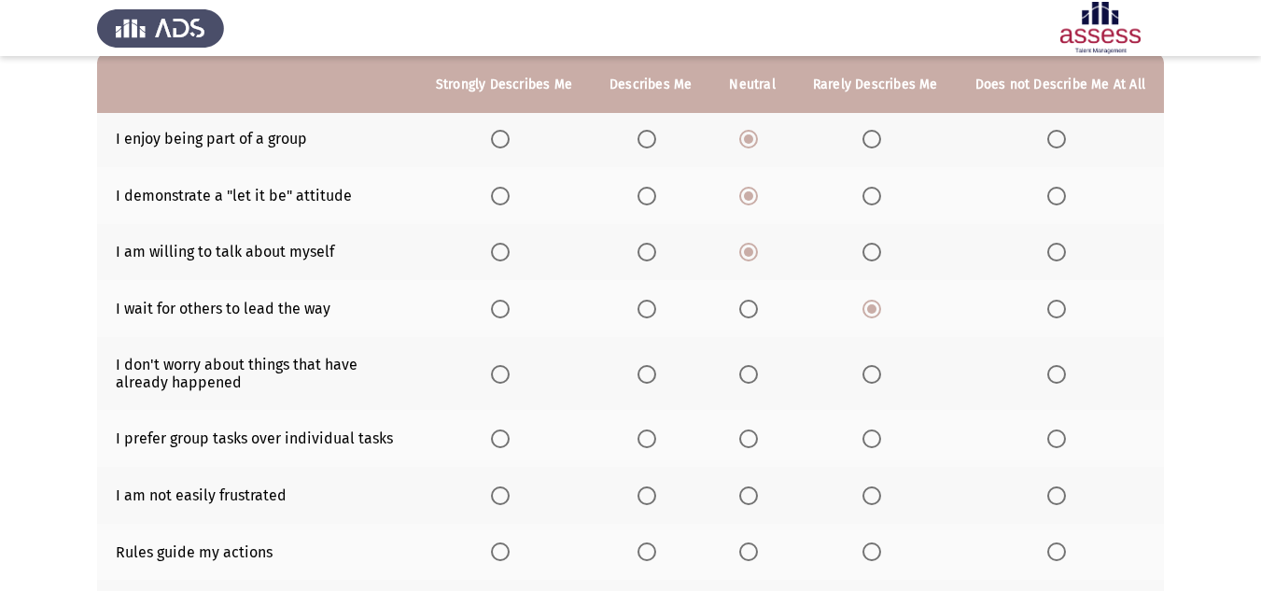
click at [649, 372] on span "Select an option" at bounding box center [647, 374] width 19 height 19
click at [649, 372] on input "Select an option" at bounding box center [647, 374] width 19 height 19
click at [748, 443] on span "Select an option" at bounding box center [748, 438] width 19 height 19
click at [748, 443] on input "Select an option" at bounding box center [748, 438] width 19 height 19
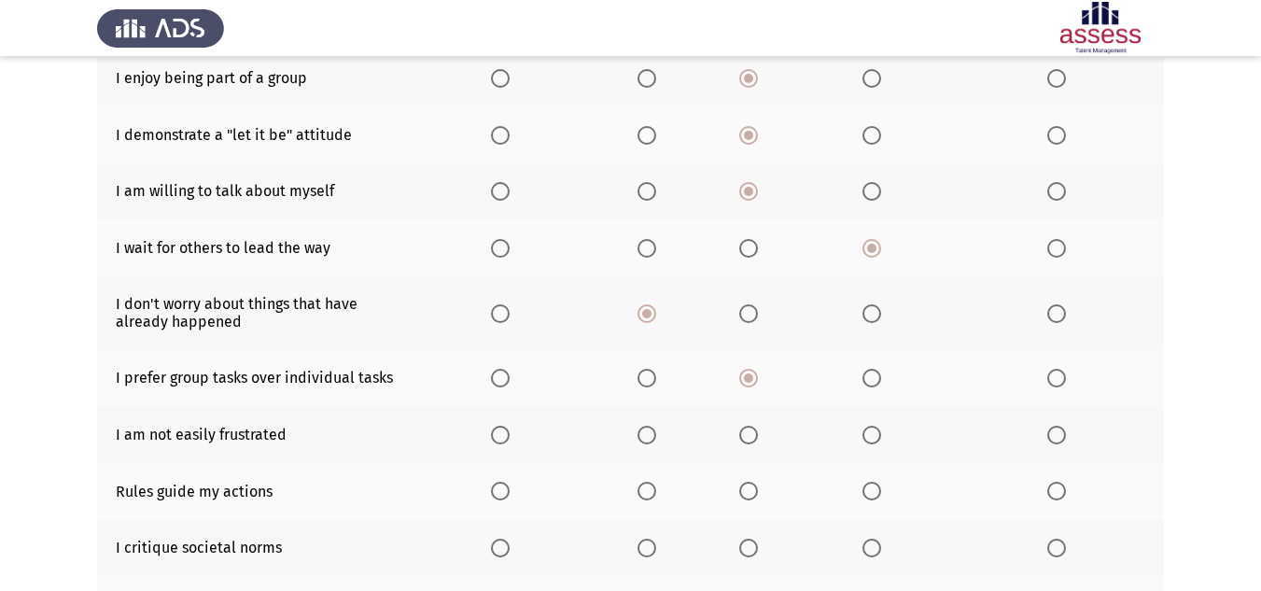
scroll to position [280, 0]
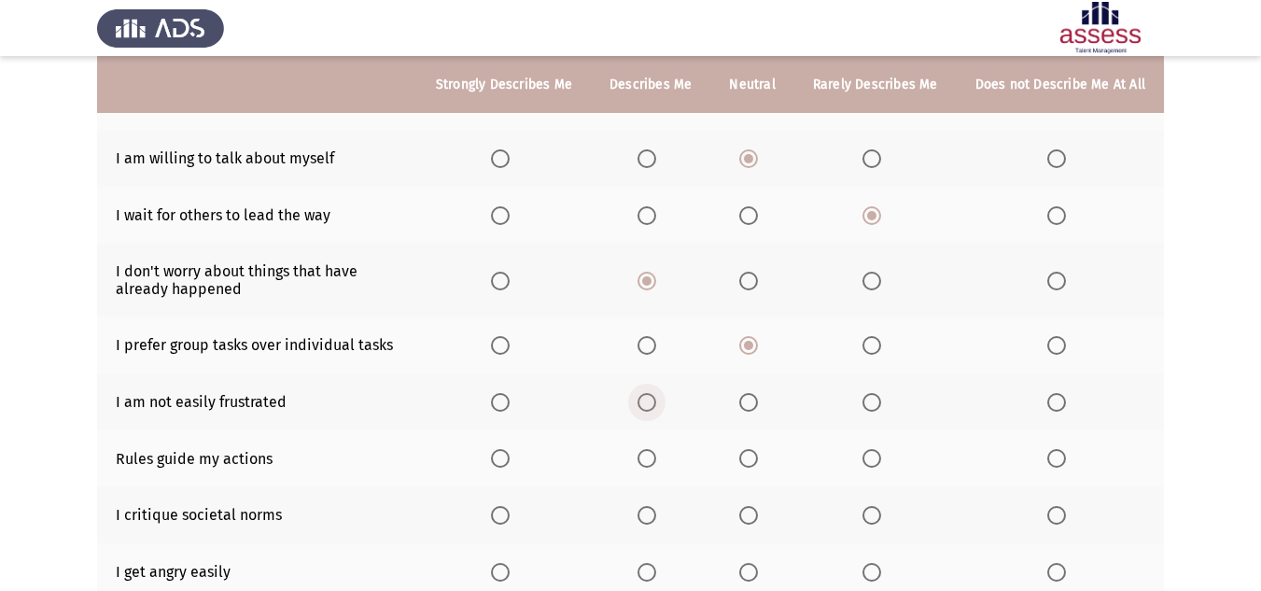
click at [656, 406] on span "Select an option" at bounding box center [647, 402] width 19 height 19
click at [656, 406] on input "Select an option" at bounding box center [647, 402] width 19 height 19
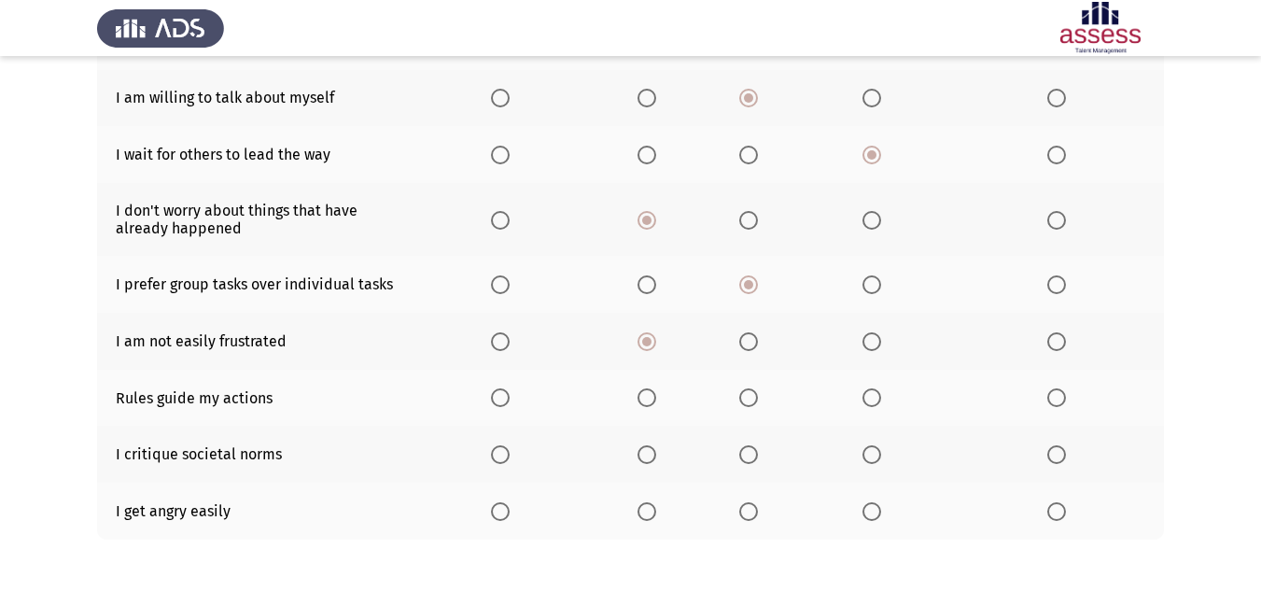
scroll to position [373, 0]
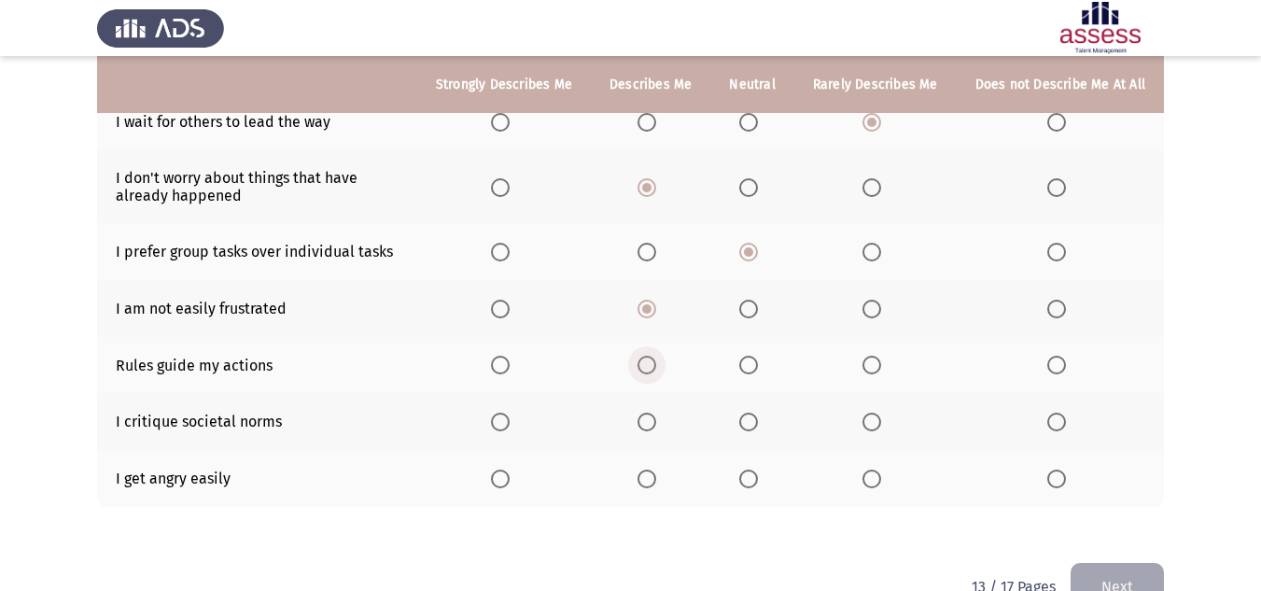
click at [656, 368] on span "Select an option" at bounding box center [647, 365] width 19 height 19
click at [656, 368] on input "Select an option" at bounding box center [647, 365] width 19 height 19
click at [1054, 481] on span "Select an option" at bounding box center [1056, 479] width 19 height 19
click at [1054, 481] on input "Select an option" at bounding box center [1056, 479] width 19 height 19
click at [754, 424] on span "Select an option" at bounding box center [748, 422] width 19 height 19
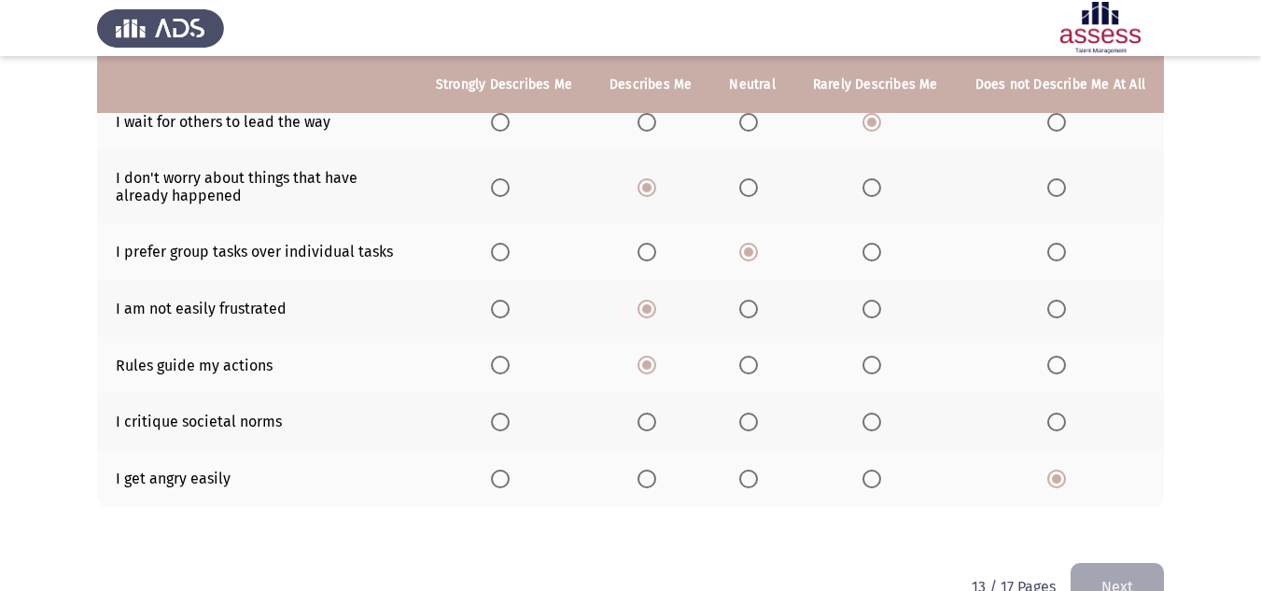
click at [754, 424] on input "Select an option" at bounding box center [748, 422] width 19 height 19
click at [1104, 573] on button "Next" at bounding box center [1117, 587] width 93 height 48
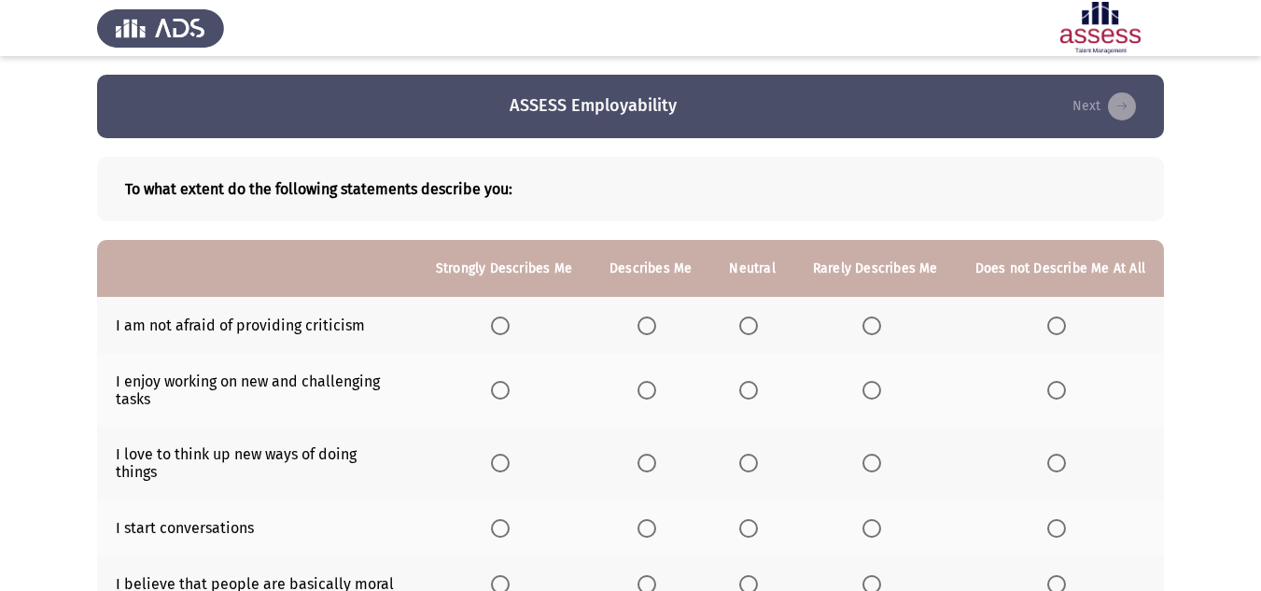
click at [758, 325] on span "Select an option" at bounding box center [748, 325] width 19 height 19
click at [758, 325] on input "Select an option" at bounding box center [748, 325] width 19 height 19
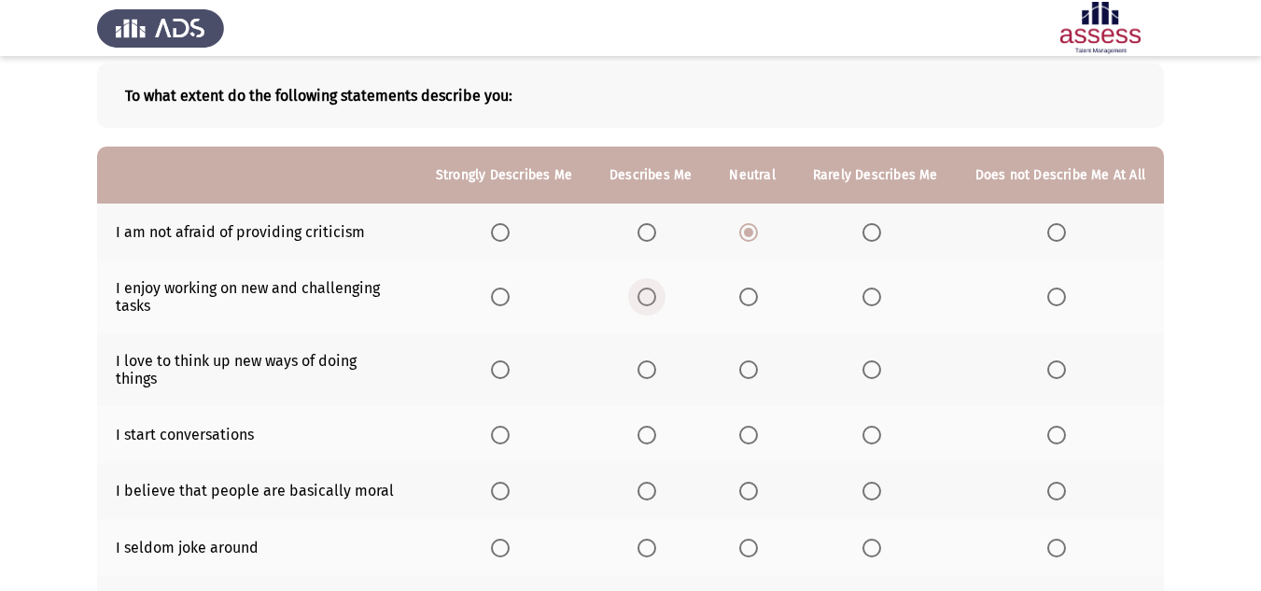
click at [656, 290] on span "Select an option" at bounding box center [647, 297] width 19 height 19
click at [656, 290] on input "Select an option" at bounding box center [647, 297] width 19 height 19
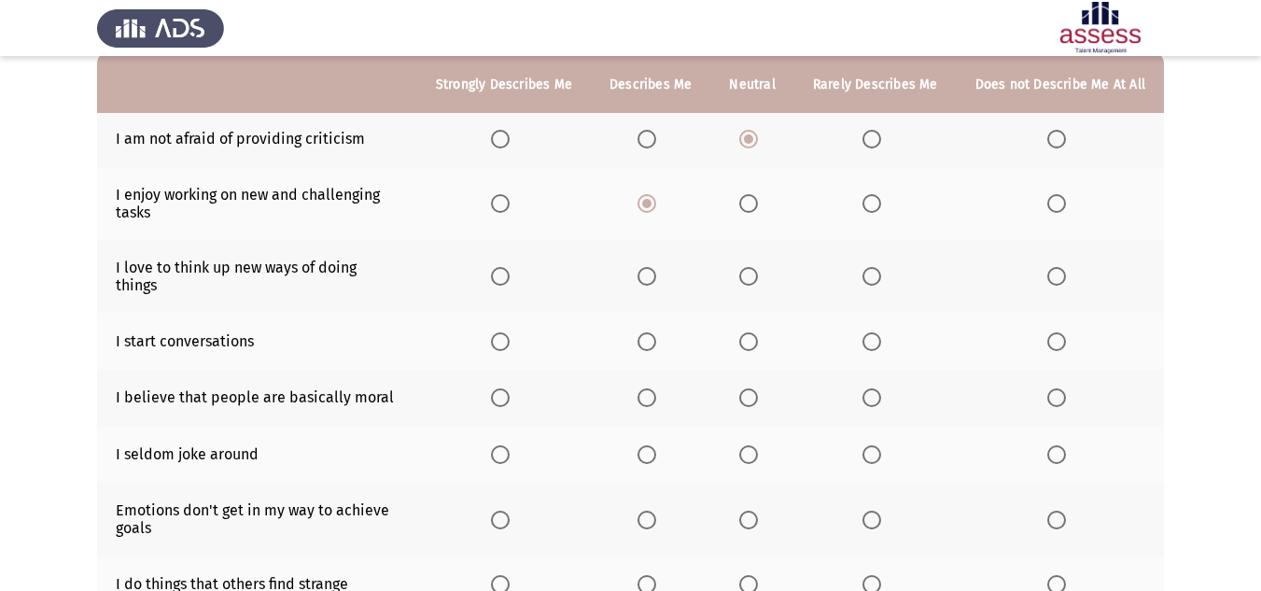
click at [510, 270] on span "Select an option" at bounding box center [500, 276] width 19 height 19
click at [510, 270] on input "Select an option" at bounding box center [500, 276] width 19 height 19
click at [746, 332] on span "Select an option" at bounding box center [748, 341] width 19 height 19
click at [746, 332] on input "Select an option" at bounding box center [748, 341] width 19 height 19
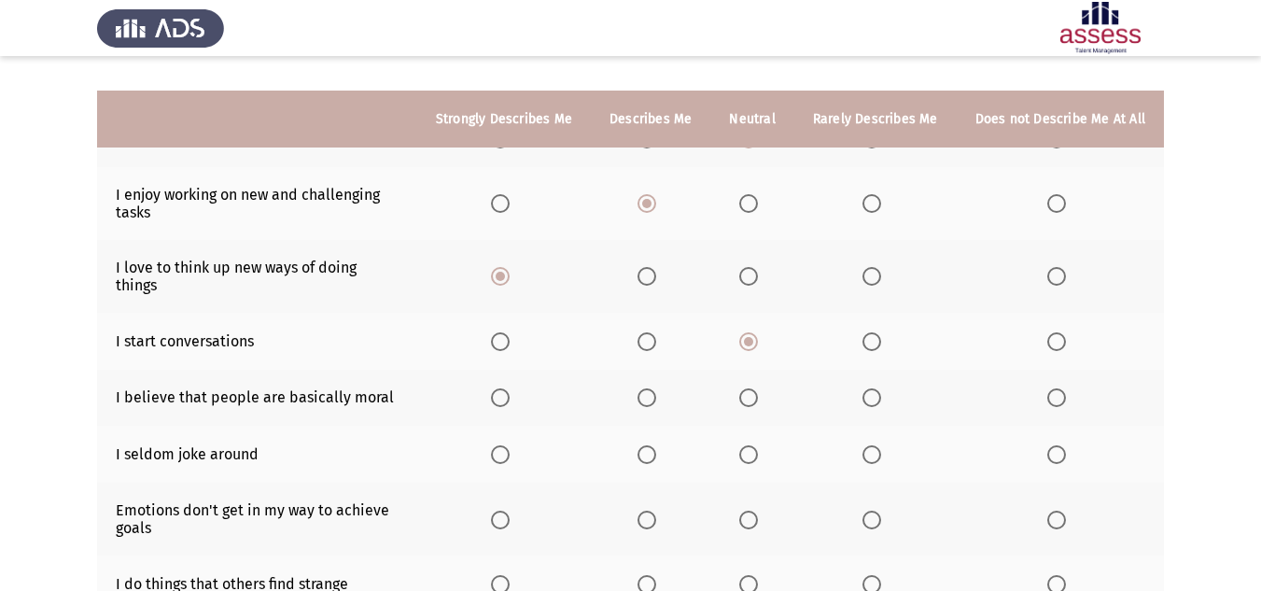
scroll to position [280, 0]
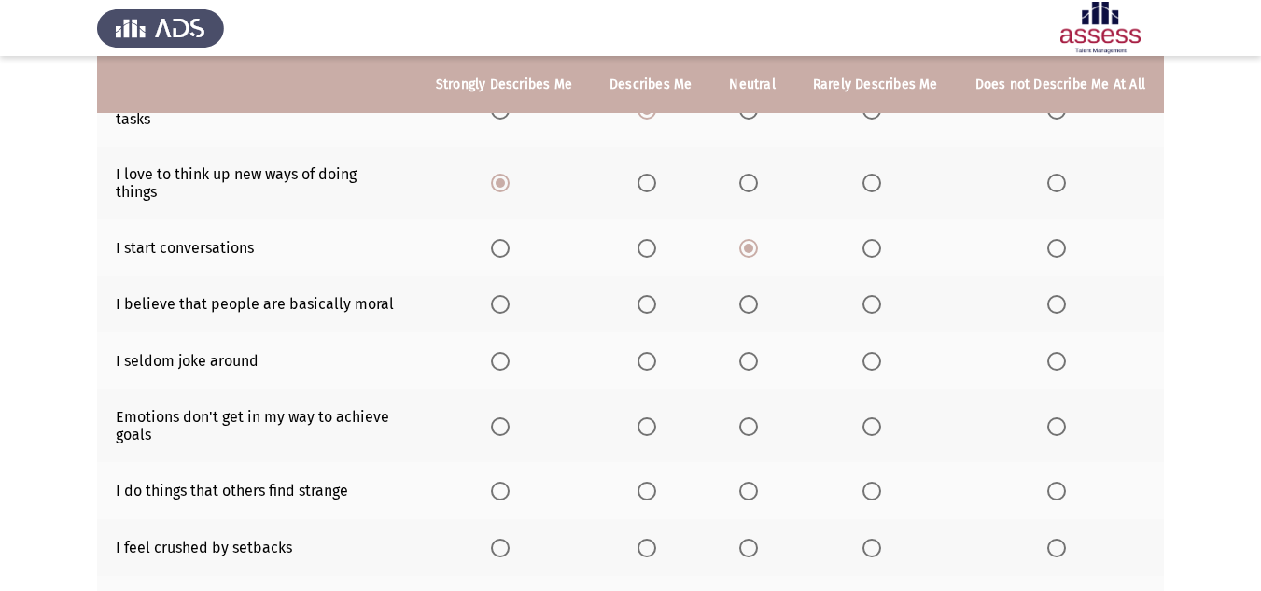
click at [765, 295] on label "Select an option" at bounding box center [752, 304] width 26 height 19
click at [758, 295] on input "Select an option" at bounding box center [748, 304] width 19 height 19
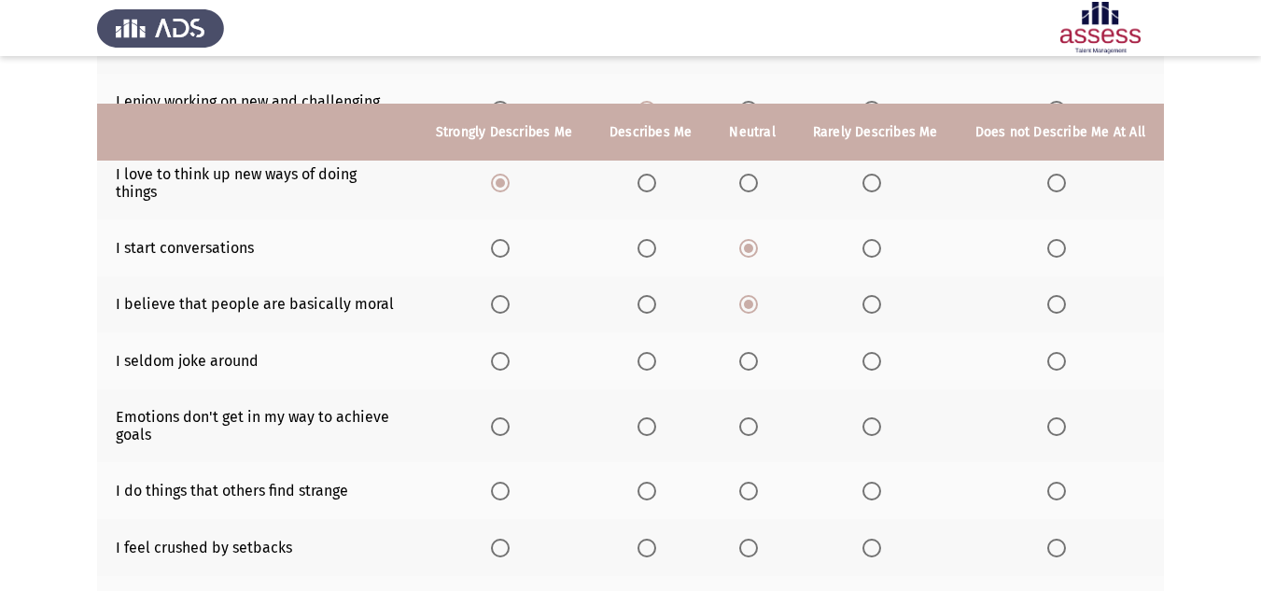
scroll to position [373, 0]
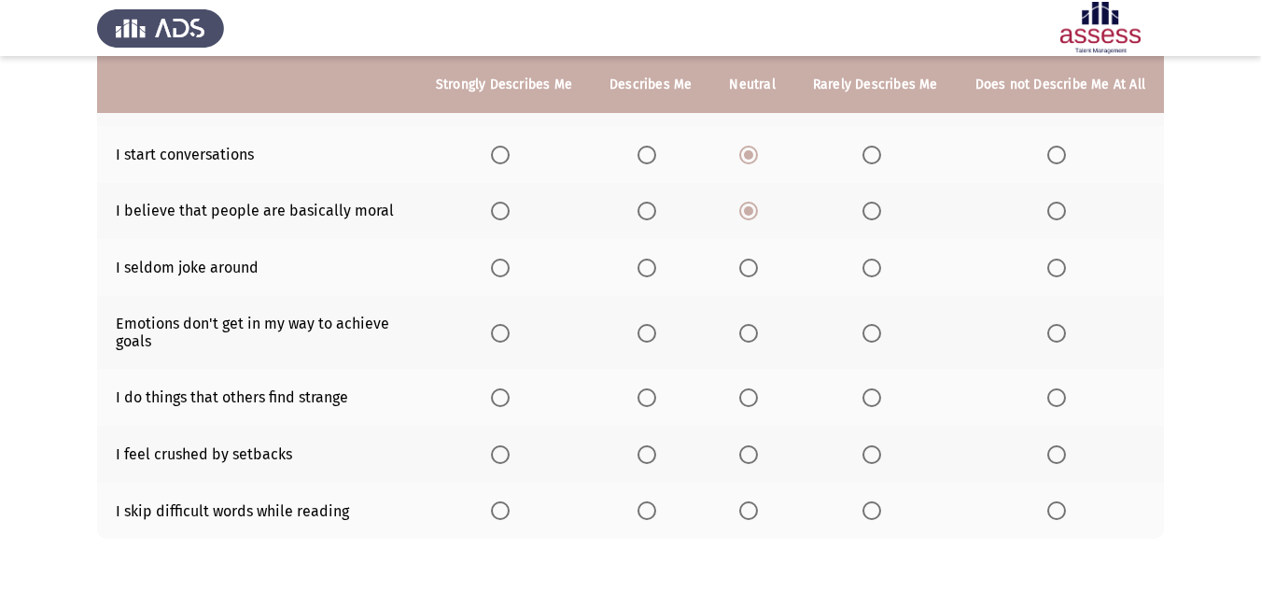
click at [744, 252] on th at bounding box center [751, 267] width 83 height 57
click at [749, 259] on span "Select an option" at bounding box center [748, 268] width 19 height 19
click at [749, 259] on input "Select an option" at bounding box center [748, 268] width 19 height 19
click at [647, 268] on span "Select an option" at bounding box center [647, 268] width 0 height 0
click at [653, 259] on input "Select an option" at bounding box center [647, 268] width 19 height 19
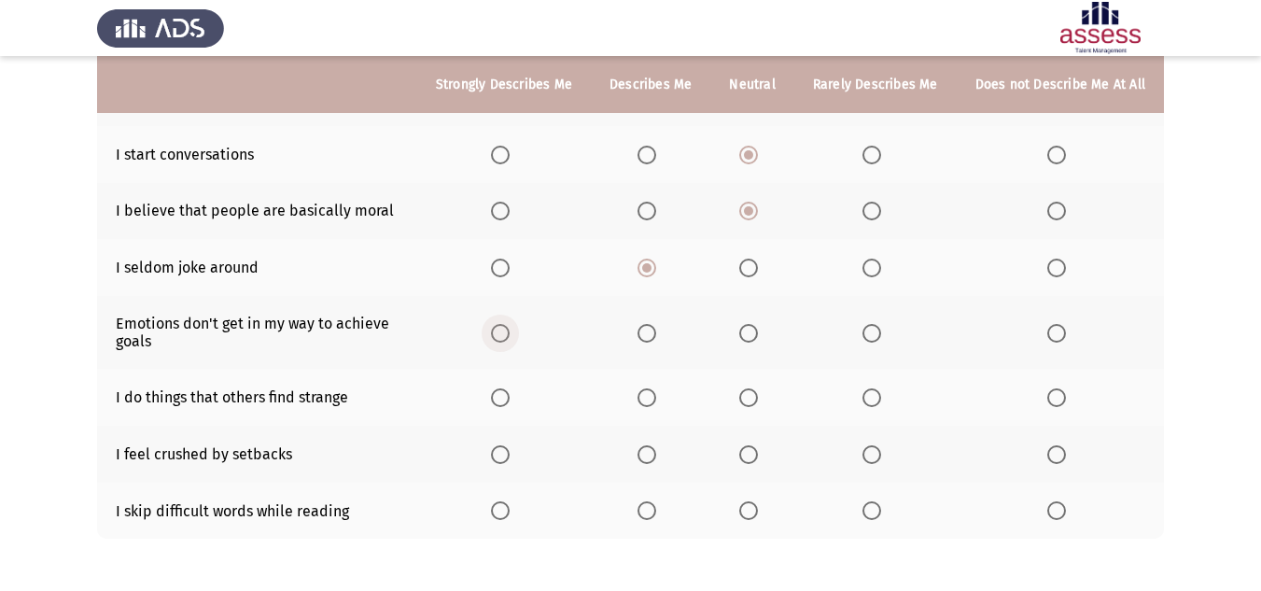
click at [509, 324] on span "Select an option" at bounding box center [500, 333] width 19 height 19
click at [509, 324] on input "Select an option" at bounding box center [500, 333] width 19 height 19
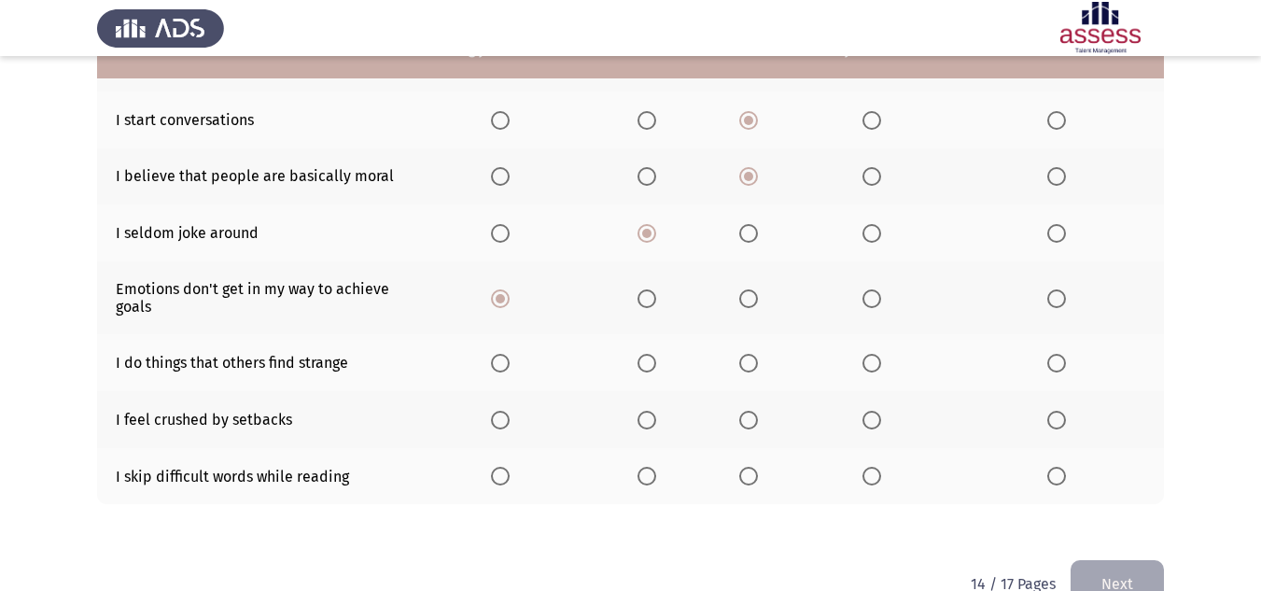
scroll to position [436, 0]
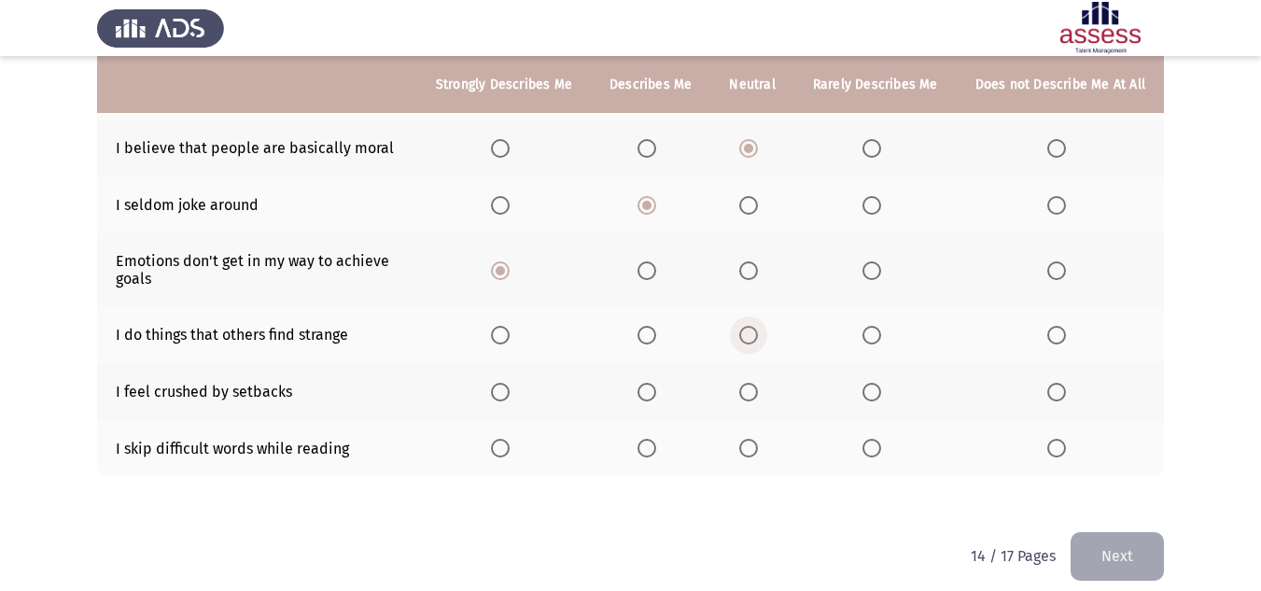
click at [754, 326] on span "Select an option" at bounding box center [748, 335] width 19 height 19
click at [754, 326] on input "Select an option" at bounding box center [748, 335] width 19 height 19
click at [656, 383] on span "Select an option" at bounding box center [647, 392] width 19 height 19
click at [656, 383] on input "Select an option" at bounding box center [647, 392] width 19 height 19
click at [751, 439] on span "Select an option" at bounding box center [748, 448] width 19 height 19
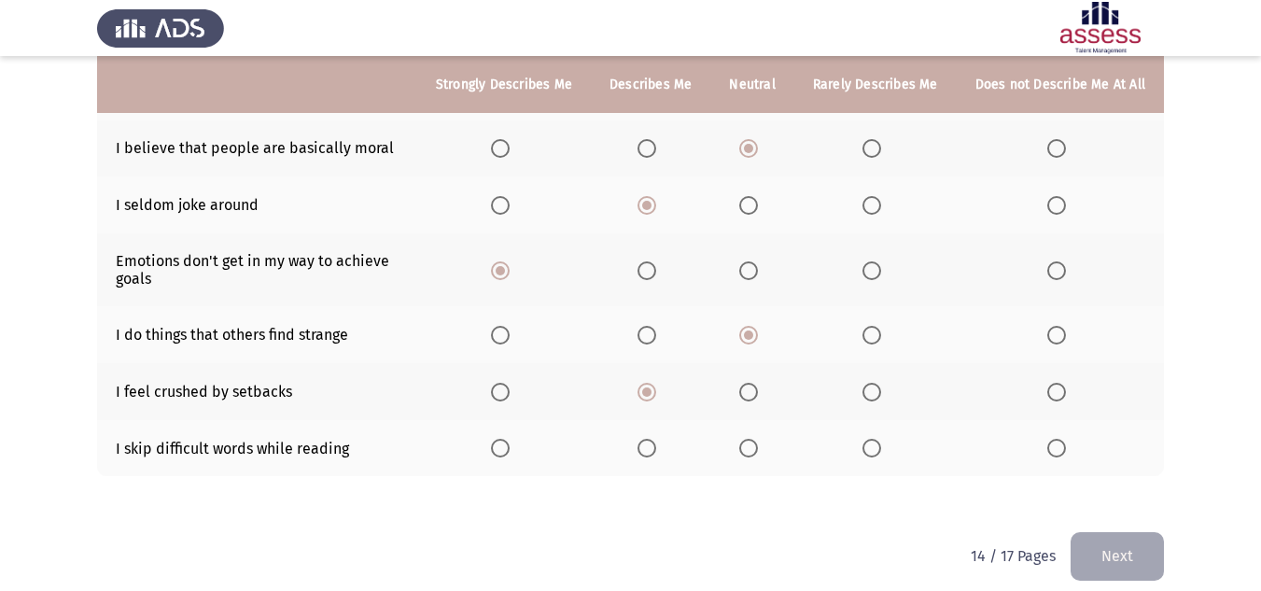
click at [751, 439] on input "Select an option" at bounding box center [748, 448] width 19 height 19
click at [652, 442] on span "Select an option" at bounding box center [647, 448] width 19 height 19
click at [652, 442] on input "Select an option" at bounding box center [647, 448] width 19 height 19
click at [1093, 532] on button "Next" at bounding box center [1117, 556] width 93 height 48
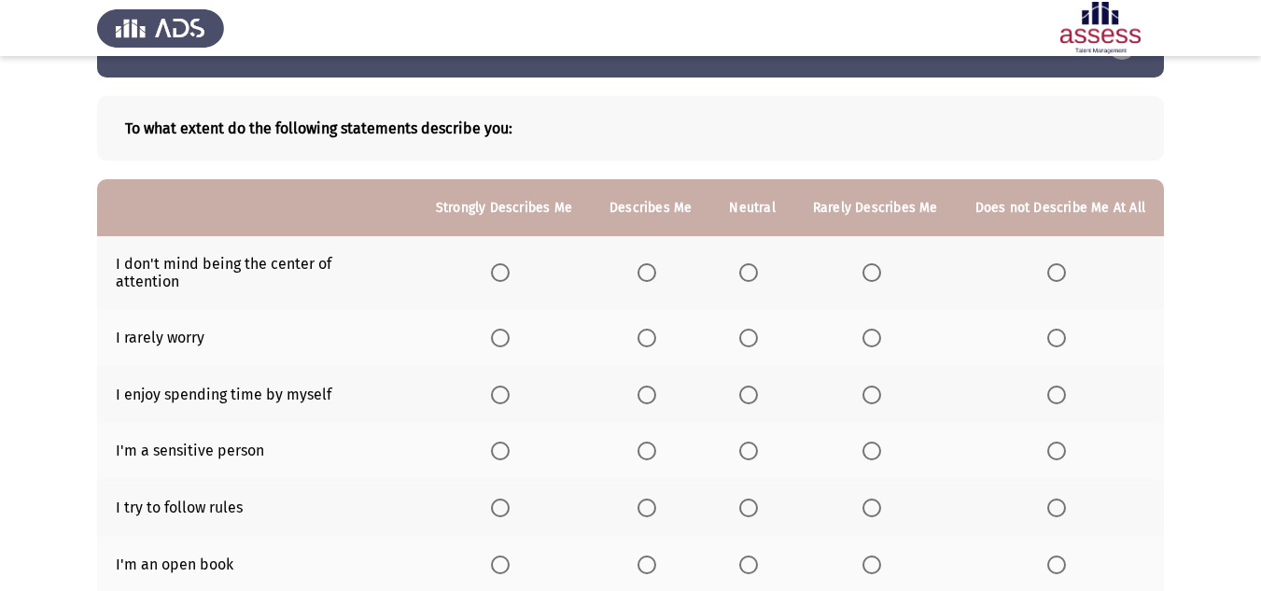
scroll to position [93, 0]
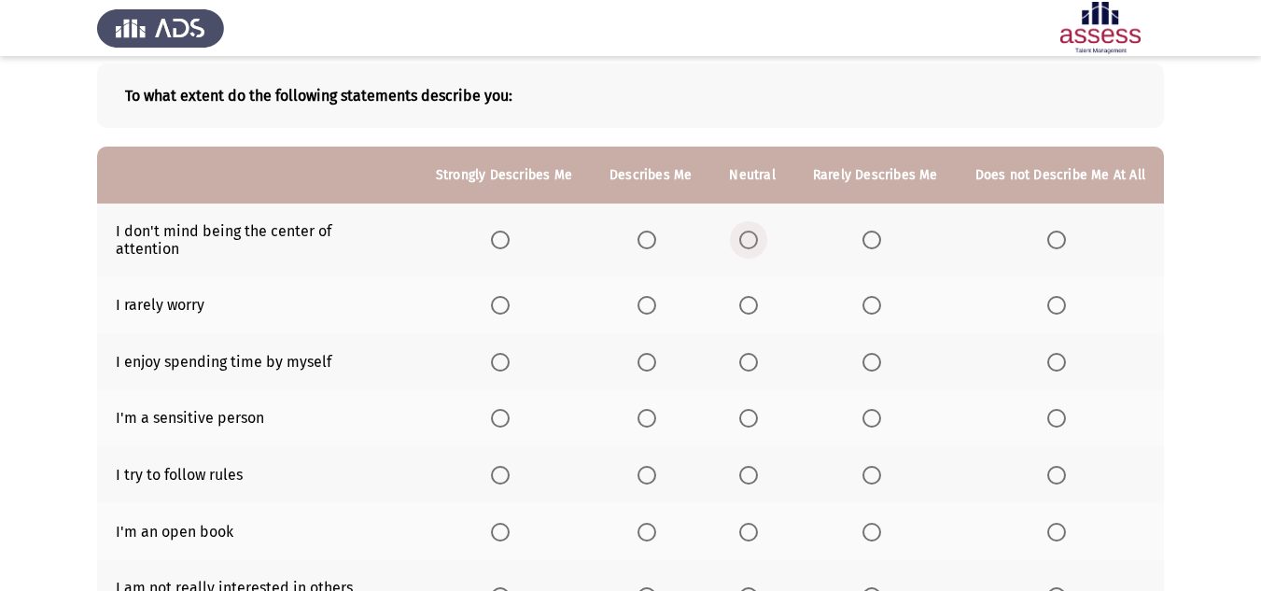
click at [756, 231] on span "Select an option" at bounding box center [748, 240] width 19 height 19
click at [756, 231] on input "Select an option" at bounding box center [748, 240] width 19 height 19
click at [653, 296] on span "Select an option" at bounding box center [647, 305] width 19 height 19
click at [653, 296] on input "Select an option" at bounding box center [647, 305] width 19 height 19
click at [752, 353] on span "Select an option" at bounding box center [748, 362] width 19 height 19
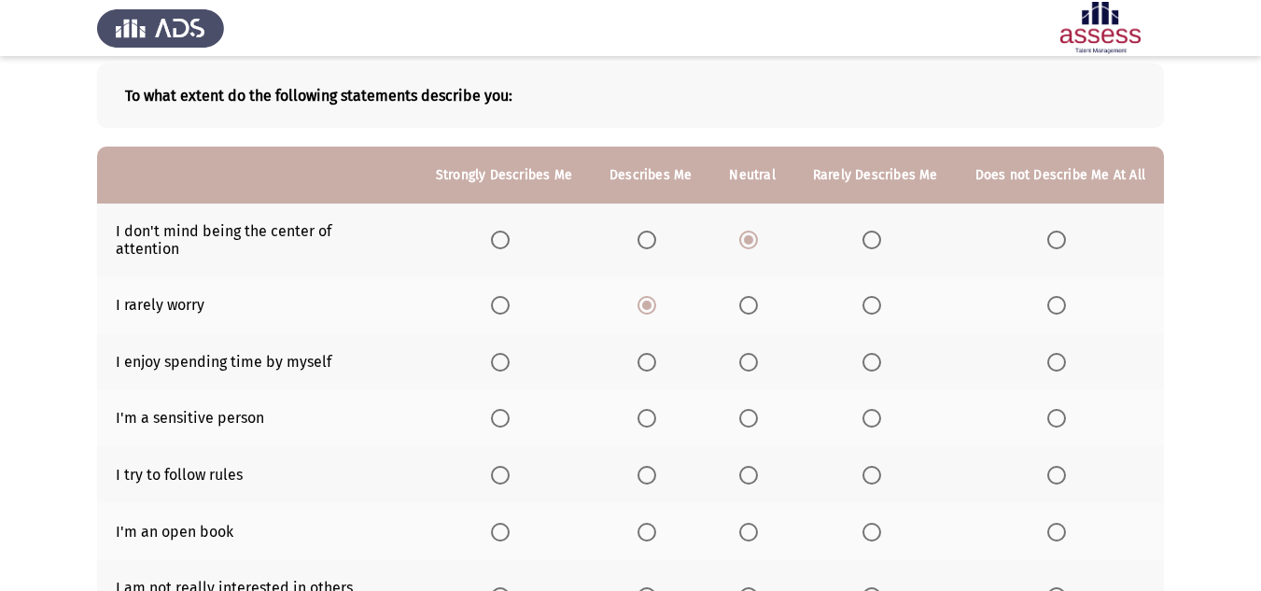
click at [752, 353] on input "Select an option" at bounding box center [748, 362] width 19 height 19
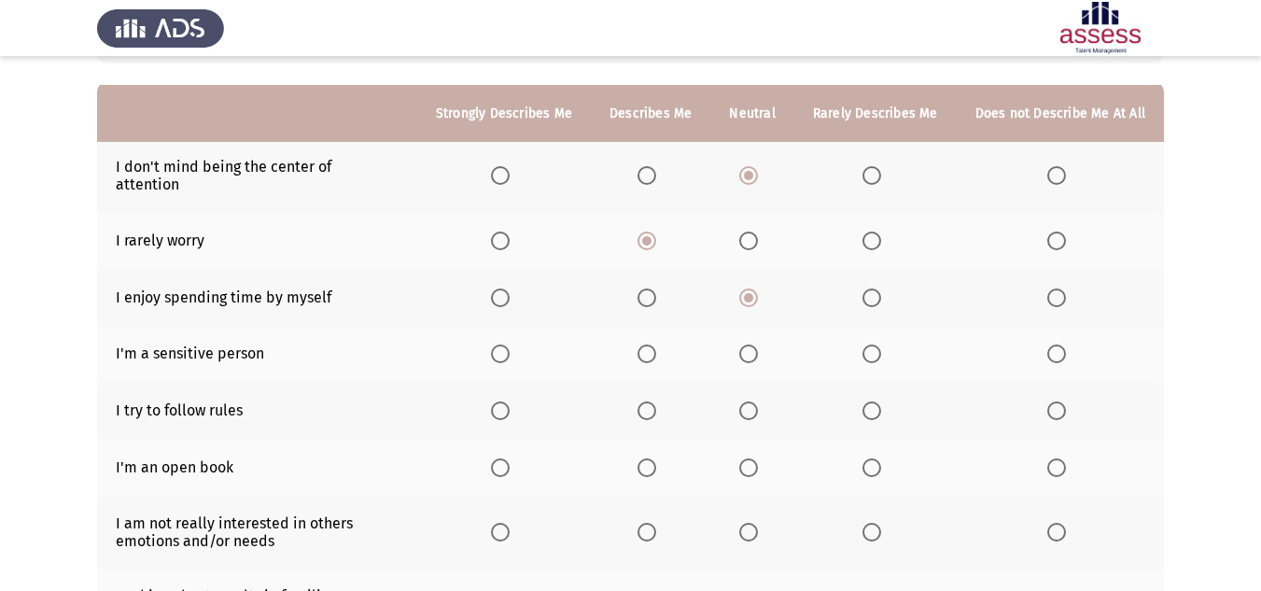
scroll to position [187, 0]
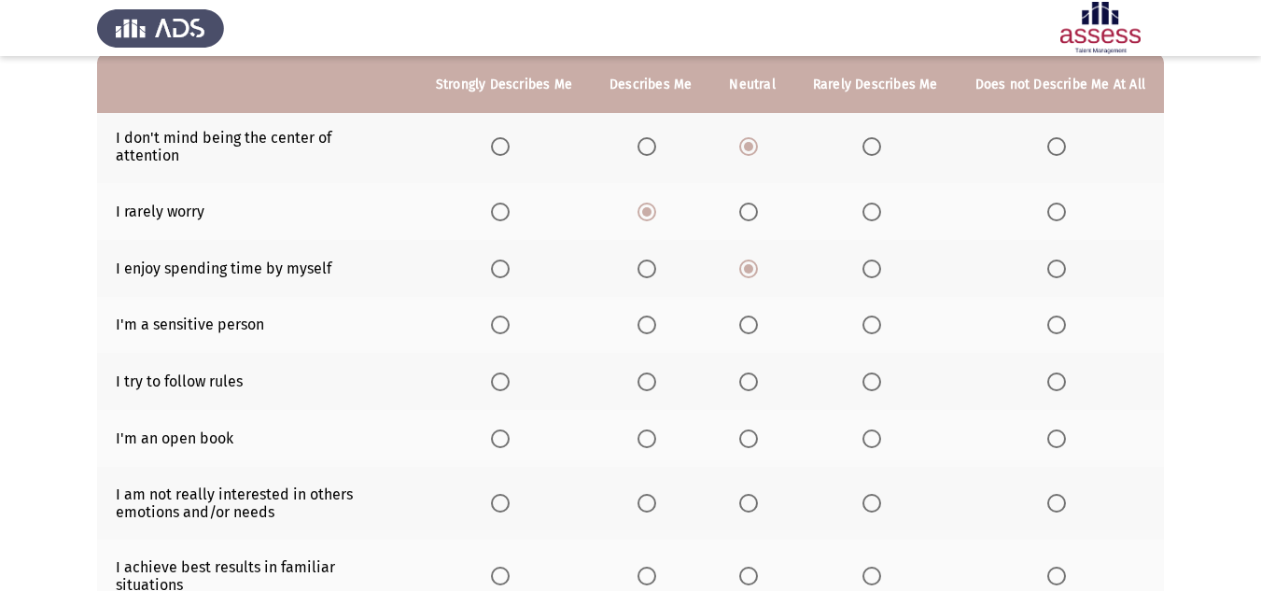
click at [749, 316] on span "Select an option" at bounding box center [748, 325] width 19 height 19
click at [749, 316] on input "Select an option" at bounding box center [748, 325] width 19 height 19
click at [655, 372] on span "Select an option" at bounding box center [647, 381] width 19 height 19
click at [655, 372] on input "Select an option" at bounding box center [647, 381] width 19 height 19
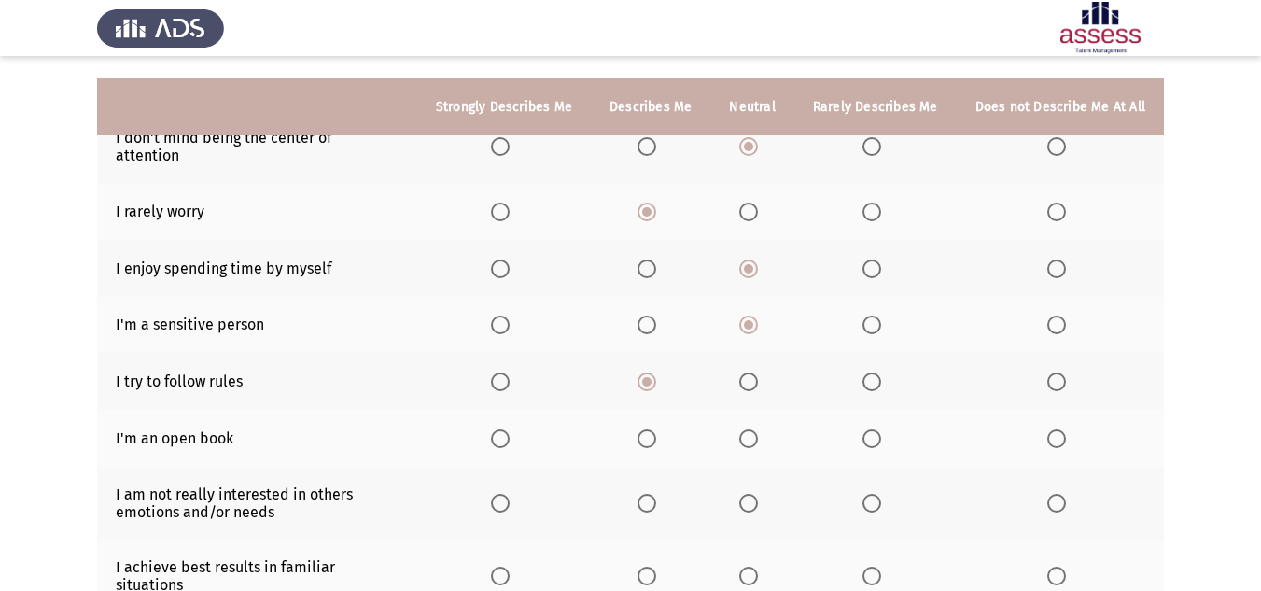
scroll to position [280, 0]
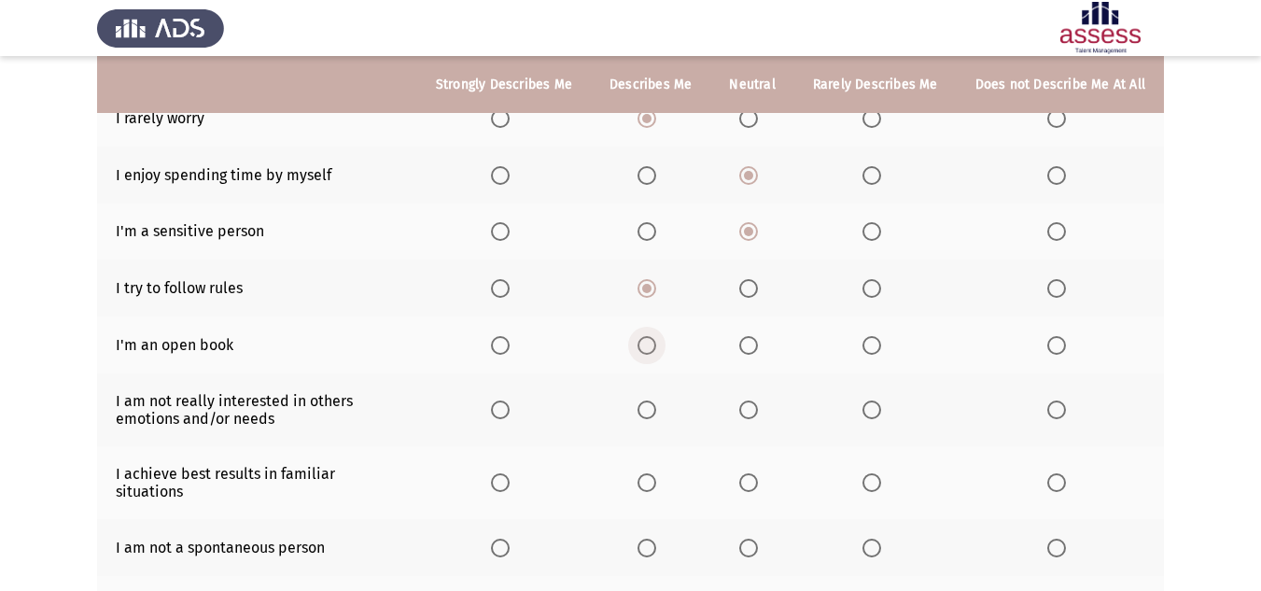
click at [647, 336] on span "Select an option" at bounding box center [647, 345] width 19 height 19
click at [647, 336] on input "Select an option" at bounding box center [647, 345] width 19 height 19
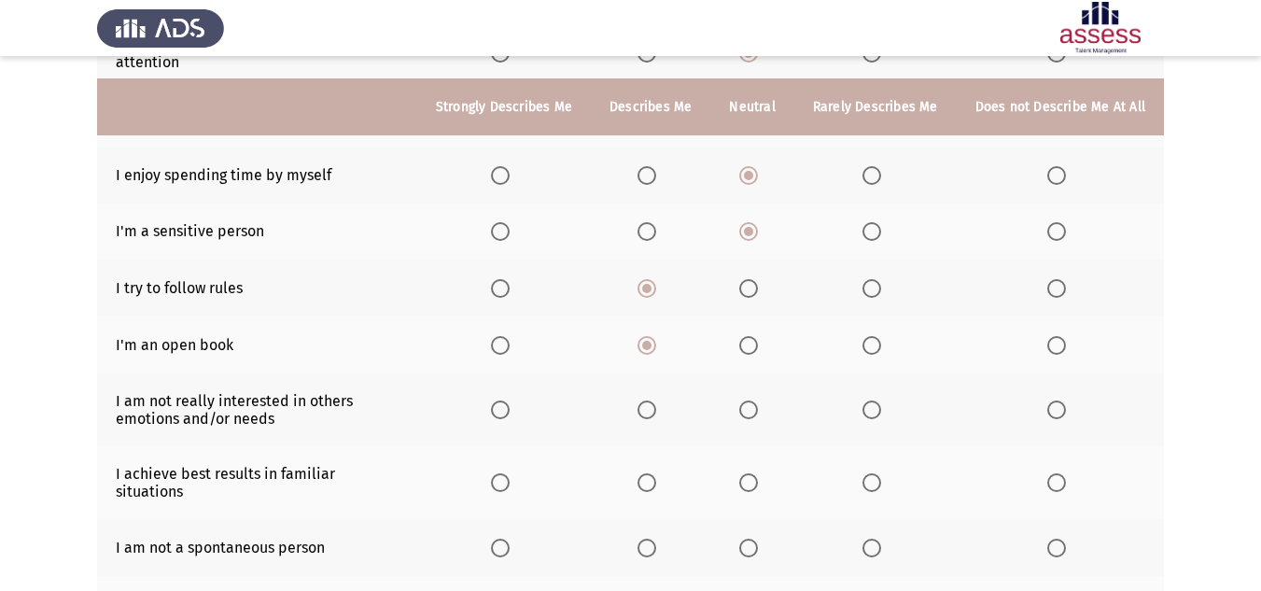
scroll to position [373, 0]
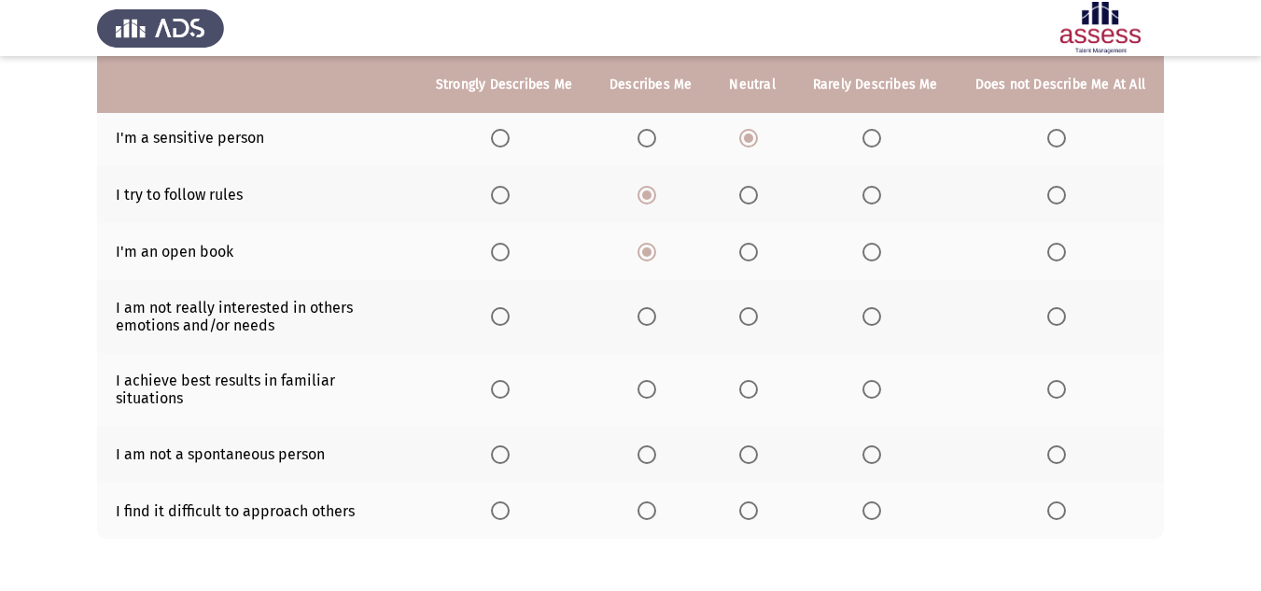
click at [877, 307] on span "Select an option" at bounding box center [872, 316] width 19 height 19
click at [877, 307] on input "Select an option" at bounding box center [872, 316] width 19 height 19
click at [504, 380] on span "Select an option" at bounding box center [500, 389] width 19 height 19
click at [504, 380] on input "Select an option" at bounding box center [500, 389] width 19 height 19
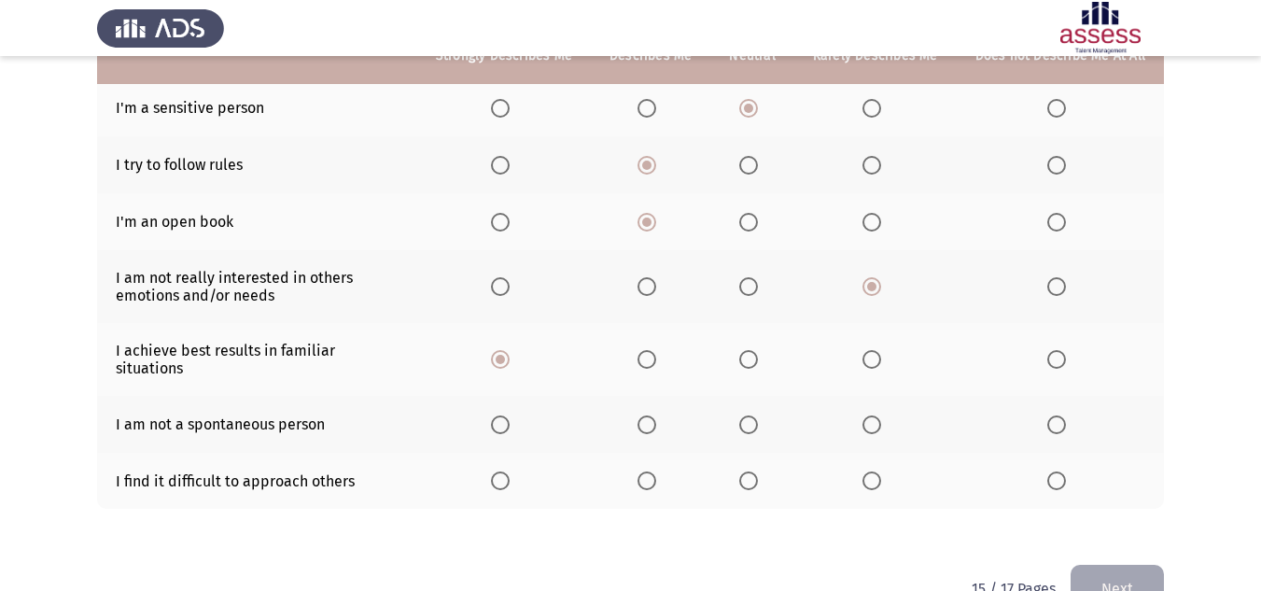
scroll to position [420, 0]
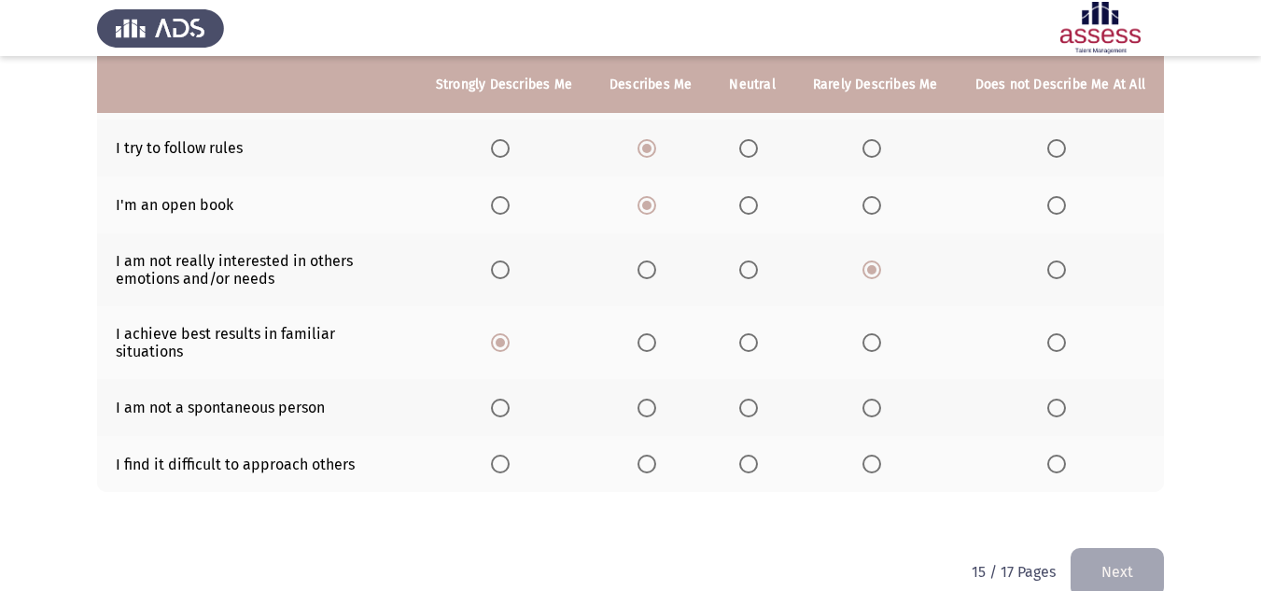
click at [750, 399] on span "Select an option" at bounding box center [748, 408] width 19 height 19
click at [750, 399] on input "Select an option" at bounding box center [748, 408] width 19 height 19
click at [870, 455] on span "Select an option" at bounding box center [872, 464] width 19 height 19
click at [870, 455] on input "Select an option" at bounding box center [872, 464] width 19 height 19
click at [1107, 548] on button "Next" at bounding box center [1117, 572] width 93 height 48
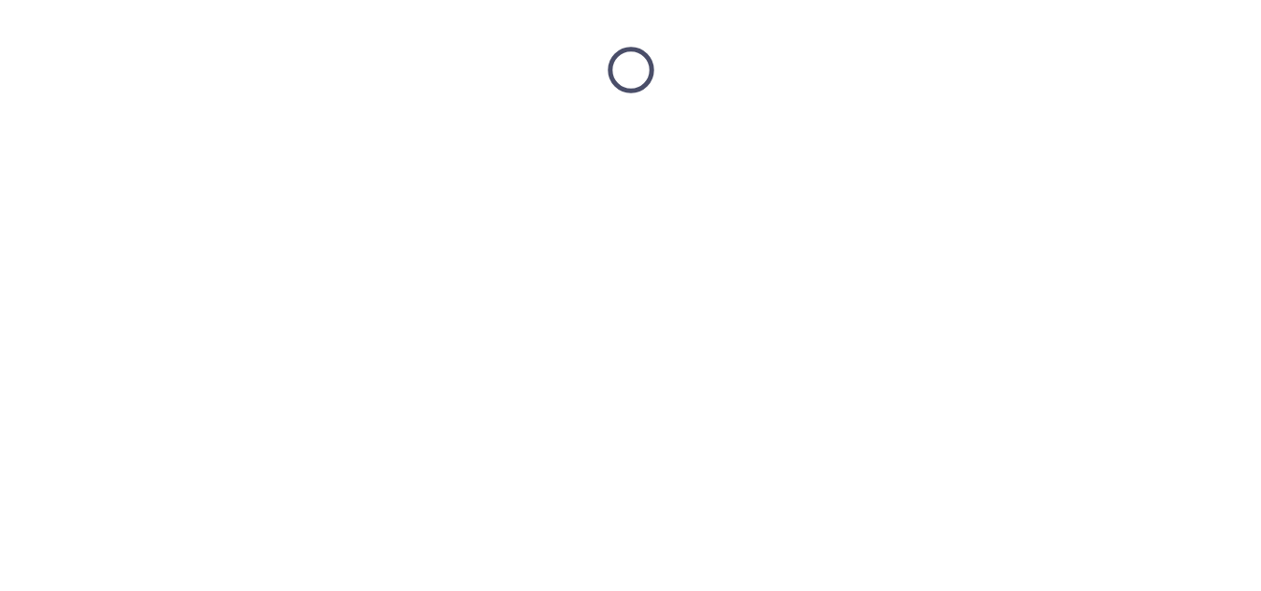
scroll to position [0, 0]
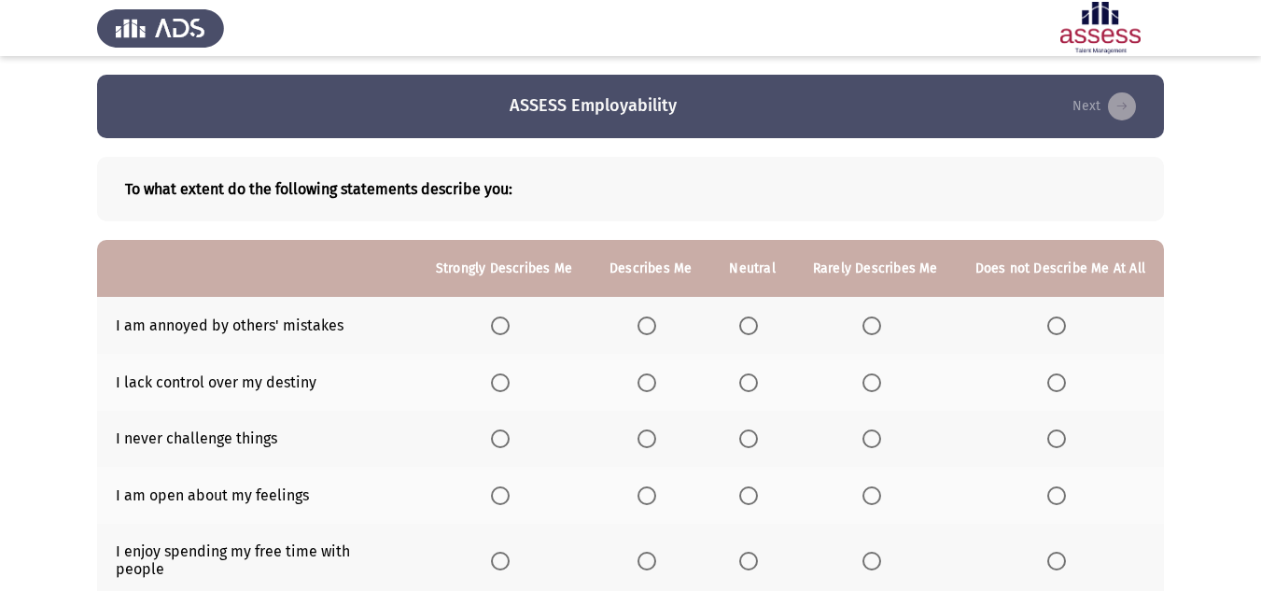
click at [765, 321] on label "Select an option" at bounding box center [752, 325] width 26 height 19
click at [758, 321] on input "Select an option" at bounding box center [748, 325] width 19 height 19
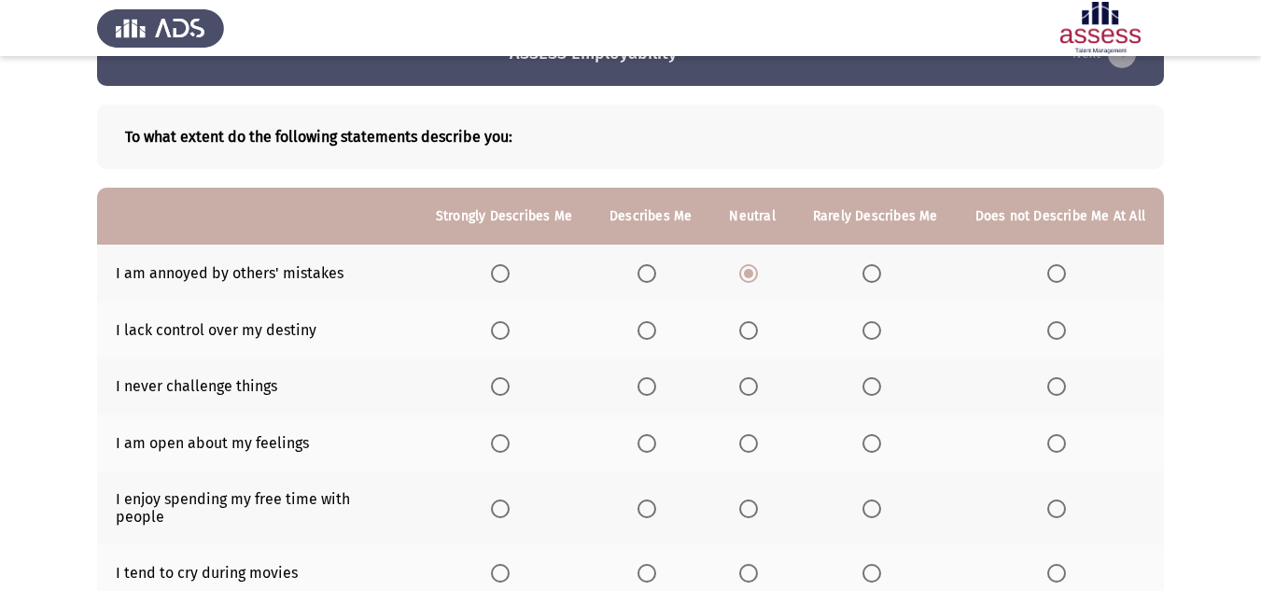
scroll to position [93, 0]
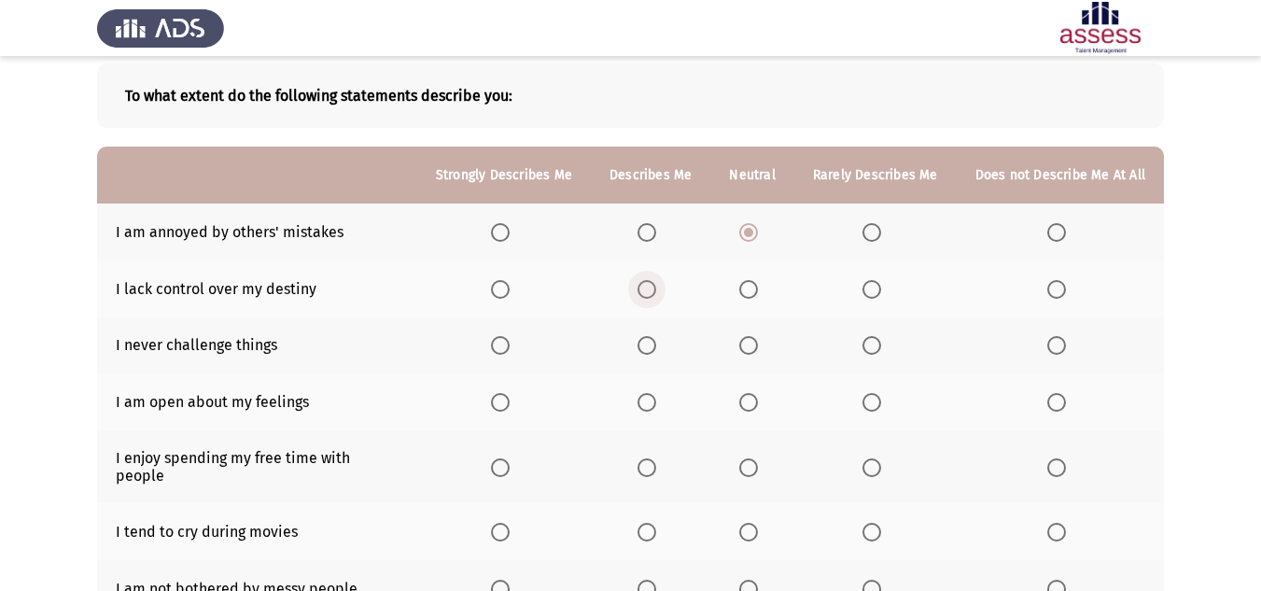
click at [647, 298] on span "Select an option" at bounding box center [647, 289] width 19 height 19
click at [647, 298] on input "Select an option" at bounding box center [647, 289] width 19 height 19
click at [1059, 351] on span "Select an option" at bounding box center [1056, 345] width 19 height 19
click at [1059, 351] on input "Select an option" at bounding box center [1056, 345] width 19 height 19
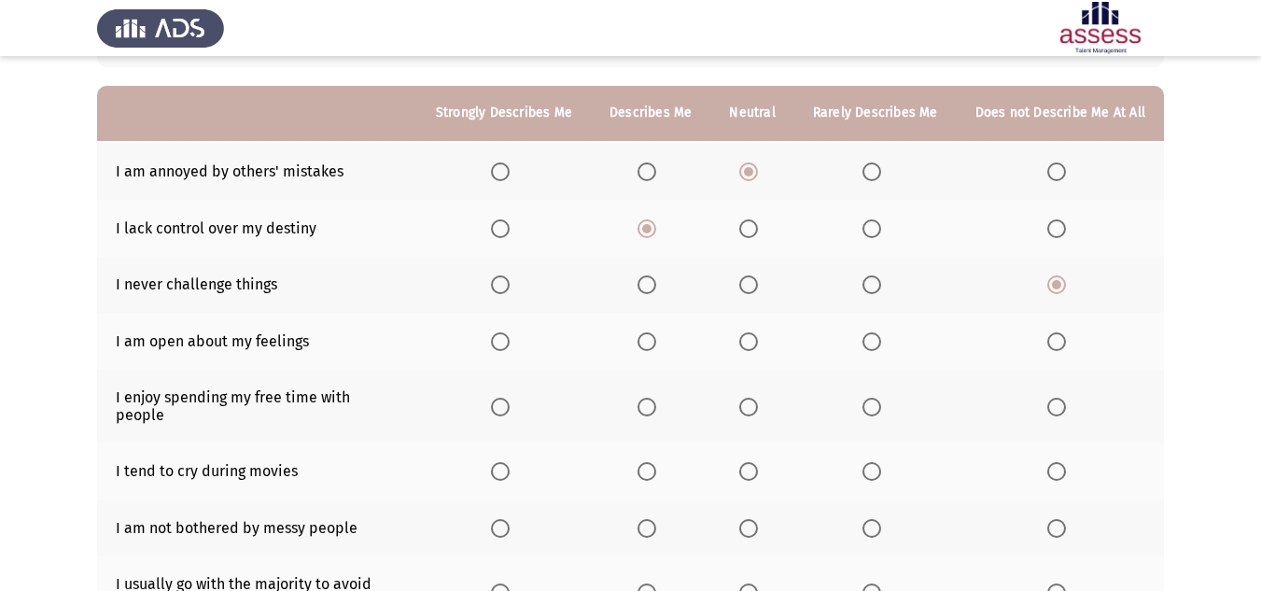
scroll to position [187, 0]
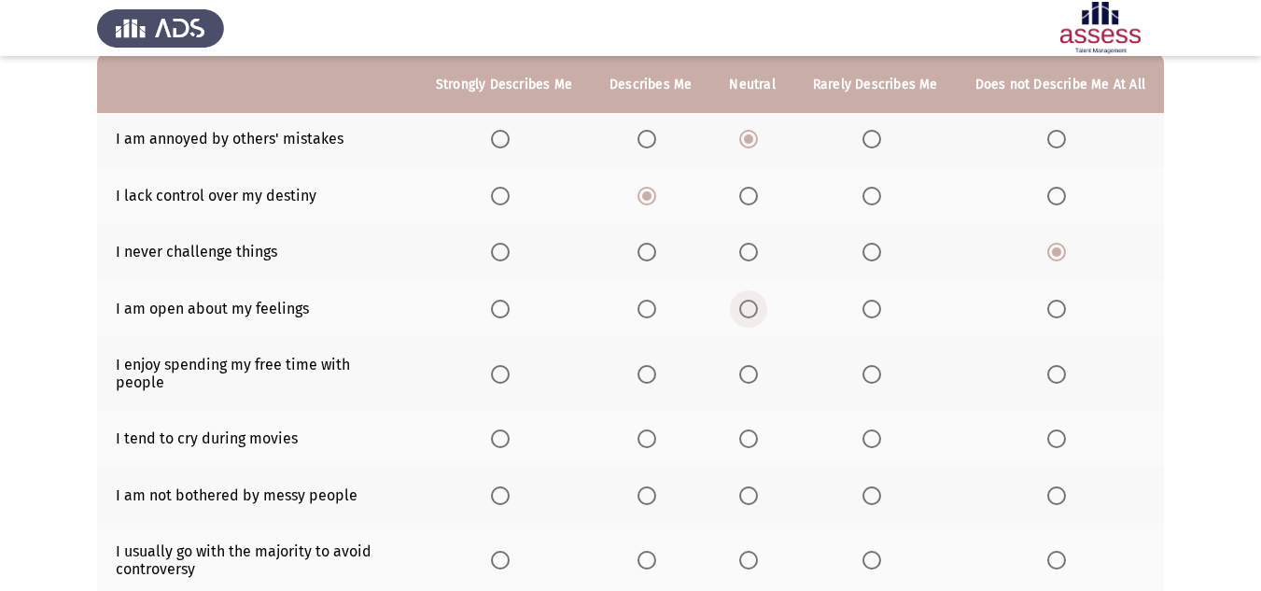
click at [754, 300] on span "Select an option" at bounding box center [748, 309] width 19 height 19
click at [754, 300] on input "Select an option" at bounding box center [748, 309] width 19 height 19
click at [664, 373] on label "Select an option" at bounding box center [651, 374] width 26 height 19
click at [656, 373] on input "Select an option" at bounding box center [647, 374] width 19 height 19
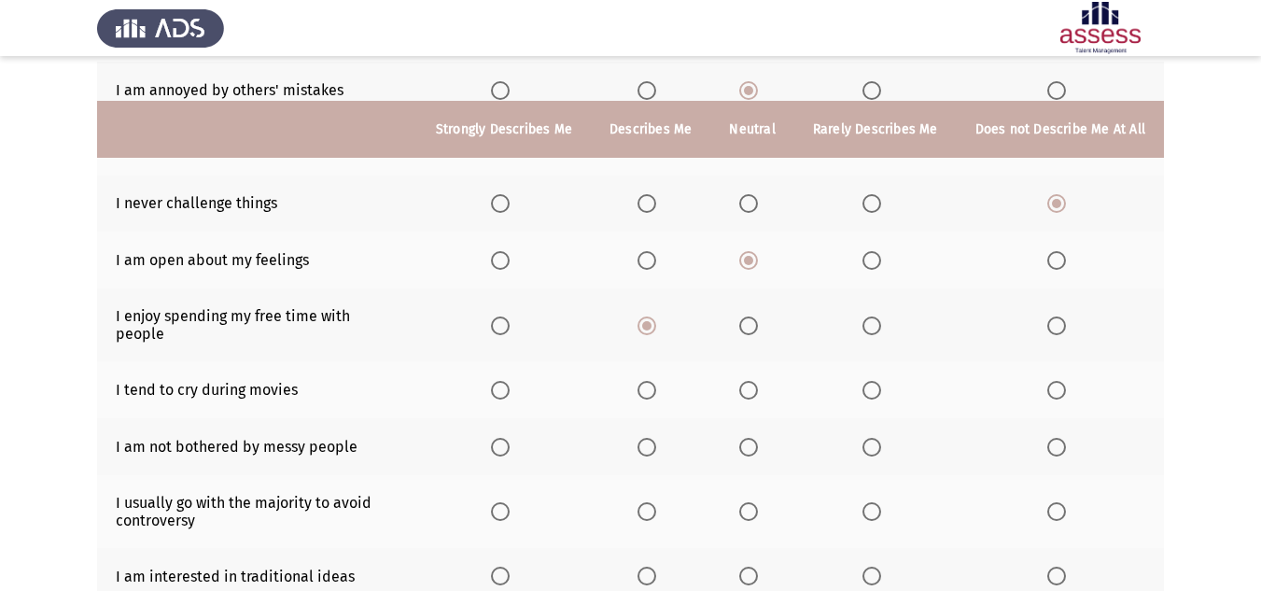
scroll to position [280, 0]
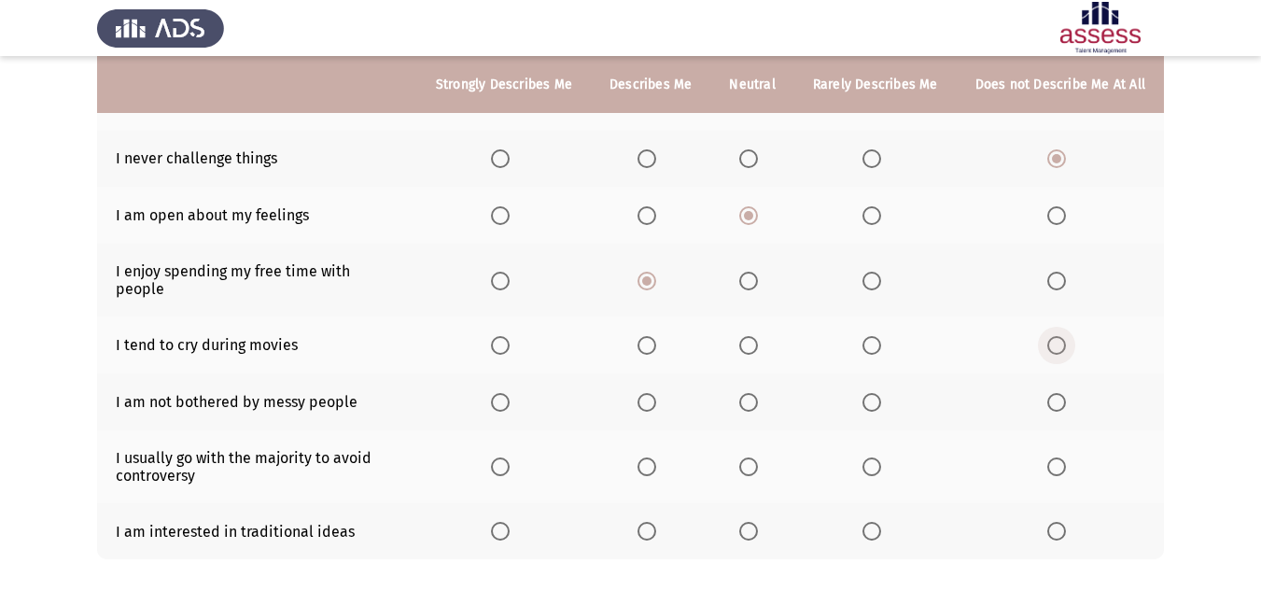
click at [1051, 338] on span "Select an option" at bounding box center [1056, 345] width 19 height 19
click at [1051, 338] on input "Select an option" at bounding box center [1056, 345] width 19 height 19
click at [653, 395] on span "Select an option" at bounding box center [647, 402] width 19 height 19
click at [653, 395] on input "Select an option" at bounding box center [647, 402] width 19 height 19
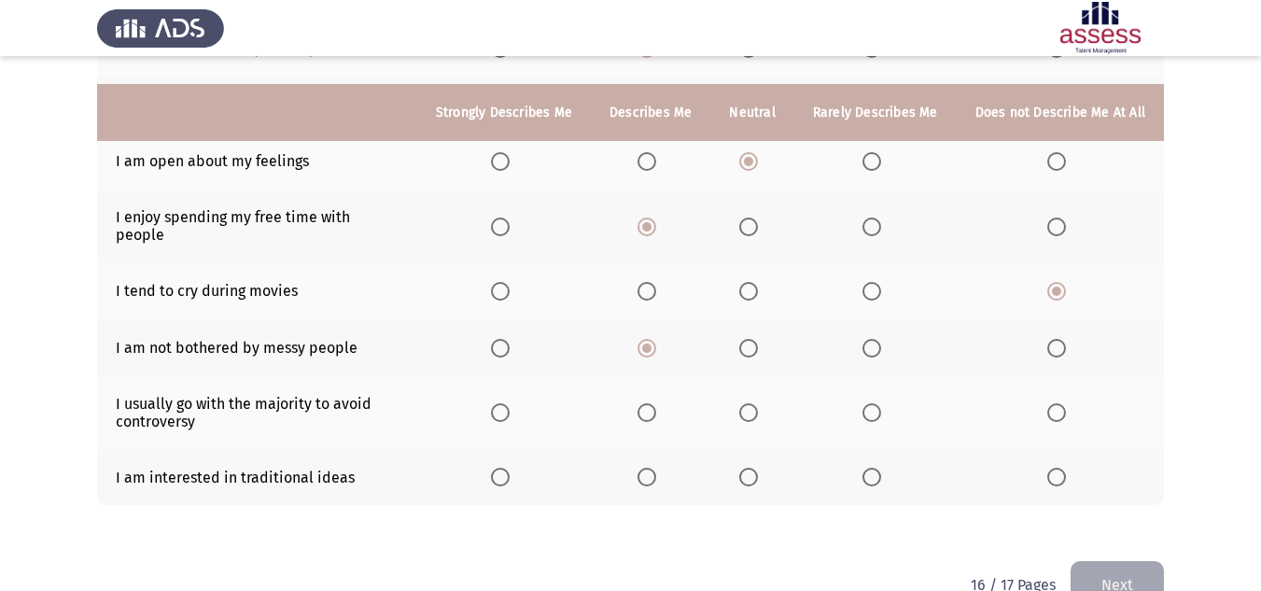
scroll to position [363, 0]
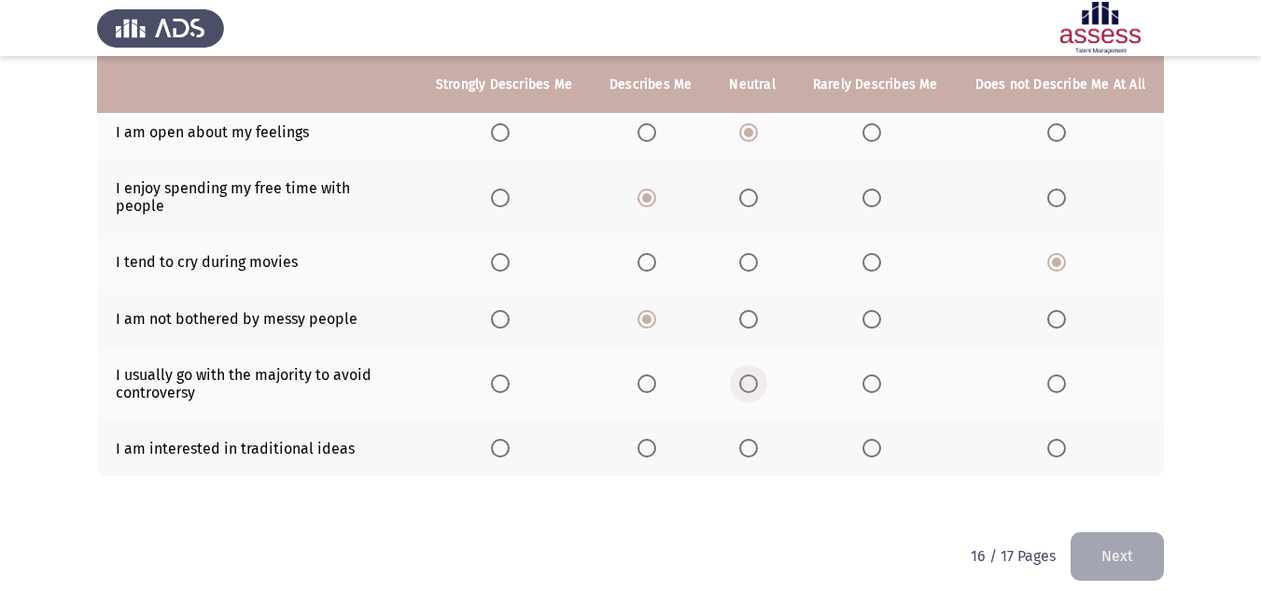
click at [758, 374] on span "Select an option" at bounding box center [748, 383] width 19 height 19
click at [758, 374] on input "Select an option" at bounding box center [748, 383] width 19 height 19
click at [656, 439] on span "Select an option" at bounding box center [647, 448] width 19 height 19
click at [656, 439] on input "Select an option" at bounding box center [647, 448] width 19 height 19
click at [866, 439] on span "Select an option" at bounding box center [872, 448] width 19 height 19
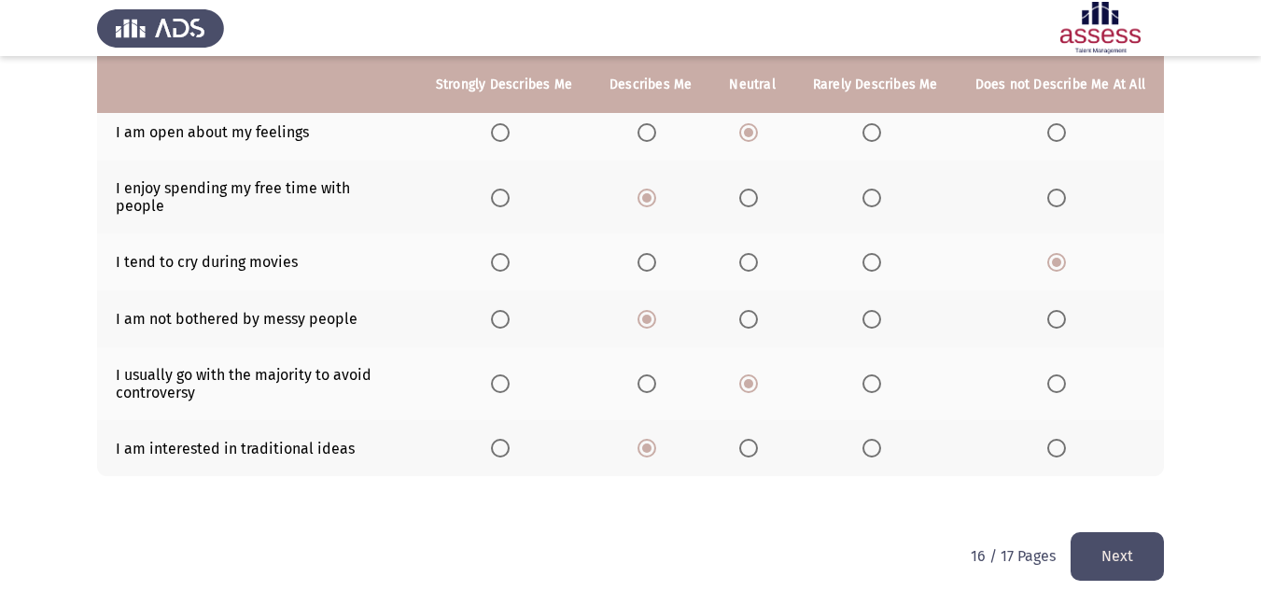
click at [866, 439] on input "Select an option" at bounding box center [872, 448] width 19 height 19
click at [1130, 549] on button "Next" at bounding box center [1117, 556] width 93 height 48
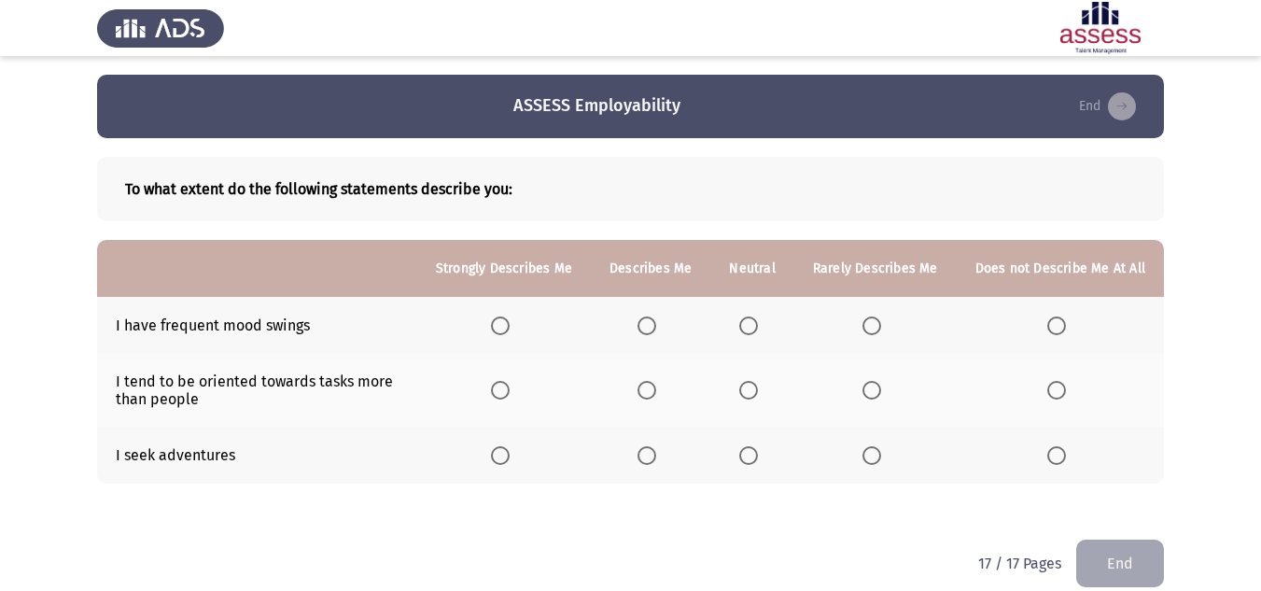
click at [755, 326] on span "Select an option" at bounding box center [748, 325] width 19 height 19
click at [755, 326] on input "Select an option" at bounding box center [748, 325] width 19 height 19
click at [652, 392] on span "Select an option" at bounding box center [647, 390] width 19 height 19
click at [652, 392] on input "Select an option" at bounding box center [647, 390] width 19 height 19
click at [753, 457] on span "Select an option" at bounding box center [748, 455] width 19 height 19
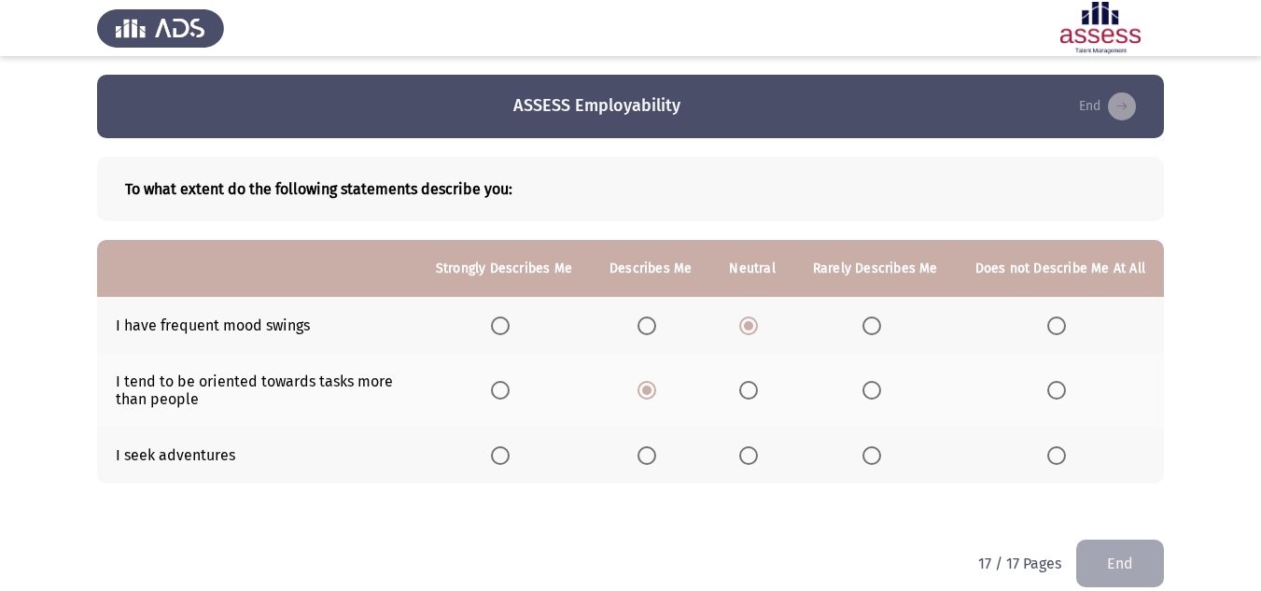
click at [753, 457] on input "Select an option" at bounding box center [748, 455] width 19 height 19
click at [751, 386] on span "Select an option" at bounding box center [748, 390] width 19 height 19
click at [751, 386] on input "Select an option" at bounding box center [748, 390] width 19 height 19
click at [877, 327] on span "Select an option" at bounding box center [872, 325] width 19 height 19
click at [877, 327] on input "Select an option" at bounding box center [872, 325] width 19 height 19
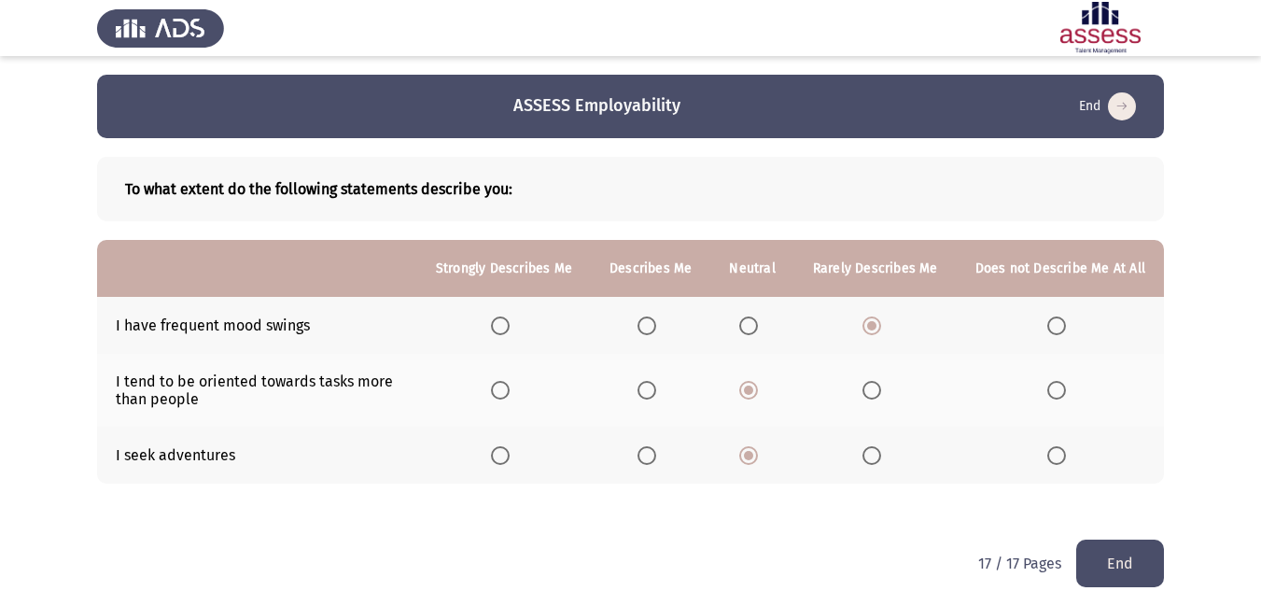
click at [1140, 568] on button "End" at bounding box center [1120, 564] width 88 height 48
